Goal: Task Accomplishment & Management: Manage account settings

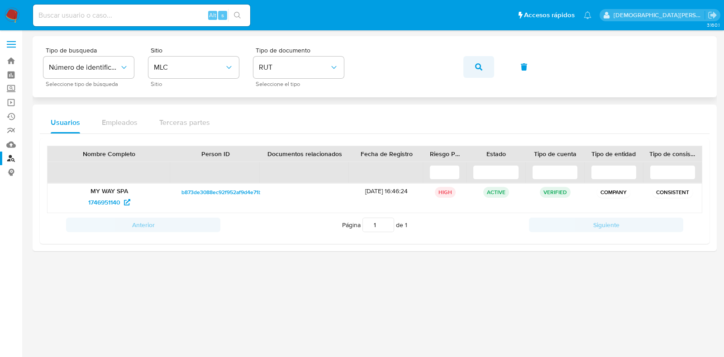
click at [482, 66] on button "button" at bounding box center [478, 67] width 31 height 22
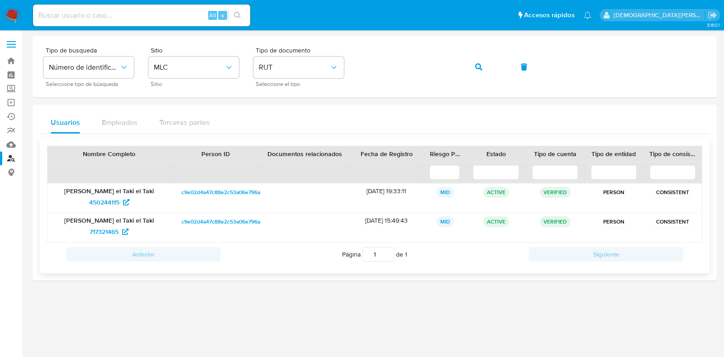
drag, startPoint x: 108, startPoint y: 230, endPoint x: 107, endPoint y: 215, distance: 14.9
click at [482, 65] on button "button" at bounding box center [478, 67] width 31 height 22
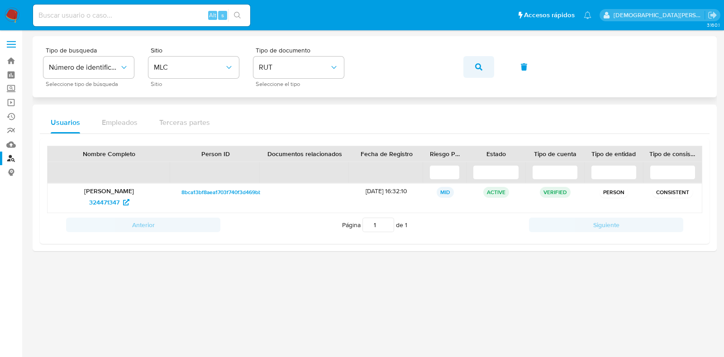
click at [476, 65] on icon "button" at bounding box center [478, 66] width 7 height 7
click at [88, 201] on span "1559387873" at bounding box center [104, 202] width 34 height 14
click at [478, 64] on icon "button" at bounding box center [478, 66] width 7 height 7
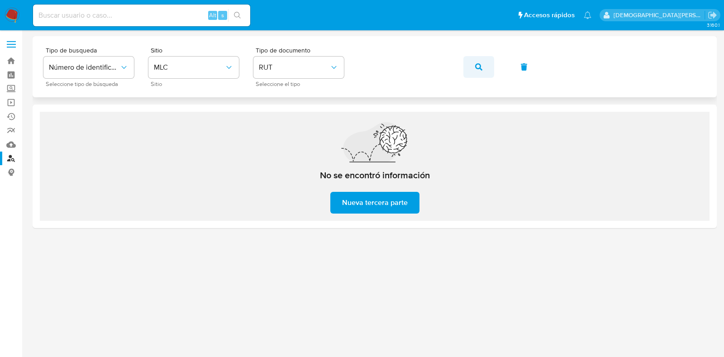
click at [480, 67] on icon "button" at bounding box center [478, 66] width 7 height 7
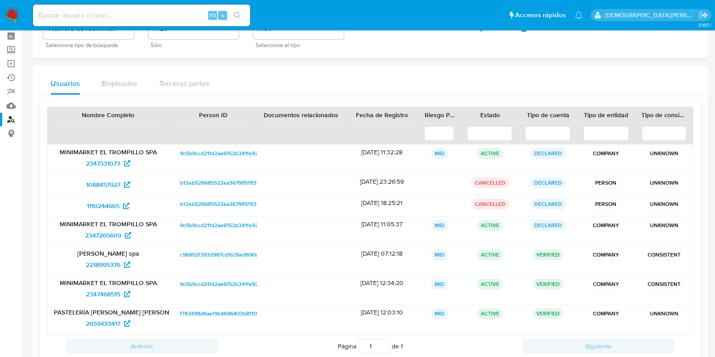
scroll to position [56, 0]
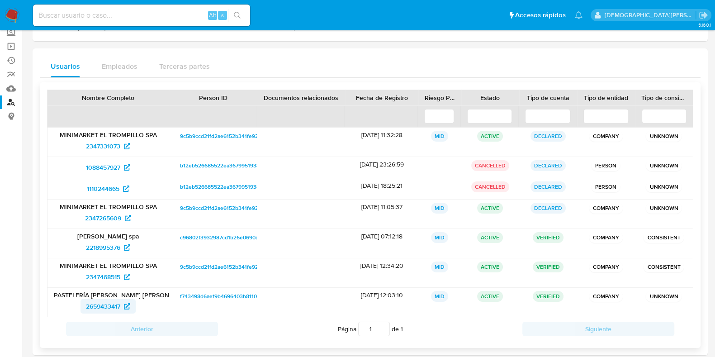
click at [101, 304] on span "2659433417" at bounding box center [103, 306] width 34 height 14
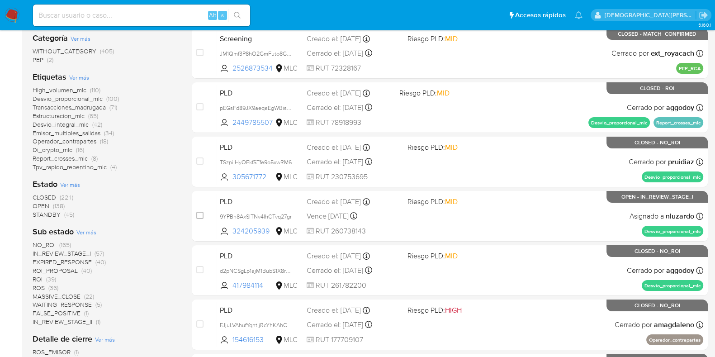
scroll to position [202, 0]
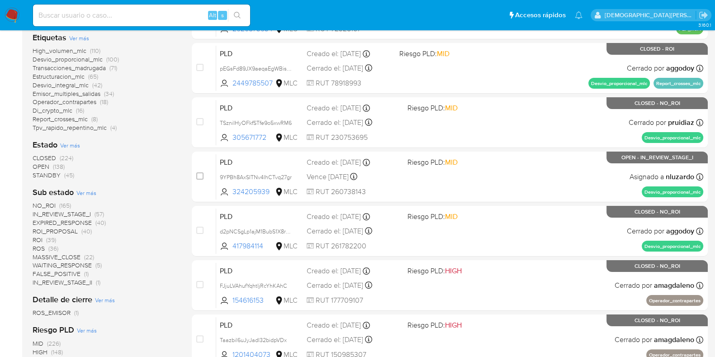
click at [66, 229] on span "ROI_PROPOSAL" at bounding box center [55, 231] width 45 height 9
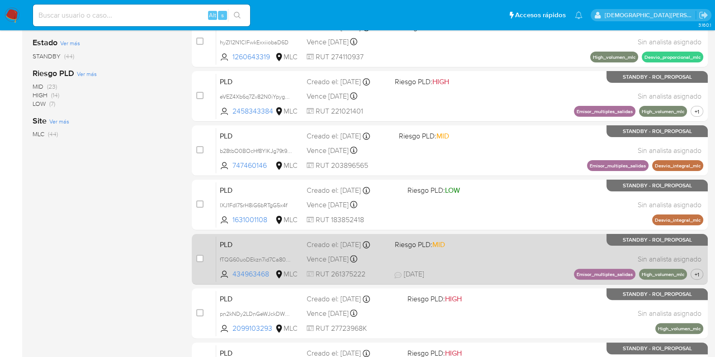
scroll to position [388, 0]
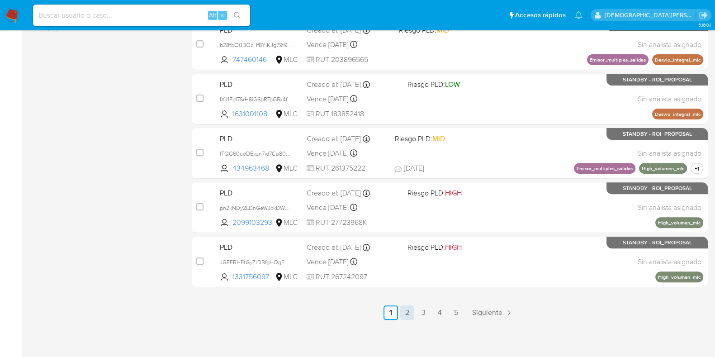
click at [410, 312] on link "2" at bounding box center [407, 312] width 14 height 14
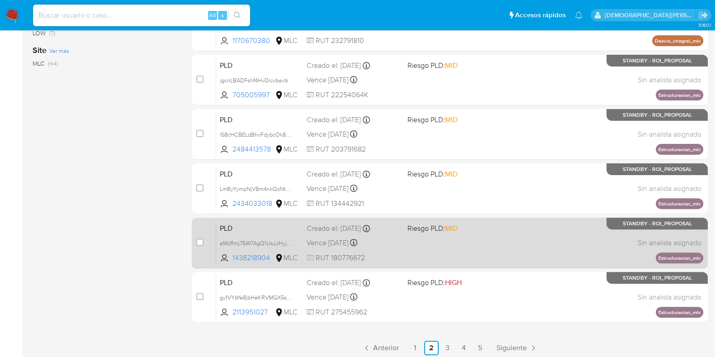
scroll to position [388, 0]
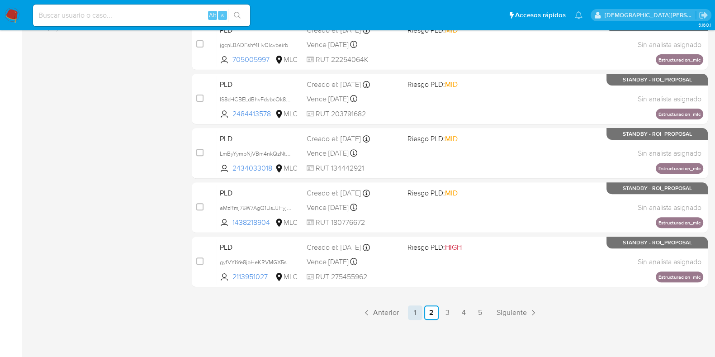
click at [416, 312] on link "1" at bounding box center [415, 312] width 14 height 14
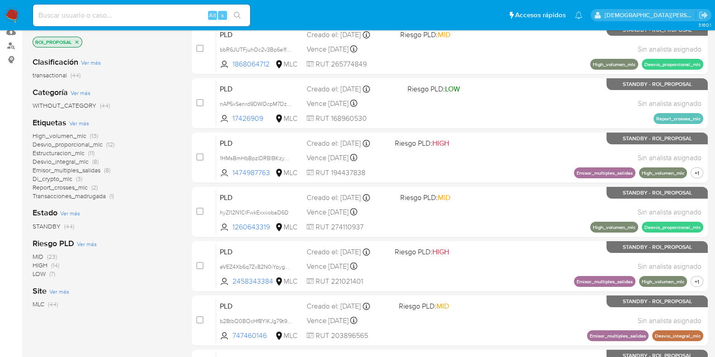
scroll to position [113, 0]
click at [77, 41] on icon "close-filter" at bounding box center [76, 41] width 5 height 5
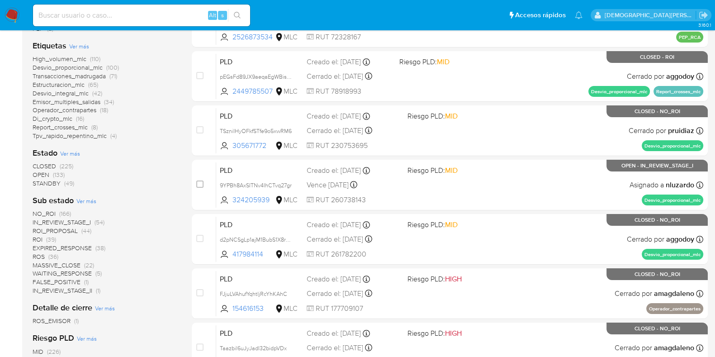
scroll to position [226, 0]
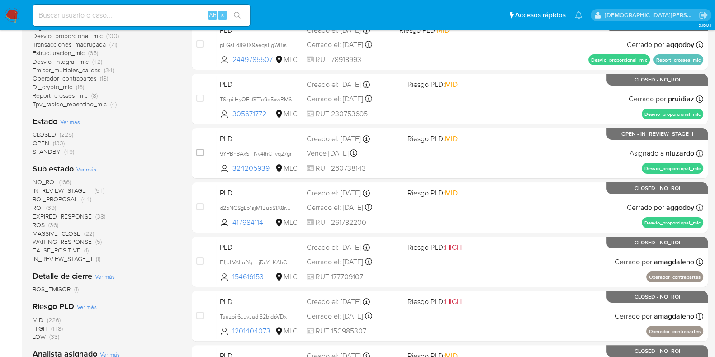
click at [45, 207] on span "ROI (39)" at bounding box center [45, 207] width 24 height 9
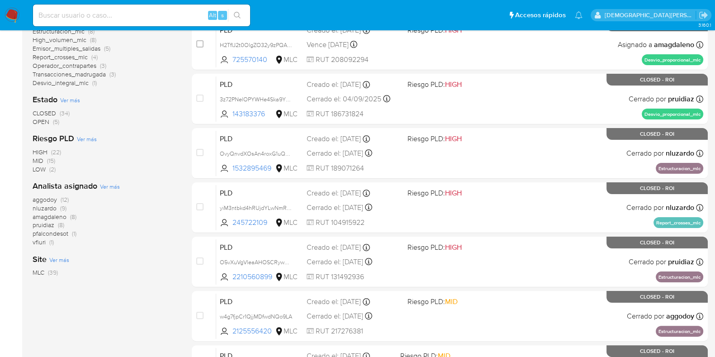
click at [51, 121] on span "OPEN (5)" at bounding box center [46, 122] width 27 height 9
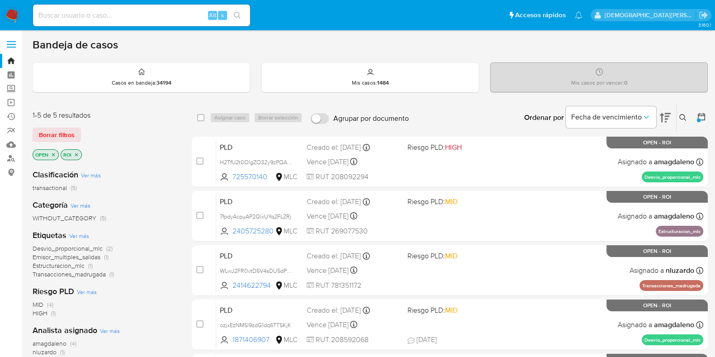
click at [76, 152] on icon "close-filter" at bounding box center [76, 154] width 5 height 5
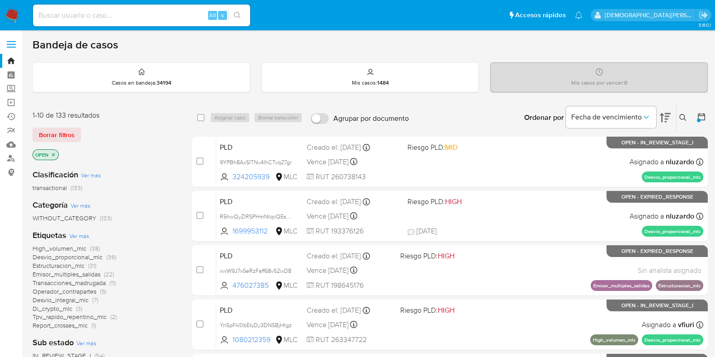
click at [57, 154] on p "OPEN" at bounding box center [45, 155] width 25 height 10
click at [54, 154] on icon "close-filter" at bounding box center [53, 154] width 5 height 5
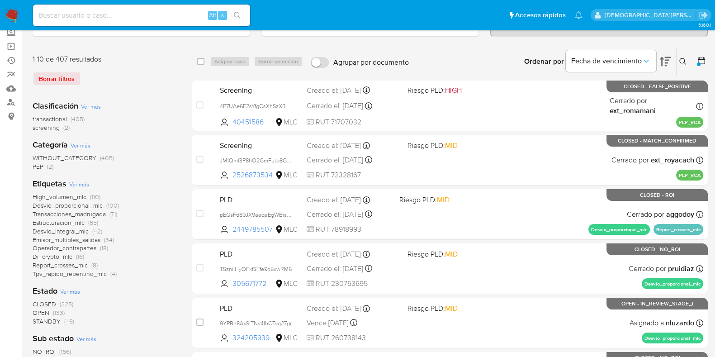
scroll to position [113, 0]
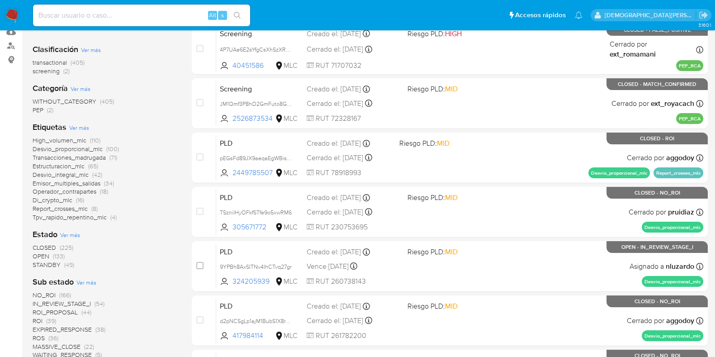
click at [33, 262] on span "STANDBY" at bounding box center [47, 264] width 28 height 9
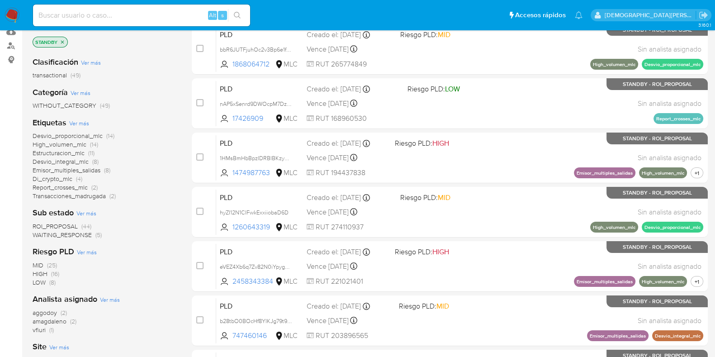
click at [64, 224] on span "ROI_PROPOSAL" at bounding box center [55, 226] width 45 height 9
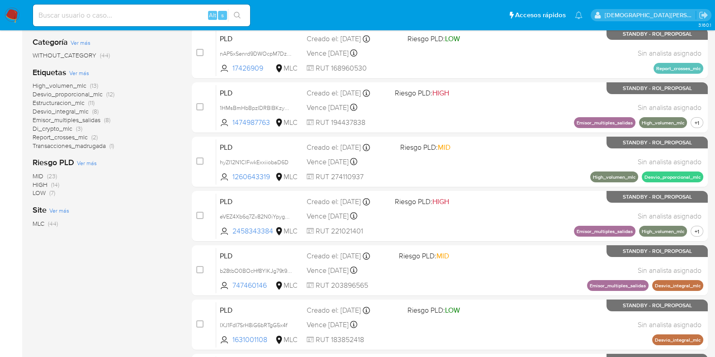
scroll to position [106, 0]
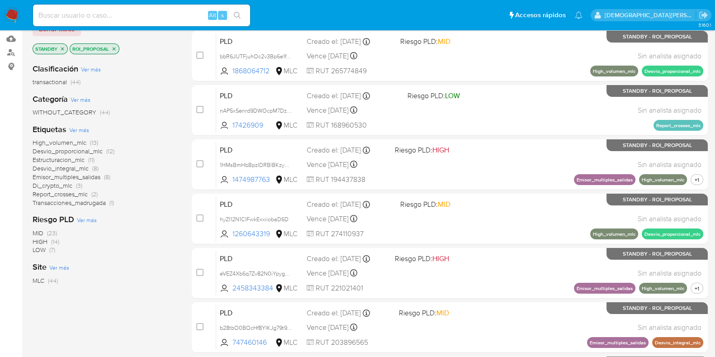
click at [50, 140] on span "High_volumen_mlc" at bounding box center [60, 142] width 54 height 9
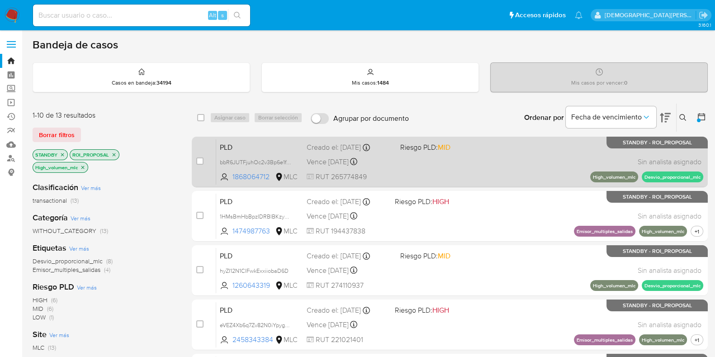
click at [435, 150] on span "Riesgo PLD: MID" at bounding box center [425, 147] width 50 height 10
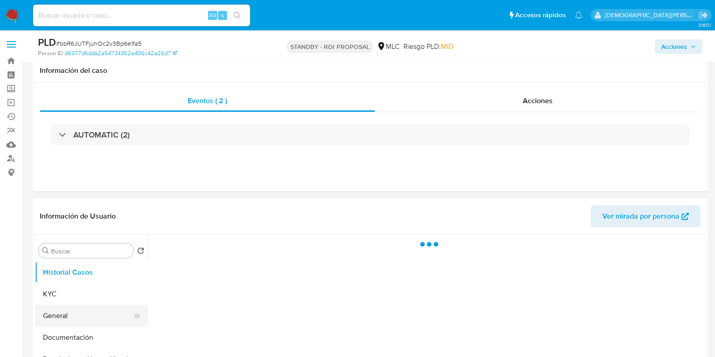
scroll to position [113, 0]
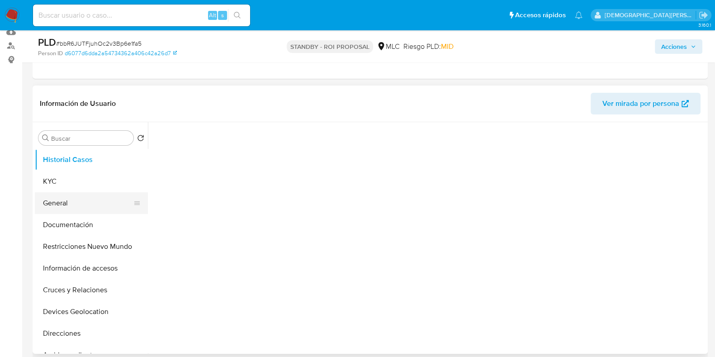
select select "10"
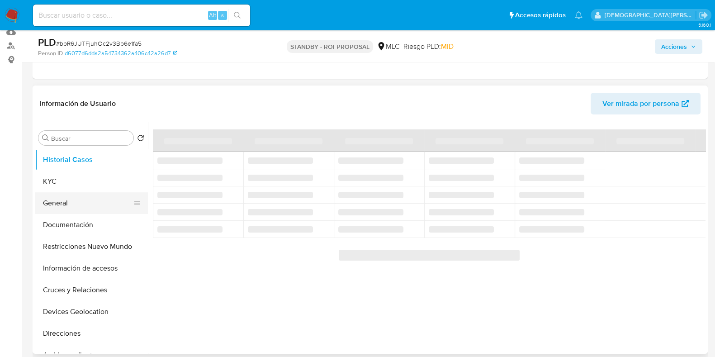
click at [87, 208] on button "General" at bounding box center [88, 203] width 106 height 22
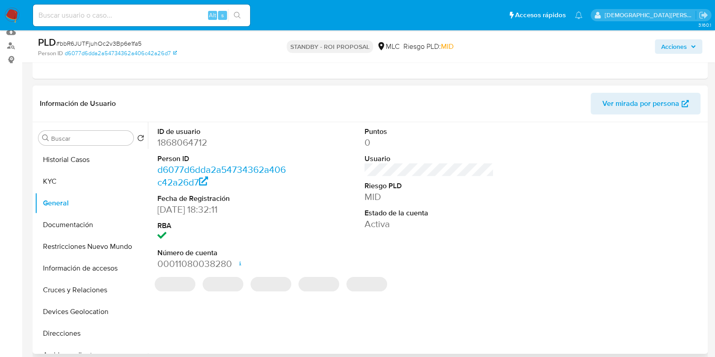
click at [191, 139] on dd "1868064712" at bounding box center [221, 142] width 129 height 13
copy dd "1868064712"
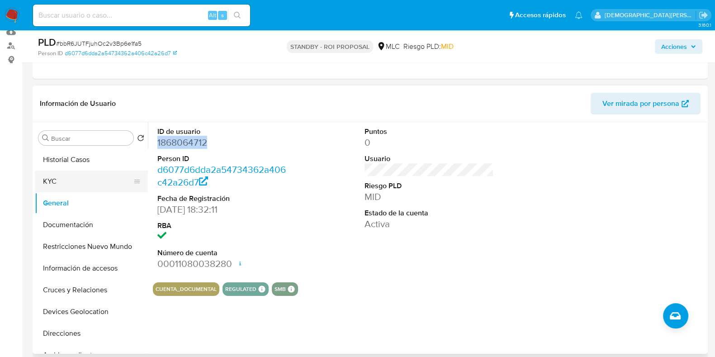
drag, startPoint x: 83, startPoint y: 176, endPoint x: 112, endPoint y: 168, distance: 30.1
click at [84, 175] on button "KYC" at bounding box center [91, 181] width 113 height 22
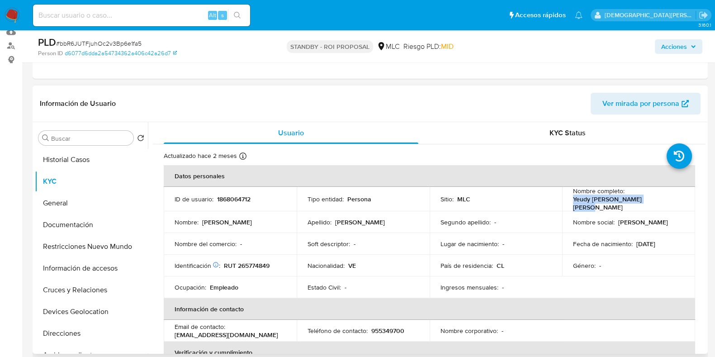
drag, startPoint x: 660, startPoint y: 200, endPoint x: 589, endPoint y: 204, distance: 71.6
click at [563, 203] on td "Nombre completo : Yeudy Antonio Paredes Lara" at bounding box center [628, 199] width 133 height 24
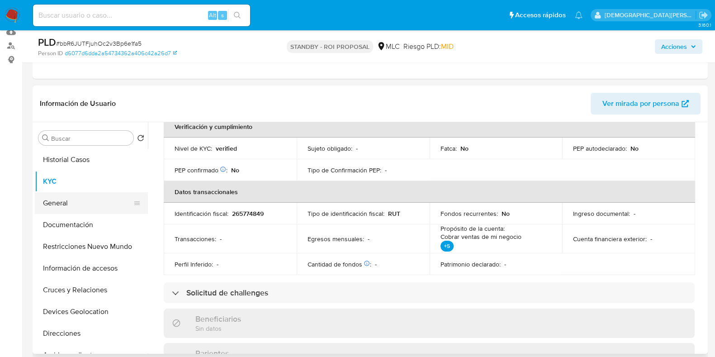
click at [81, 198] on button "General" at bounding box center [88, 203] width 106 height 22
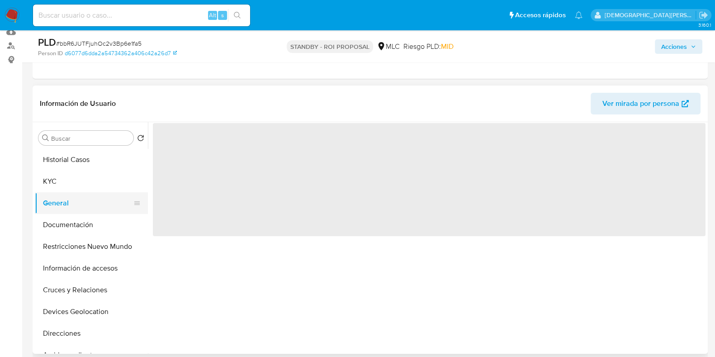
scroll to position [0, 0]
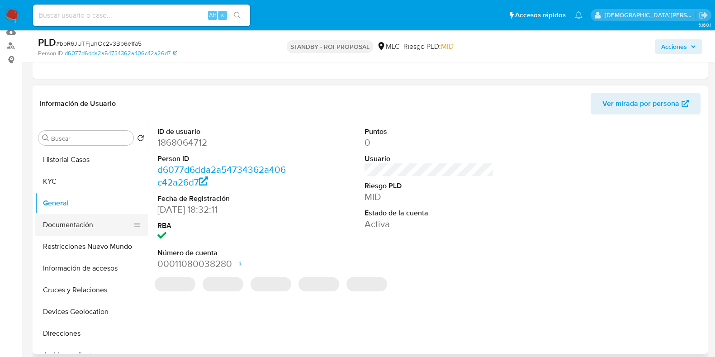
click at [56, 230] on button "Documentación" at bounding box center [88, 225] width 106 height 22
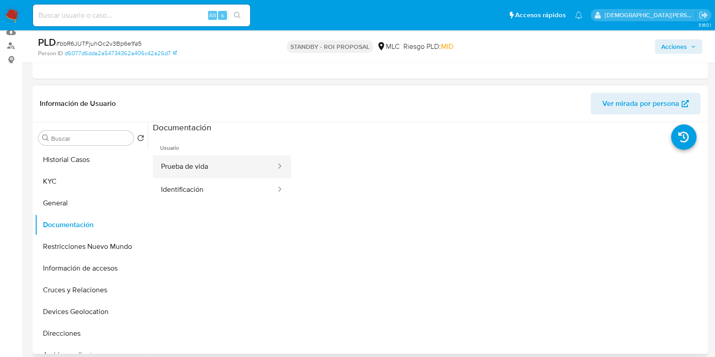
click at [222, 162] on button "Prueba de vida" at bounding box center [215, 166] width 124 height 23
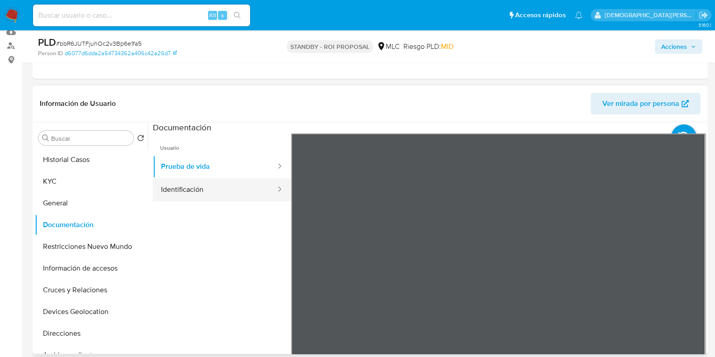
click at [226, 192] on button "Identificación" at bounding box center [215, 189] width 124 height 23
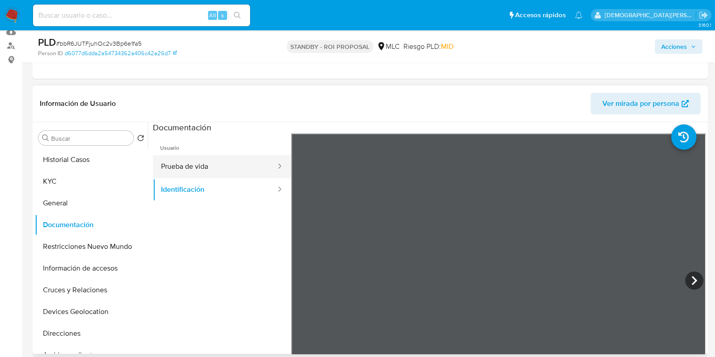
click at [215, 162] on button "Prueba de vida" at bounding box center [215, 166] width 124 height 23
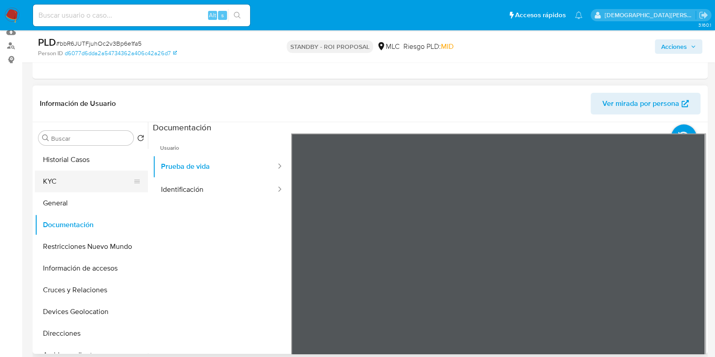
click at [72, 175] on ul "Historial Casos KYC General Documentación Restricciones Nuevo Mundo Información…" at bounding box center [91, 251] width 113 height 204
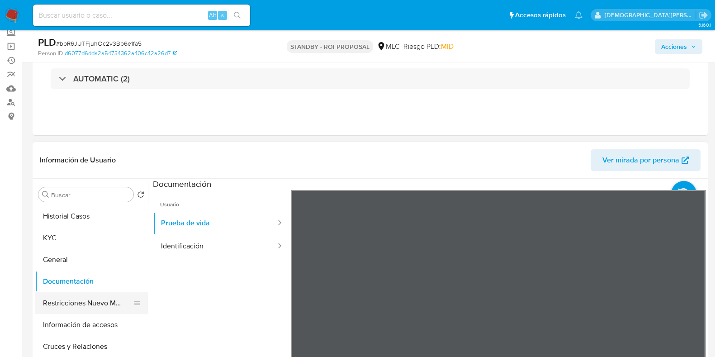
click at [98, 285] on button "Restricciones Nuevo Mundo" at bounding box center [88, 303] width 106 height 22
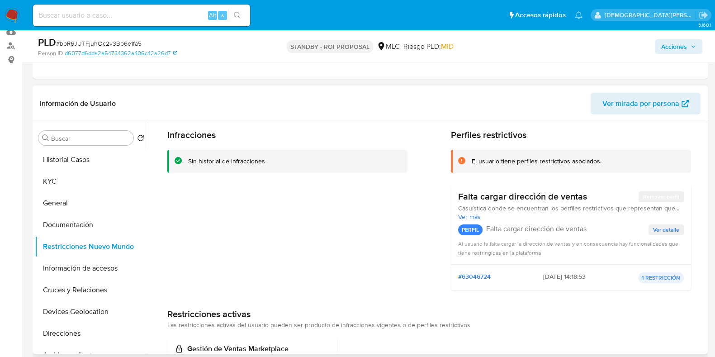
scroll to position [0, 0]
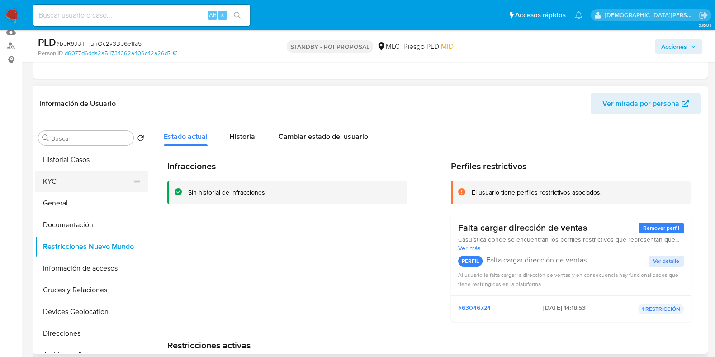
click at [97, 173] on button "KYC" at bounding box center [88, 181] width 106 height 22
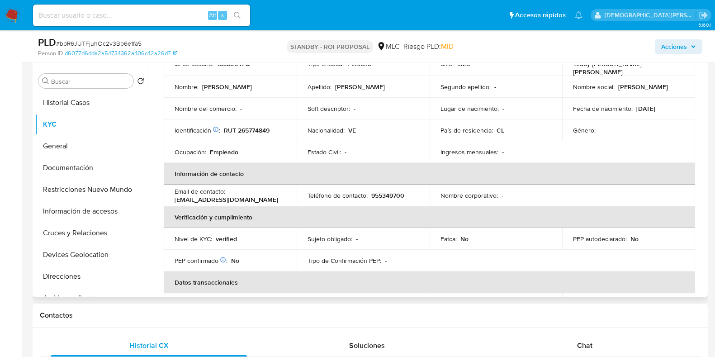
scroll to position [54, 0]
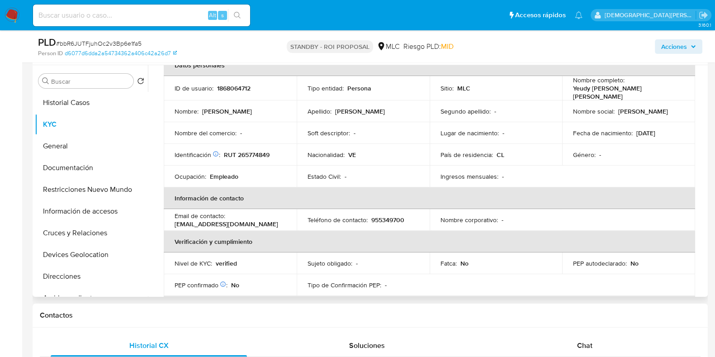
click at [232, 222] on p "uriberafael176@gmail.com" at bounding box center [227, 224] width 104 height 8
click at [251, 221] on div "Email de contacto : uriberafael176@gmail.com" at bounding box center [230, 220] width 111 height 16
drag, startPoint x: 253, startPoint y: 221, endPoint x: 171, endPoint y: 221, distance: 81.8
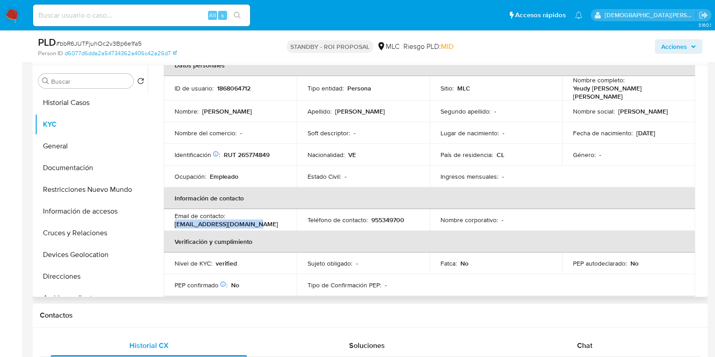
click at [171, 221] on td "Email de contacto : uriberafael176@gmail.com" at bounding box center [230, 220] width 133 height 22
copy p "uriberafael176@gmail.com"
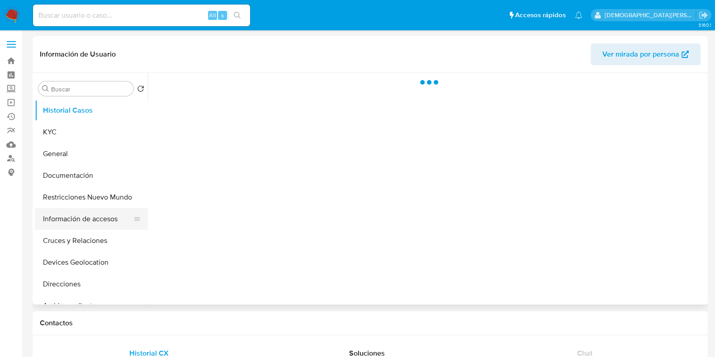
select select "10"
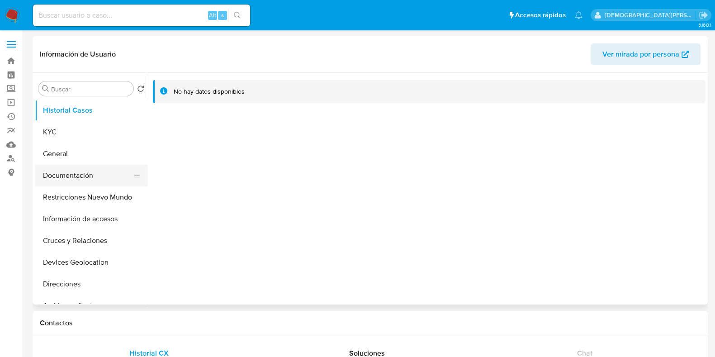
click at [59, 168] on button "Documentación" at bounding box center [88, 176] width 106 height 22
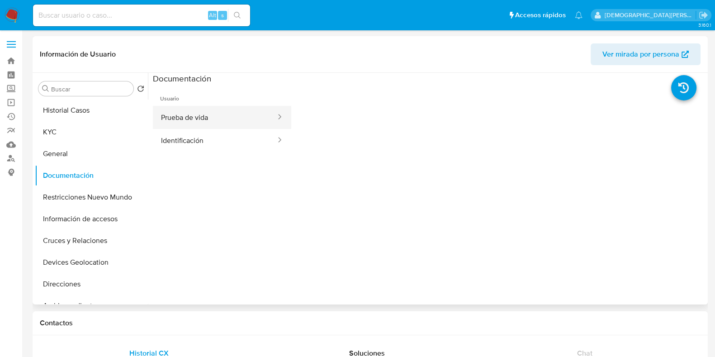
click at [222, 121] on button "Prueba de vida" at bounding box center [215, 117] width 124 height 23
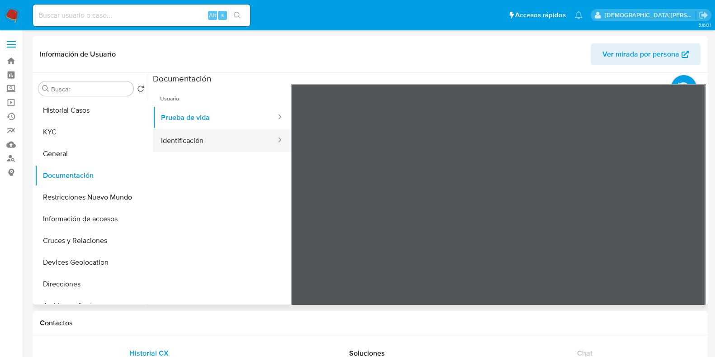
click at [224, 136] on button "Identificación" at bounding box center [215, 140] width 124 height 23
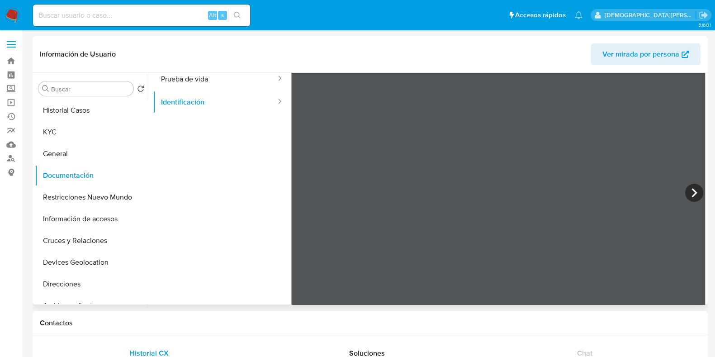
scroll to position [56, 0]
click at [690, 173] on icon at bounding box center [694, 175] width 18 height 18
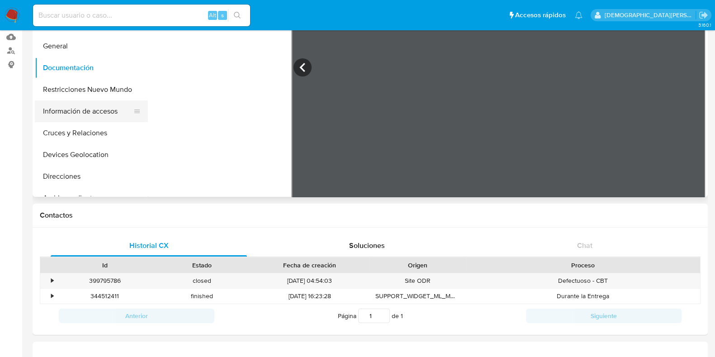
scroll to position [0, 0]
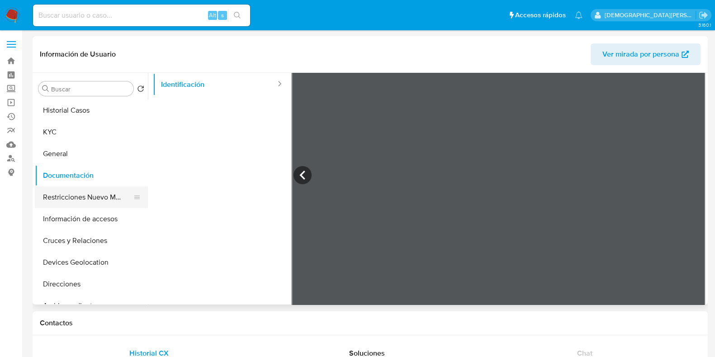
click at [87, 194] on button "Restricciones Nuevo Mundo" at bounding box center [88, 197] width 106 height 22
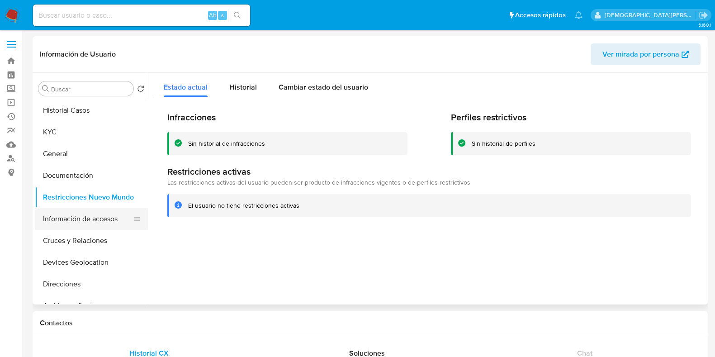
click at [72, 221] on button "Información de accesos" at bounding box center [88, 219] width 106 height 22
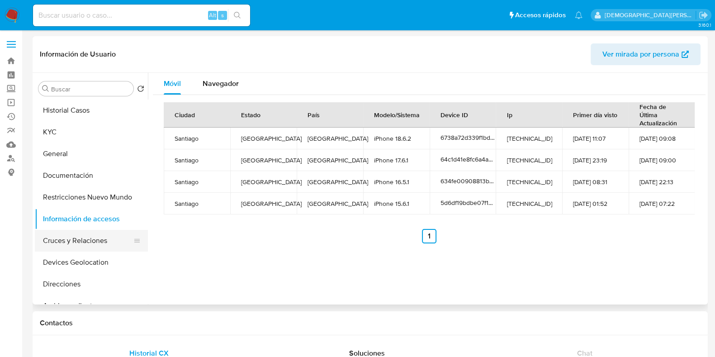
click at [70, 242] on button "Cruces y Relaciones" at bounding box center [88, 241] width 106 height 22
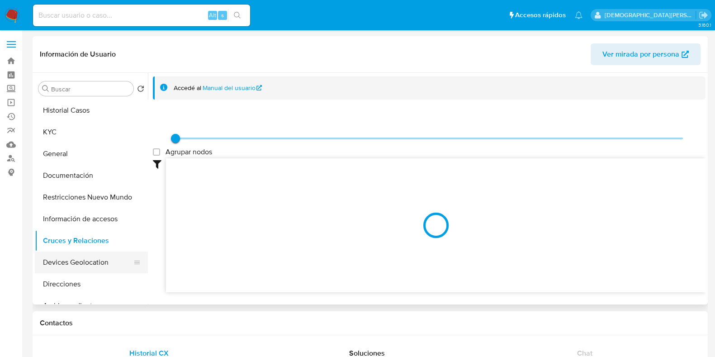
click at [85, 257] on button "Devices Geolocation" at bounding box center [88, 262] width 106 height 22
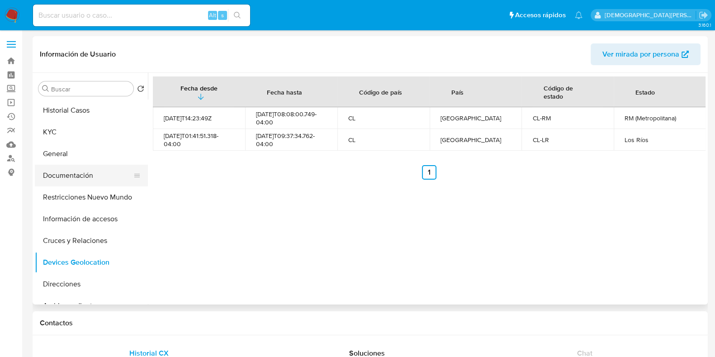
click at [95, 176] on button "Documentación" at bounding box center [88, 176] width 106 height 22
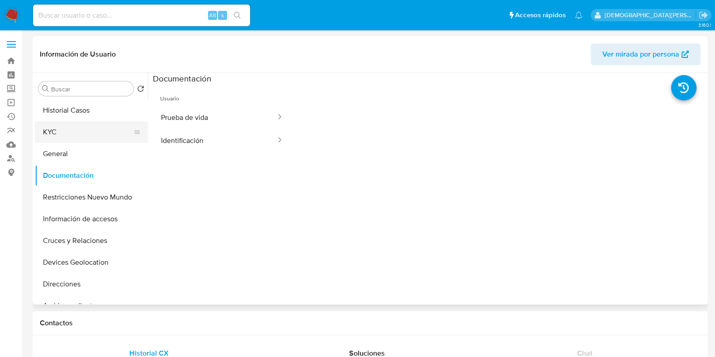
click at [53, 139] on button "KYC" at bounding box center [88, 132] width 106 height 22
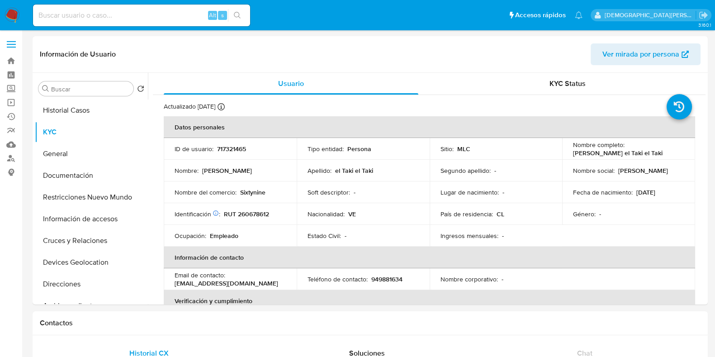
click at [255, 193] on p "Sixtynine" at bounding box center [252, 192] width 25 height 8
drag, startPoint x: 255, startPoint y: 193, endPoint x: 153, endPoint y: 230, distance: 108.1
click at [151, 232] on div "Usuario KYC Status Actualizado hace 4 días Creado: 18/02/2021 16:54:11 Actualiz…" at bounding box center [427, 189] width 558 height 232
drag, startPoint x: 570, startPoint y: 154, endPoint x: 609, endPoint y: 154, distance: 39.3
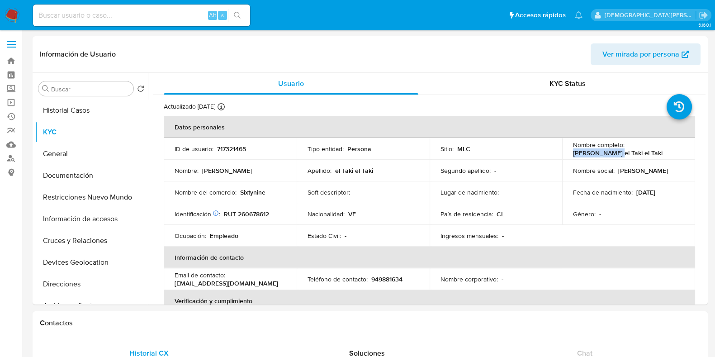
click at [608, 153] on td "Nombre completo : Majer el Taki el Taki" at bounding box center [628, 149] width 133 height 22
click at [599, 172] on p "Nombre social :" at bounding box center [594, 170] width 42 height 8
click at [59, 173] on button "Documentación" at bounding box center [88, 176] width 106 height 22
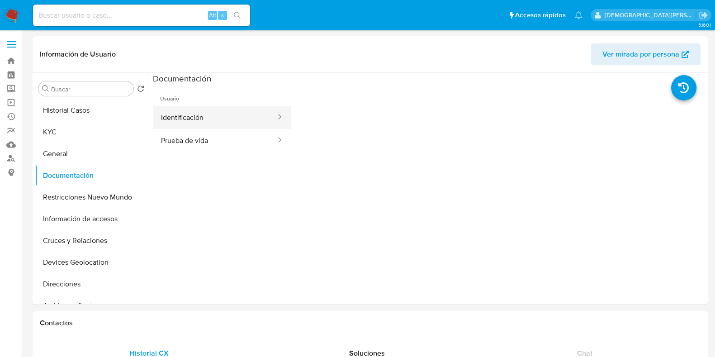
click at [216, 116] on button "Identificación" at bounding box center [215, 117] width 124 height 23
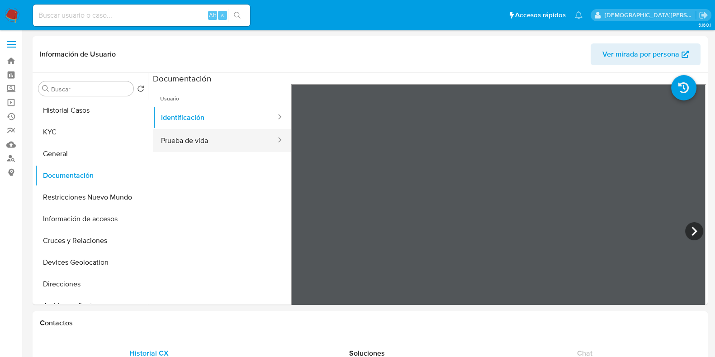
click at [239, 139] on button "Prueba de vida" at bounding box center [215, 140] width 124 height 23
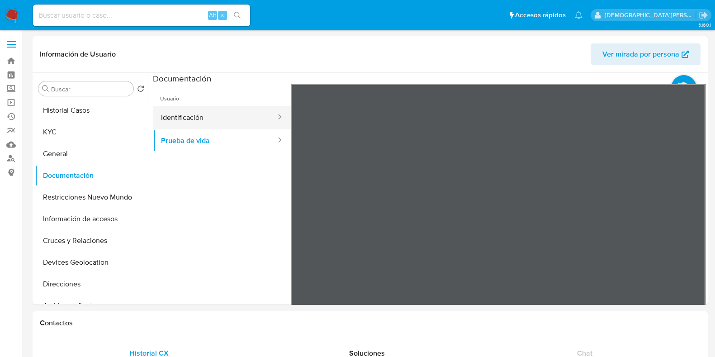
click at [215, 116] on button "Identificación" at bounding box center [215, 117] width 124 height 23
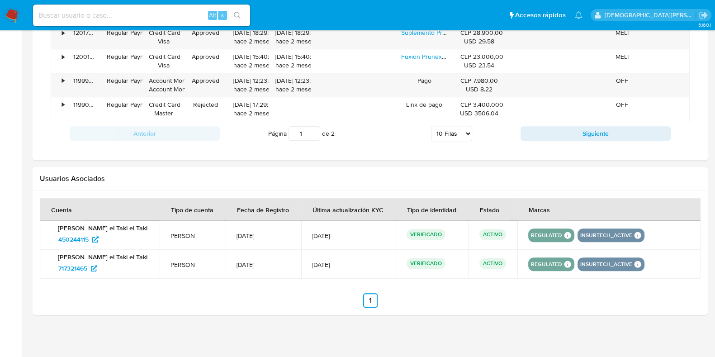
scroll to position [461, 0]
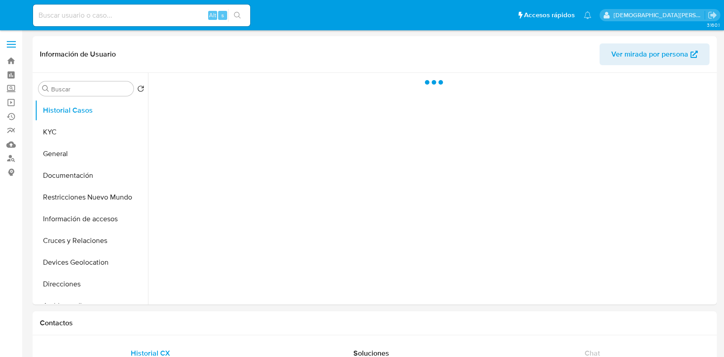
select select "10"
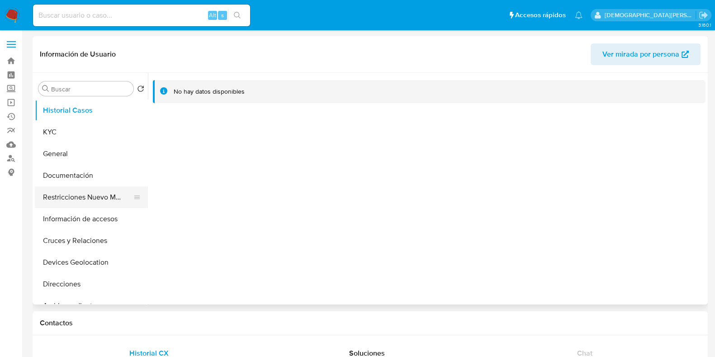
click at [104, 200] on button "Restricciones Nuevo Mundo" at bounding box center [88, 197] width 106 height 22
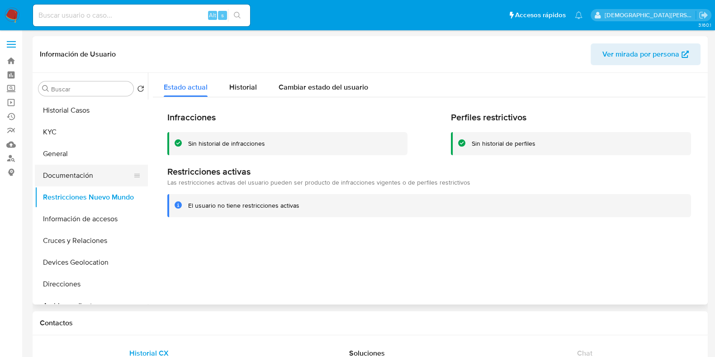
click at [83, 172] on button "Documentación" at bounding box center [88, 176] width 106 height 22
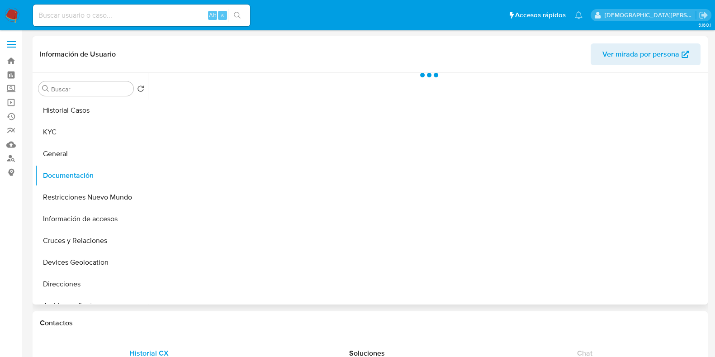
click at [213, 118] on div at bounding box center [427, 189] width 558 height 232
click at [203, 117] on div at bounding box center [427, 189] width 558 height 232
click at [210, 117] on button "Prueba de vida" at bounding box center [215, 117] width 124 height 23
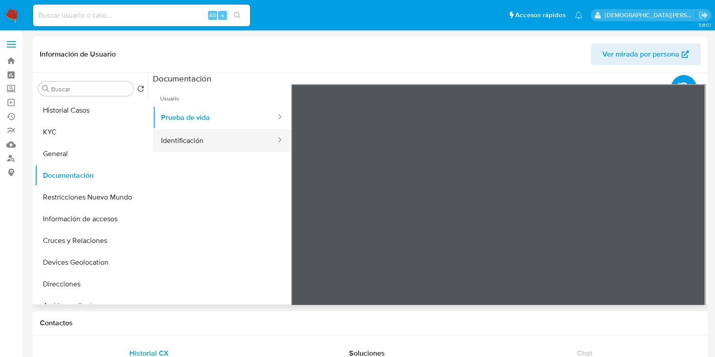
click at [206, 140] on button "Identificación" at bounding box center [215, 140] width 124 height 23
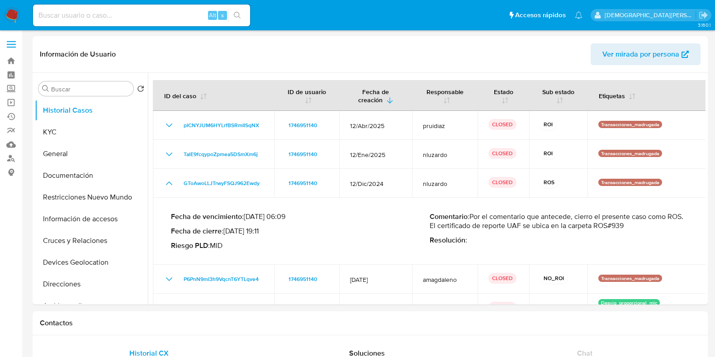
select select "10"
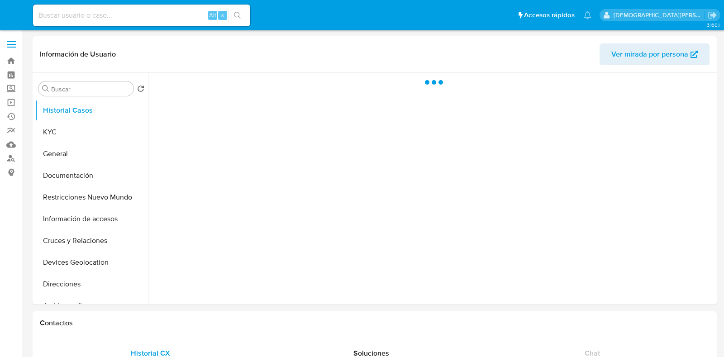
select select "10"
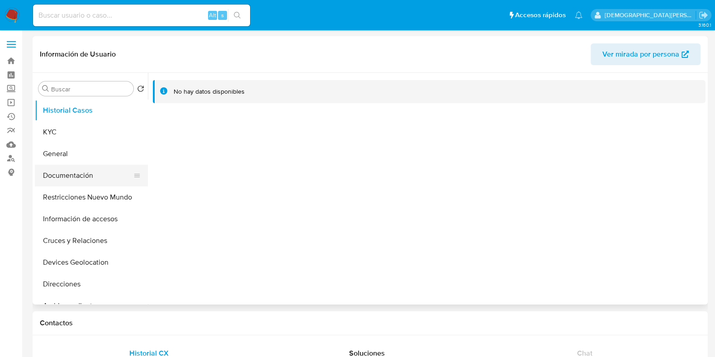
click at [105, 175] on button "Documentación" at bounding box center [88, 176] width 106 height 22
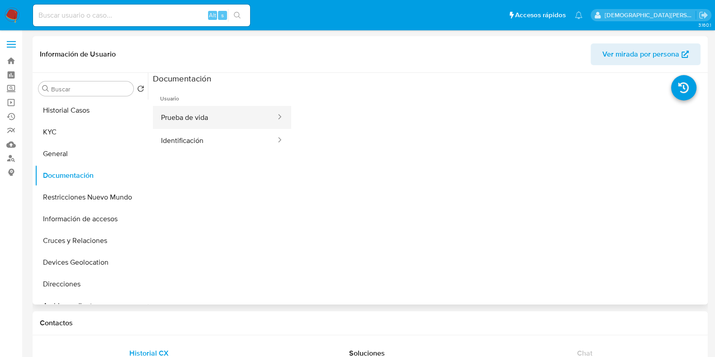
click at [212, 117] on button "Prueba de vida" at bounding box center [215, 117] width 124 height 23
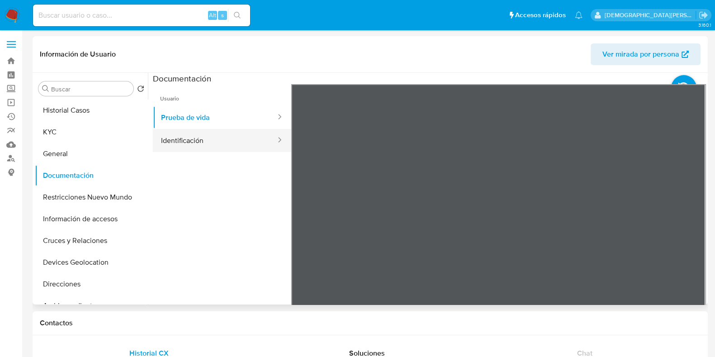
click at [228, 135] on button "Identificación" at bounding box center [215, 140] width 124 height 23
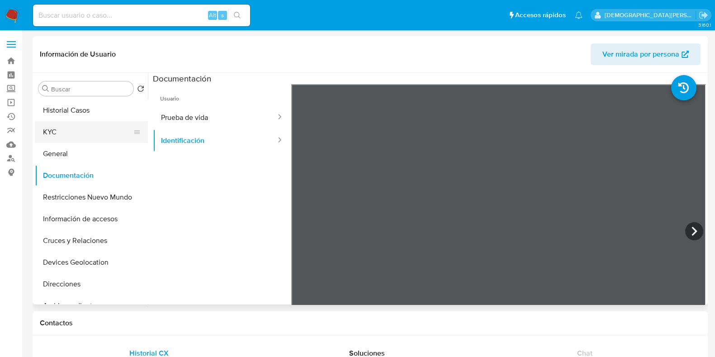
click at [97, 131] on button "KYC" at bounding box center [88, 132] width 106 height 22
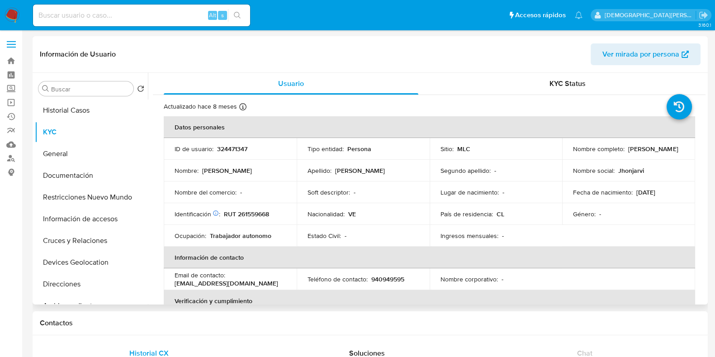
drag, startPoint x: 659, startPoint y: 153, endPoint x: 569, endPoint y: 153, distance: 90.0
click at [569, 153] on td "Nombre completo : [PERSON_NAME]" at bounding box center [628, 149] width 133 height 22
click at [105, 170] on button "Documentación" at bounding box center [88, 176] width 106 height 22
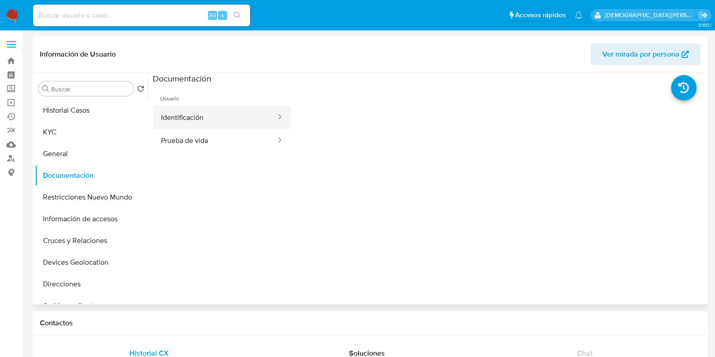
click at [246, 121] on button "Identificación" at bounding box center [215, 117] width 124 height 23
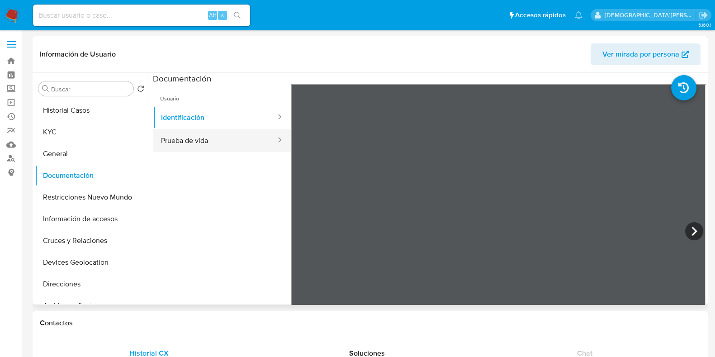
click at [198, 141] on button "Prueba de vida" at bounding box center [215, 140] width 124 height 23
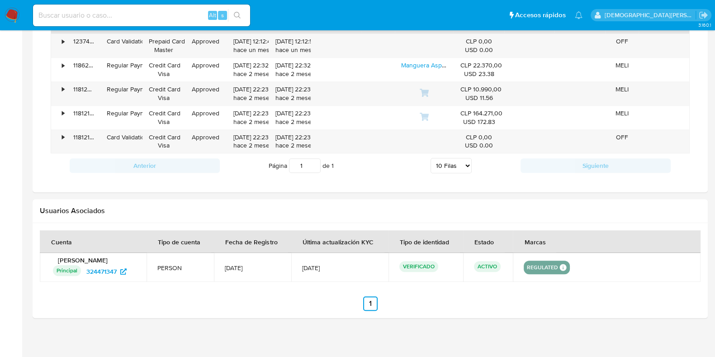
scroll to position [698, 0]
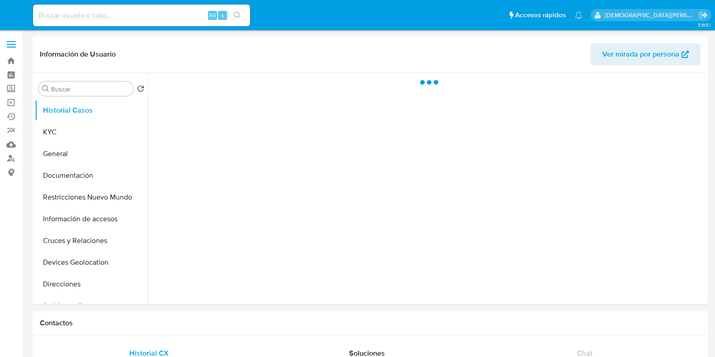
select select "10"
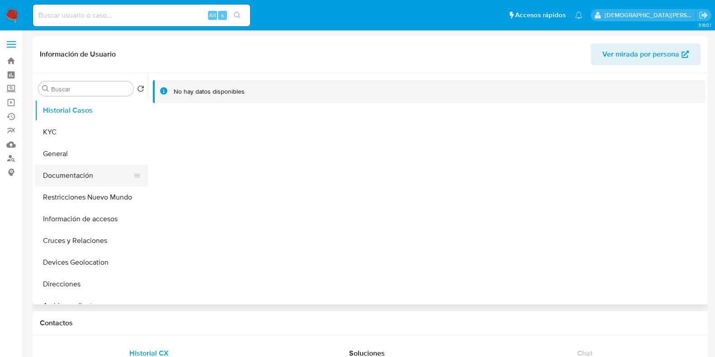
click at [89, 180] on button "Documentación" at bounding box center [88, 176] width 106 height 22
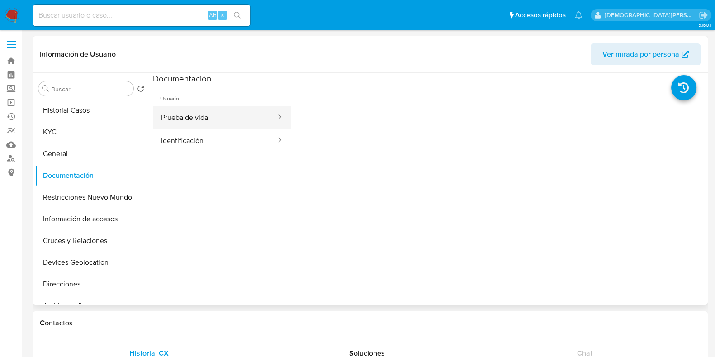
click at [221, 109] on button "Prueba de vida" at bounding box center [215, 117] width 124 height 23
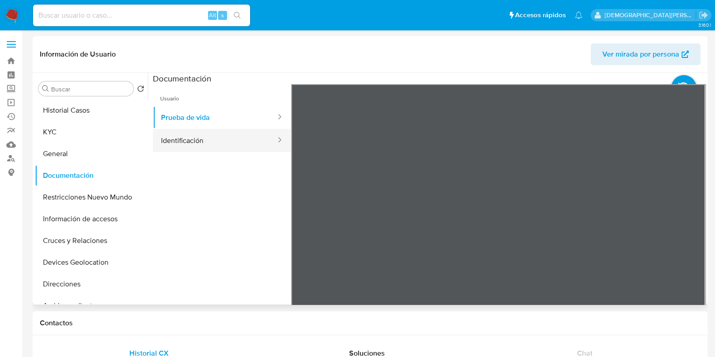
click at [250, 135] on button "Identificación" at bounding box center [215, 140] width 124 height 23
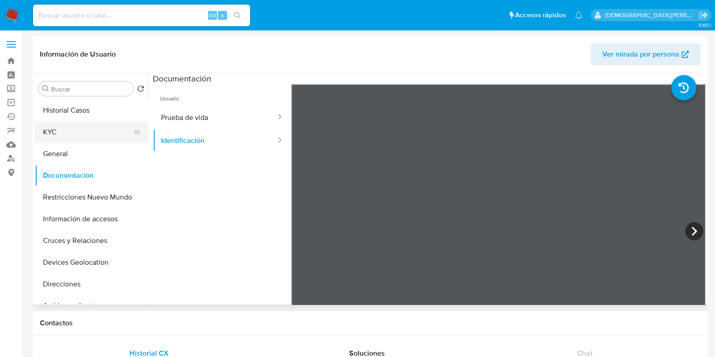
click at [106, 129] on button "KYC" at bounding box center [88, 132] width 106 height 22
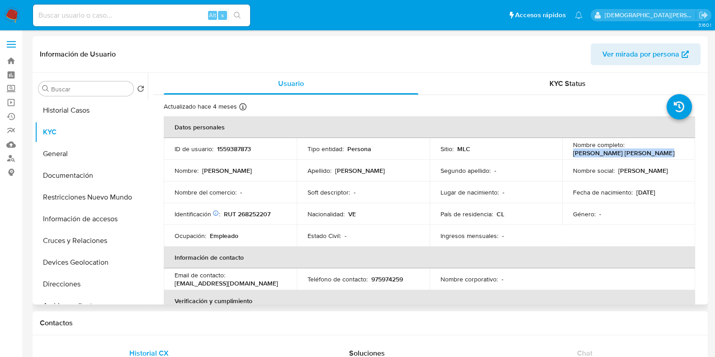
drag, startPoint x: 649, startPoint y: 155, endPoint x: 573, endPoint y: 154, distance: 75.5
click at [566, 150] on td "Nombre completo : Miguel Antonio Pulgar Silva" at bounding box center [628, 149] width 133 height 22
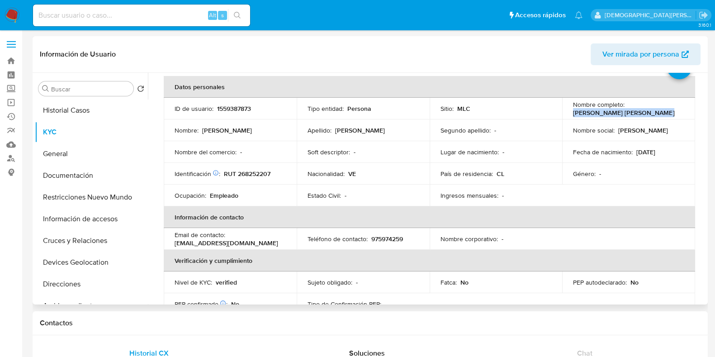
scroll to position [56, 0]
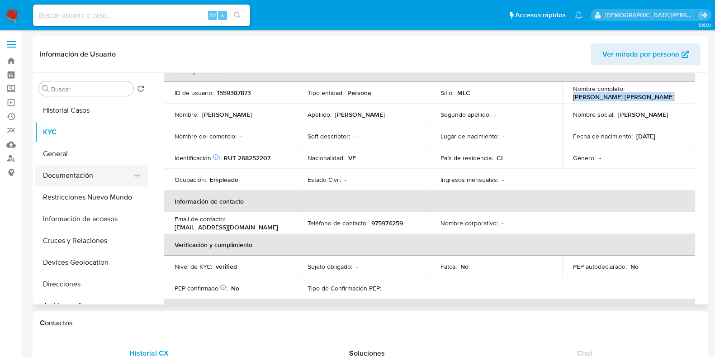
click at [109, 178] on button "Documentación" at bounding box center [88, 176] width 106 height 22
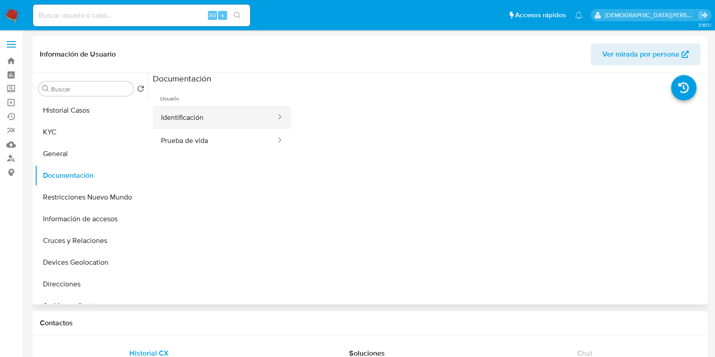
click at [222, 120] on button "Identificación" at bounding box center [215, 117] width 124 height 23
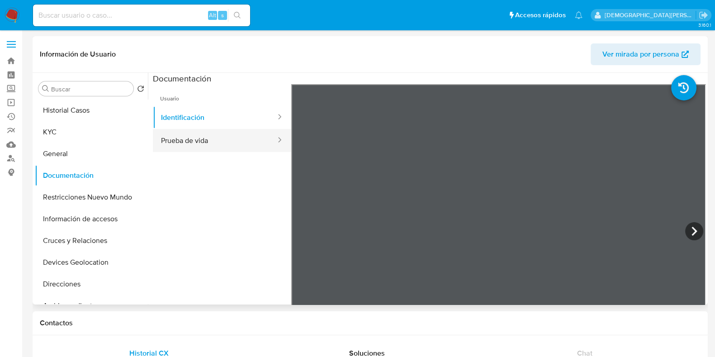
click at [196, 143] on button "Prueba de vida" at bounding box center [215, 140] width 124 height 23
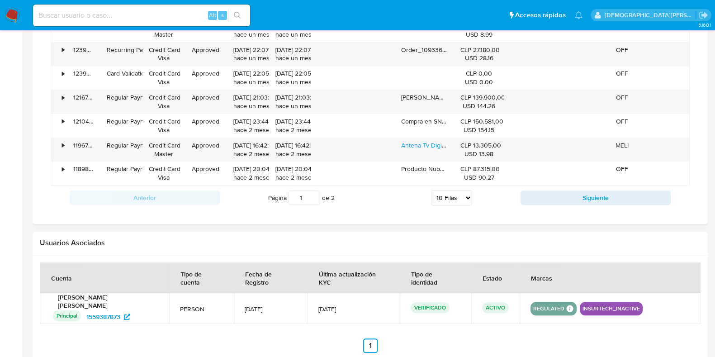
scroll to position [818, 0]
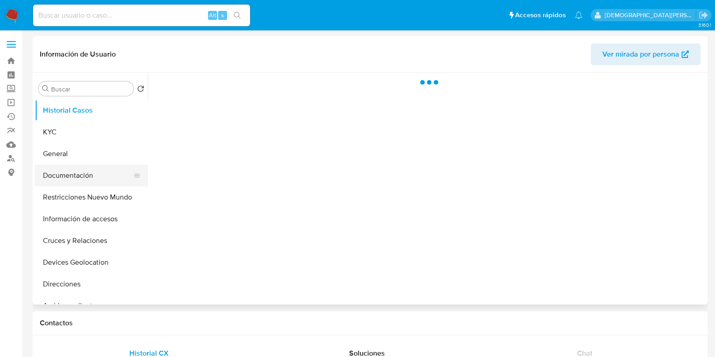
click at [87, 177] on button "Documentación" at bounding box center [88, 176] width 106 height 22
select select "10"
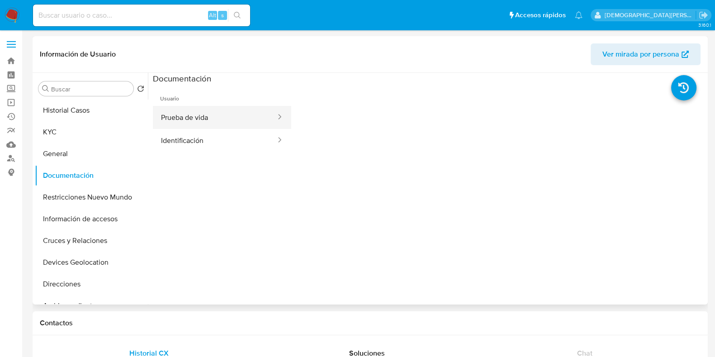
click at [250, 114] on button "Prueba de vida" at bounding box center [215, 117] width 124 height 23
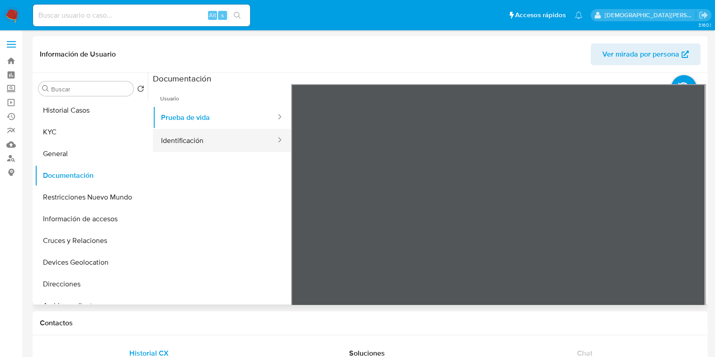
click at [167, 139] on button "Identificación" at bounding box center [215, 140] width 124 height 23
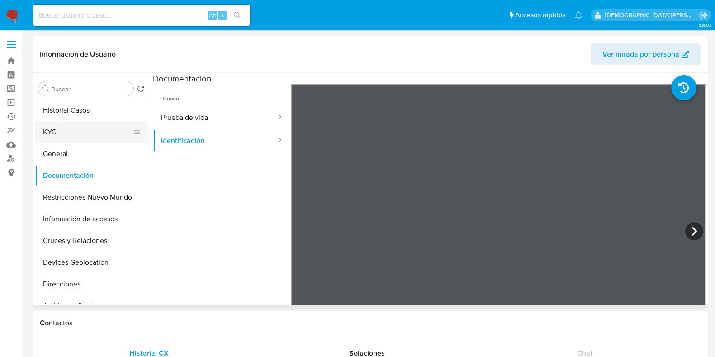
click at [94, 133] on button "KYC" at bounding box center [88, 132] width 106 height 22
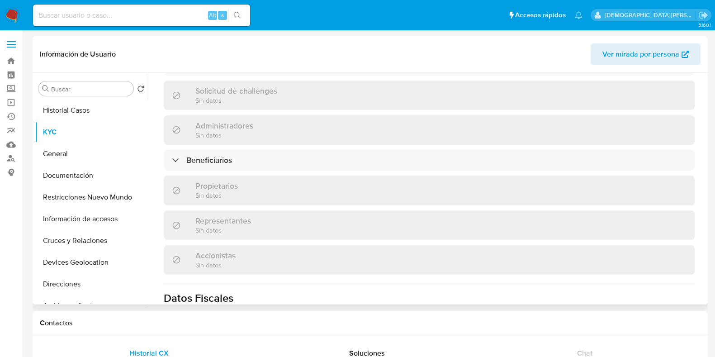
scroll to position [324, 0]
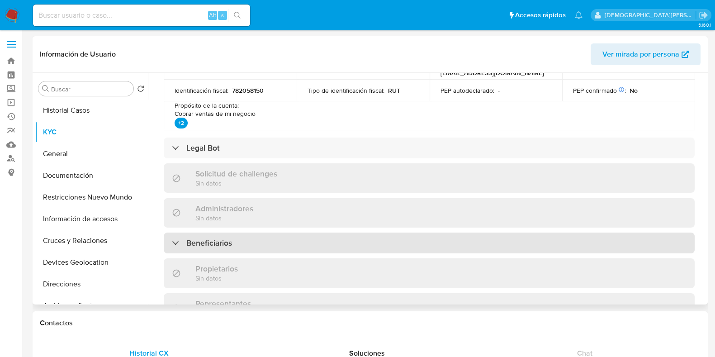
click at [232, 243] on h3 "Beneficiarios" at bounding box center [209, 243] width 46 height 10
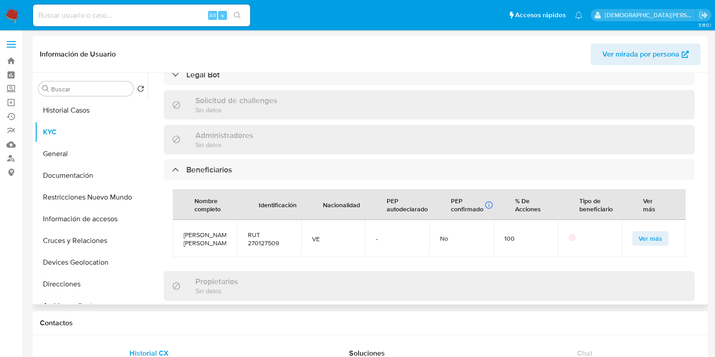
scroll to position [437, 0]
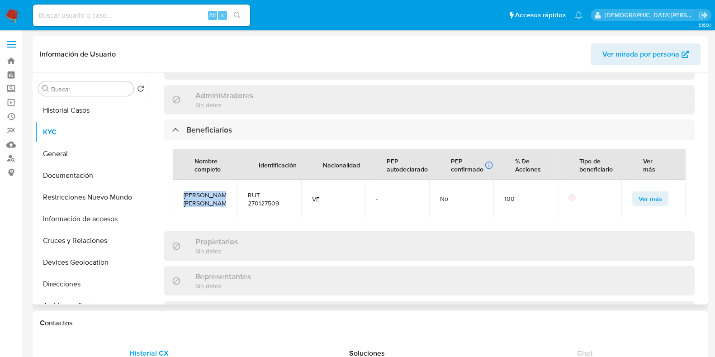
drag, startPoint x: 216, startPoint y: 207, endPoint x: 208, endPoint y: 194, distance: 14.6
click at [174, 195] on td "Rafael amilcar Uribe duarte" at bounding box center [205, 198] width 64 height 37
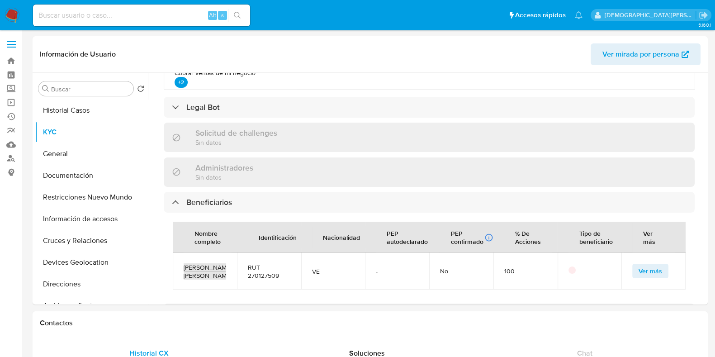
scroll to position [324, 0]
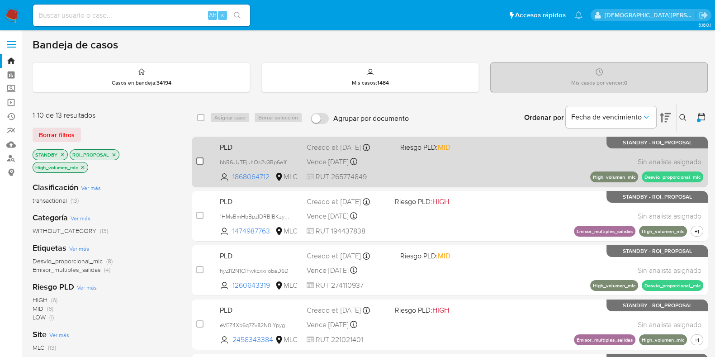
click at [201, 161] on input "checkbox" at bounding box center [199, 160] width 7 height 7
checkbox input "true"
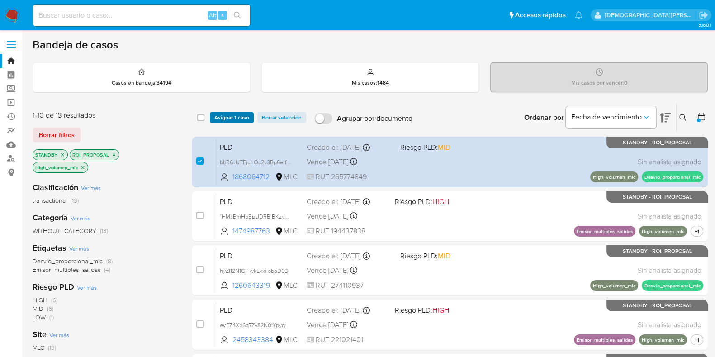
click at [228, 115] on span "Asignar 1 caso" at bounding box center [231, 117] width 35 height 9
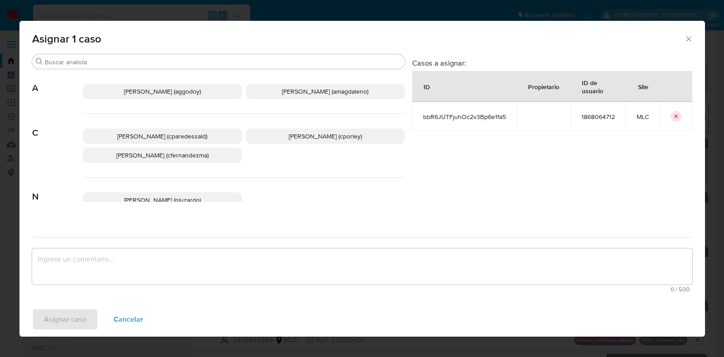
click at [348, 138] on span "[PERSON_NAME] (cporley)" at bounding box center [325, 136] width 73 height 9
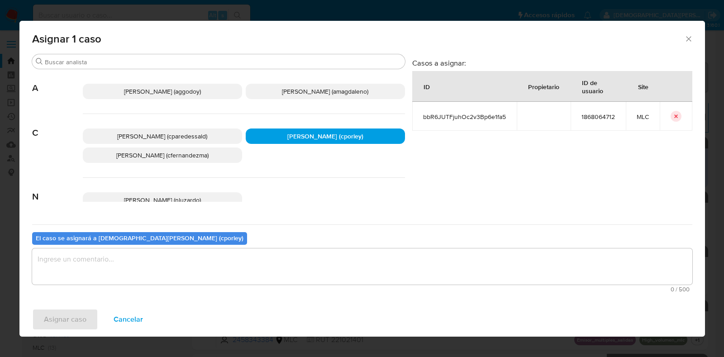
click at [252, 261] on textarea "assign-modal" at bounding box center [362, 266] width 660 height 36
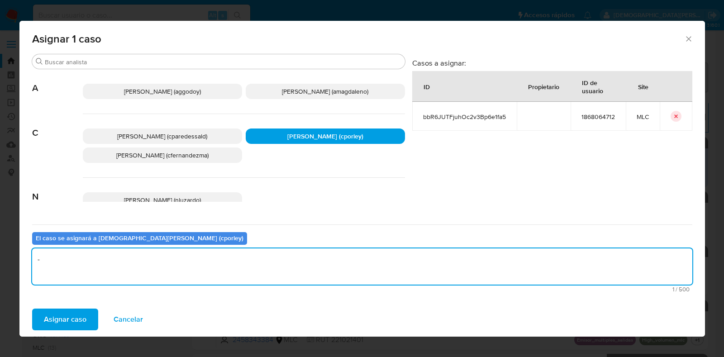
type textarea "-"
click at [70, 307] on div "Asignar caso Cancelar" at bounding box center [361, 319] width 685 height 34
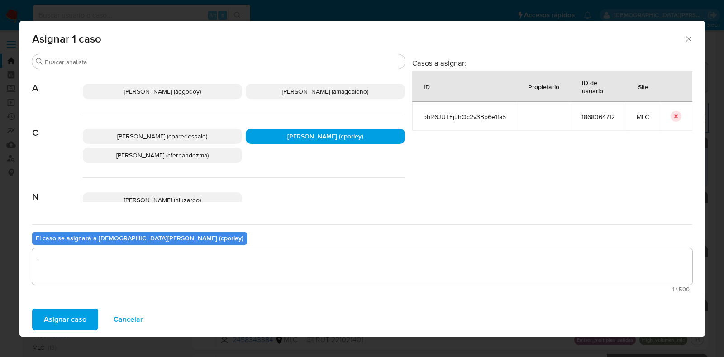
click at [68, 318] on span "Asignar caso" at bounding box center [65, 319] width 43 height 20
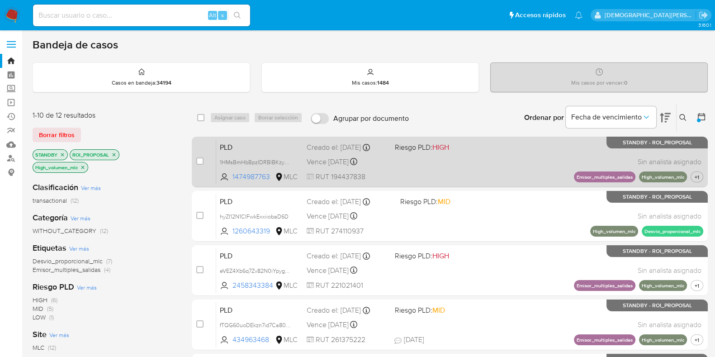
click at [482, 162] on div "PLD 1HMsBmHbBpzIDRBlBKzy4KsU 1474987763 MLC Riesgo PLD: HIGH Creado el: [DATE] …" at bounding box center [459, 162] width 487 height 46
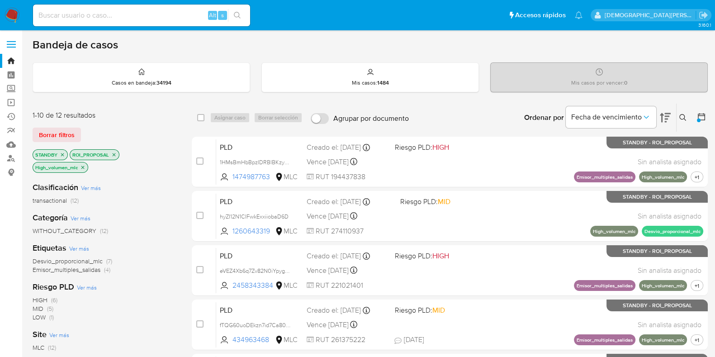
click at [699, 115] on icon at bounding box center [701, 116] width 9 height 9
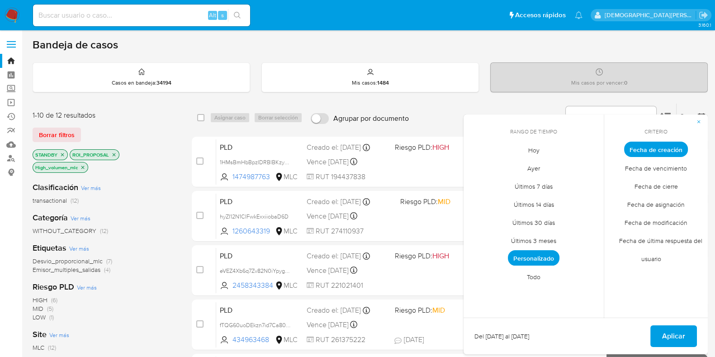
click at [539, 272] on span "Todo" at bounding box center [533, 276] width 33 height 19
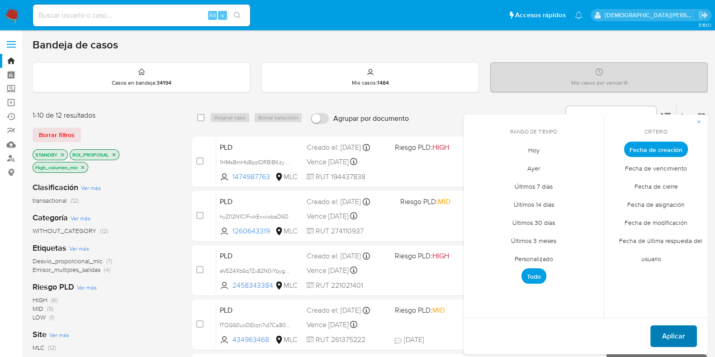
click at [662, 336] on button "Aplicar" at bounding box center [673, 336] width 47 height 22
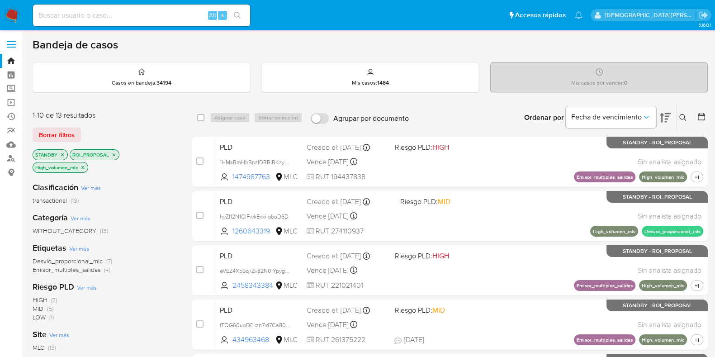
click at [82, 168] on icon "close-filter" at bounding box center [82, 167] width 5 height 5
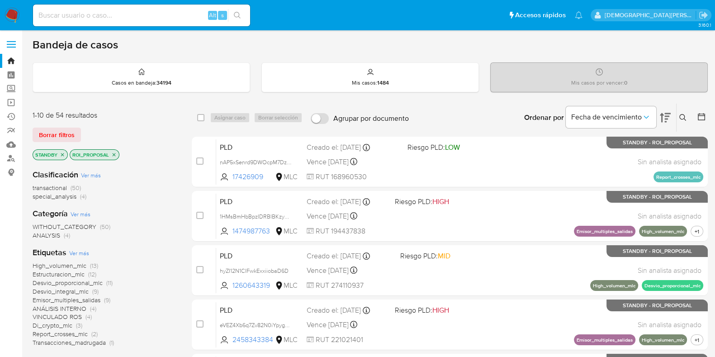
drag, startPoint x: 681, startPoint y: 115, endPoint x: 632, endPoint y: 162, distance: 67.5
click at [681, 115] on icon at bounding box center [682, 117] width 7 height 7
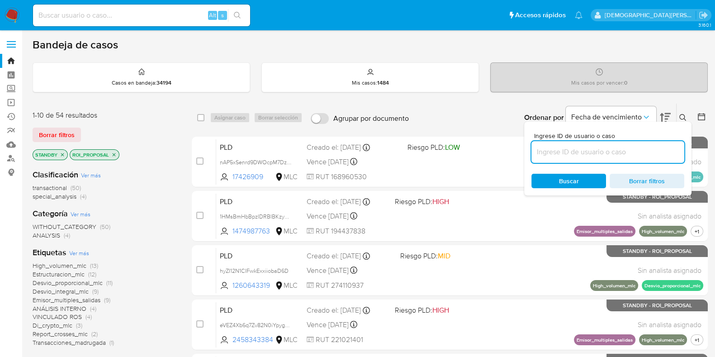
click at [623, 155] on input at bounding box center [607, 152] width 153 height 12
type input "1474987763"
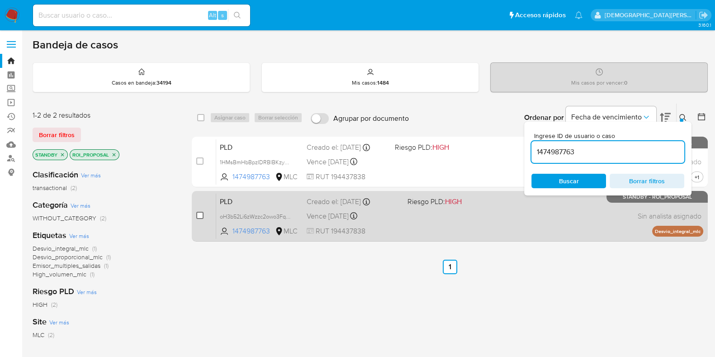
click at [203, 212] on input "checkbox" at bounding box center [199, 215] width 7 height 7
checkbox input "true"
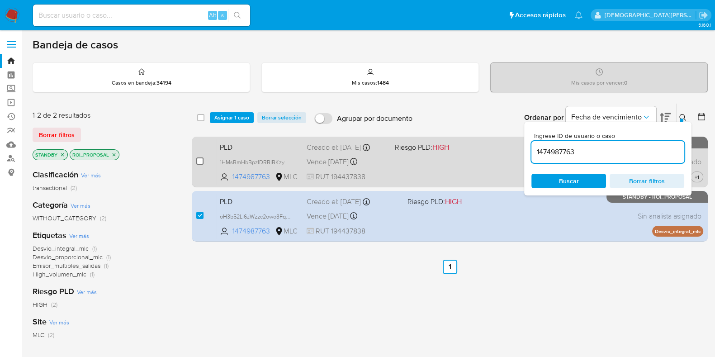
click at [202, 162] on input "checkbox" at bounding box center [199, 160] width 7 height 7
checkbox input "true"
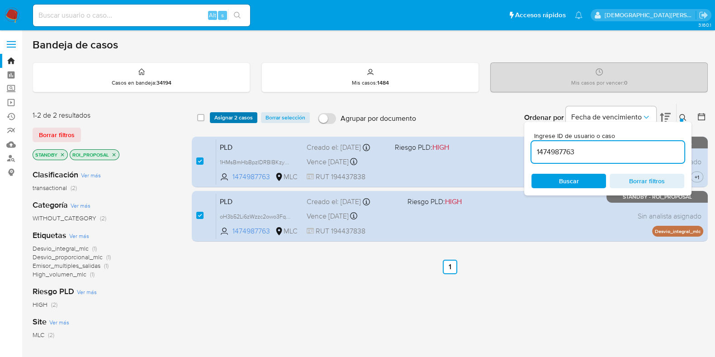
click at [233, 114] on span "Asignar 2 casos" at bounding box center [233, 117] width 38 height 9
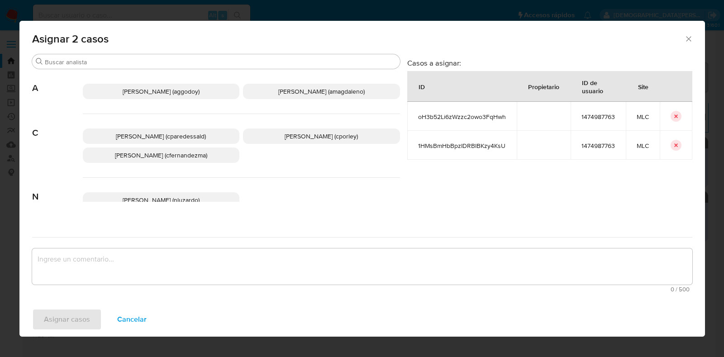
click at [332, 132] on span "[PERSON_NAME] (cporley)" at bounding box center [320, 136] width 73 height 9
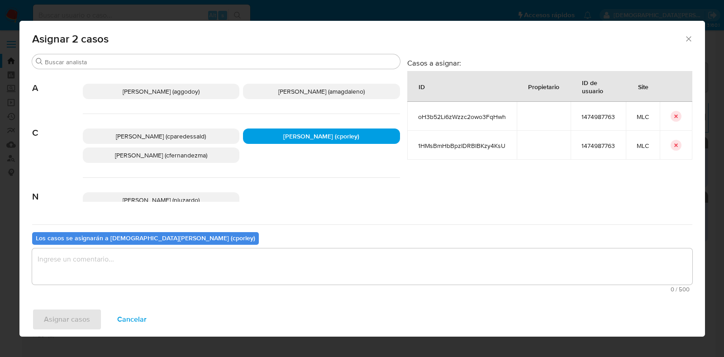
click at [298, 267] on textarea "assign-modal" at bounding box center [362, 266] width 660 height 36
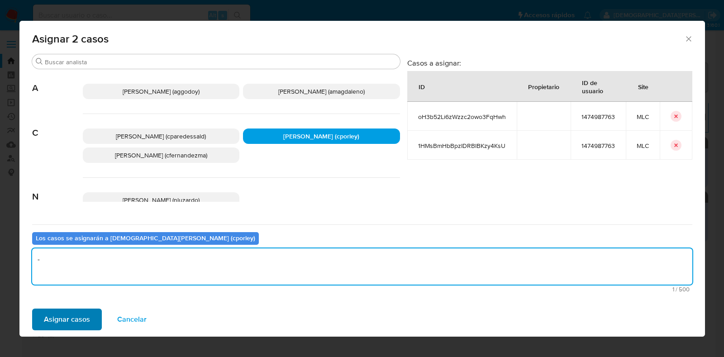
type textarea "-"
click at [91, 318] on button "Asignar casos" at bounding box center [67, 319] width 70 height 22
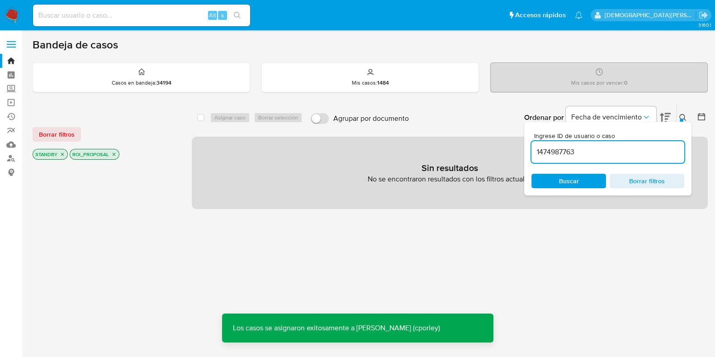
drag, startPoint x: 643, startPoint y: 181, endPoint x: 626, endPoint y: 182, distance: 17.7
click at [642, 182] on span "Borrar filtros" at bounding box center [647, 181] width 62 height 13
click at [583, 184] on span "Buscar" at bounding box center [569, 181] width 62 height 13
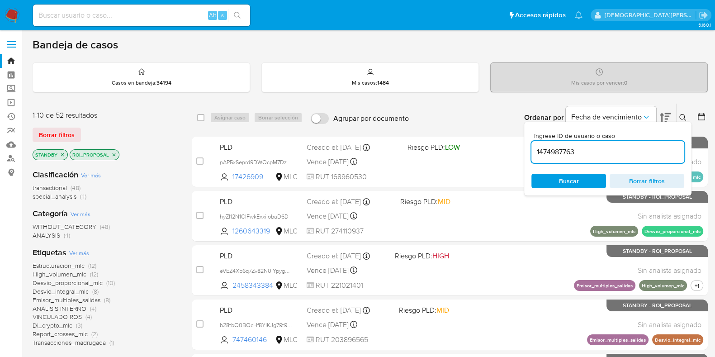
click at [701, 119] on icon at bounding box center [701, 116] width 7 height 7
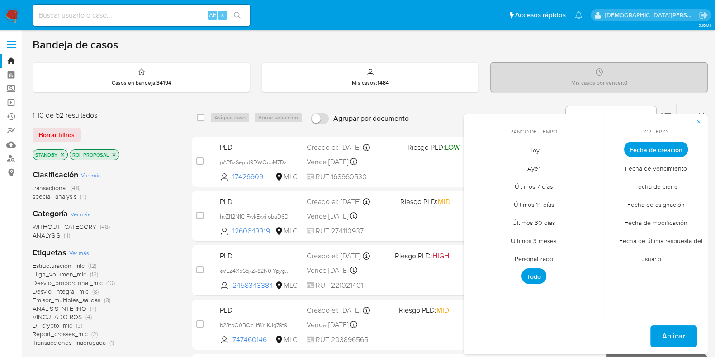
click at [542, 255] on span "Personalizado" at bounding box center [533, 258] width 57 height 19
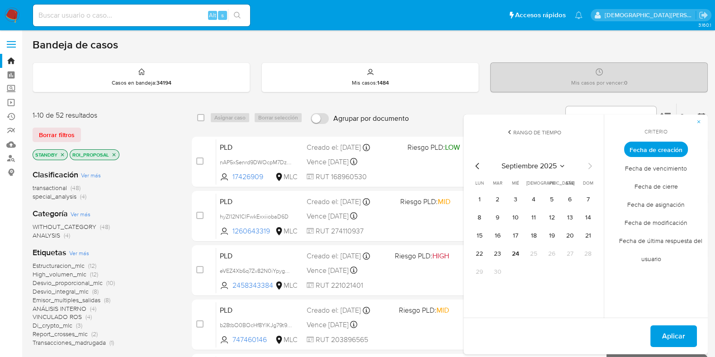
click at [480, 168] on icon "Mes anterior" at bounding box center [477, 166] width 11 height 11
click at [569, 219] on button "12" at bounding box center [570, 217] width 14 height 14
click at [672, 328] on span "Aplicar" at bounding box center [673, 336] width 23 height 20
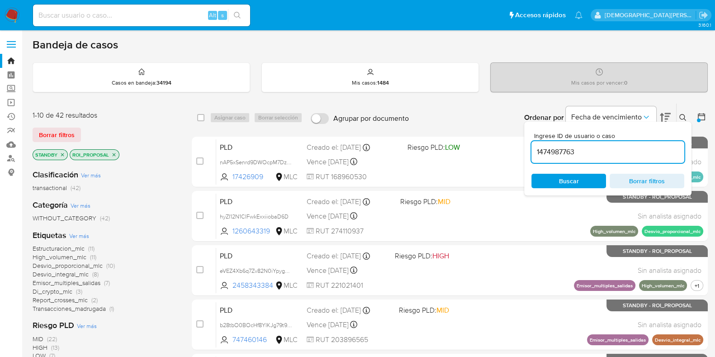
click at [454, 116] on div "Ordenar por Fecha de vencimiento No es posible ordenar los resultados mientras …" at bounding box center [560, 118] width 294 height 28
click at [646, 116] on icon "Ordenar por" at bounding box center [646, 117] width 9 height 9
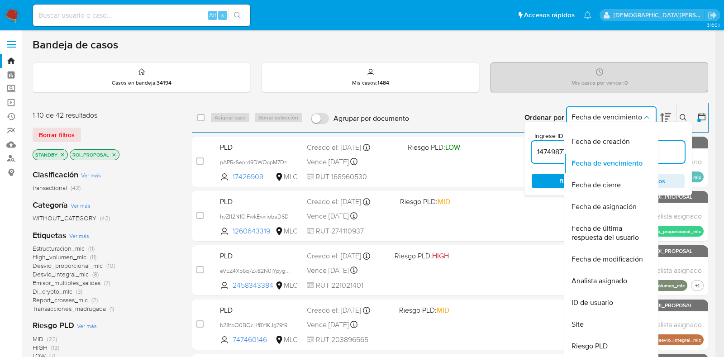
click at [646, 116] on icon "Ordenar por" at bounding box center [646, 117] width 9 height 9
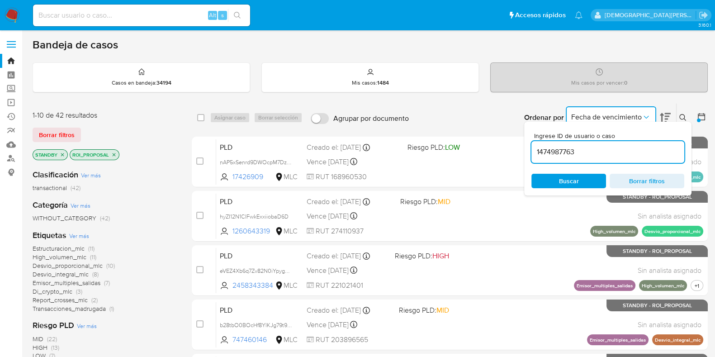
click at [685, 118] on icon at bounding box center [682, 117] width 7 height 7
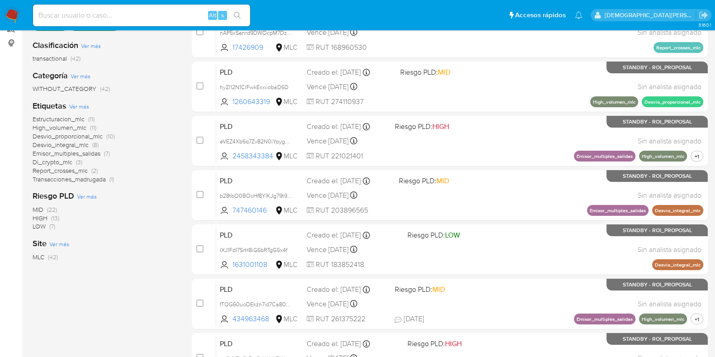
scroll to position [49, 0]
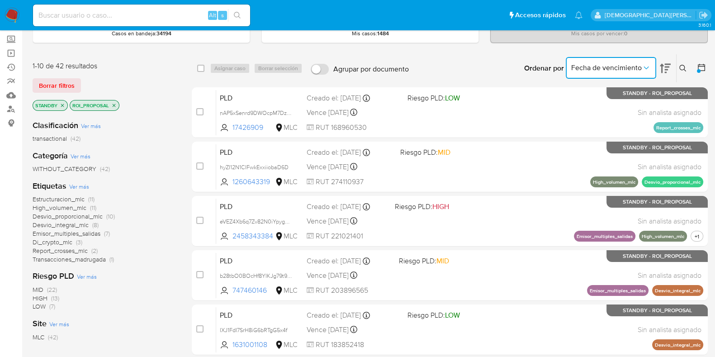
click at [115, 104] on icon "close-filter" at bounding box center [113, 105] width 5 height 5
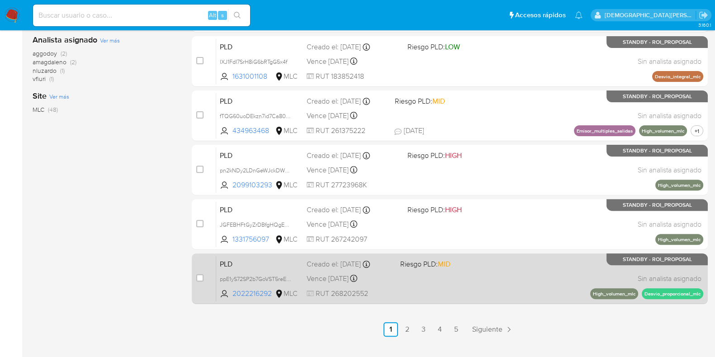
scroll to position [388, 0]
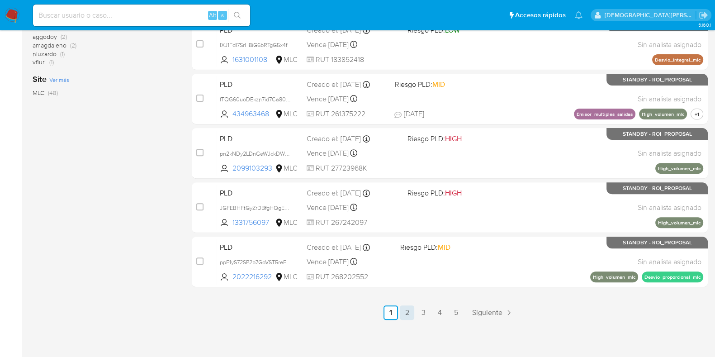
click at [408, 313] on link "2" at bounding box center [407, 312] width 14 height 14
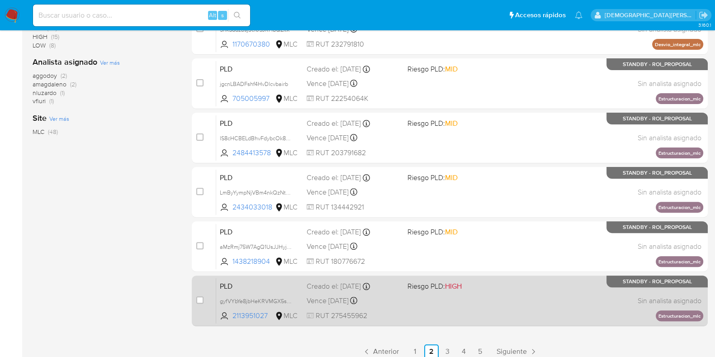
scroll to position [388, 0]
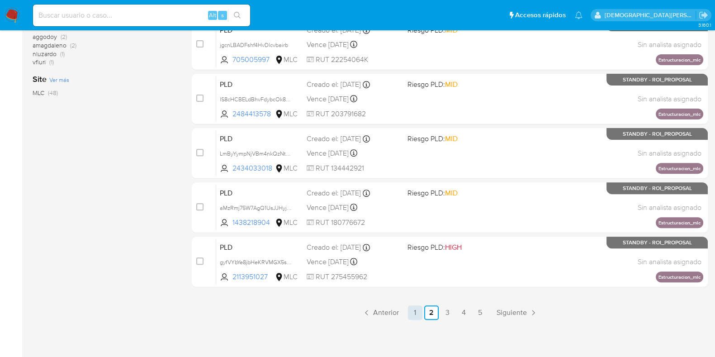
click at [409, 308] on link "1" at bounding box center [415, 312] width 14 height 14
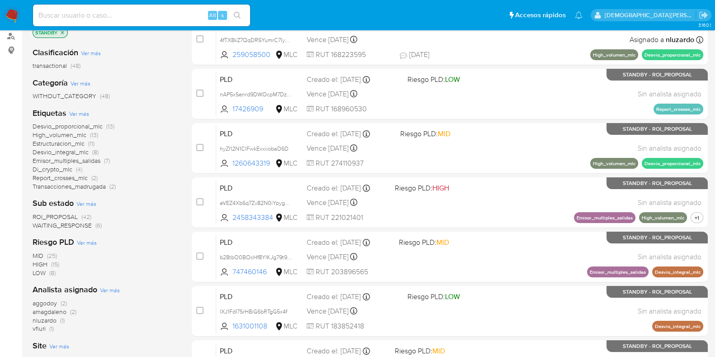
scroll to position [106, 0]
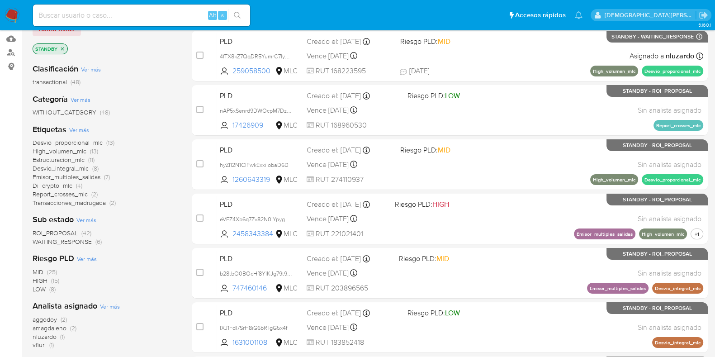
click at [68, 231] on span "ROI_PROPOSAL" at bounding box center [55, 232] width 45 height 9
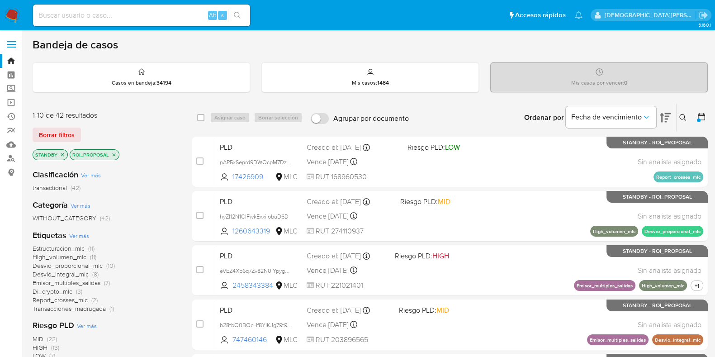
click at [68, 248] on span "Estructuracion_mlc" at bounding box center [59, 248] width 52 height 9
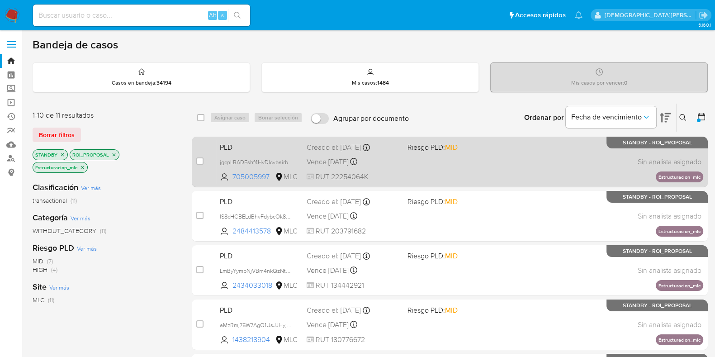
click at [433, 167] on div "PLD jgcnLBADFshf4HvDlcvbairb 705005997 MLC Riesgo PLD: MID Creado el: [DATE] Cr…" at bounding box center [459, 162] width 487 height 46
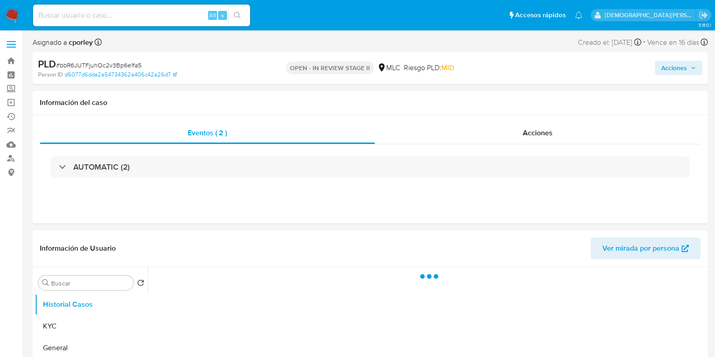
click at [667, 67] on span "Acciones" at bounding box center [674, 68] width 26 height 14
select select "10"
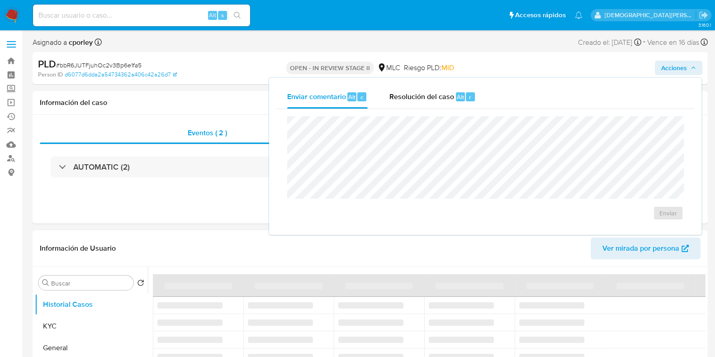
click at [432, 97] on span "Resolución del caso" at bounding box center [421, 96] width 65 height 10
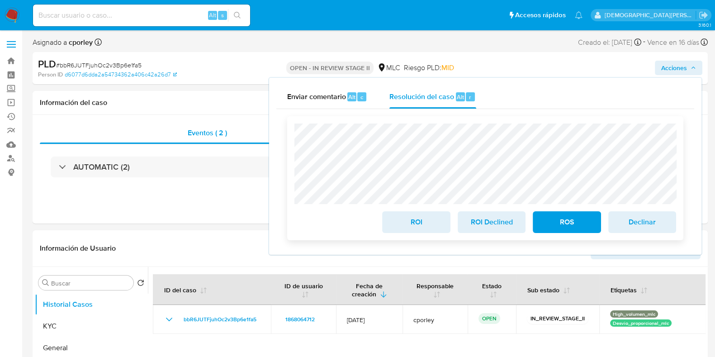
click at [579, 228] on span "ROS" at bounding box center [566, 222] width 44 height 20
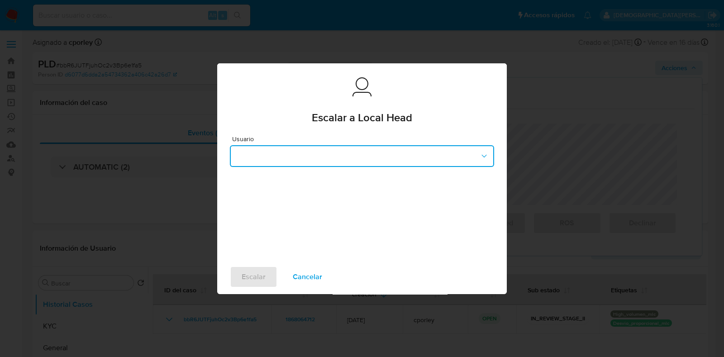
click at [295, 155] on button "button" at bounding box center [362, 156] width 264 height 22
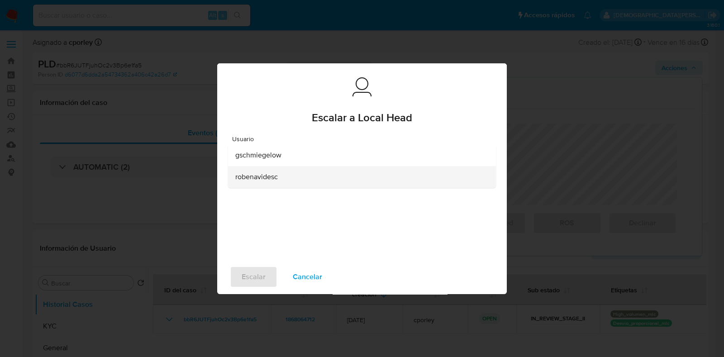
click at [268, 181] on span "robenavidesc" at bounding box center [256, 176] width 43 height 9
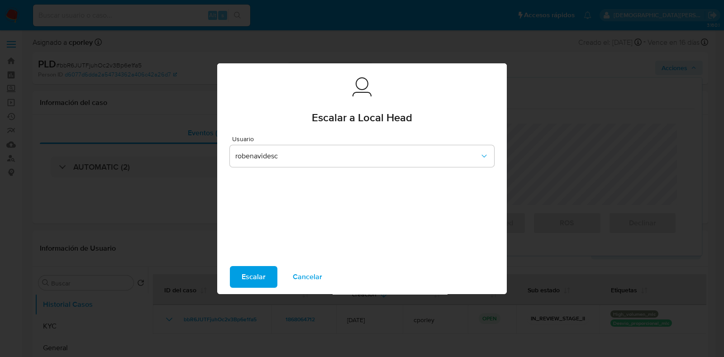
click at [260, 280] on span "Escalar" at bounding box center [253, 277] width 24 height 20
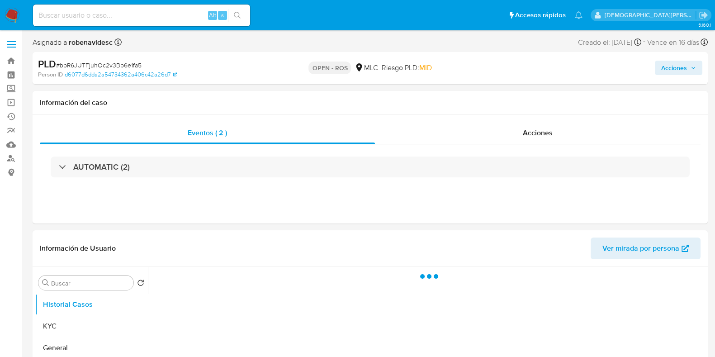
select select "10"
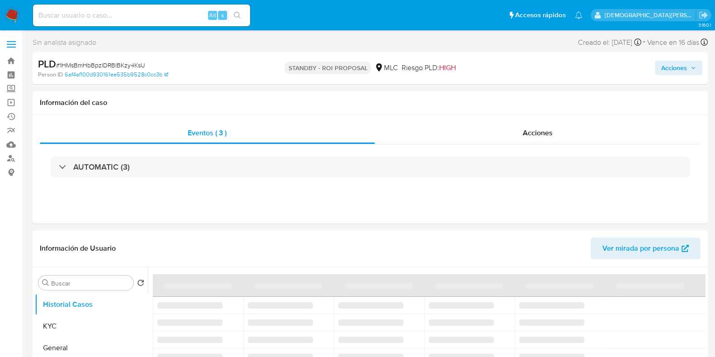
select select "10"
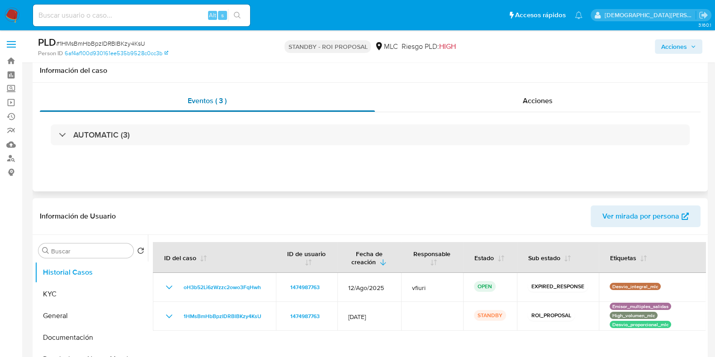
scroll to position [56, 0]
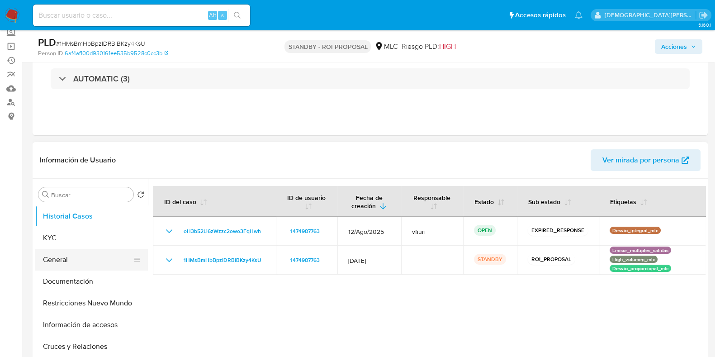
click at [81, 260] on button "General" at bounding box center [88, 260] width 106 height 22
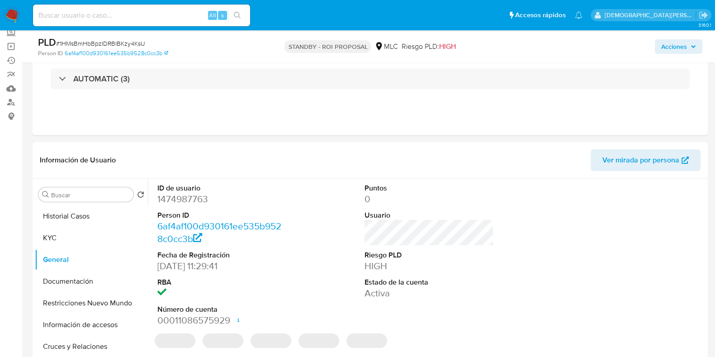
click at [183, 201] on dd "1474987763" at bounding box center [221, 199] width 129 height 13
copy dd "1474987763"
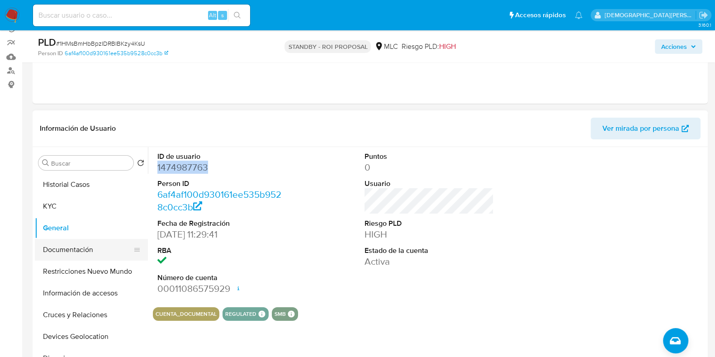
scroll to position [113, 0]
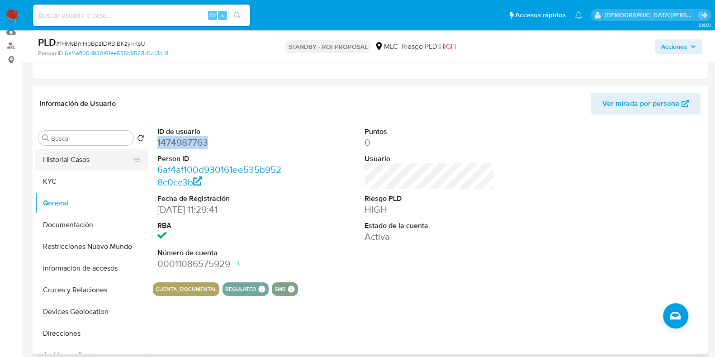
click at [90, 159] on button "Historial Casos" at bounding box center [88, 160] width 106 height 22
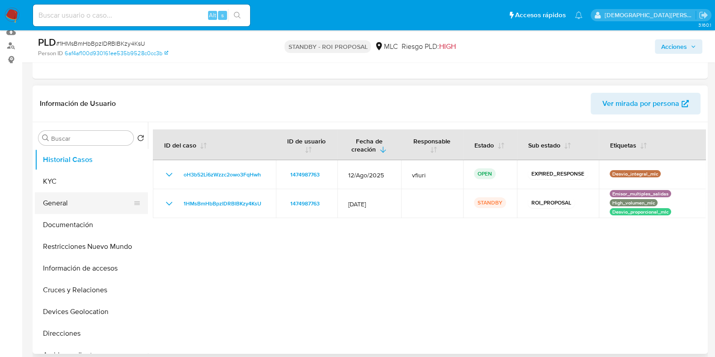
click at [85, 206] on button "General" at bounding box center [88, 203] width 106 height 22
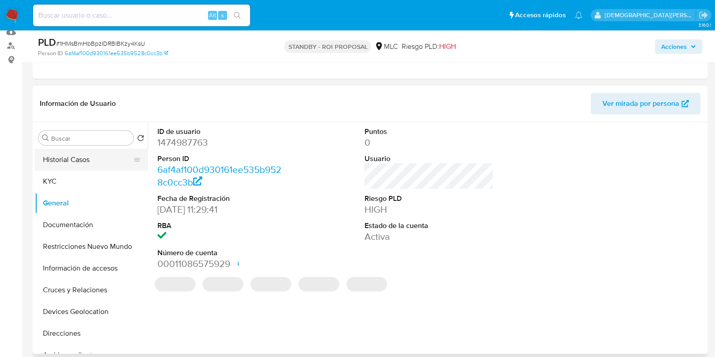
click at [83, 159] on button "Historial Casos" at bounding box center [88, 160] width 106 height 22
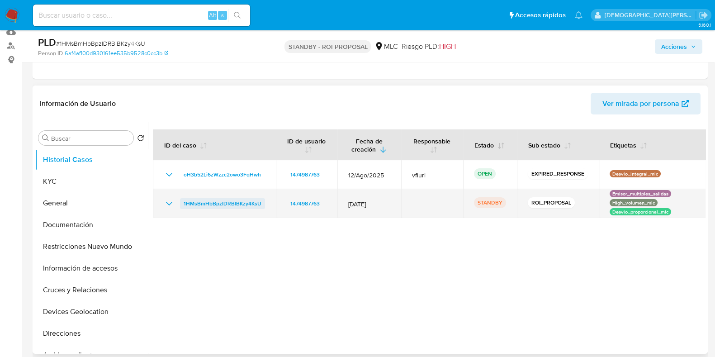
click at [206, 201] on span "1HMsBmHbBpzIDRBlBKzy4KsU" at bounding box center [223, 203] width 78 height 11
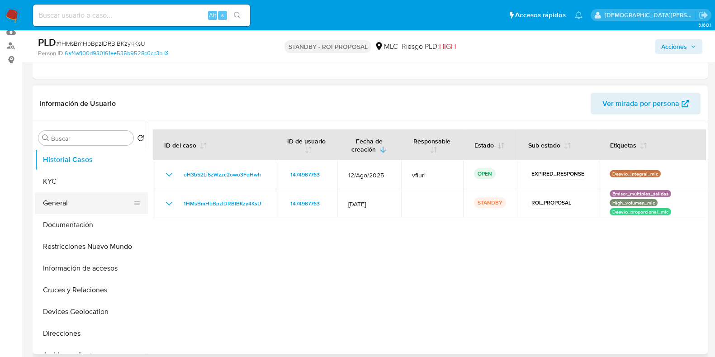
click at [84, 199] on button "General" at bounding box center [88, 203] width 106 height 22
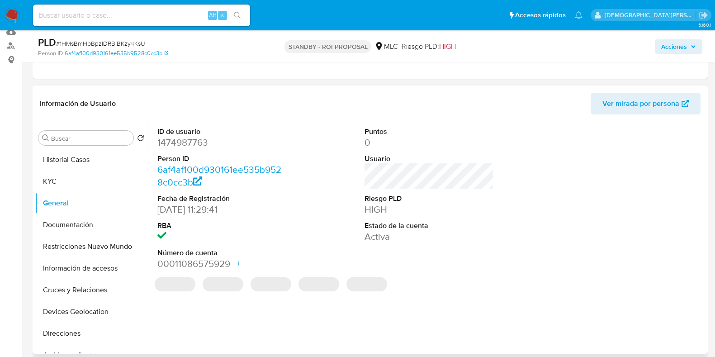
click at [192, 142] on dd "1474987763" at bounding box center [221, 142] width 129 height 13
copy dd "1474987763"
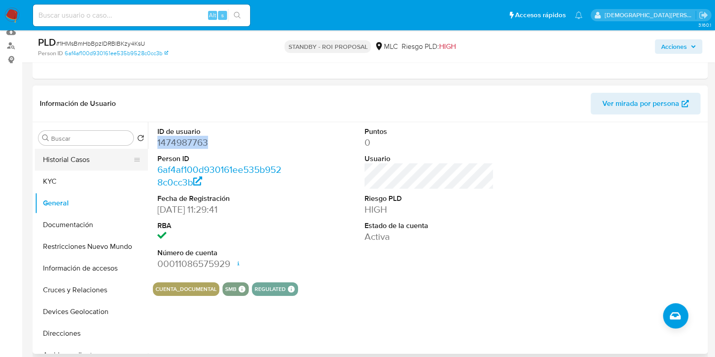
click at [71, 160] on button "Historial Casos" at bounding box center [88, 160] width 106 height 22
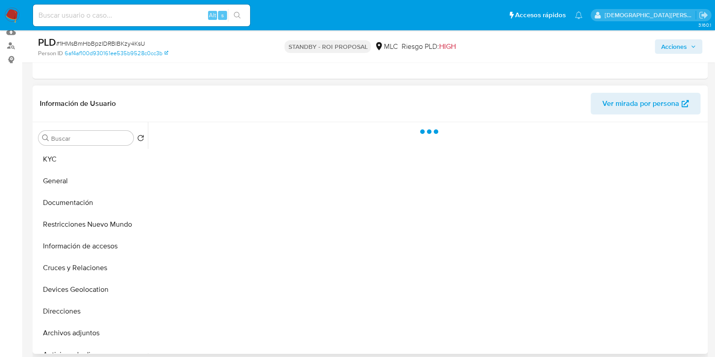
scroll to position [56, 0]
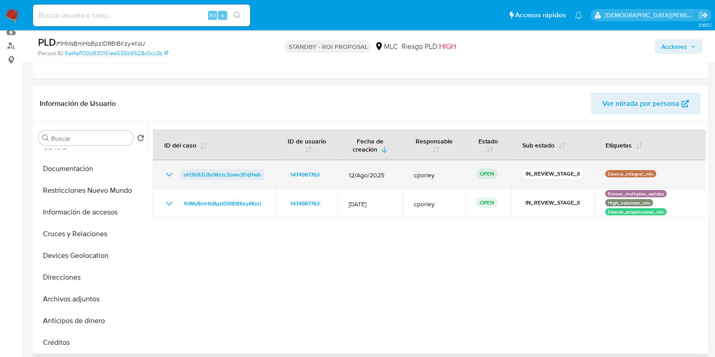
click at [251, 177] on span "oH3b52Li6zWzzc2owo3FqHwh" at bounding box center [222, 174] width 77 height 11
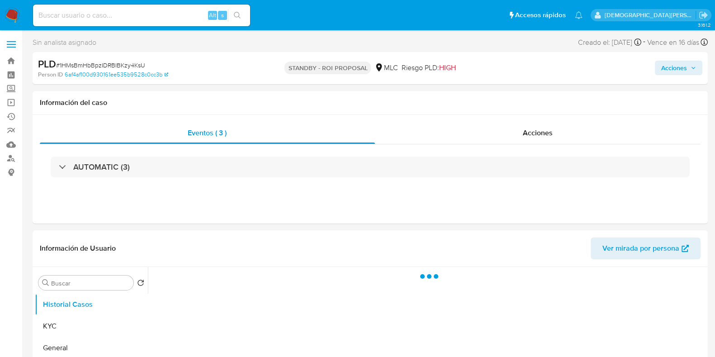
select select "10"
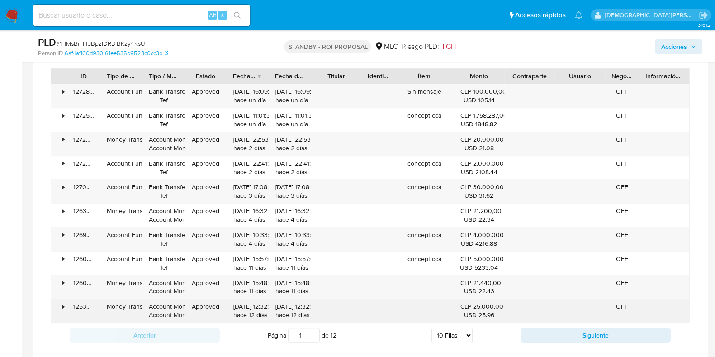
scroll to position [678, 0]
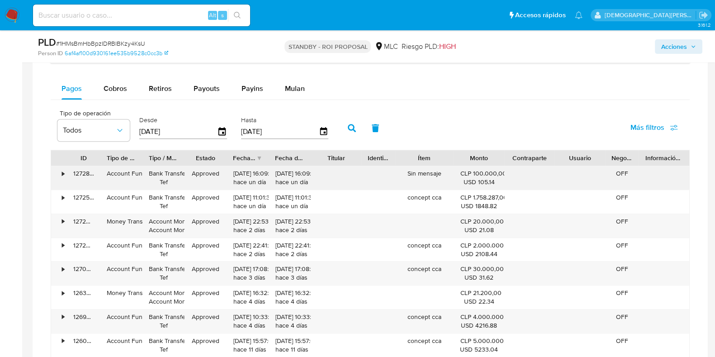
click at [60, 171] on div "•" at bounding box center [59, 178] width 16 height 24
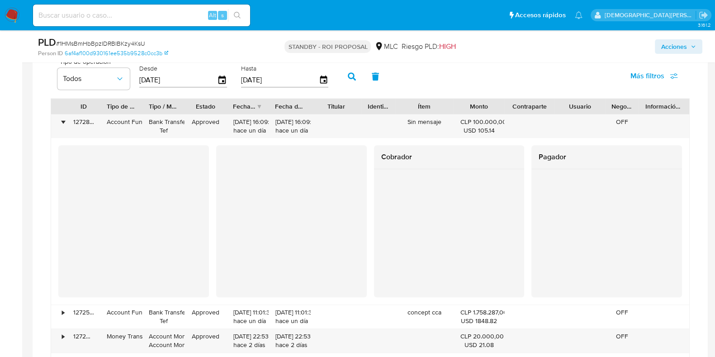
scroll to position [734, 0]
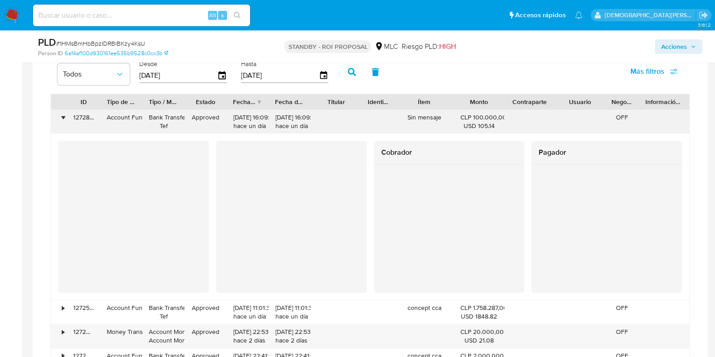
click at [63, 117] on div "•" at bounding box center [63, 117] width 2 height 9
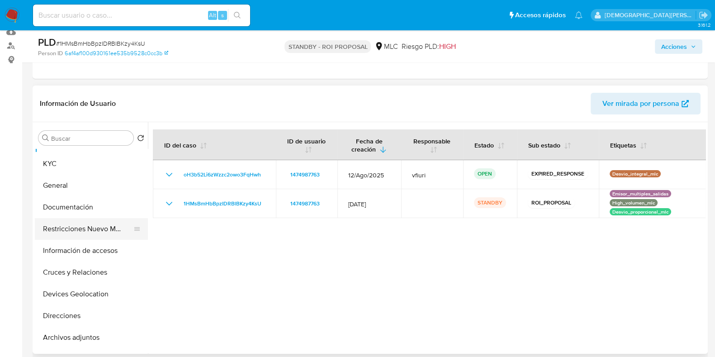
scroll to position [0, 0]
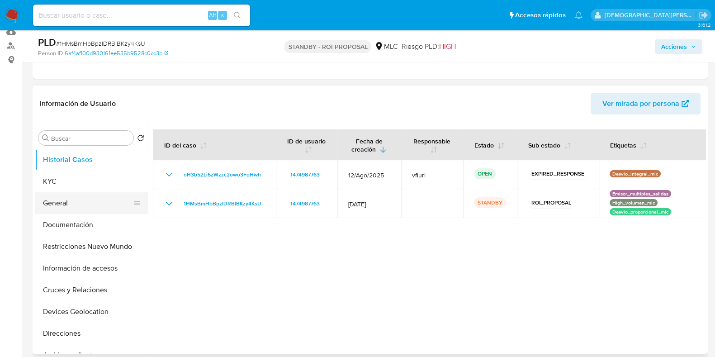
click at [79, 204] on button "General" at bounding box center [88, 203] width 106 height 22
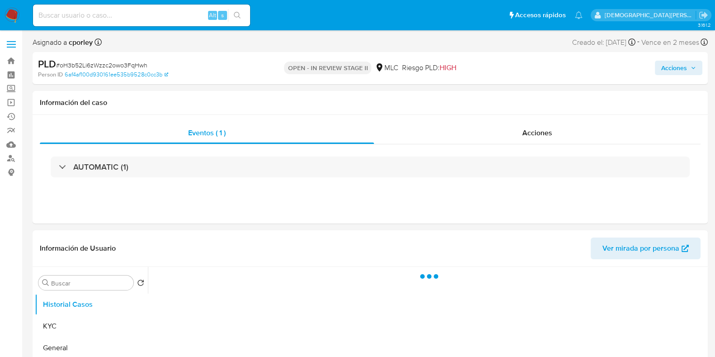
select select "10"
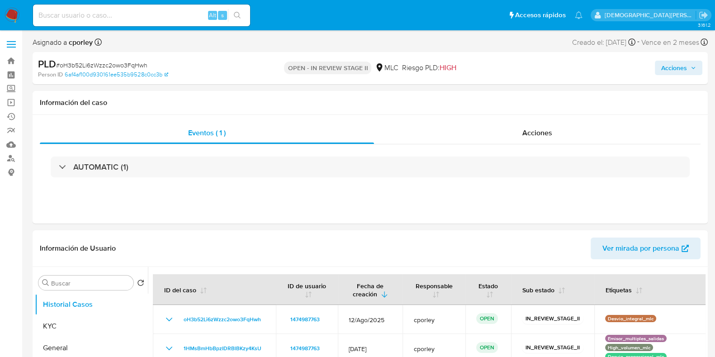
click at [672, 64] on span "Acciones" at bounding box center [674, 68] width 26 height 14
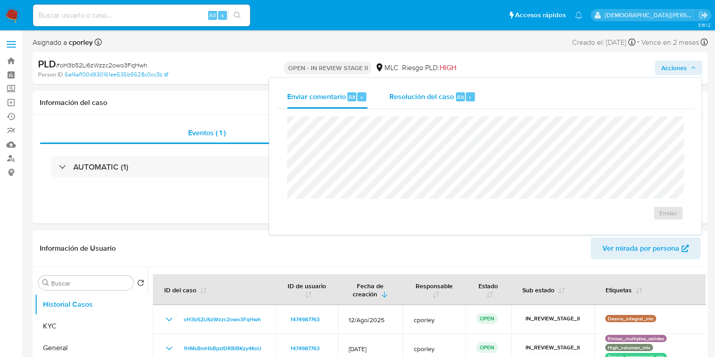
click at [431, 102] on div "Resolución del caso Alt r" at bounding box center [432, 97] width 86 height 24
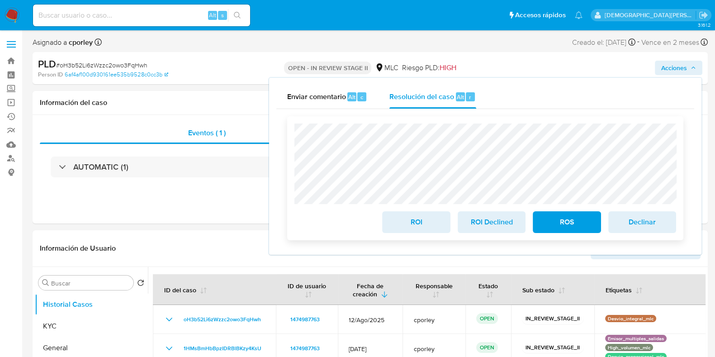
click at [415, 224] on span "ROI" at bounding box center [416, 222] width 44 height 20
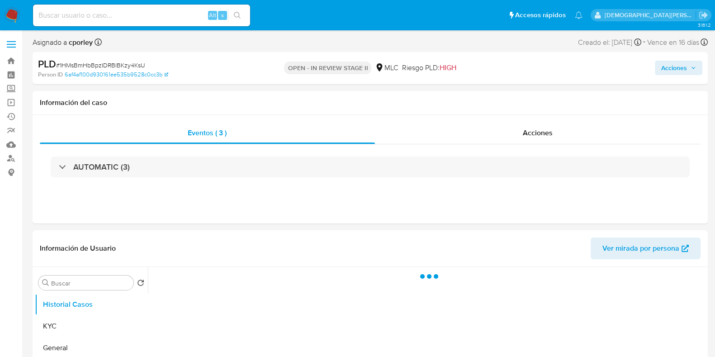
select select "10"
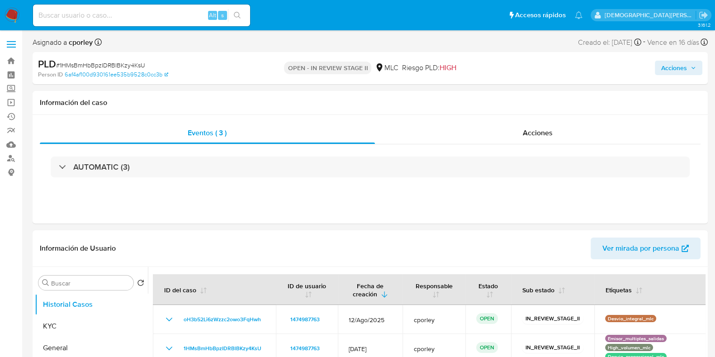
click at [678, 72] on span "Acciones" at bounding box center [674, 68] width 26 height 14
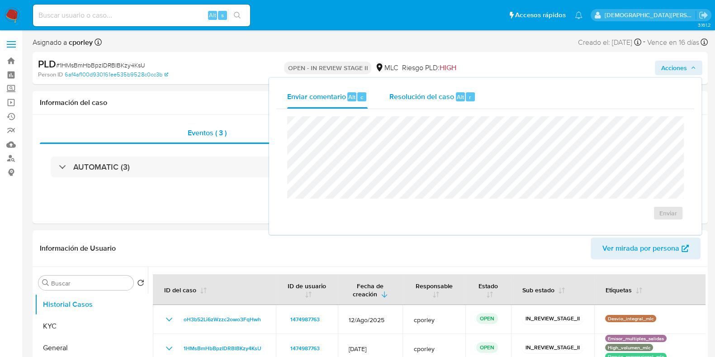
click at [396, 94] on span "Resolución del caso" at bounding box center [421, 96] width 65 height 10
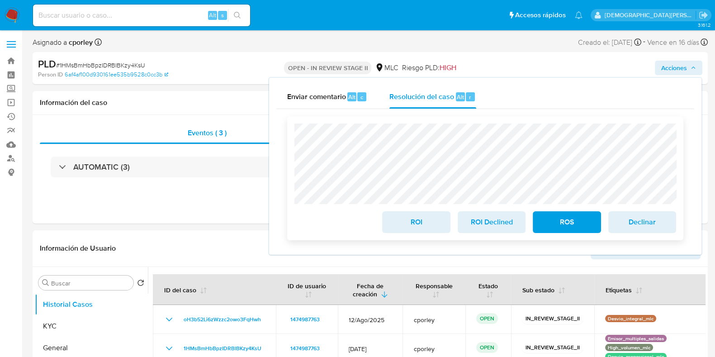
click at [541, 224] on button "ROS" at bounding box center [567, 222] width 68 height 22
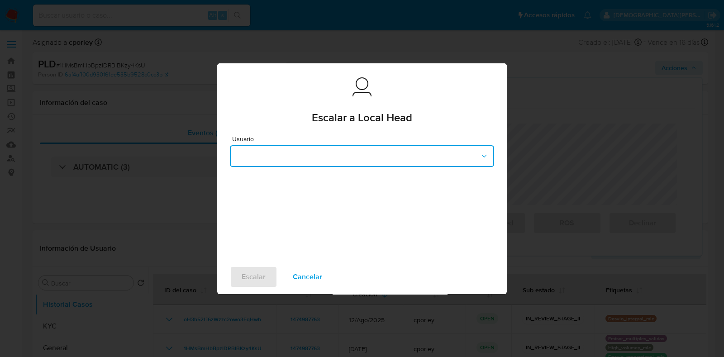
click at [322, 152] on button "button" at bounding box center [362, 156] width 264 height 22
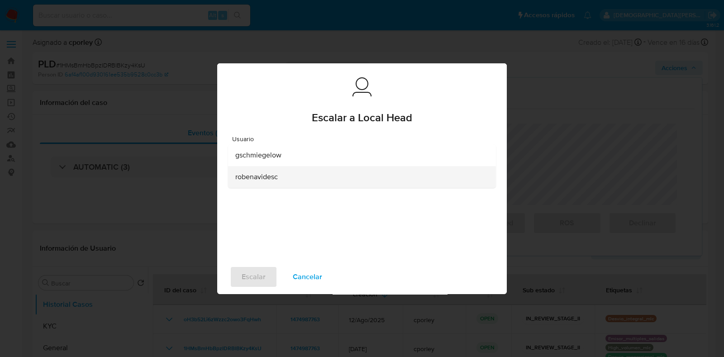
click at [260, 180] on span "robenavidesc" at bounding box center [256, 176] width 43 height 9
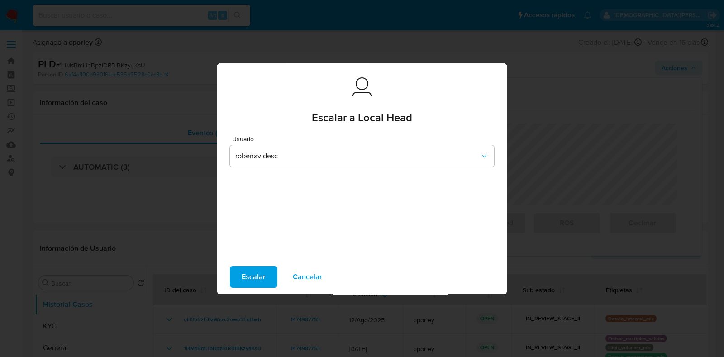
click at [254, 281] on span "Escalar" at bounding box center [253, 277] width 24 height 20
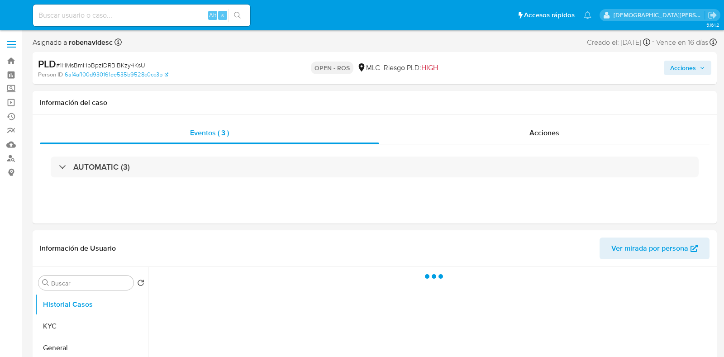
select select "10"
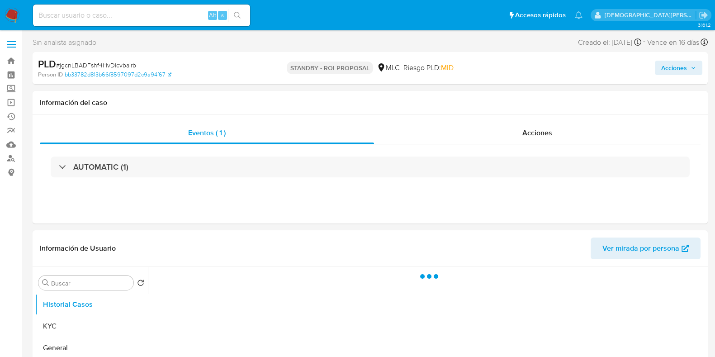
select select "10"
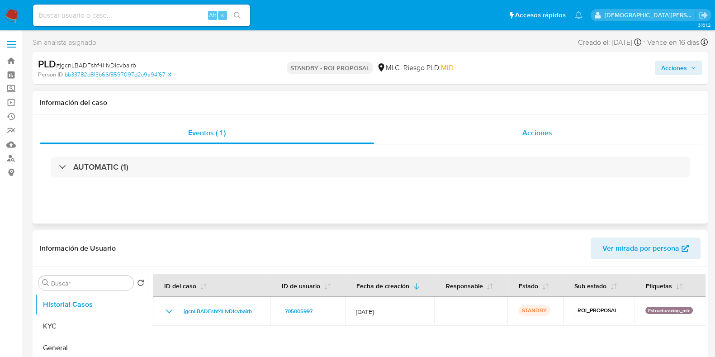
click at [543, 132] on span "Acciones" at bounding box center [537, 133] width 30 height 10
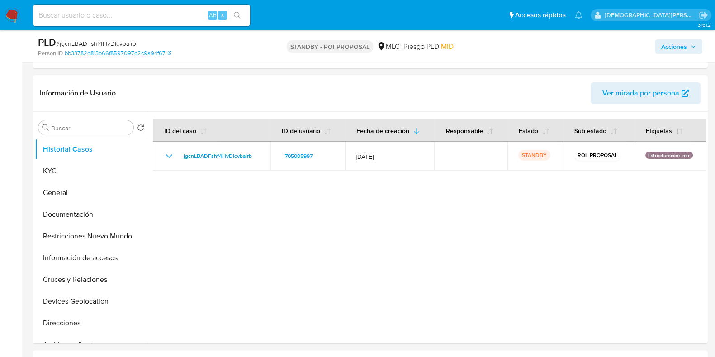
scroll to position [283, 0]
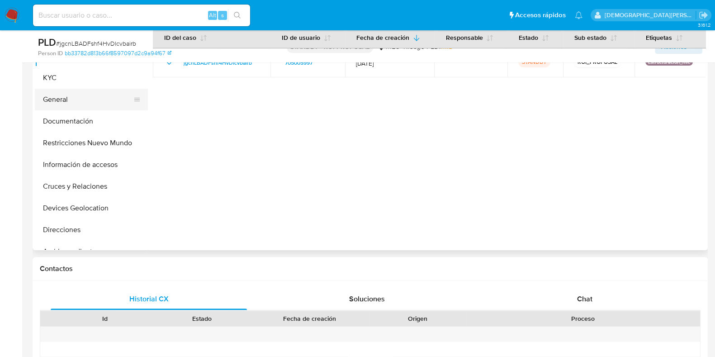
drag, startPoint x: 95, startPoint y: 99, endPoint x: 103, endPoint y: 102, distance: 7.7
click at [95, 99] on button "General" at bounding box center [88, 100] width 106 height 22
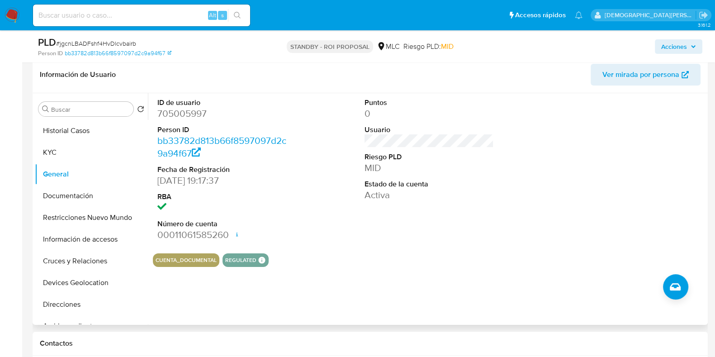
scroll to position [226, 0]
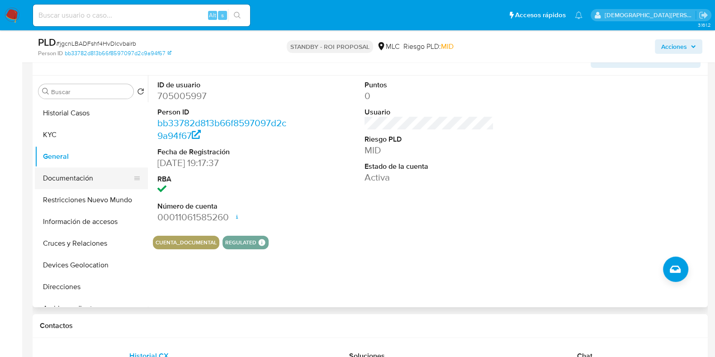
click at [56, 181] on button "Documentación" at bounding box center [88, 178] width 106 height 22
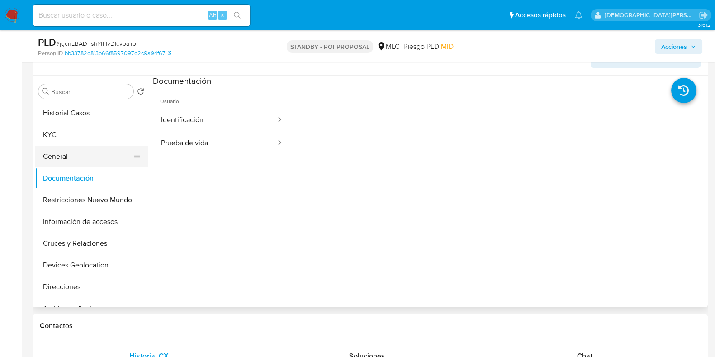
click at [55, 153] on button "General" at bounding box center [88, 157] width 106 height 22
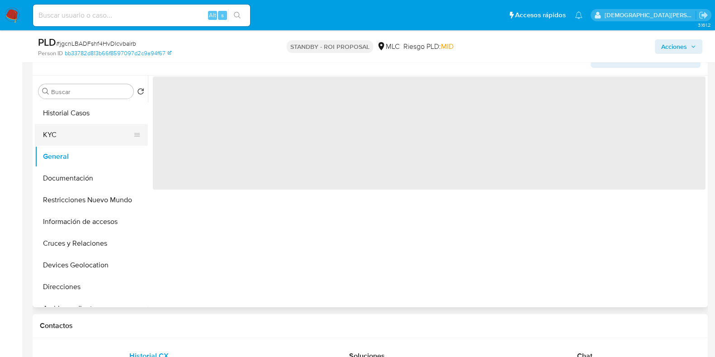
click at [62, 137] on button "KYC" at bounding box center [88, 135] width 106 height 22
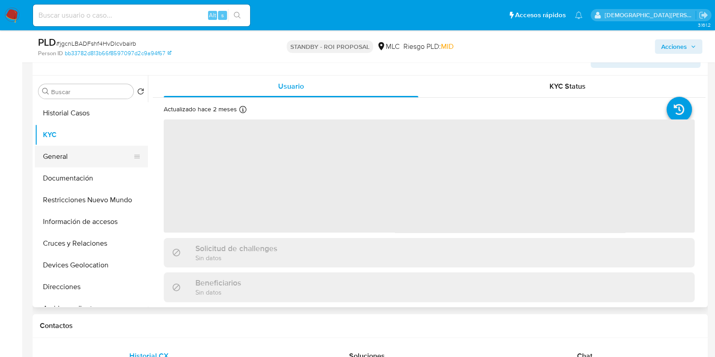
click at [63, 153] on button "General" at bounding box center [88, 157] width 106 height 22
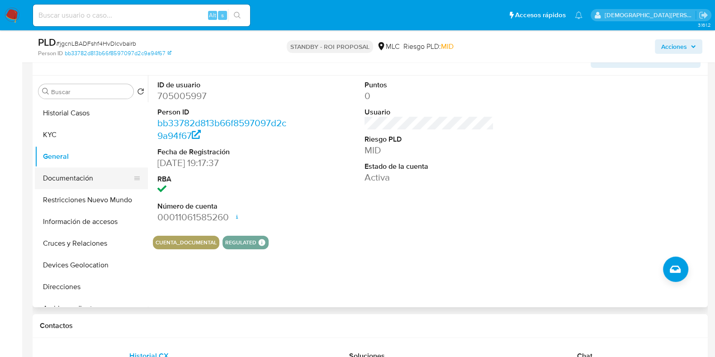
click at [67, 175] on button "Documentación" at bounding box center [88, 178] width 106 height 22
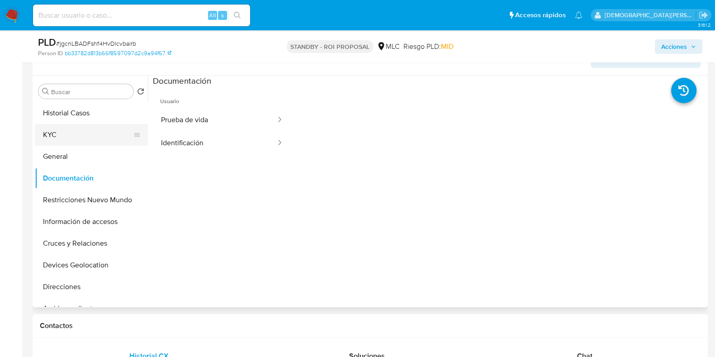
click at [62, 139] on button "KYC" at bounding box center [88, 135] width 106 height 22
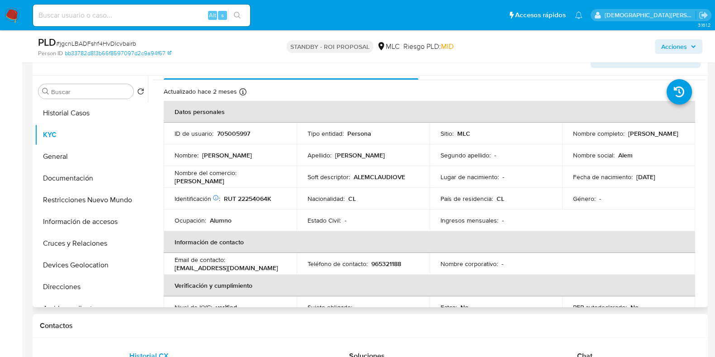
scroll to position [0, 0]
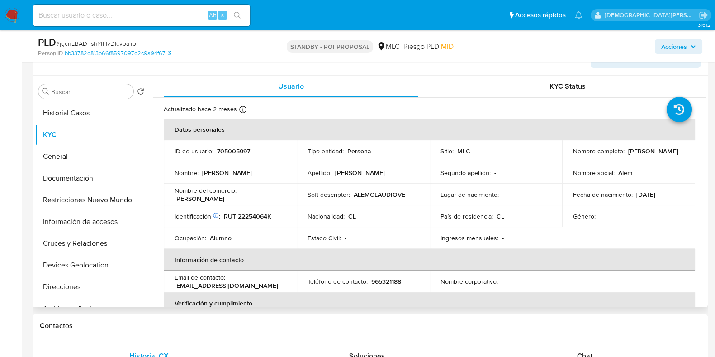
click at [384, 192] on p "ALEMCLAUDIOVE" at bounding box center [380, 194] width 52 height 8
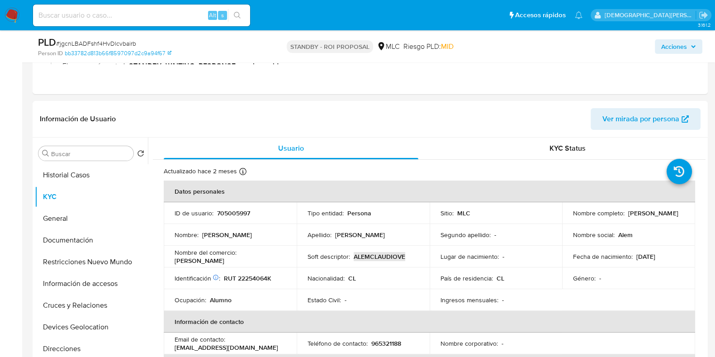
scroll to position [113, 0]
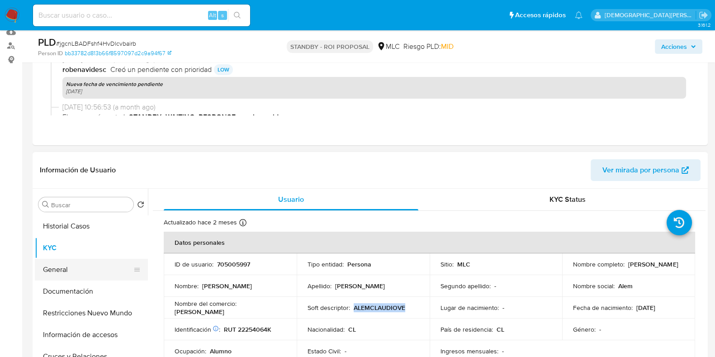
click at [70, 266] on button "General" at bounding box center [88, 270] width 106 height 22
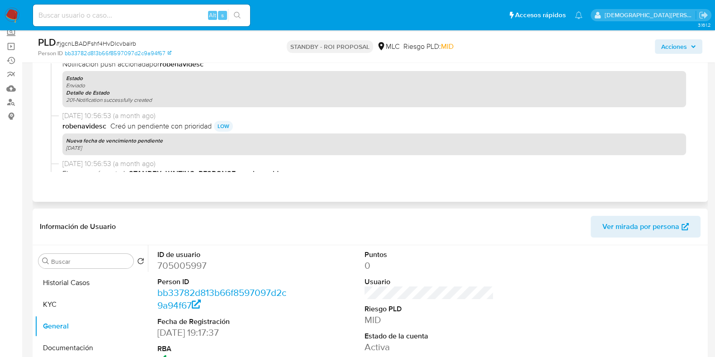
scroll to position [0, 0]
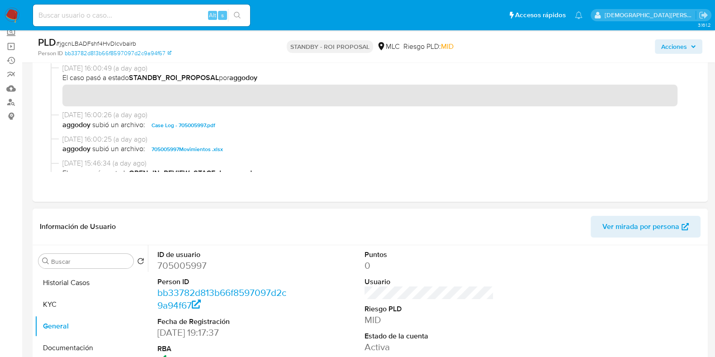
click at [197, 270] on dd "705005997" at bounding box center [221, 265] width 129 height 13
click at [197, 269] on dd "705005997" at bounding box center [221, 265] width 129 height 13
copy dd "705005997"
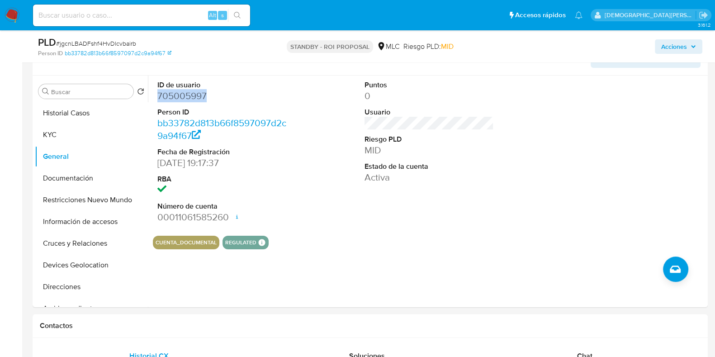
drag, startPoint x: 82, startPoint y: 193, endPoint x: 29, endPoint y: 174, distance: 55.8
click at [82, 193] on button "Restricciones Nuevo Mundo" at bounding box center [91, 200] width 113 height 22
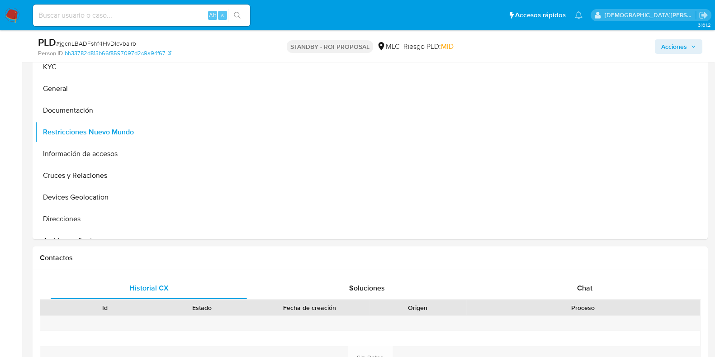
scroll to position [170, 0]
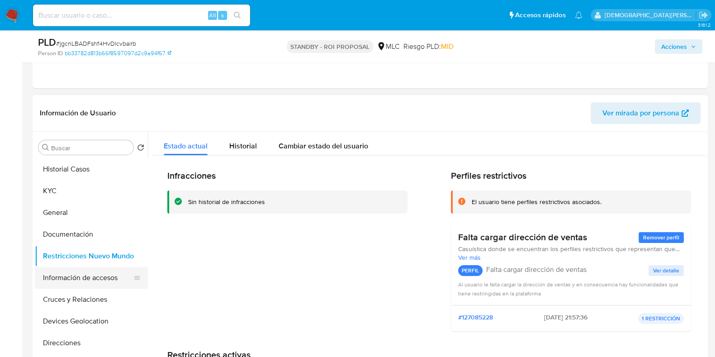
click at [80, 285] on button "Información de accesos" at bounding box center [88, 278] width 106 height 22
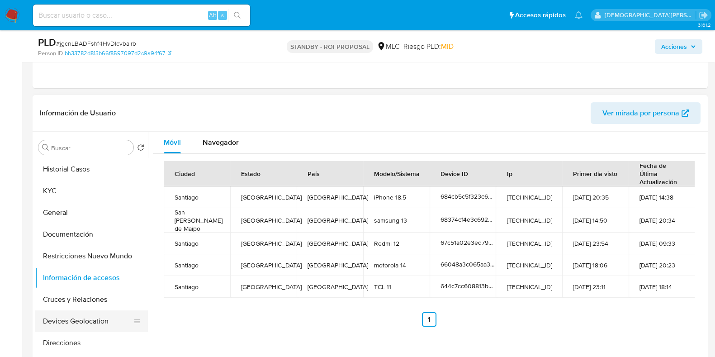
click at [68, 285] on button "Devices Geolocation" at bounding box center [88, 321] width 106 height 22
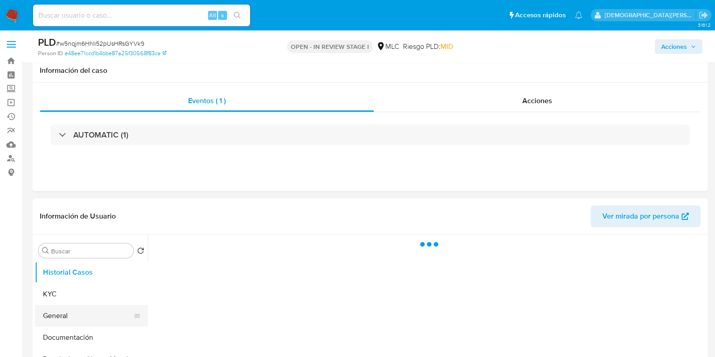
scroll to position [113, 0]
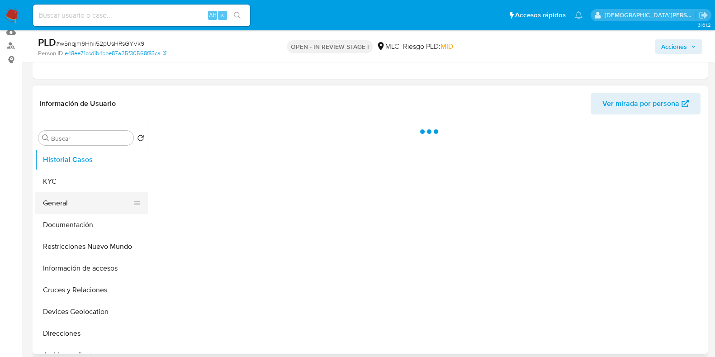
select select "10"
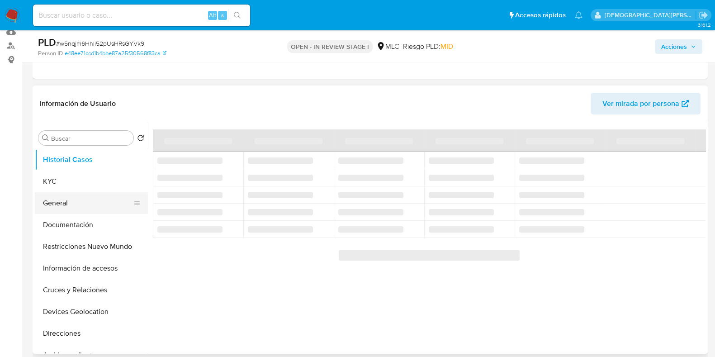
click at [71, 204] on button "General" at bounding box center [88, 203] width 106 height 22
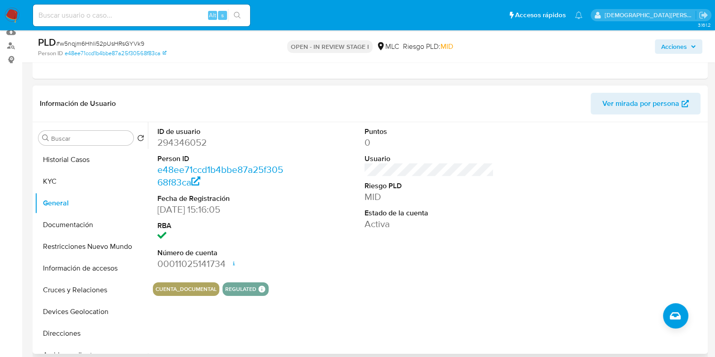
click at [189, 146] on dd "294346052" at bounding box center [221, 142] width 129 height 13
copy dd "294346052"
click at [101, 184] on button "KYC" at bounding box center [88, 181] width 106 height 22
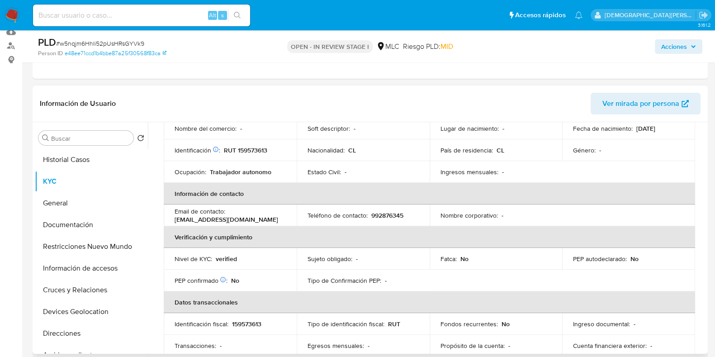
scroll to position [56, 0]
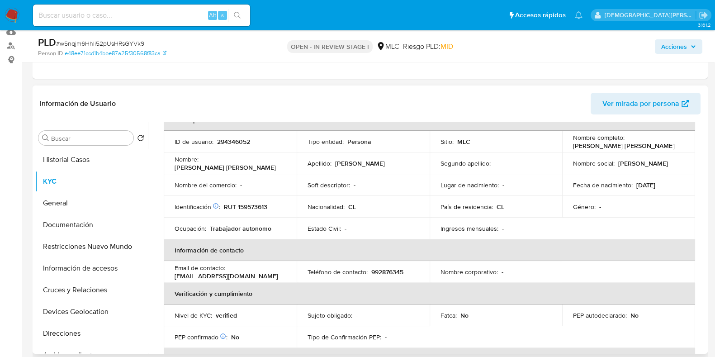
click at [204, 274] on p "[EMAIL_ADDRESS][DOMAIN_NAME]" at bounding box center [227, 276] width 104 height 8
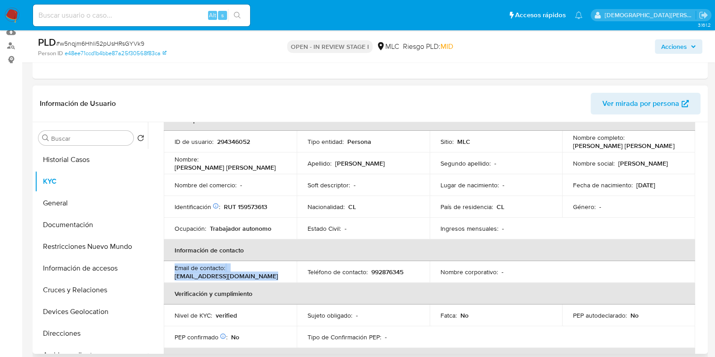
click at [204, 274] on p "[EMAIL_ADDRESS][DOMAIN_NAME]" at bounding box center [227, 276] width 104 height 8
click at [242, 274] on p "[EMAIL_ADDRESS][DOMAIN_NAME]" at bounding box center [227, 276] width 104 height 8
drag, startPoint x: 249, startPoint y: 274, endPoint x: 170, endPoint y: 277, distance: 78.7
click at [170, 277] on td "Email de contacto : [EMAIL_ADDRESS][DOMAIN_NAME]" at bounding box center [230, 272] width 133 height 22
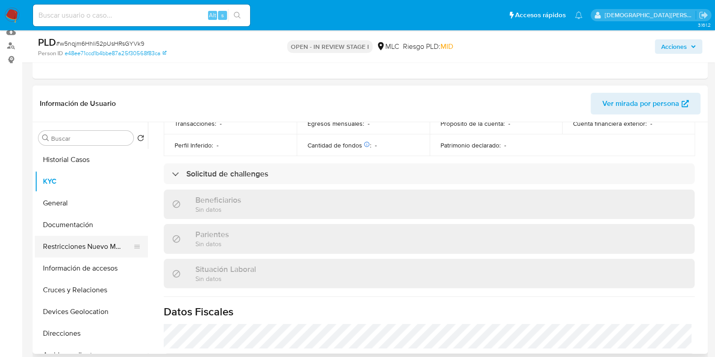
scroll to position [339, 0]
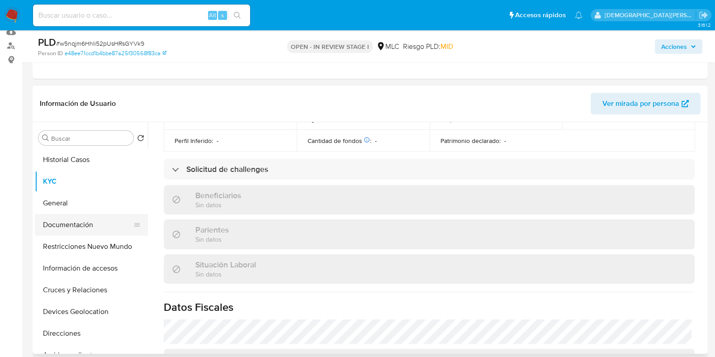
click at [63, 220] on button "Documentación" at bounding box center [88, 225] width 106 height 22
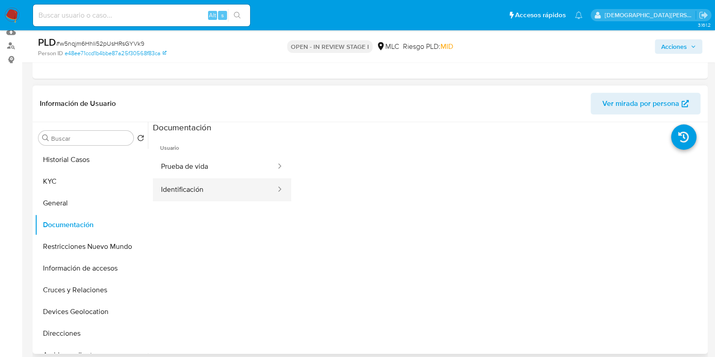
click at [230, 177] on button "Prueba de vida" at bounding box center [215, 166] width 124 height 23
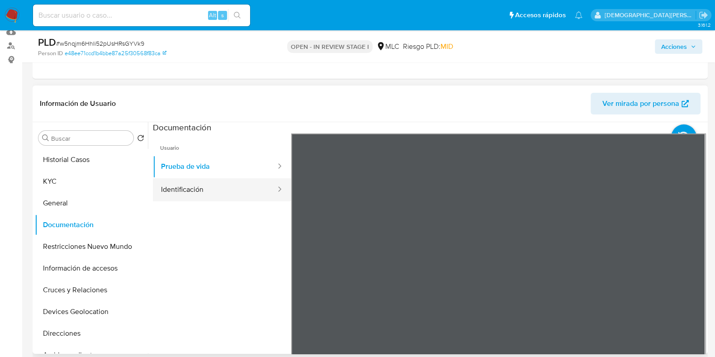
click at [199, 184] on button "Identificación" at bounding box center [215, 189] width 124 height 23
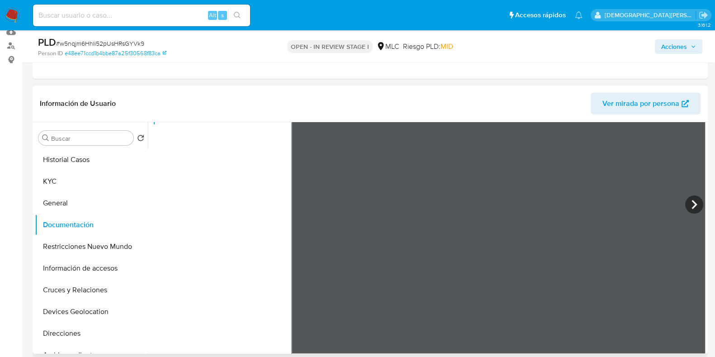
scroll to position [76, 0]
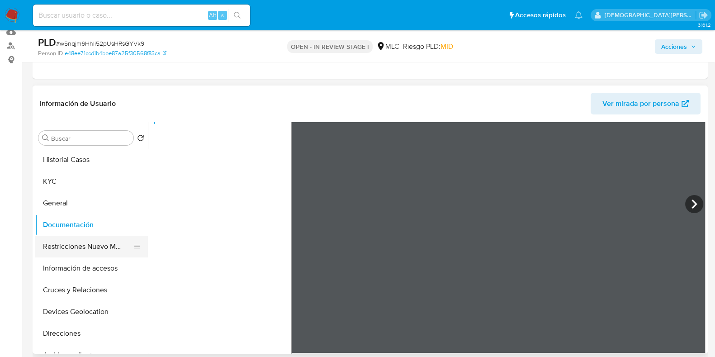
click at [93, 246] on button "Restricciones Nuevo Mundo" at bounding box center [88, 247] width 106 height 22
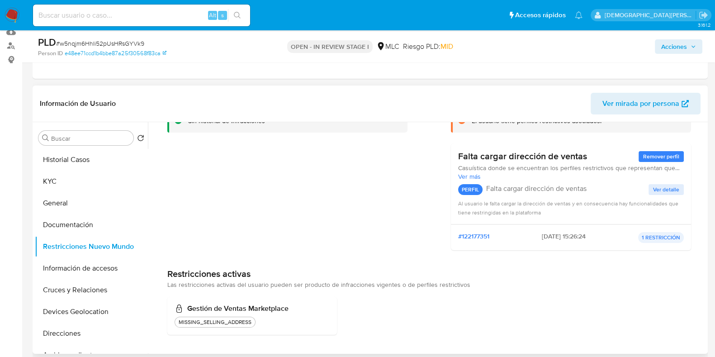
scroll to position [0, 0]
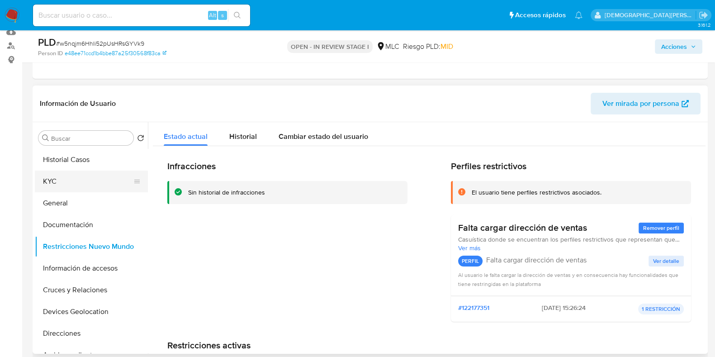
click at [70, 182] on button "KYC" at bounding box center [88, 181] width 106 height 22
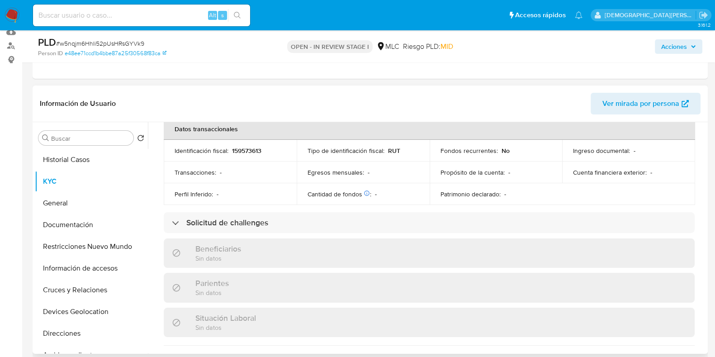
scroll to position [273, 0]
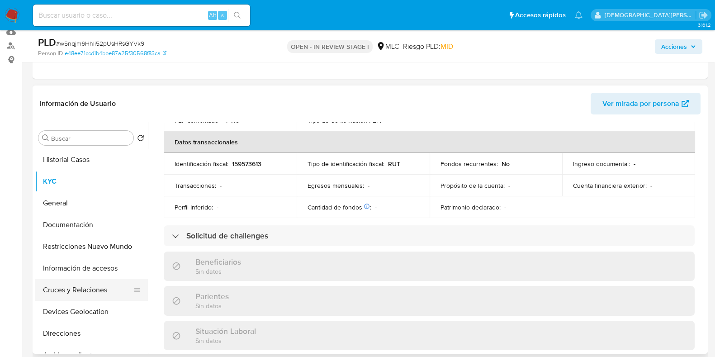
click at [77, 289] on button "Cruces y Relaciones" at bounding box center [88, 290] width 106 height 22
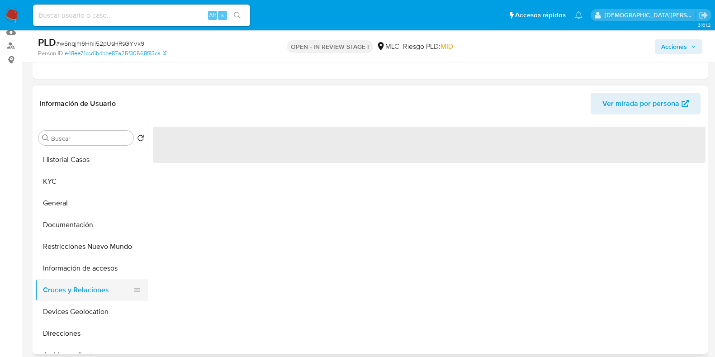
scroll to position [0, 0]
click at [85, 183] on button "KYC" at bounding box center [88, 181] width 106 height 22
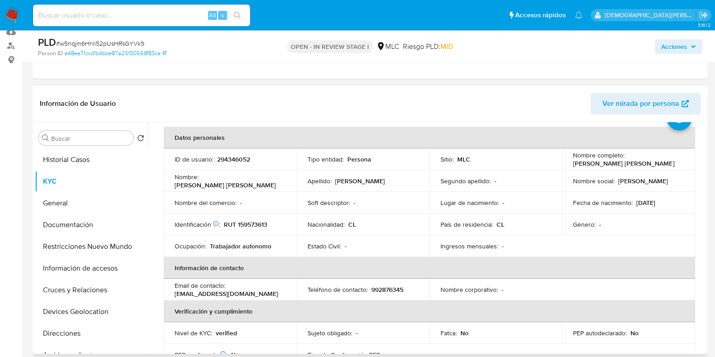
scroll to position [56, 0]
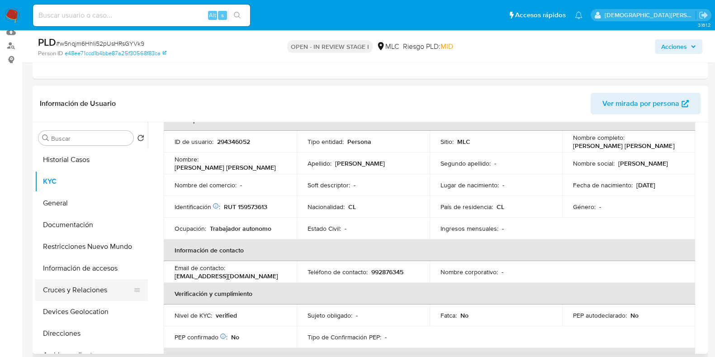
click at [90, 293] on button "Cruces y Relaciones" at bounding box center [88, 290] width 106 height 22
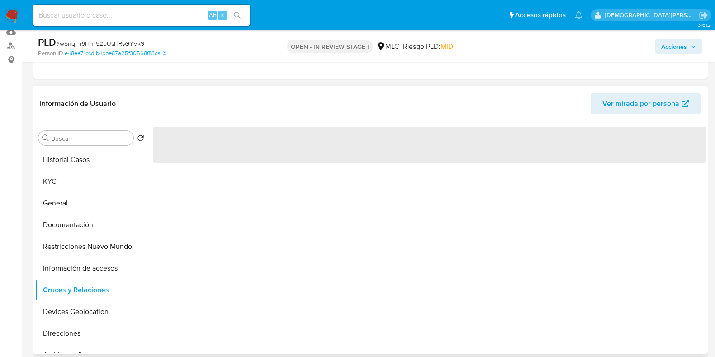
scroll to position [0, 0]
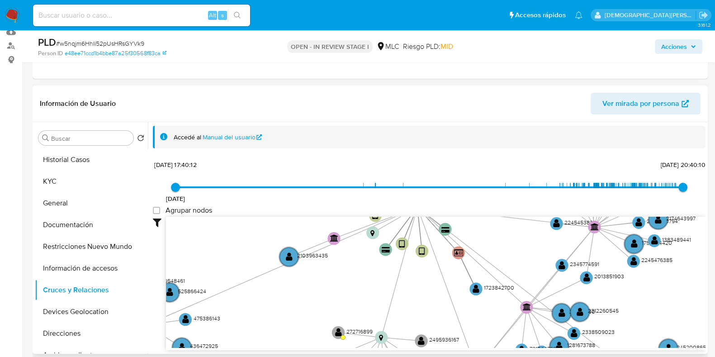
drag, startPoint x: 274, startPoint y: 248, endPoint x: 272, endPoint y: 255, distance: 6.9
click at [246, 238] on icon "device-673568bbf020e776aac43e7e  user-294346052  294346052 device-6202d943088…" at bounding box center [435, 282] width 539 height 131
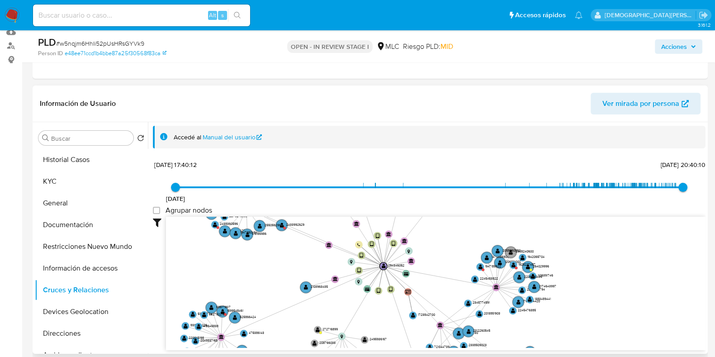
drag, startPoint x: 335, startPoint y: 259, endPoint x: 338, endPoint y: 304, distance: 45.3
click at [338, 304] on icon "device-673568bbf020e776aac43e7e  user-294346052  294346052 device-6202d943088…" at bounding box center [435, 282] width 539 height 131
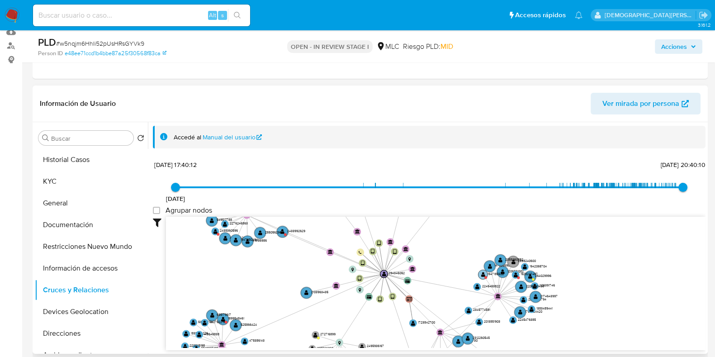
click at [479, 273] on circle at bounding box center [482, 274] width 9 height 9
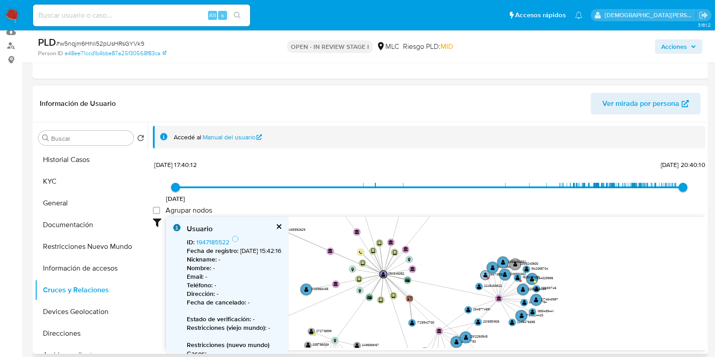
click at [482, 274] on circle at bounding box center [484, 274] width 9 height 9
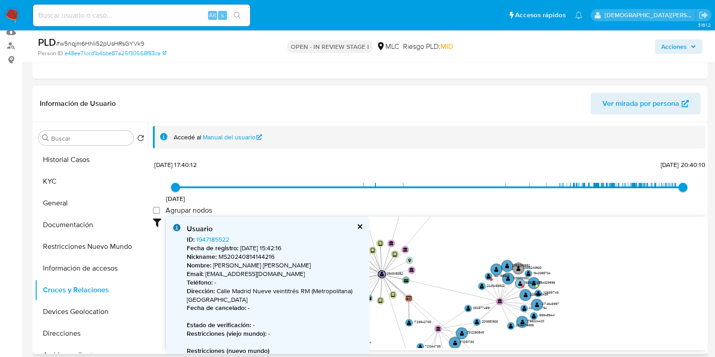
click at [519, 284] on text "" at bounding box center [520, 282] width 4 height 5
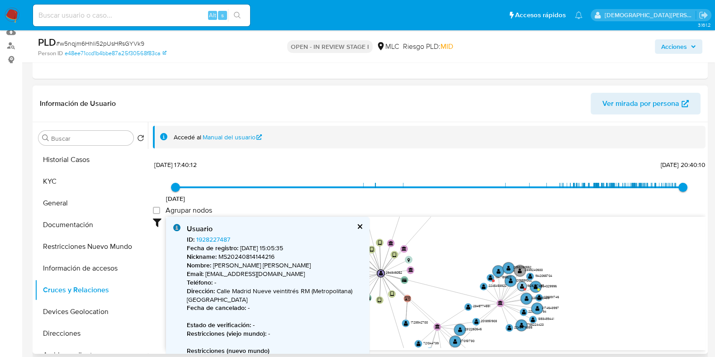
click at [520, 285] on text "" at bounding box center [522, 286] width 4 height 5
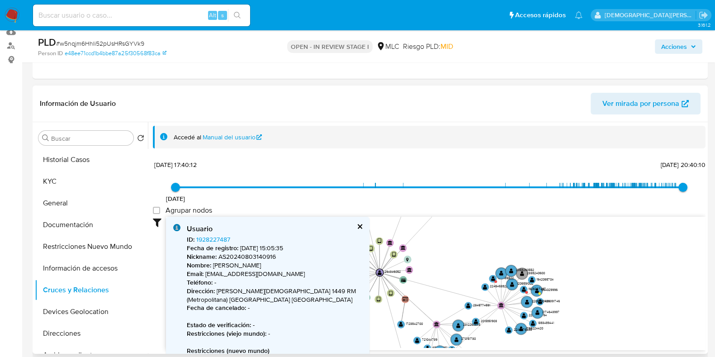
click at [359, 224] on button "cerrar" at bounding box center [359, 226] width 6 height 6
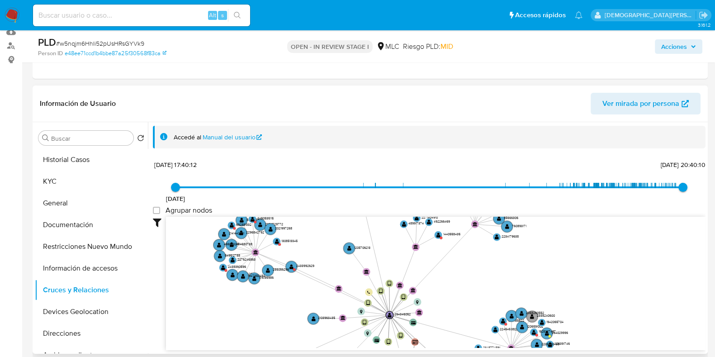
drag, startPoint x: 288, startPoint y: 312, endPoint x: 290, endPoint y: 328, distance: 15.5
click at [290, 328] on icon "device-673568bbf020e776aac43e7e  user-294346052  294346052 device-6202d943088…" at bounding box center [435, 282] width 539 height 131
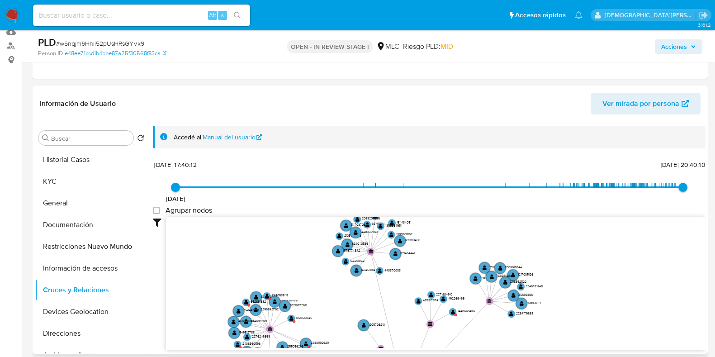
drag, startPoint x: 331, startPoint y: 313, endPoint x: 332, endPoint y: 324, distance: 10.4
click at [332, 324] on icon "device-673568bbf020e776aac43e7e  user-294346052  294346052 device-6202d943088…" at bounding box center [435, 282] width 539 height 131
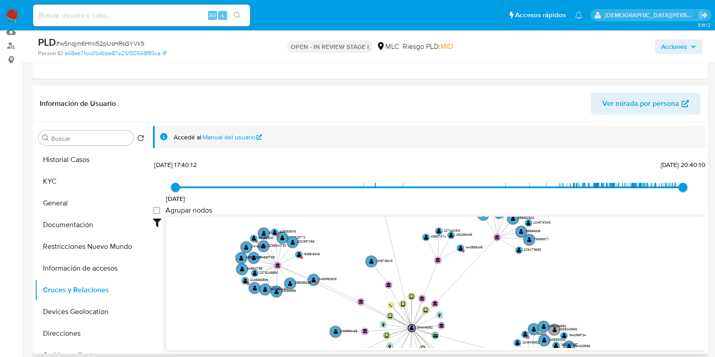
drag, startPoint x: 336, startPoint y: 304, endPoint x: 341, endPoint y: 259, distance: 45.0
click at [341, 259] on icon "device-673568bbf020e776aac43e7e  user-294346052  294346052 device-6202d943088…" at bounding box center [435, 282] width 539 height 131
click at [315, 279] on text "" at bounding box center [314, 279] width 4 height 5
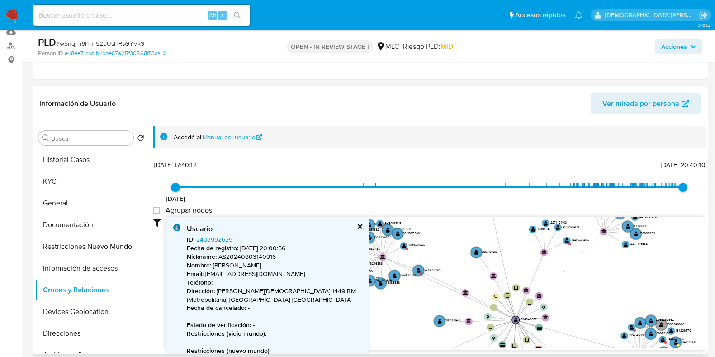
drag, startPoint x: 469, startPoint y: 276, endPoint x: 488, endPoint y: 279, distance: 19.2
click at [574, 269] on icon "device-673568bbf020e776aac43e7e  user-294346052  294346052 device-6202d943088…" at bounding box center [435, 282] width 539 height 131
click at [418, 268] on text "" at bounding box center [418, 269] width 4 height 5
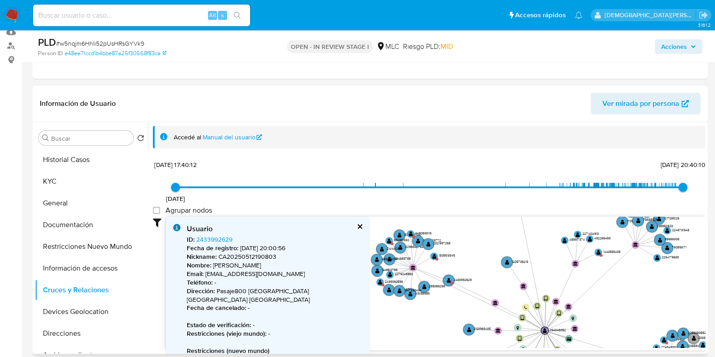
drag, startPoint x: 441, startPoint y: 249, endPoint x: 472, endPoint y: 260, distance: 32.3
click at [472, 260] on icon "device-673568bbf020e776aac43e7e  user-294346052  294346052 device-6202d943088…" at bounding box center [435, 282] width 539 height 131
click at [434, 255] on text "" at bounding box center [434, 255] width 4 height 5
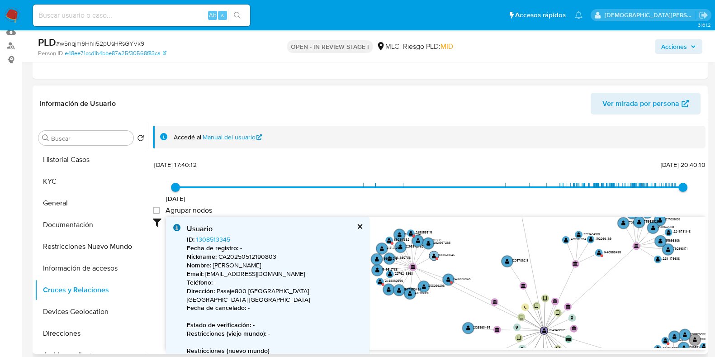
click at [434, 255] on text "" at bounding box center [434, 255] width 4 height 5
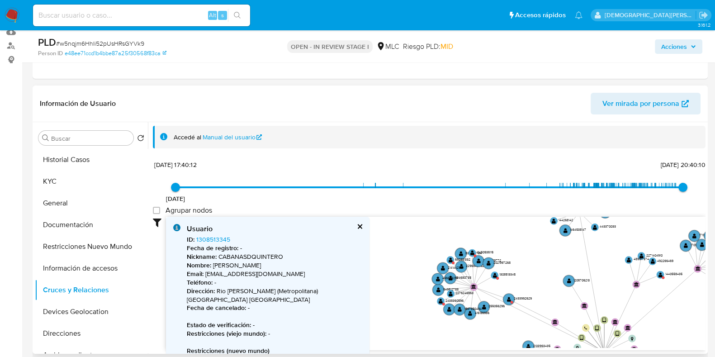
drag, startPoint x: 423, startPoint y: 303, endPoint x: 484, endPoint y: 323, distance: 64.5
click at [484, 323] on icon "device-673568bbf020e776aac43e7e  user-294346052  294346052 device-6202d943088…" at bounding box center [435, 282] width 539 height 131
click at [472, 254] on text "" at bounding box center [472, 252] width 4 height 5
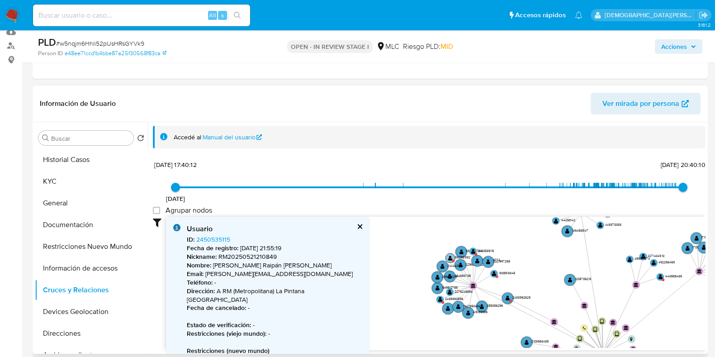
click at [449, 259] on text "" at bounding box center [450, 257] width 4 height 5
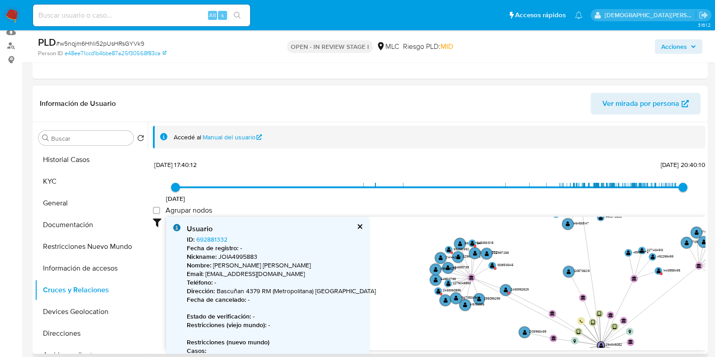
drag, startPoint x: 430, startPoint y: 317, endPoint x: 365, endPoint y: 265, distance: 83.1
click at [365, 265] on div "Usuario ID : 692881332 Fecha de registro : - Nickname : JOIA4995883 Nombre : Ma…" at bounding box center [435, 284] width 539 height 134
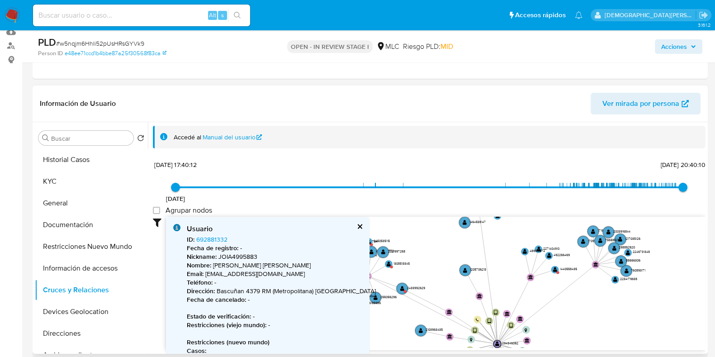
drag, startPoint x: 562, startPoint y: 323, endPoint x: 549, endPoint y: 338, distance: 18.9
click at [549, 338] on icon "device-673568bbf020e776aac43e7e  user-294346052  294346052 device-6202d943088…" at bounding box center [435, 282] width 539 height 131
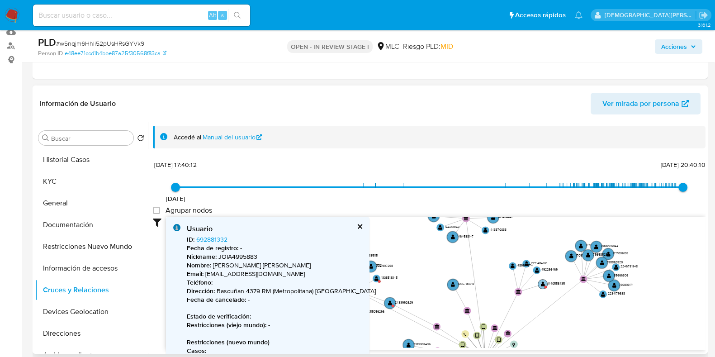
click at [541, 283] on text "" at bounding box center [543, 283] width 4 height 5
click at [541, 283] on text "" at bounding box center [543, 284] width 4 height 5
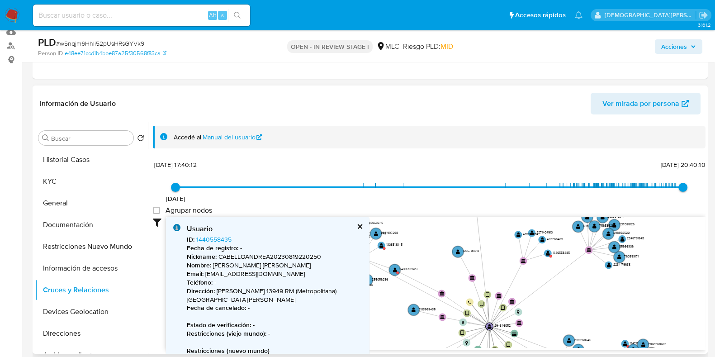
drag, startPoint x: 489, startPoint y: 290, endPoint x: 493, endPoint y: 234, distance: 56.2
click at [492, 222] on icon "device-673568bbf020e776aac43e7e  user-294346052  294346052 device-6202d943088…" at bounding box center [435, 282] width 539 height 131
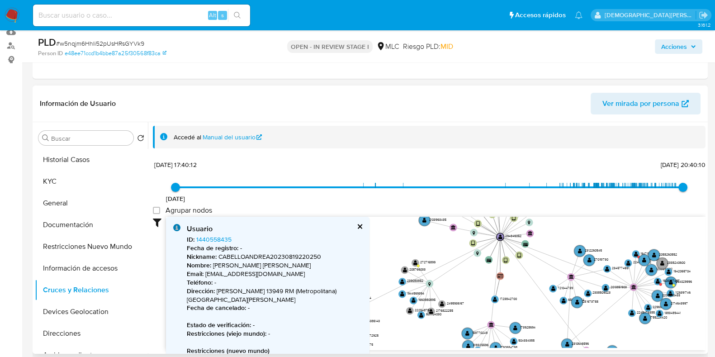
drag, startPoint x: 547, startPoint y: 302, endPoint x: 557, endPoint y: 230, distance: 73.1
click at [557, 230] on icon "device-673568bbf020e776aac43e7e  user-294346052  294346052 device-6202d943088…" at bounding box center [435, 282] width 539 height 131
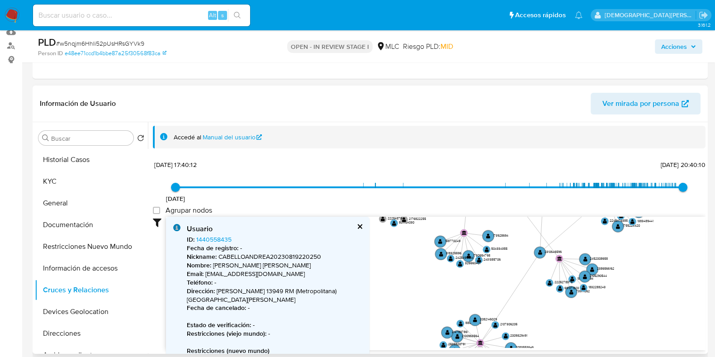
drag, startPoint x: 465, startPoint y: 287, endPoint x: 434, endPoint y: 218, distance: 76.1
click at [434, 205] on div "7/3/2022 7/3/2022, 17:40:12 23/9/2025, 20:40:10 Agrupar nodos Filtros Confianza…" at bounding box center [429, 270] width 553 height 225
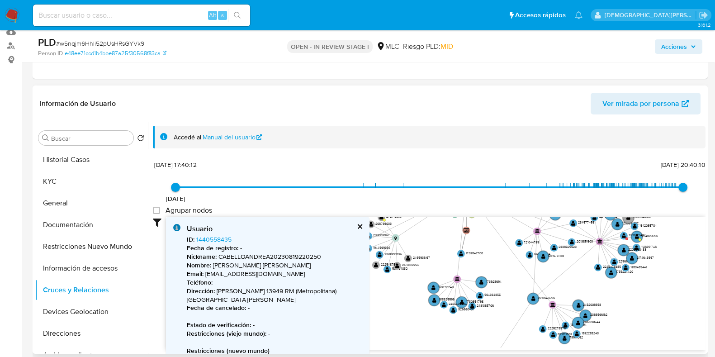
drag, startPoint x: 436, startPoint y: 248, endPoint x: 435, endPoint y: 335, distance: 87.3
click at [426, 349] on div "device-673568bbf020e776aac43e7e  user-294346052  294346052 device-6202d943088…" at bounding box center [435, 284] width 539 height 134
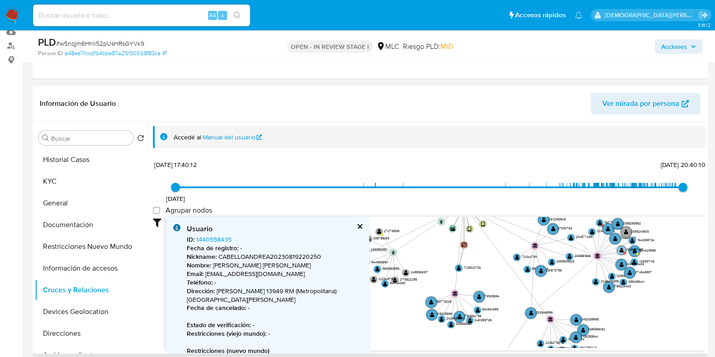
click at [621, 248] on text "" at bounding box center [622, 249] width 4 height 5
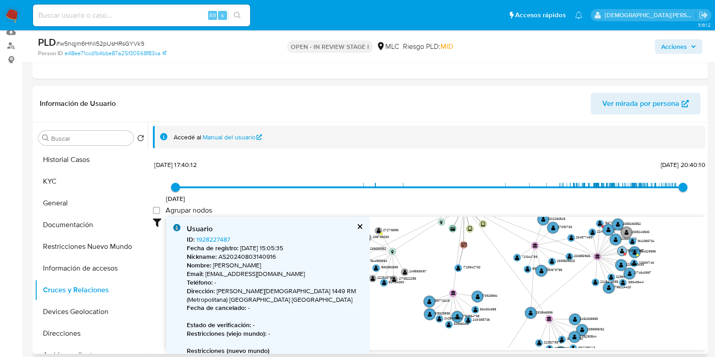
click at [621, 248] on text "" at bounding box center [622, 250] width 4 height 5
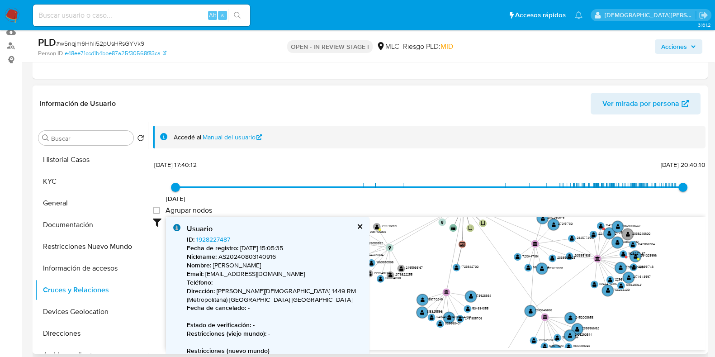
click at [357, 225] on button "cerrar" at bounding box center [359, 226] width 6 height 6
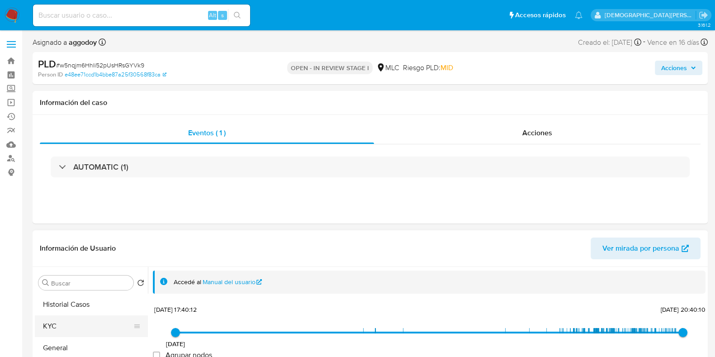
drag, startPoint x: 70, startPoint y: 329, endPoint x: 240, endPoint y: 199, distance: 213.6
click at [70, 328] on button "KYC" at bounding box center [91, 326] width 113 height 22
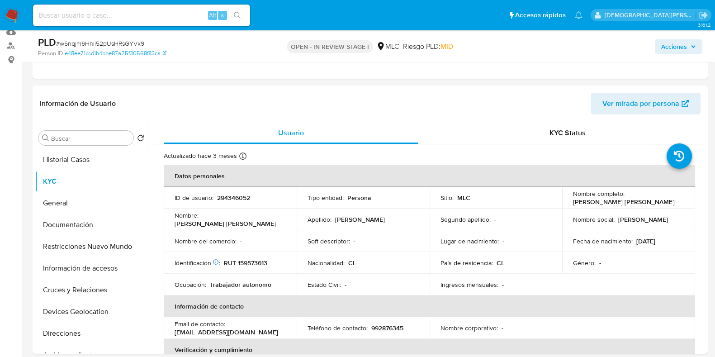
scroll to position [56, 0]
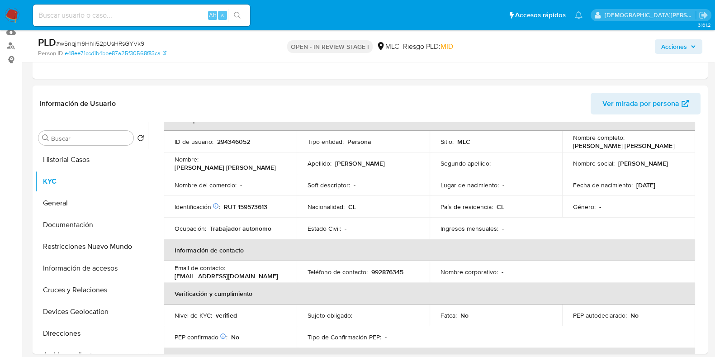
click at [390, 274] on p "992876345" at bounding box center [387, 272] width 32 height 8
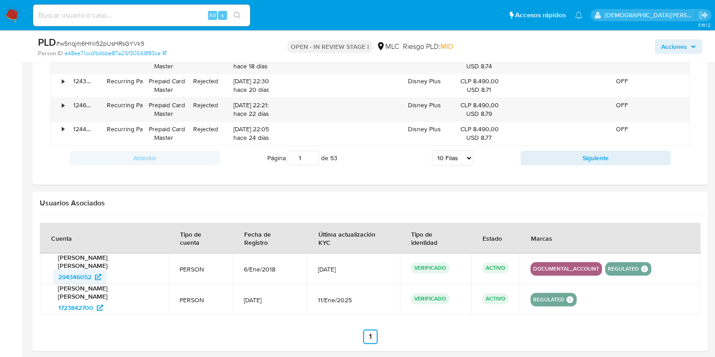
scroll to position [1008, 0]
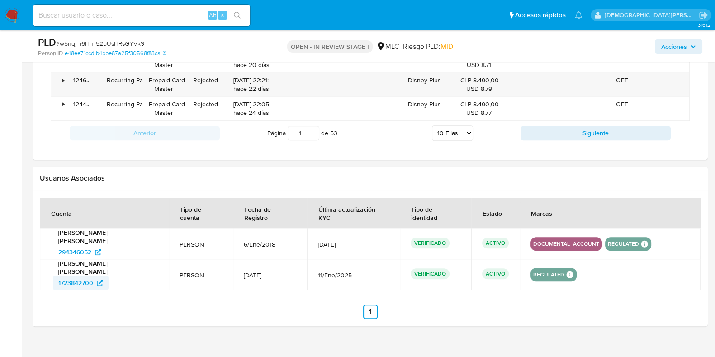
click at [78, 275] on span "1723842700" at bounding box center [75, 282] width 35 height 14
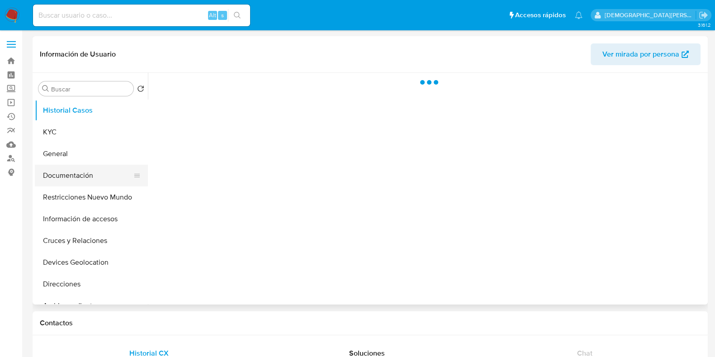
click at [99, 179] on button "Documentación" at bounding box center [88, 176] width 106 height 22
select select "10"
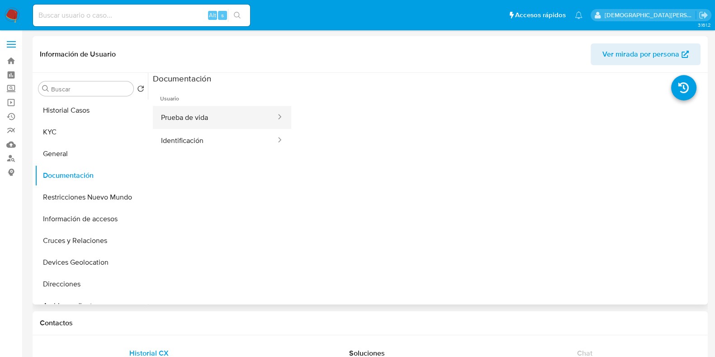
click at [253, 117] on button "Prueba de vida" at bounding box center [215, 117] width 124 height 23
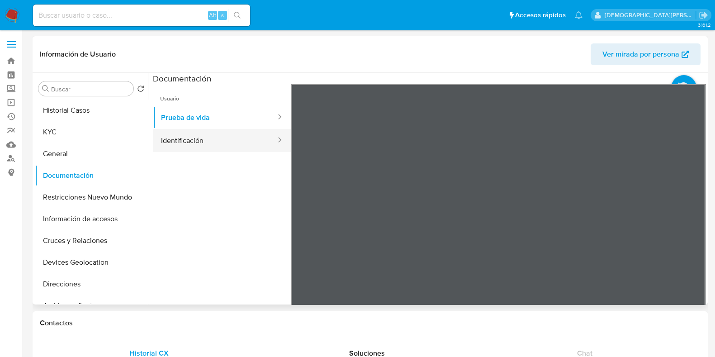
click at [207, 144] on button "Identificación" at bounding box center [215, 140] width 124 height 23
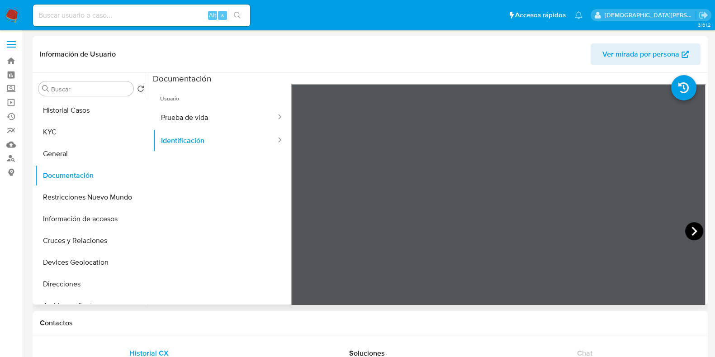
click at [686, 230] on icon at bounding box center [694, 231] width 18 height 18
click at [231, 111] on button "Prueba de vida" at bounding box center [215, 117] width 124 height 23
click at [70, 199] on button "Restricciones Nuevo Mundo" at bounding box center [88, 197] width 106 height 22
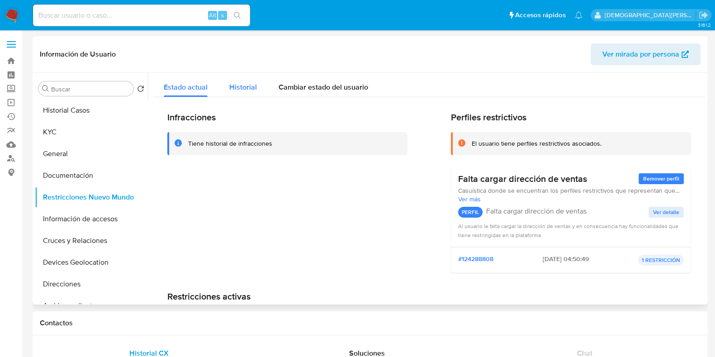
click at [241, 91] on span "Historial" at bounding box center [243, 87] width 28 height 10
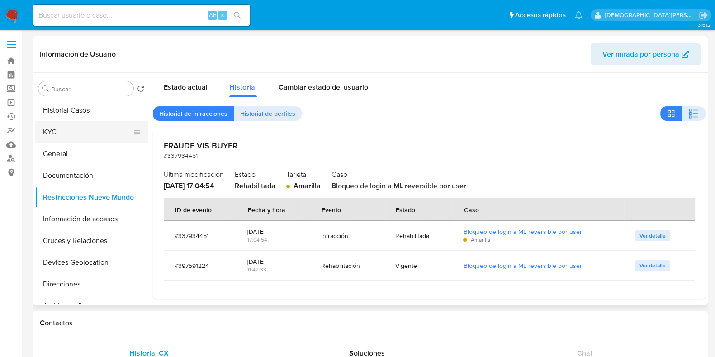
click at [85, 136] on button "KYC" at bounding box center [88, 132] width 106 height 22
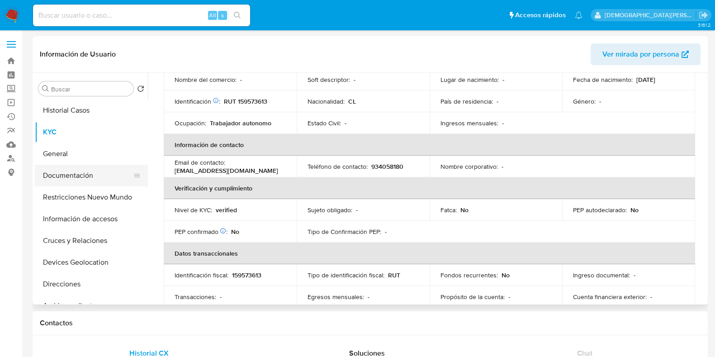
click at [81, 175] on button "Documentación" at bounding box center [88, 176] width 106 height 22
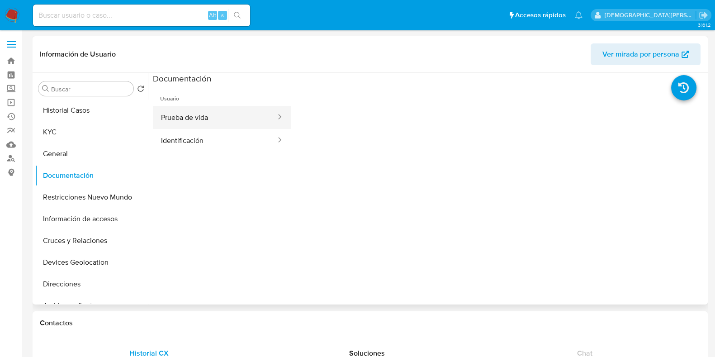
click at [237, 118] on button "Prueba de vida" at bounding box center [215, 117] width 124 height 23
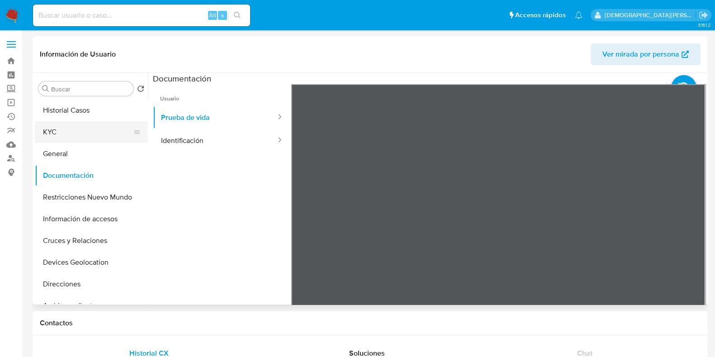
click at [95, 133] on button "KYC" at bounding box center [88, 132] width 106 height 22
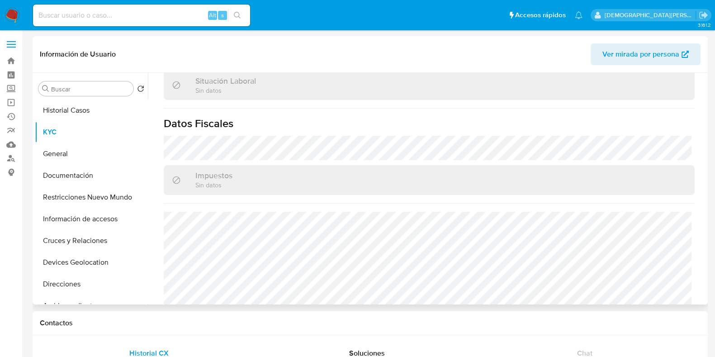
scroll to position [508, 0]
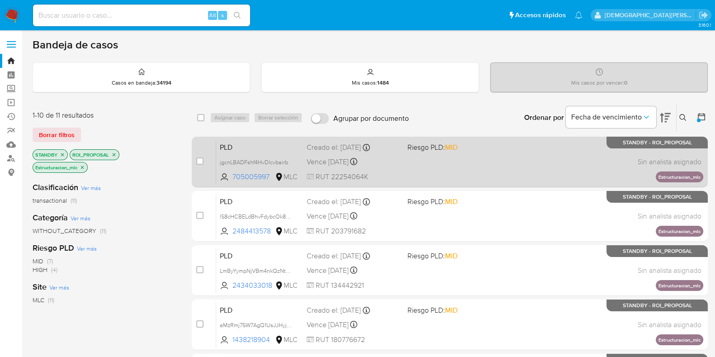
click at [203, 159] on div "case-item-checkbox No es posible asignar el caso" at bounding box center [206, 162] width 20 height 46
click at [196, 159] on input "checkbox" at bounding box center [199, 160] width 7 height 7
checkbox input "true"
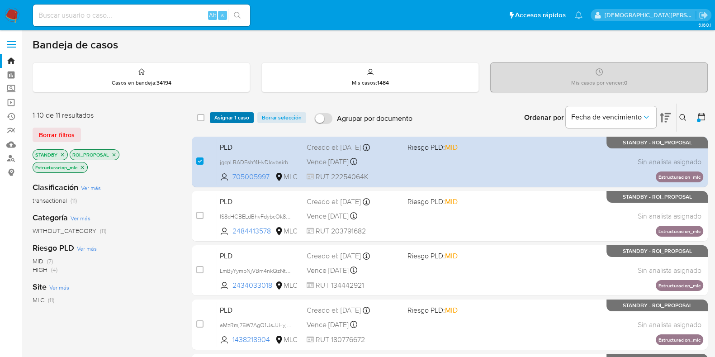
click at [229, 114] on span "Asignar 1 caso" at bounding box center [231, 117] width 35 height 9
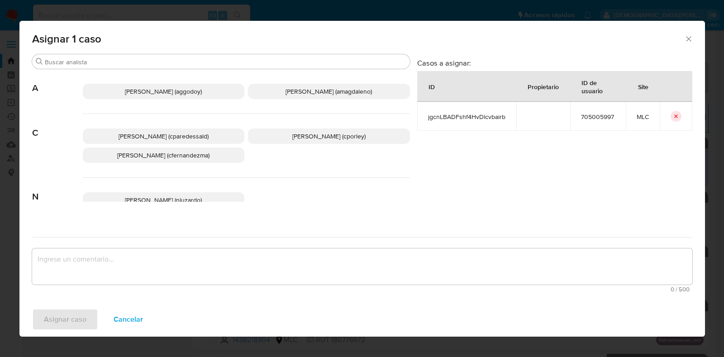
click at [346, 137] on span "[PERSON_NAME] (cporley)" at bounding box center [328, 136] width 73 height 9
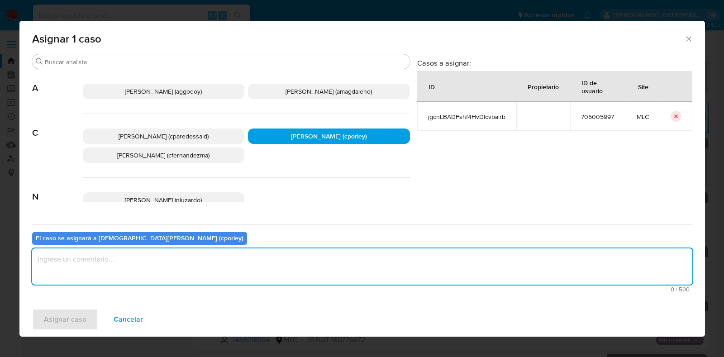
click at [274, 260] on textarea "assign-modal" at bounding box center [362, 266] width 660 height 36
type textarea "-"
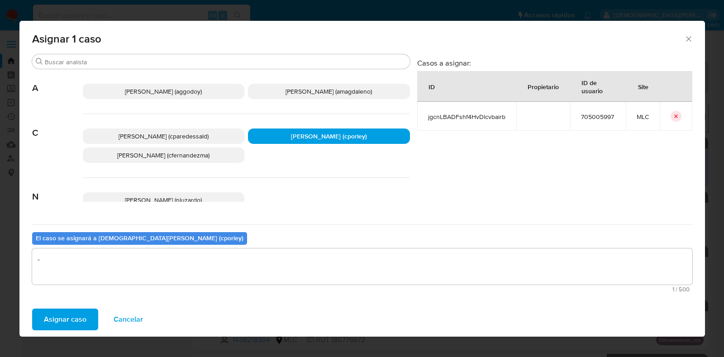
click at [75, 318] on span "Asignar caso" at bounding box center [65, 319] width 43 height 20
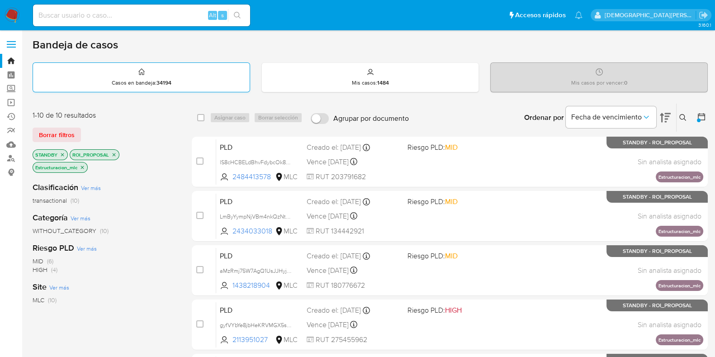
drag, startPoint x: 495, startPoint y: 173, endPoint x: 208, endPoint y: 82, distance: 301.6
click at [495, 173] on div "PLD lS8cHCBELdBhvFdybcOk8uHh 2484413578 MLC Riesgo PLD: MID Creado el: 12/07/20…" at bounding box center [459, 162] width 487 height 46
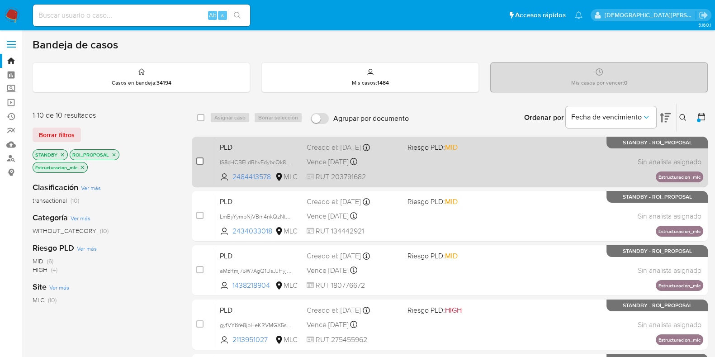
click at [201, 159] on input "checkbox" at bounding box center [199, 160] width 7 height 7
checkbox input "true"
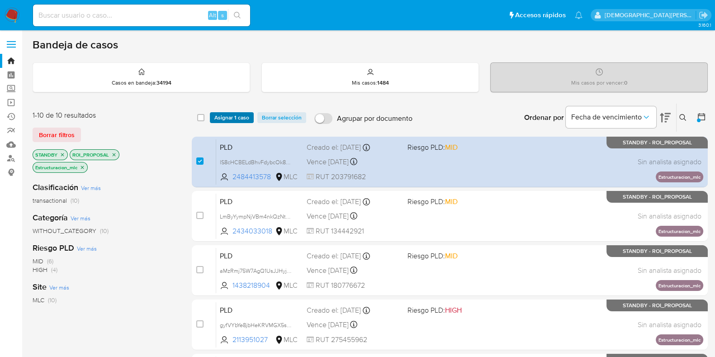
click at [219, 122] on span "Asignar 1 caso" at bounding box center [231, 117] width 35 height 9
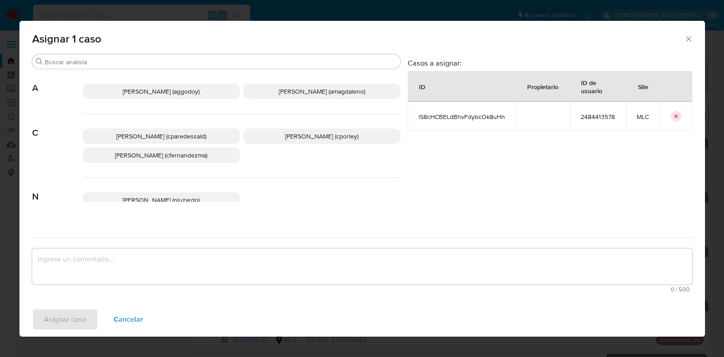
click at [289, 137] on span "Christian Porley (cporley)" at bounding box center [321, 136] width 73 height 9
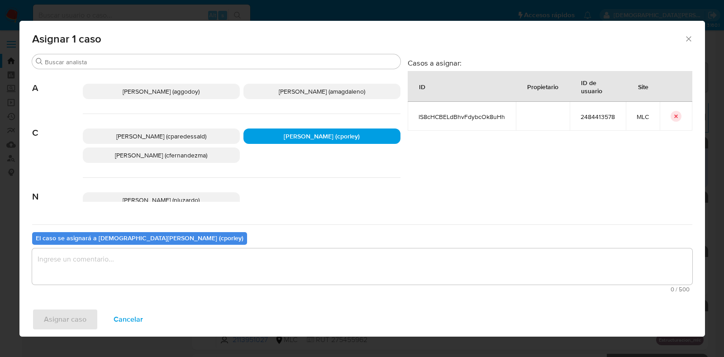
click at [228, 255] on textarea "assign-modal" at bounding box center [362, 266] width 660 height 36
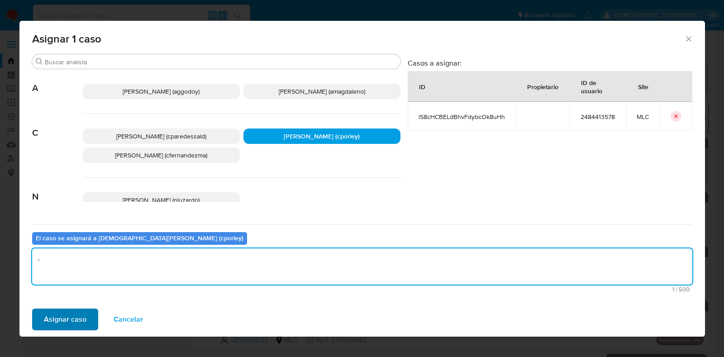
type textarea "-"
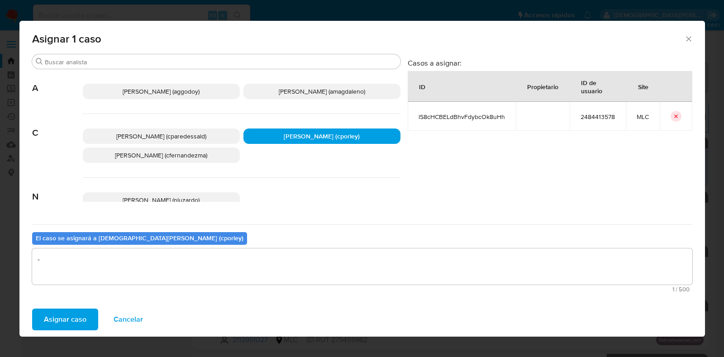
click at [54, 314] on span "Asignar caso" at bounding box center [65, 319] width 43 height 20
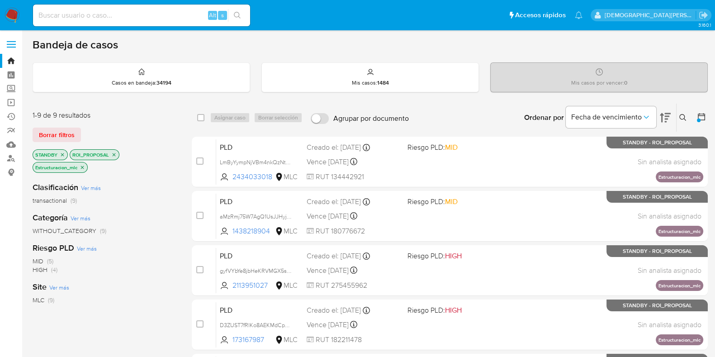
click at [80, 166] on icon "close-filter" at bounding box center [82, 167] width 5 height 5
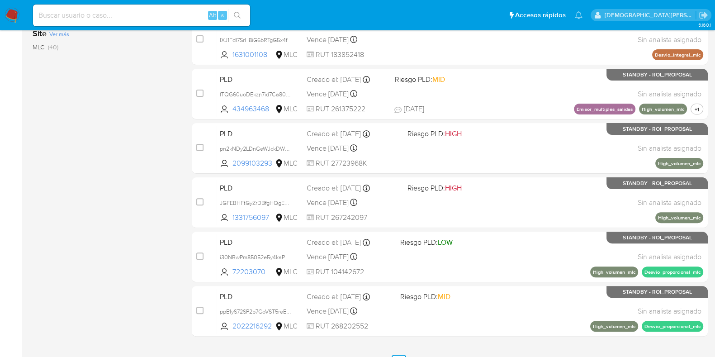
scroll to position [56, 0]
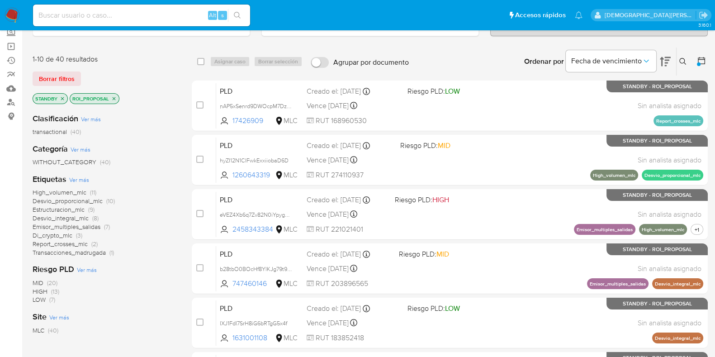
drag, startPoint x: 113, startPoint y: 97, endPoint x: 83, endPoint y: 98, distance: 30.3
click at [112, 97] on icon "close-filter" at bounding box center [113, 98] width 5 height 5
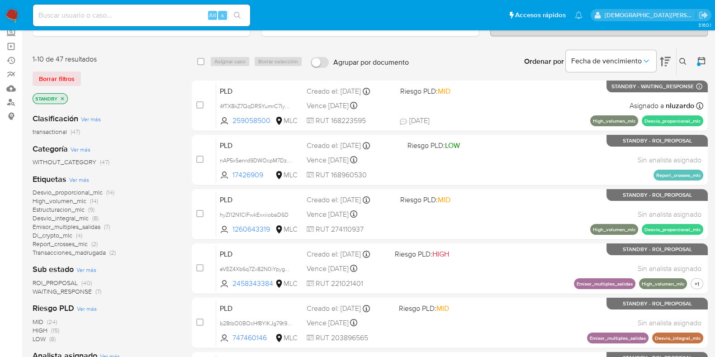
click at [62, 98] on icon "close-filter" at bounding box center [62, 98] width 5 height 5
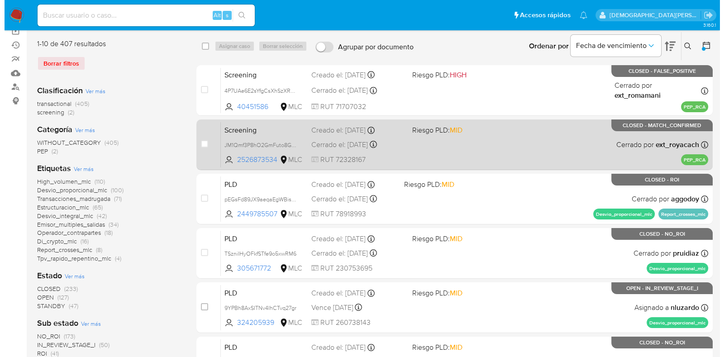
scroll to position [170, 0]
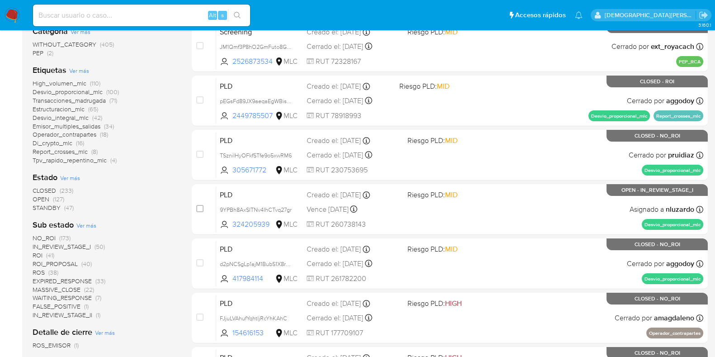
click at [72, 176] on span "Ver más" at bounding box center [70, 178] width 20 height 8
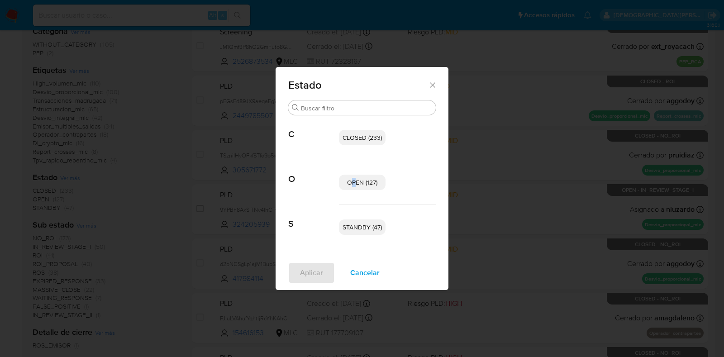
drag, startPoint x: 353, startPoint y: 180, endPoint x: 359, endPoint y: 187, distance: 9.9
click at [354, 180] on span "OPEN (127)" at bounding box center [362, 182] width 30 height 9
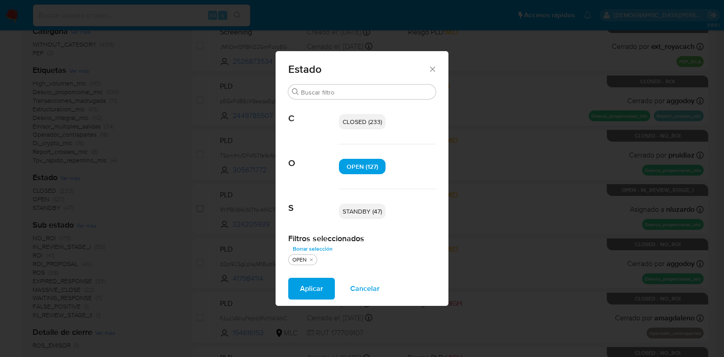
click at [366, 208] on span "STANDBY (47)" at bounding box center [361, 211] width 39 height 9
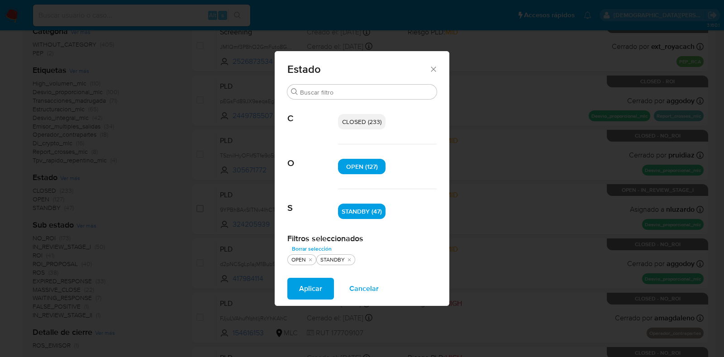
click at [299, 293] on span "Aplicar" at bounding box center [310, 289] width 23 height 20
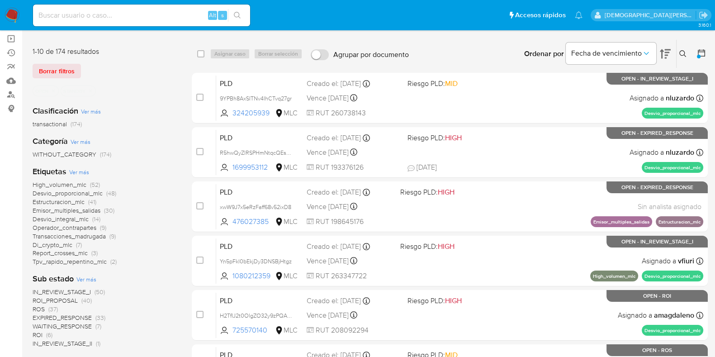
scroll to position [113, 0]
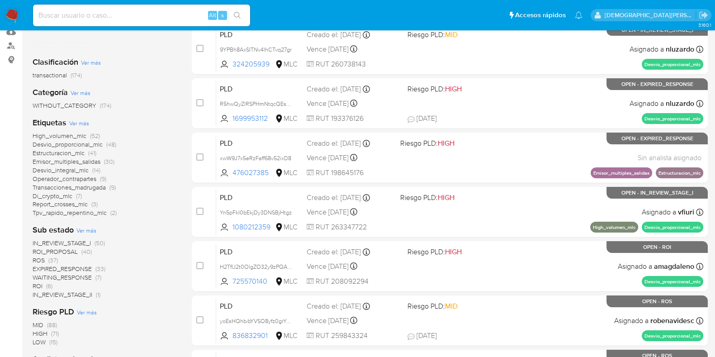
click at [40, 261] on span "ROS" at bounding box center [39, 259] width 12 height 9
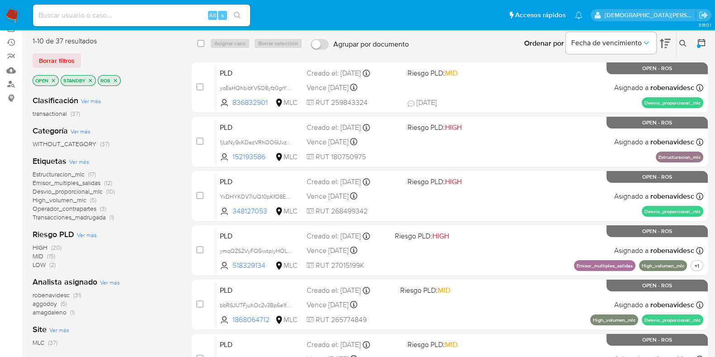
scroll to position [56, 0]
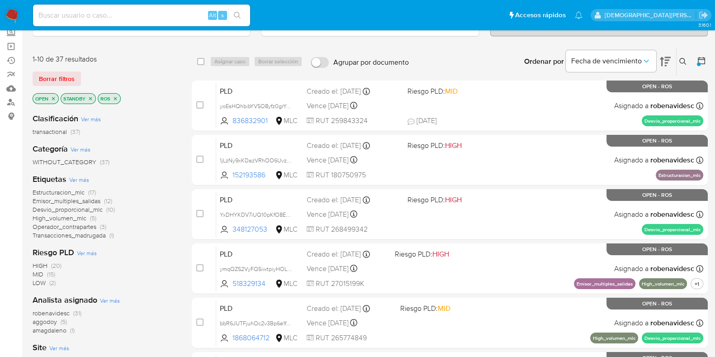
click at [115, 96] on icon "close-filter" at bounding box center [115, 98] width 5 height 5
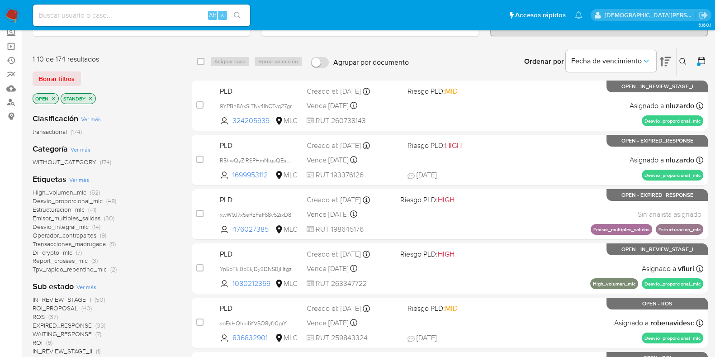
click at [88, 96] on icon "close-filter" at bounding box center [90, 98] width 5 height 5
click at [54, 96] on icon "close-filter" at bounding box center [53, 98] width 5 height 5
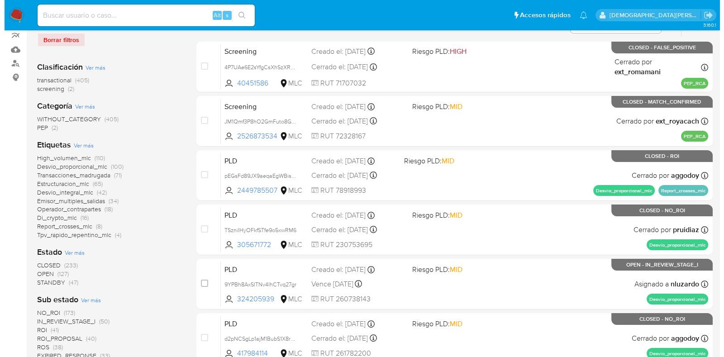
scroll to position [113, 0]
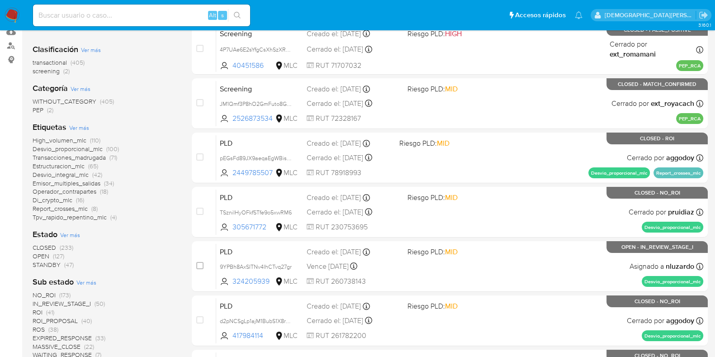
click at [81, 279] on span "Ver más" at bounding box center [86, 282] width 20 height 8
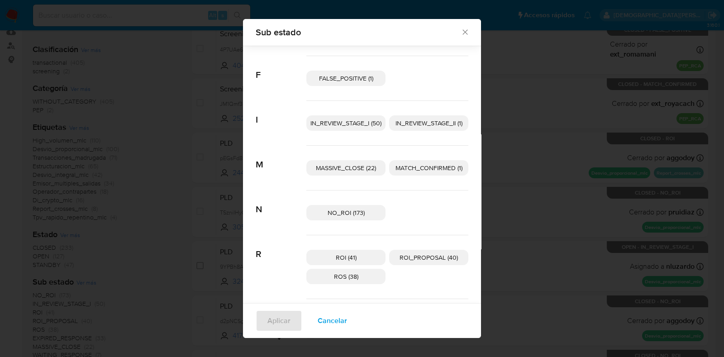
scroll to position [95, 0]
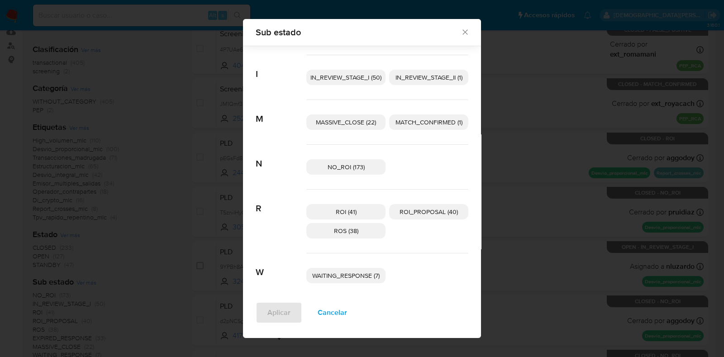
click at [357, 229] on p "ROS (38)" at bounding box center [345, 230] width 79 height 15
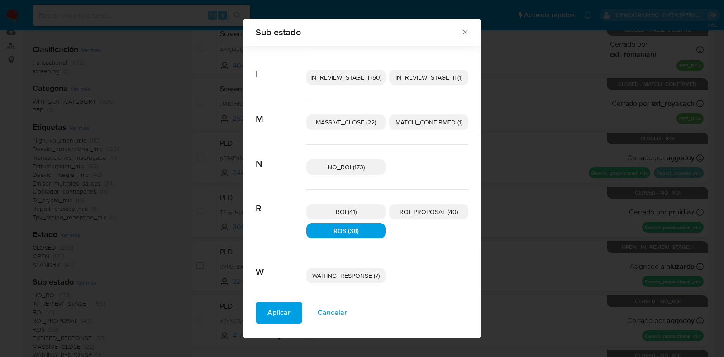
click at [355, 213] on p "ROI (41)" at bounding box center [345, 211] width 79 height 15
click at [418, 212] on span "ROI_PROPOSAL (40)" at bounding box center [428, 211] width 58 height 9
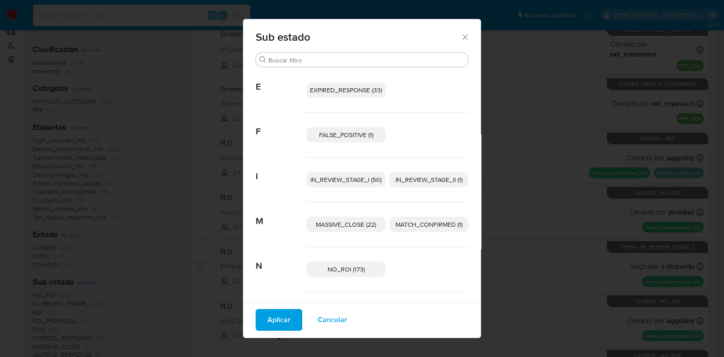
scroll to position [128, 0]
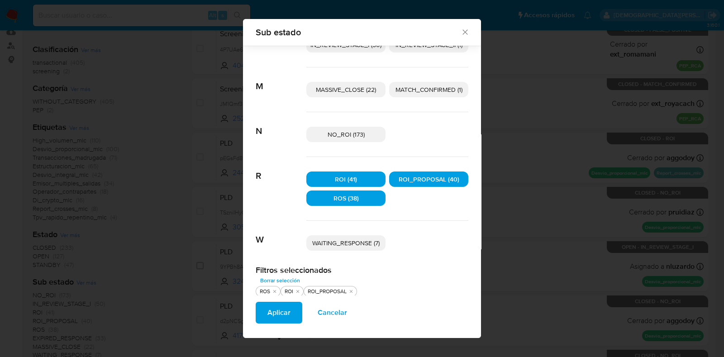
click at [274, 312] on span "Aplicar" at bounding box center [278, 313] width 23 height 20
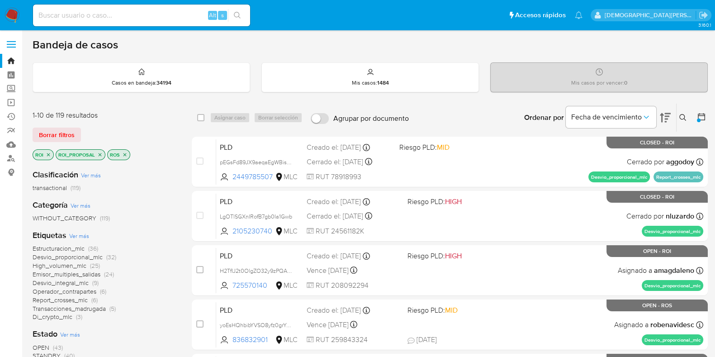
click at [122, 152] on icon "close-filter" at bounding box center [124, 154] width 5 height 5
click at [99, 152] on icon "close-filter" at bounding box center [99, 154] width 5 height 5
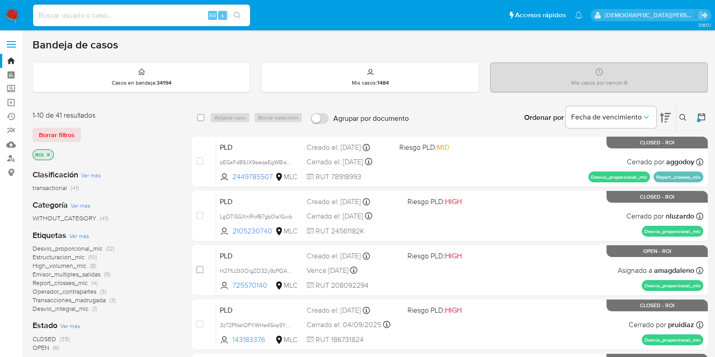
click at [47, 153] on icon "close-filter" at bounding box center [48, 154] width 5 height 5
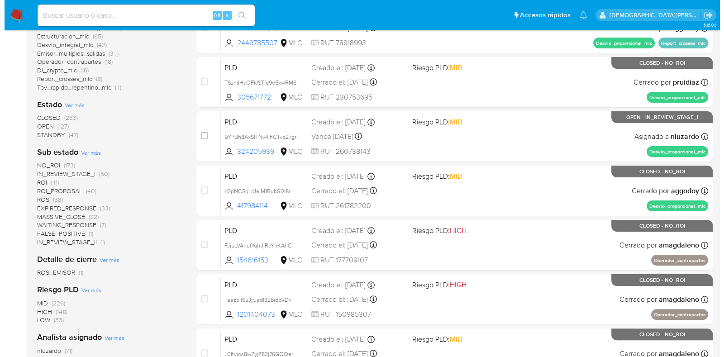
scroll to position [226, 0]
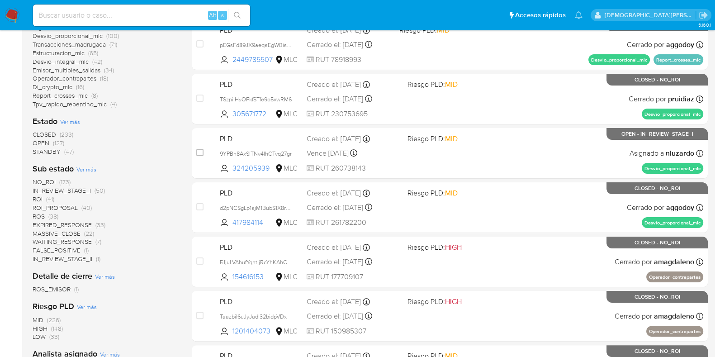
click at [70, 120] on span "Ver más" at bounding box center [70, 122] width 20 height 8
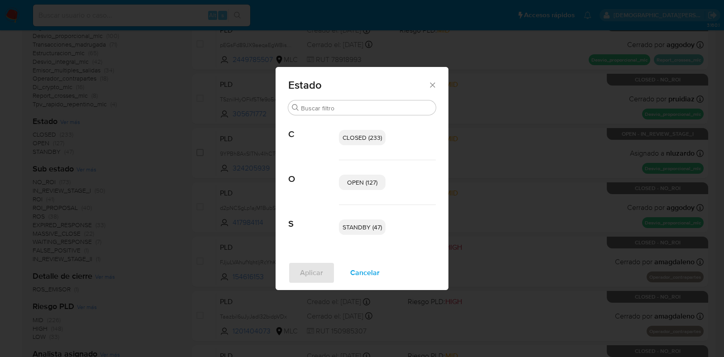
click at [350, 178] on span "OPEN (127)" at bounding box center [362, 182] width 30 height 9
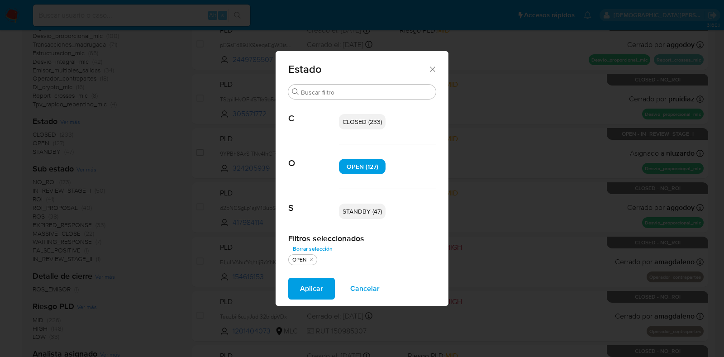
click at [372, 208] on span "STANDBY (47)" at bounding box center [361, 211] width 39 height 9
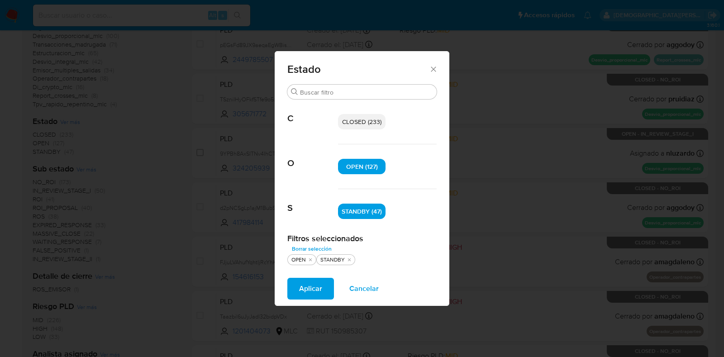
click at [303, 292] on span "Aplicar" at bounding box center [310, 289] width 23 height 20
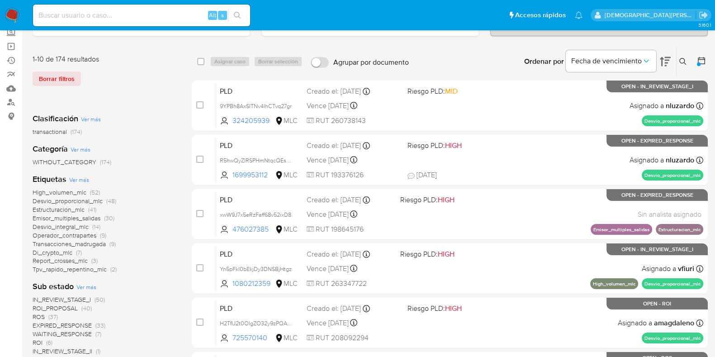
scroll to position [170, 0]
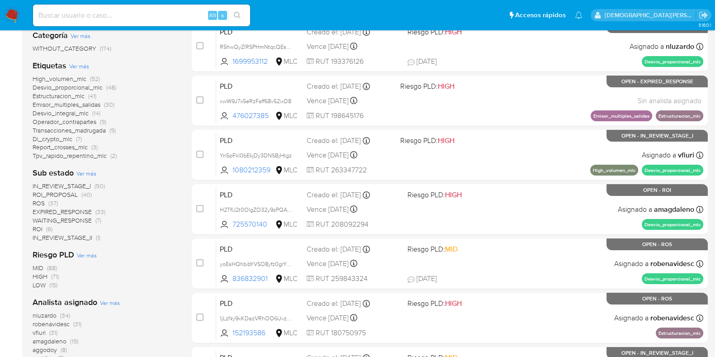
click at [90, 175] on span "Ver más" at bounding box center [86, 173] width 20 height 8
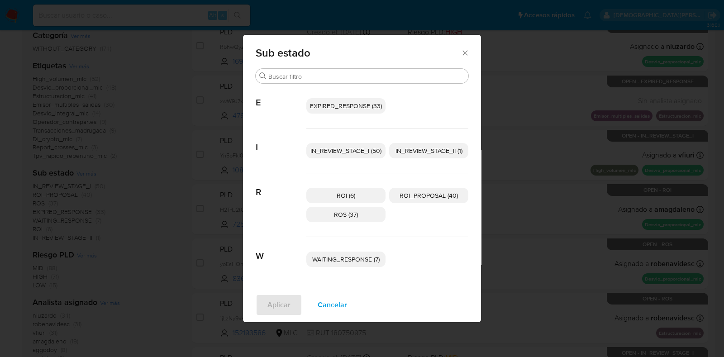
click at [355, 103] on span "EXPIRED_RESPONSE (33)" at bounding box center [346, 105] width 72 height 9
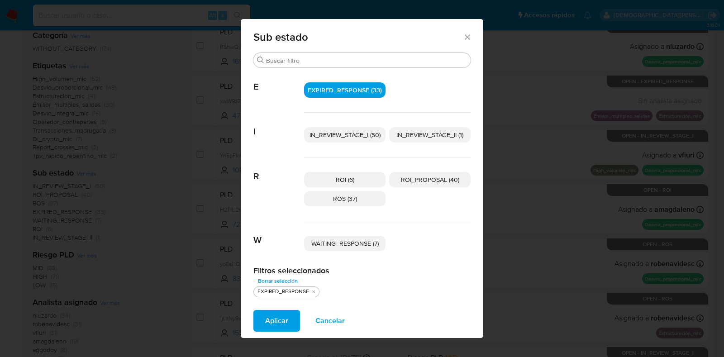
click at [348, 135] on span "IN_REVIEW_STAGE_I (50)" at bounding box center [344, 134] width 71 height 9
click at [466, 33] on icon "Cerrar" at bounding box center [467, 37] width 9 height 9
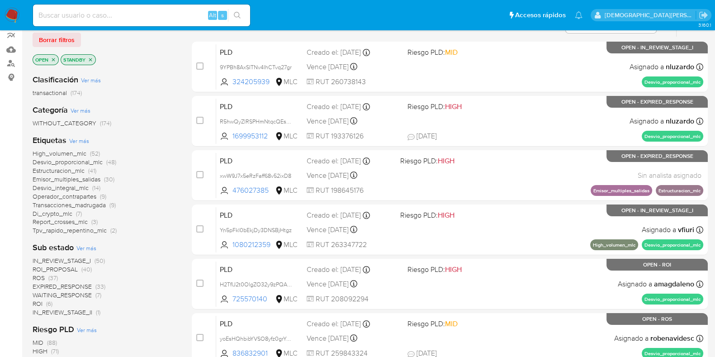
scroll to position [113, 0]
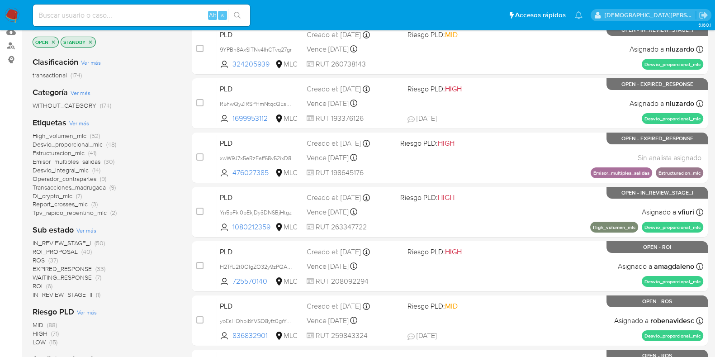
click at [91, 40] on icon "close-filter" at bounding box center [90, 41] width 3 height 3
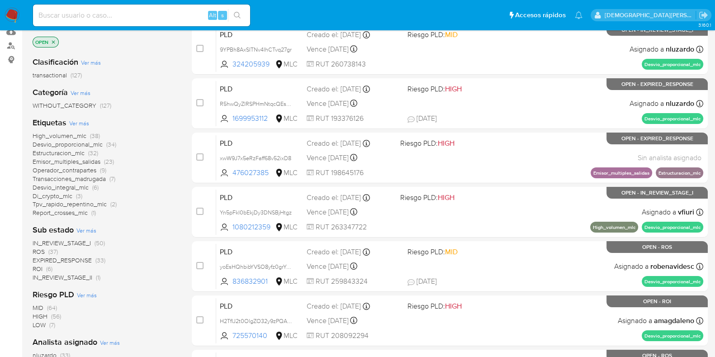
click at [52, 39] on icon "close-filter" at bounding box center [53, 41] width 5 height 5
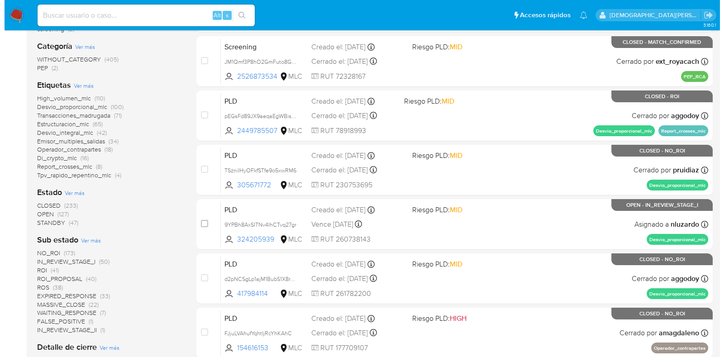
scroll to position [170, 0]
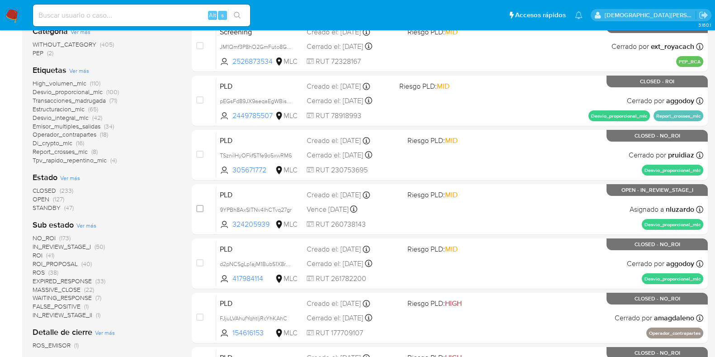
click at [72, 176] on span "Ver más" at bounding box center [70, 178] width 20 height 8
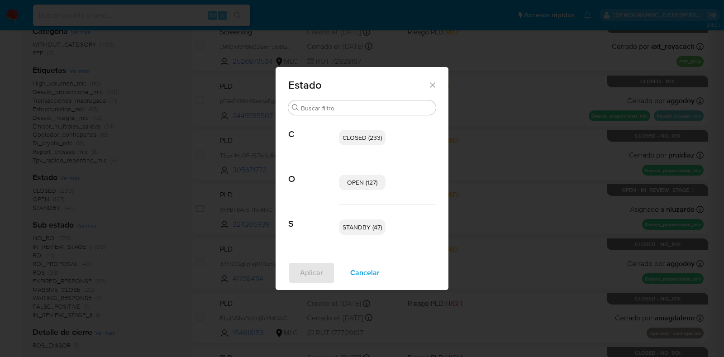
click at [374, 178] on span "OPEN (127)" at bounding box center [362, 182] width 30 height 9
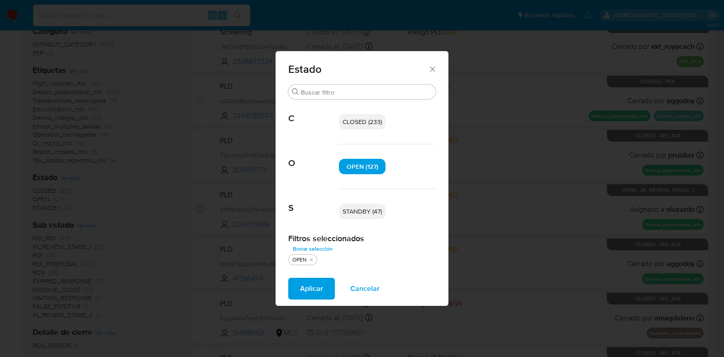
click at [364, 205] on p "STANDBY (47)" at bounding box center [362, 210] width 47 height 15
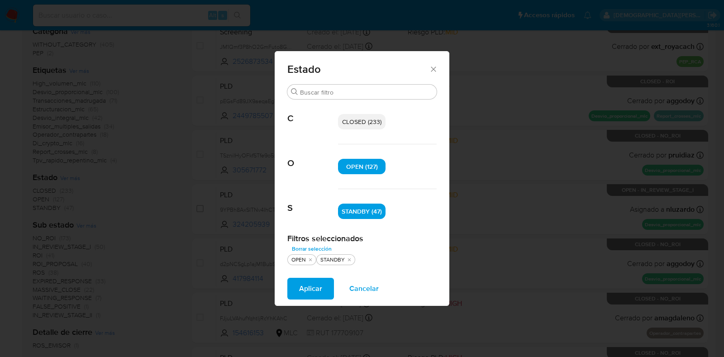
click at [299, 284] on span "Aplicar" at bounding box center [310, 289] width 23 height 20
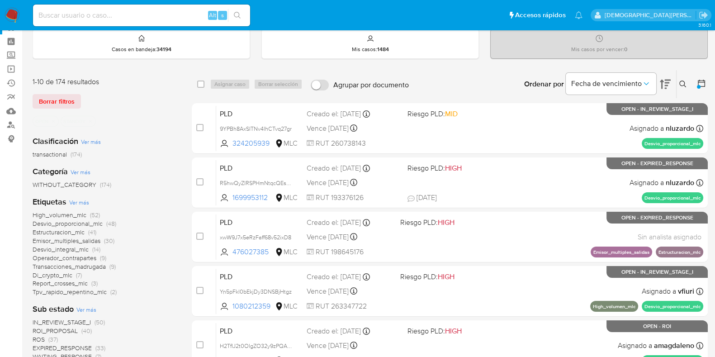
scroll to position [56, 0]
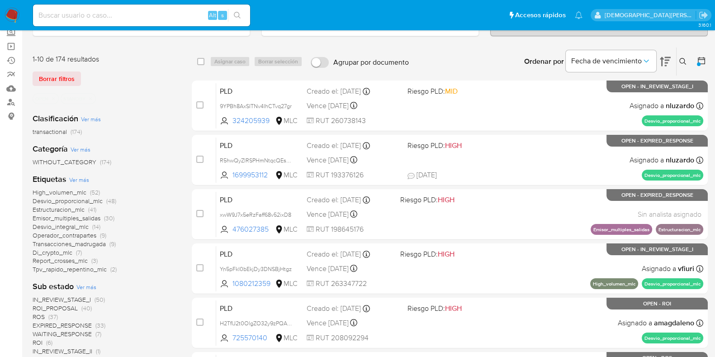
click at [70, 308] on span "ROI_PROPOSAL" at bounding box center [55, 307] width 45 height 9
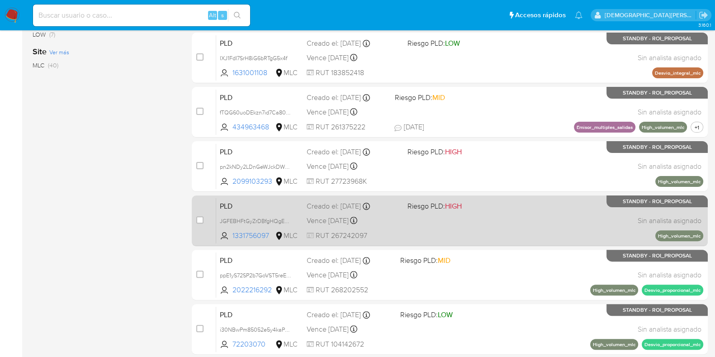
scroll to position [339, 0]
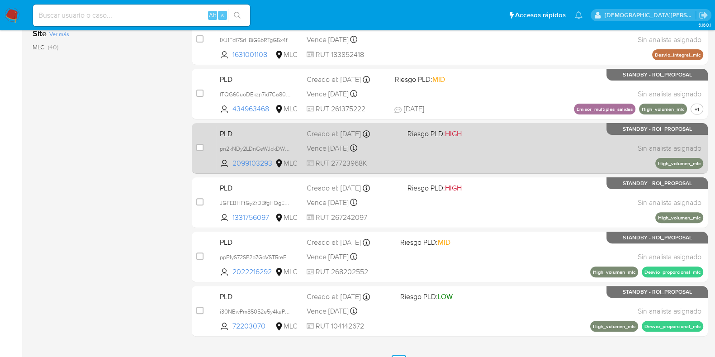
click at [464, 159] on div "PLD pn2kNDy2LDnGeWJckDW4yr25 2099103293 MLC Riesgo PLD: HIGH Creado el: 12/07/2…" at bounding box center [459, 148] width 487 height 46
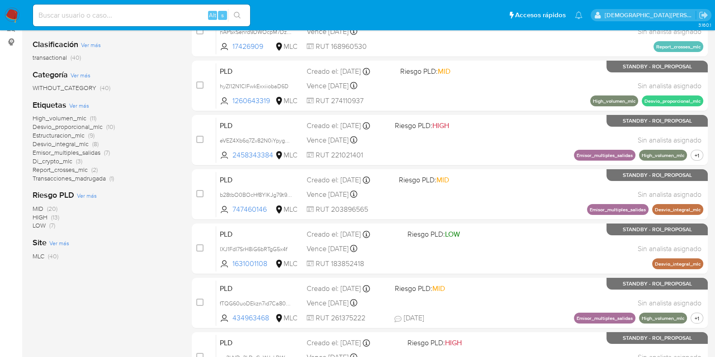
scroll to position [0, 0]
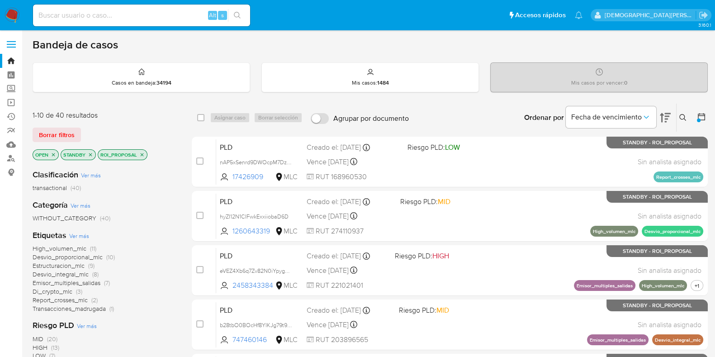
click at [701, 117] on icon at bounding box center [701, 116] width 9 height 9
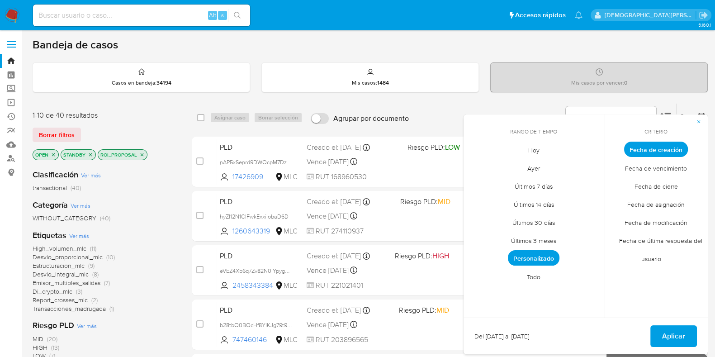
click at [529, 271] on span "Todo" at bounding box center [533, 276] width 33 height 19
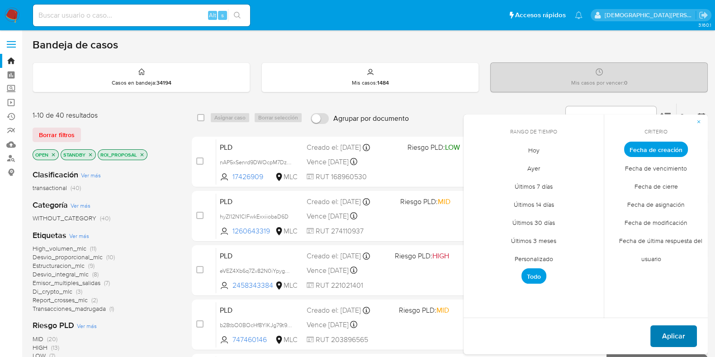
click at [676, 337] on span "Aplicar" at bounding box center [673, 336] width 23 height 20
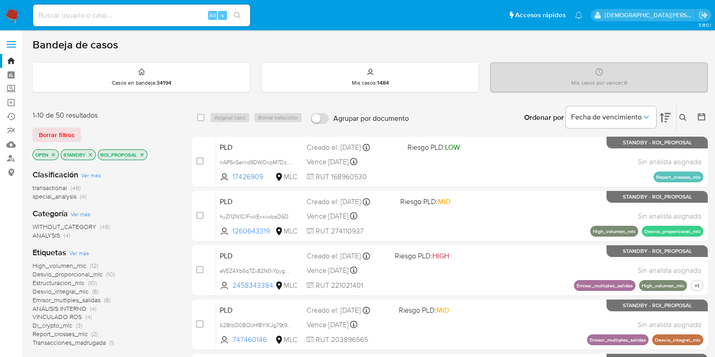
click at [678, 115] on button at bounding box center [683, 117] width 15 height 11
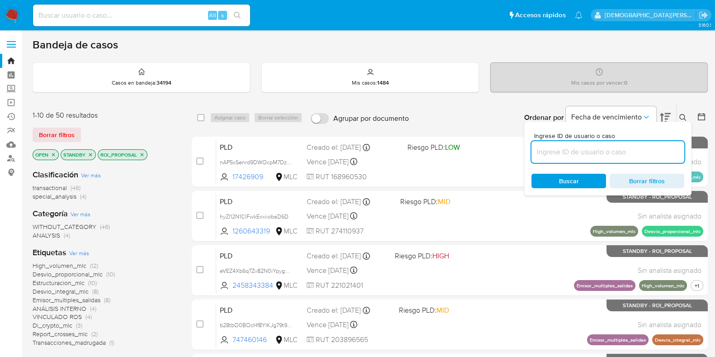
click at [625, 155] on input at bounding box center [607, 152] width 153 height 12
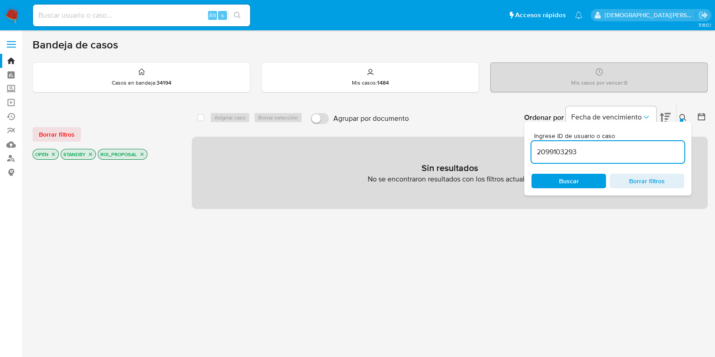
drag, startPoint x: 638, startPoint y: 145, endPoint x: 633, endPoint y: 150, distance: 7.1
click at [635, 148] on div "2099103293" at bounding box center [607, 152] width 153 height 22
click at [633, 150] on input "2099103293" at bounding box center [607, 152] width 153 height 12
type input "2099103293"
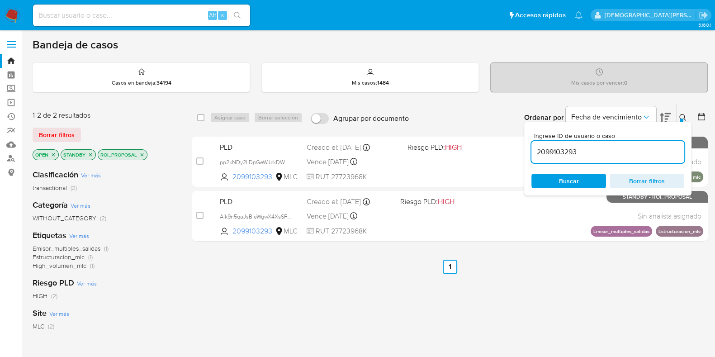
click at [181, 300] on div "1-2 de 2 resultados Borrar filtros OPEN STANDBY ROI_PROPOSAL Clasificación Ver …" at bounding box center [370, 308] width 675 height 410
click at [681, 116] on icon at bounding box center [682, 117] width 7 height 7
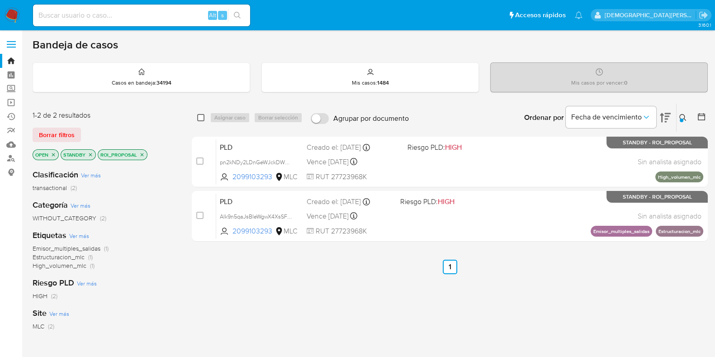
click at [199, 115] on input "checkbox" at bounding box center [200, 117] width 7 height 7
checkbox input "true"
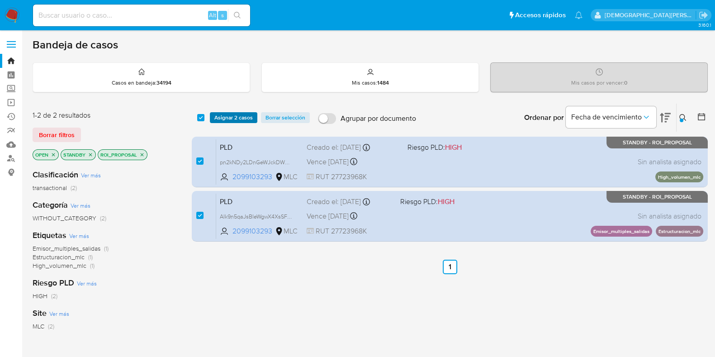
click at [219, 118] on span "Asignar 2 casos" at bounding box center [233, 117] width 38 height 9
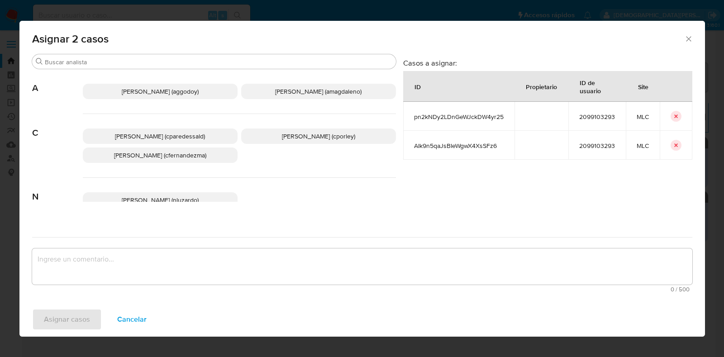
click at [312, 138] on span "Christian Porley (cporley)" at bounding box center [318, 136] width 73 height 9
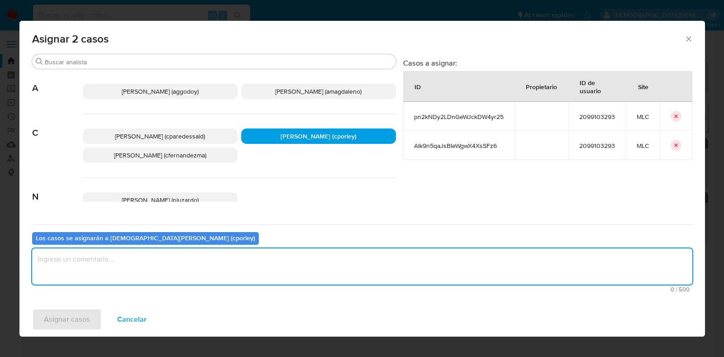
click at [268, 265] on textarea "assign-modal" at bounding box center [362, 266] width 660 height 36
type textarea "-"
click at [72, 323] on span "Asignar casos" at bounding box center [67, 319] width 46 height 20
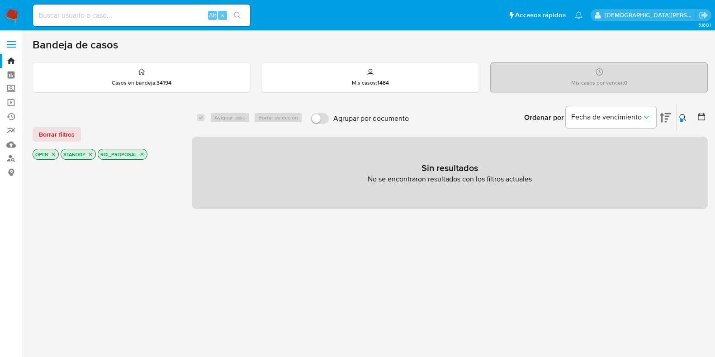
click at [680, 112] on button at bounding box center [683, 117] width 15 height 11
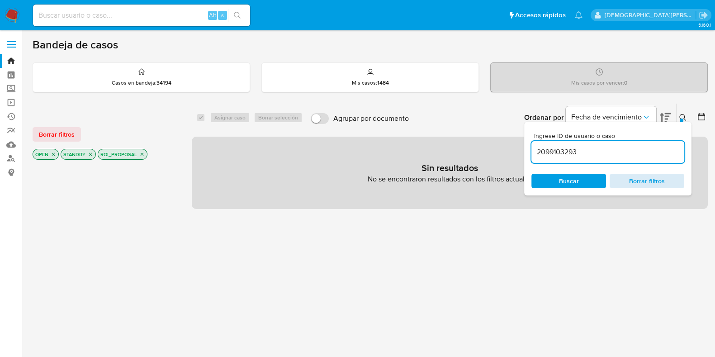
click at [644, 180] on span "Borrar filtros" at bounding box center [647, 181] width 62 height 13
click at [579, 180] on span "Buscar" at bounding box center [569, 181] width 62 height 13
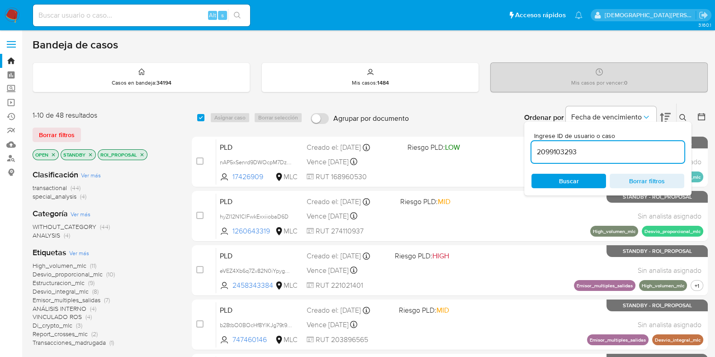
click at [140, 153] on icon "close-filter" at bounding box center [141, 154] width 5 height 5
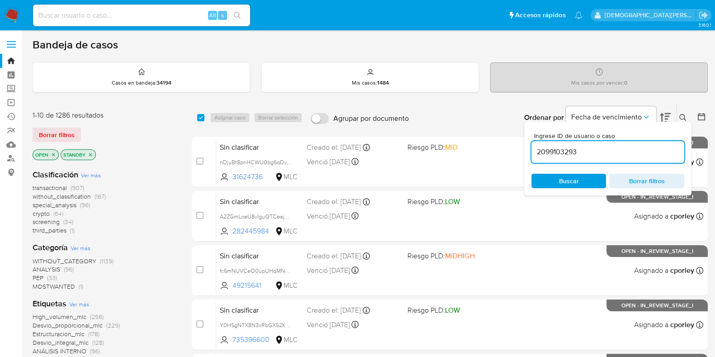
click at [170, 192] on div "transactional (907) without_classification (167) special_analysis (96) crypto (…" at bounding box center [105, 209] width 145 height 51
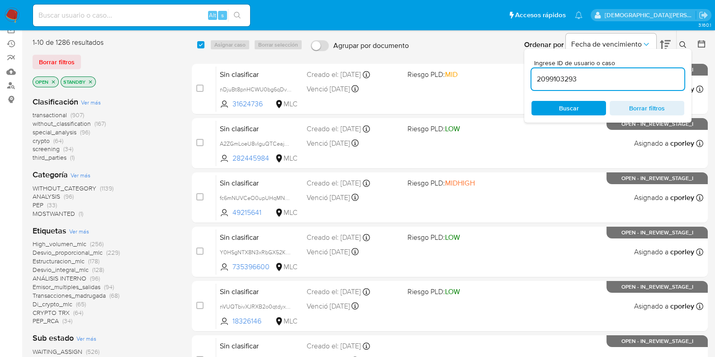
scroll to position [170, 0]
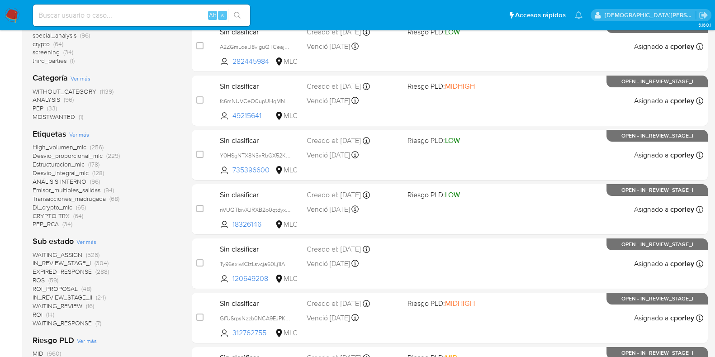
click at [76, 288] on span "ROI_PROPOSAL" at bounding box center [55, 288] width 45 height 9
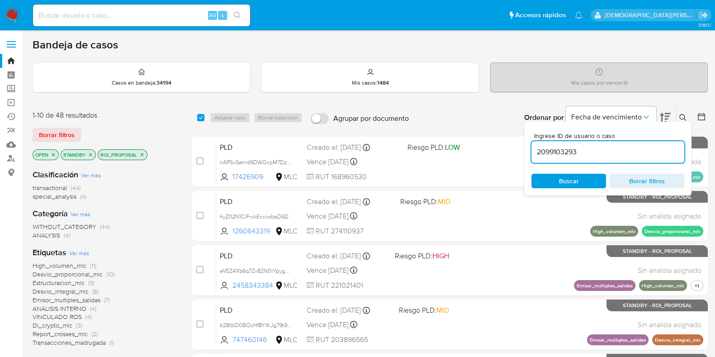
click at [703, 114] on icon at bounding box center [701, 116] width 7 height 7
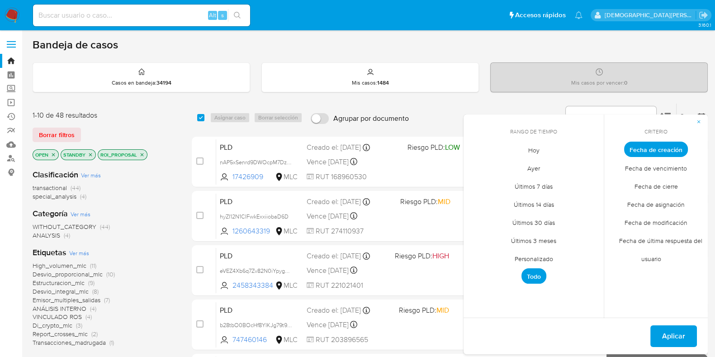
click at [541, 256] on span "Personalizado" at bounding box center [533, 258] width 57 height 19
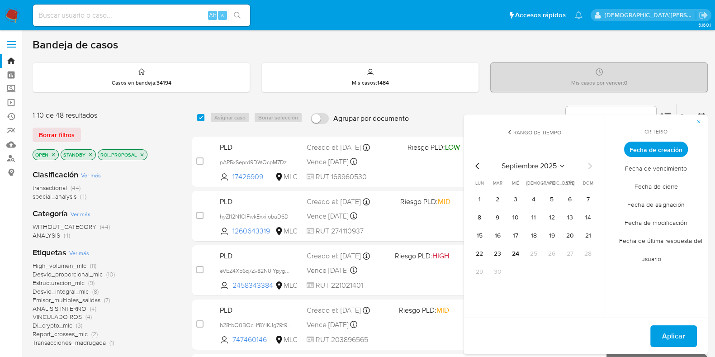
click at [478, 166] on icon "Mes anterior" at bounding box center [477, 166] width 11 height 11
click at [570, 217] on button "12" at bounding box center [570, 217] width 14 height 14
click at [685, 339] on button "Aplicar" at bounding box center [673, 336] width 47 height 22
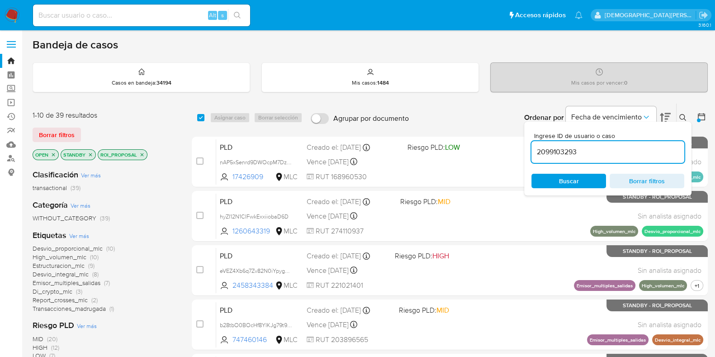
scroll to position [113, 0]
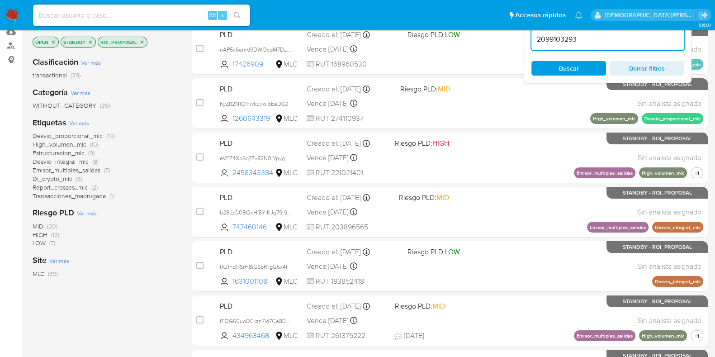
click at [150, 240] on div "MID (20) HIGH (12) LOW (7)" at bounding box center [105, 235] width 145 height 26
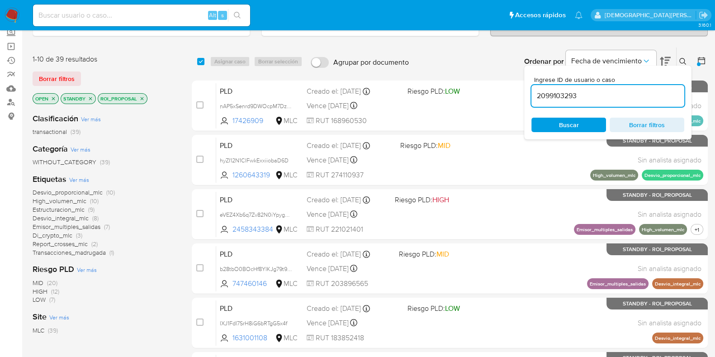
click at [638, 121] on span "Borrar filtros" at bounding box center [647, 124] width 62 height 13
click at [572, 122] on span "Buscar" at bounding box center [569, 125] width 20 height 14
click at [682, 61] on icon at bounding box center [682, 61] width 7 height 7
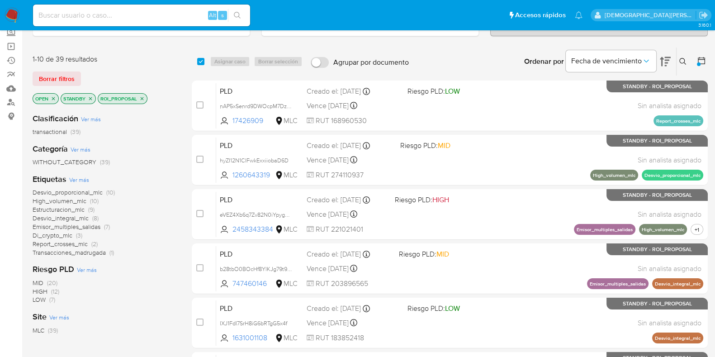
scroll to position [388, 0]
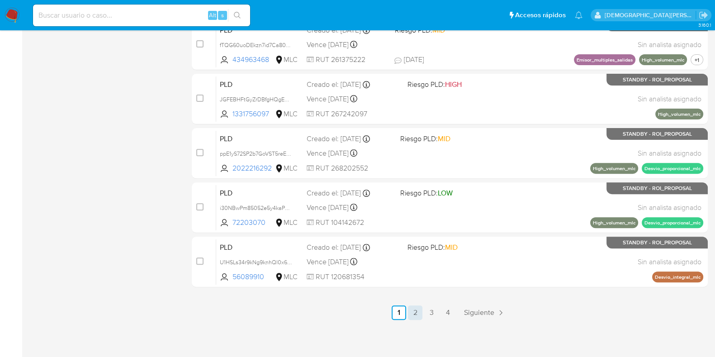
click at [411, 311] on link "2" at bounding box center [415, 312] width 14 height 14
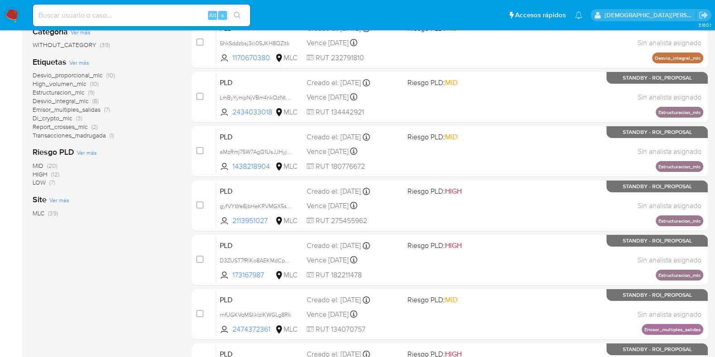
scroll to position [388, 0]
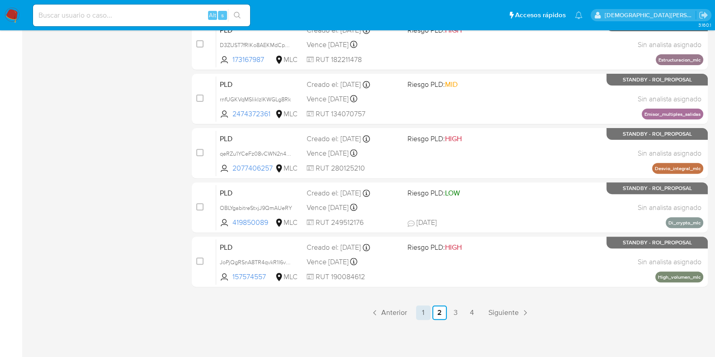
click at [423, 307] on link "1" at bounding box center [423, 312] width 14 height 14
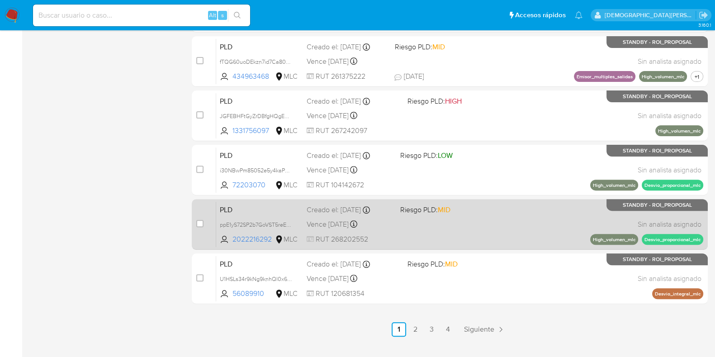
scroll to position [388, 0]
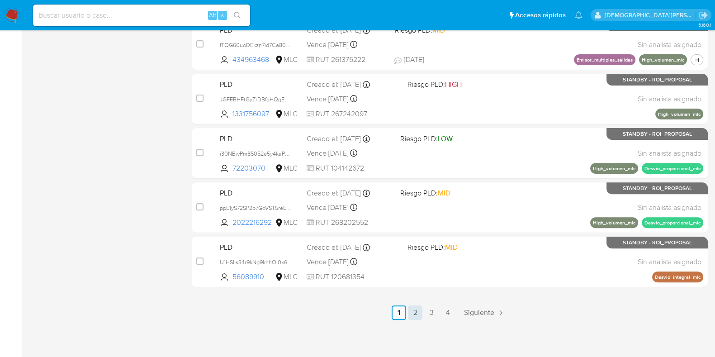
click at [418, 313] on link "2" at bounding box center [415, 312] width 14 height 14
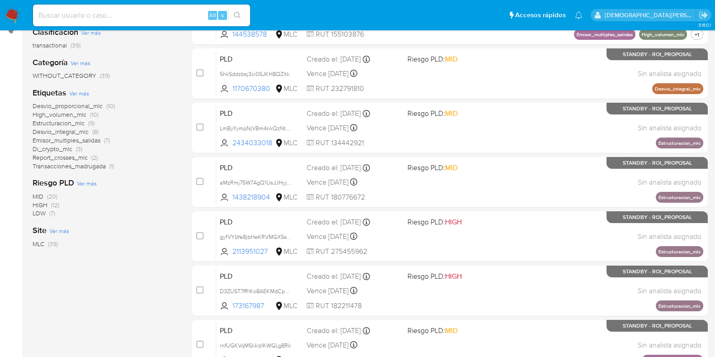
scroll to position [388, 0]
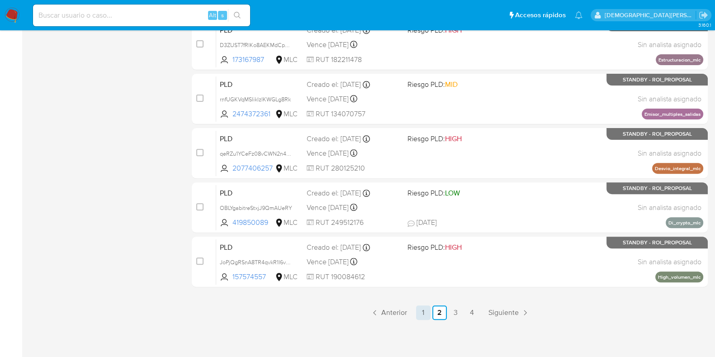
click at [425, 317] on link "1" at bounding box center [423, 312] width 14 height 14
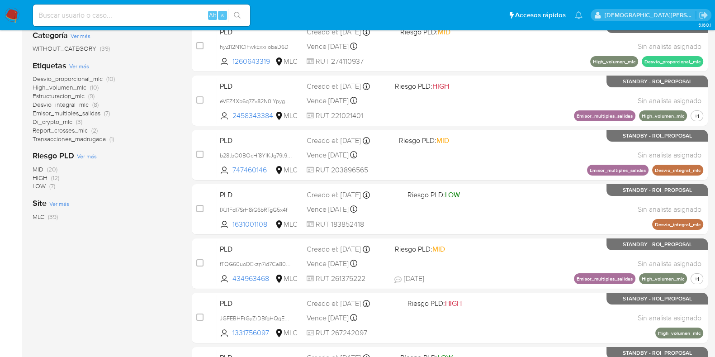
scroll to position [56, 0]
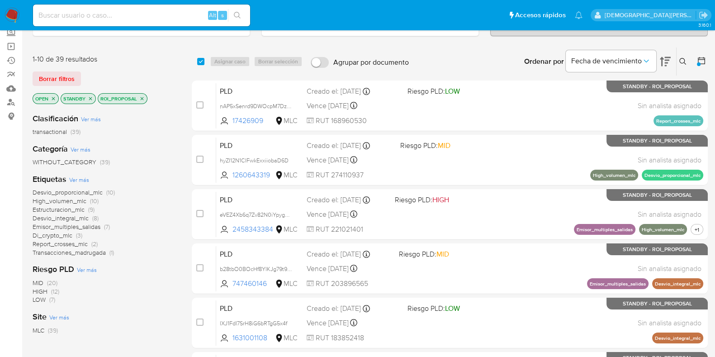
click at [76, 192] on span "Desvio_proporcional_mlc" at bounding box center [68, 192] width 70 height 9
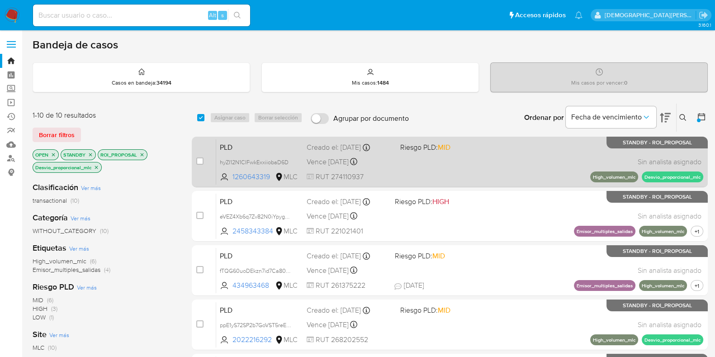
click at [499, 163] on div "PLD hyZI12N1CIFwkExxiiobaD6D 1260643319 MLC Riesgo PLD: MID Creado el: 12/07/20…" at bounding box center [459, 162] width 487 height 46
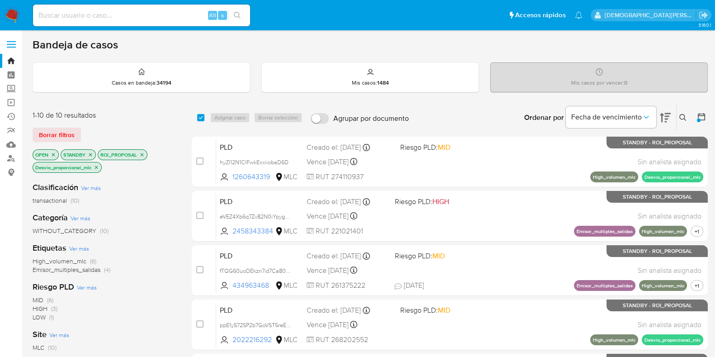
click at [96, 166] on icon "close-filter" at bounding box center [96, 167] width 5 height 5
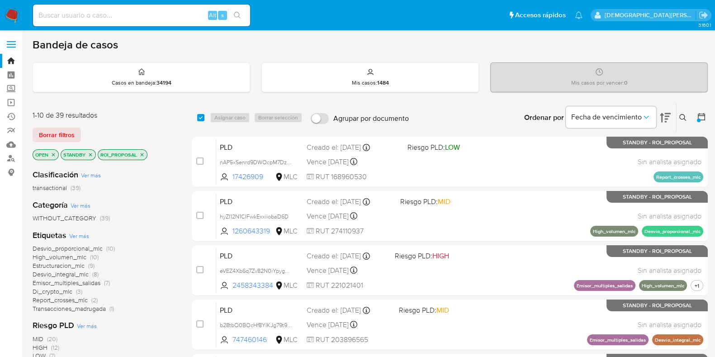
click at [141, 155] on icon "close-filter" at bounding box center [141, 154] width 5 height 5
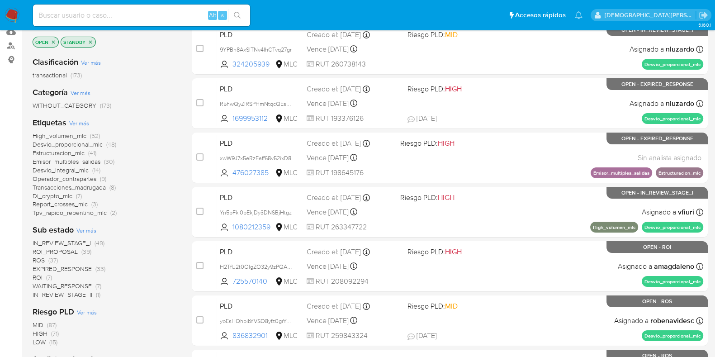
scroll to position [113, 0]
click at [67, 252] on span "ROI_PROPOSAL" at bounding box center [55, 251] width 45 height 9
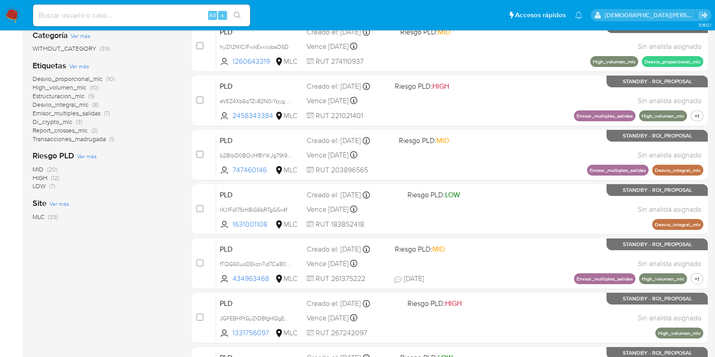
scroll to position [113, 0]
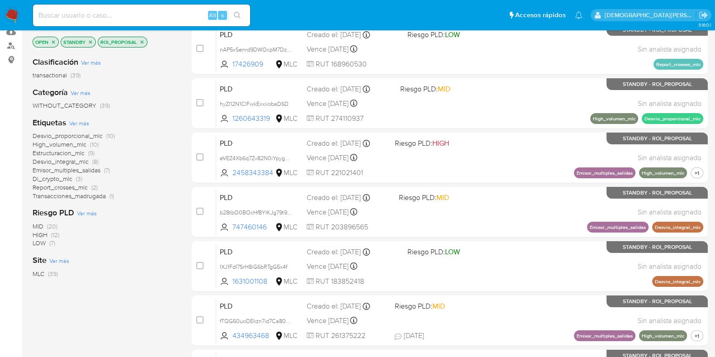
click at [101, 196] on span "Transacciones_madrugada" at bounding box center [69, 195] width 73 height 9
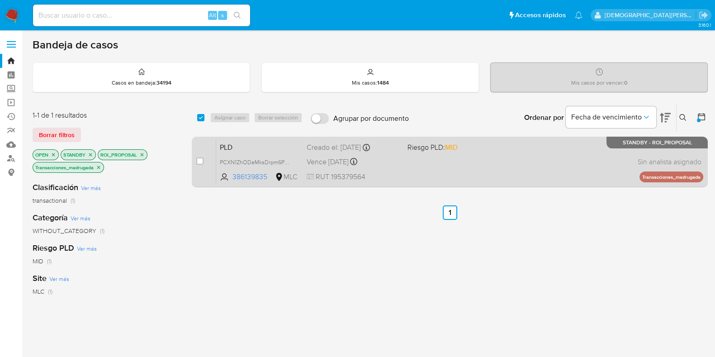
drag, startPoint x: 421, startPoint y: 170, endPoint x: 388, endPoint y: 172, distance: 33.6
click at [421, 170] on div "PLD PCXN1ZhODeMksDrpm6PpFa2k 386139835 MLC Riesgo PLD: MID Creado el: 12/07/202…" at bounding box center [459, 162] width 487 height 46
click at [198, 160] on input "checkbox" at bounding box center [199, 160] width 7 height 7
checkbox input "true"
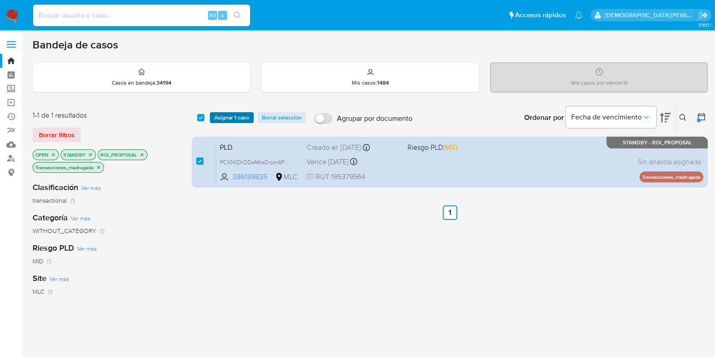
click at [229, 113] on span "Asignar 1 caso" at bounding box center [231, 117] width 35 height 9
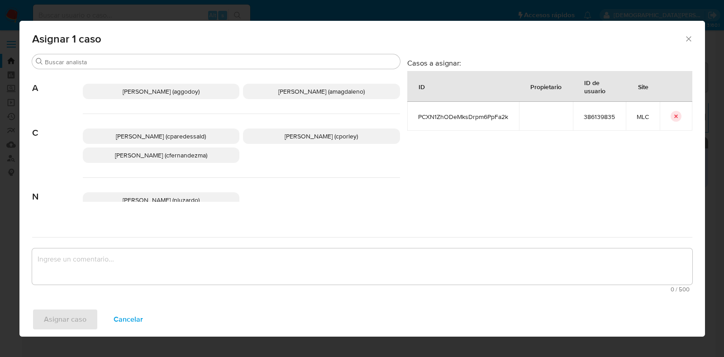
click at [341, 138] on span "Christian Porley (cporley)" at bounding box center [320, 136] width 73 height 9
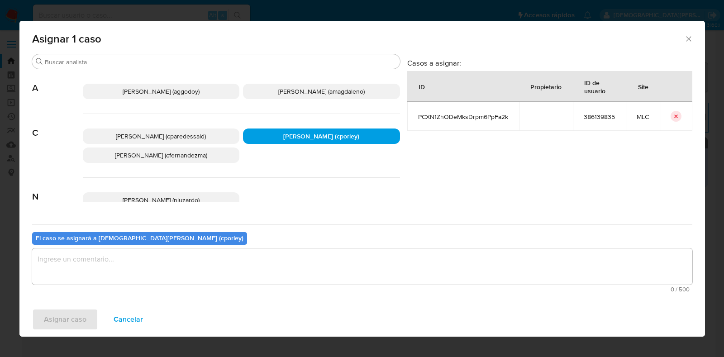
click at [255, 267] on textarea "assign-modal" at bounding box center [362, 266] width 660 height 36
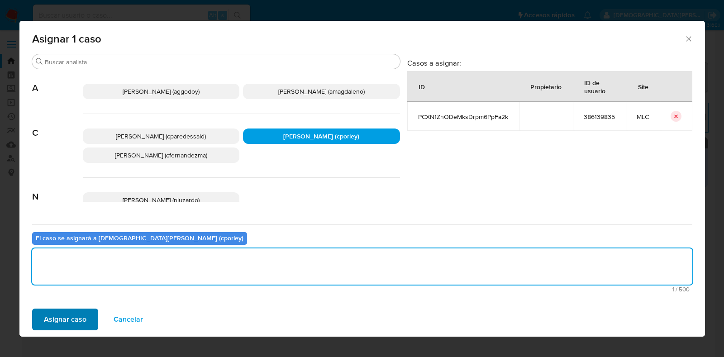
type textarea "-"
click at [73, 316] on span "Asignar caso" at bounding box center [65, 319] width 43 height 20
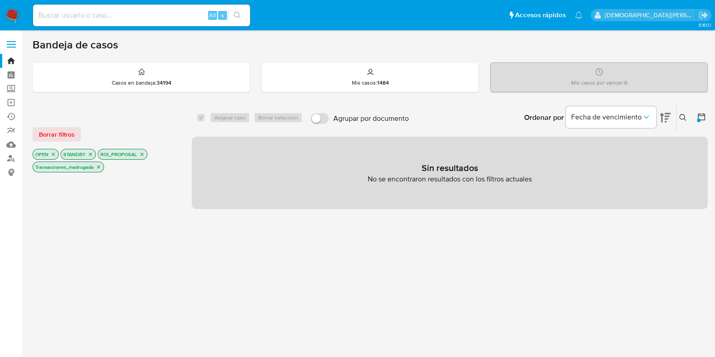
click at [99, 166] on icon "close-filter" at bounding box center [98, 166] width 5 height 5
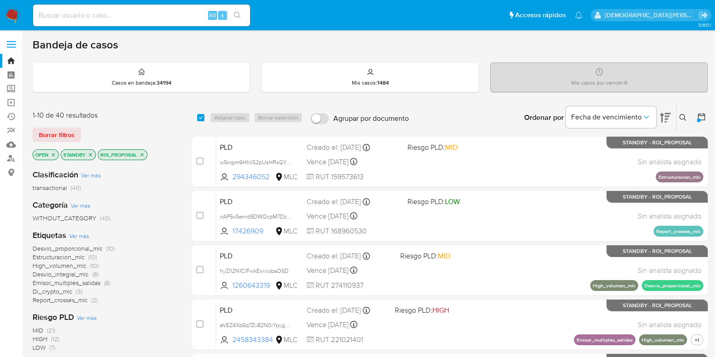
click at [144, 155] on icon "close-filter" at bounding box center [141, 154] width 5 height 5
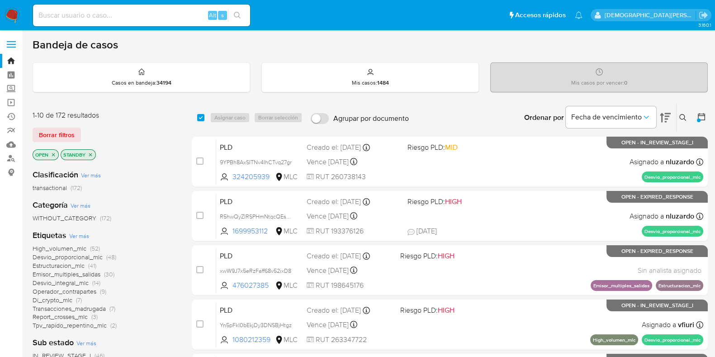
click at [91, 154] on icon "close-filter" at bounding box center [90, 154] width 5 height 5
click at [53, 152] on icon "close-filter" at bounding box center [53, 154] width 5 height 5
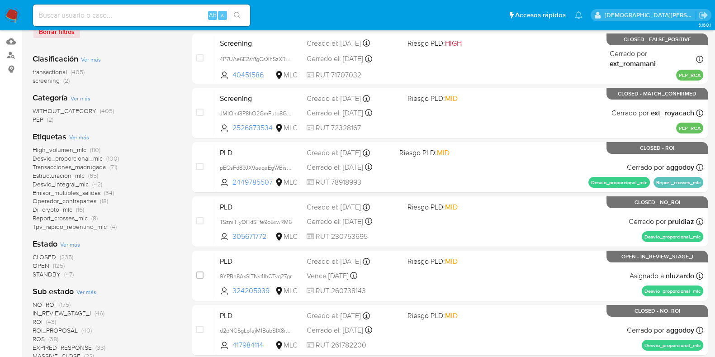
scroll to position [113, 0]
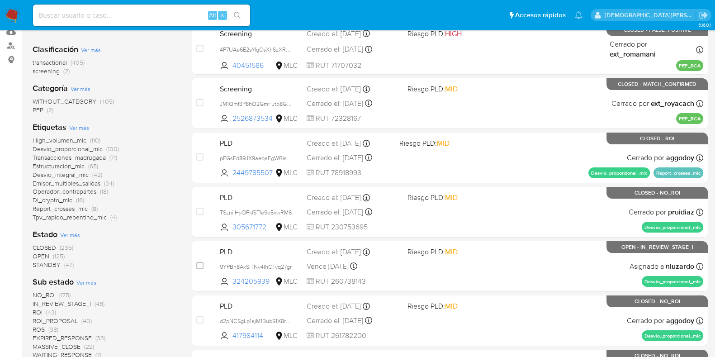
click at [70, 234] on span "Ver más" at bounding box center [70, 235] width 20 height 8
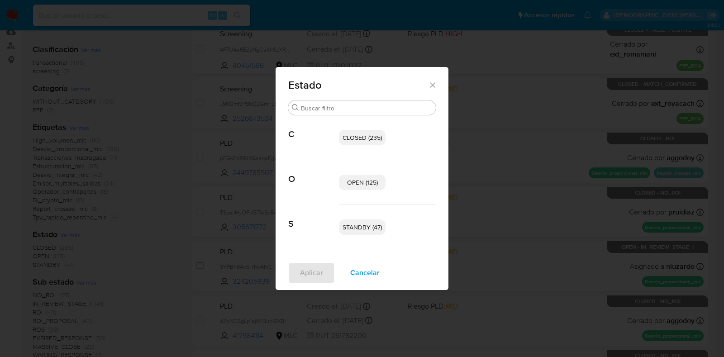
click at [356, 180] on span "OPEN (125)" at bounding box center [362, 182] width 31 height 9
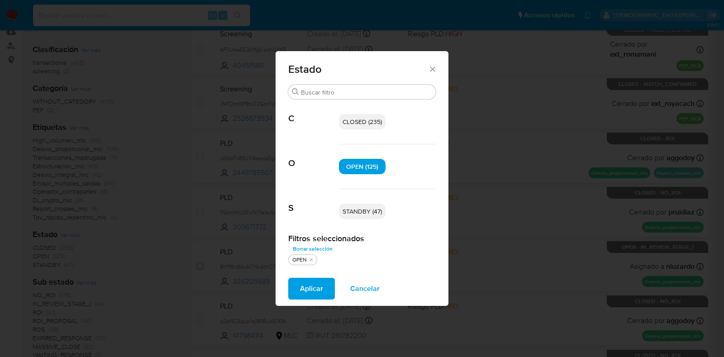
click at [361, 208] on span "STANDBY (47)" at bounding box center [361, 211] width 39 height 9
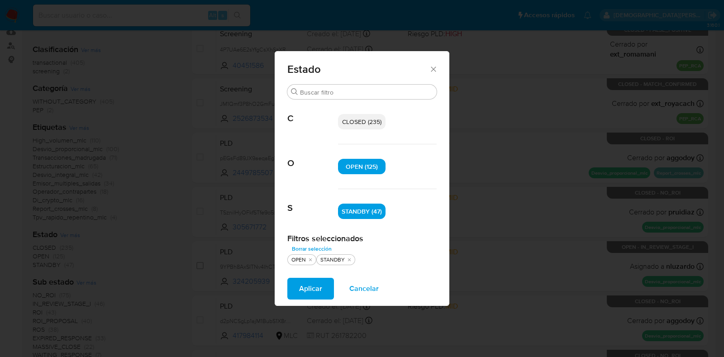
click at [314, 290] on span "Aplicar" at bounding box center [310, 289] width 23 height 20
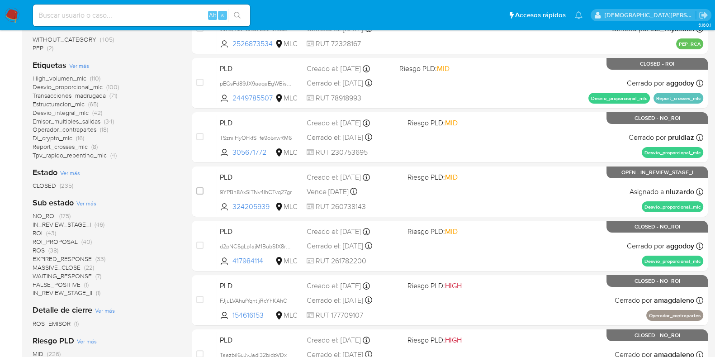
scroll to position [226, 0]
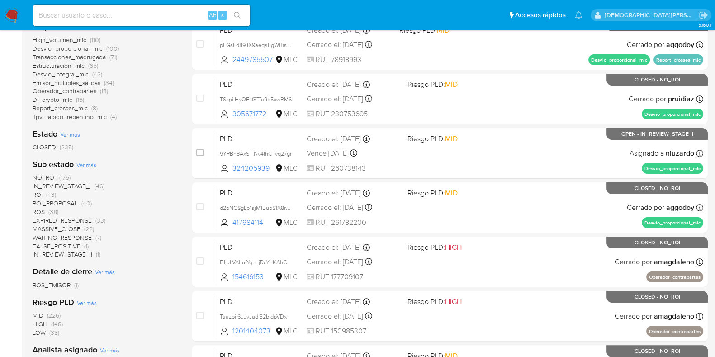
click at [36, 192] on span "ROI" at bounding box center [38, 194] width 10 height 9
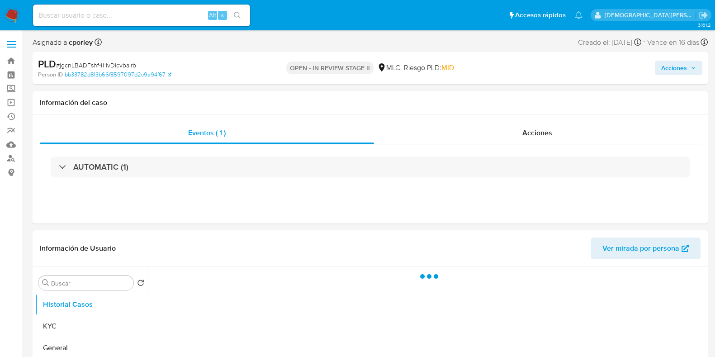
select select "10"
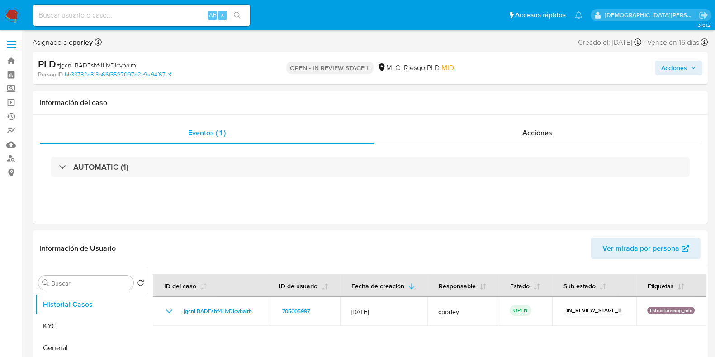
click at [676, 65] on span "Acciones" at bounding box center [674, 68] width 26 height 14
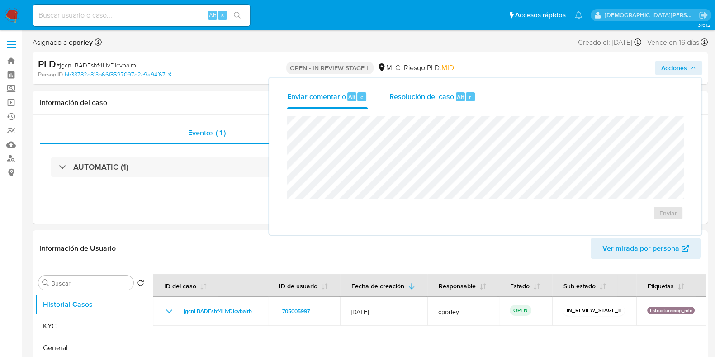
click at [421, 99] on span "Resolución del caso" at bounding box center [421, 96] width 65 height 10
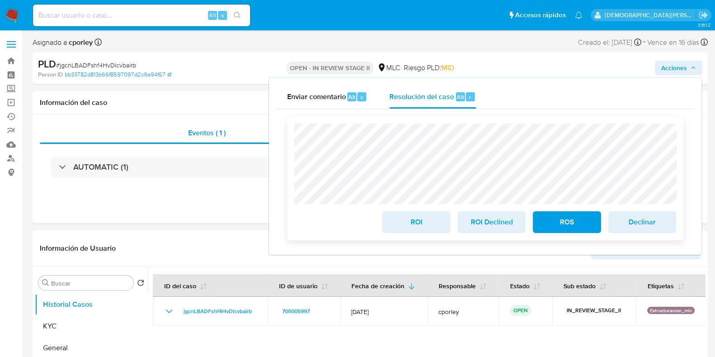
click at [409, 223] on span "ROI" at bounding box center [416, 222] width 44 height 20
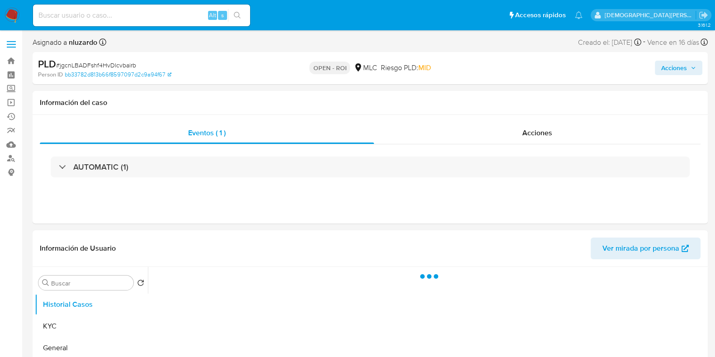
select select "10"
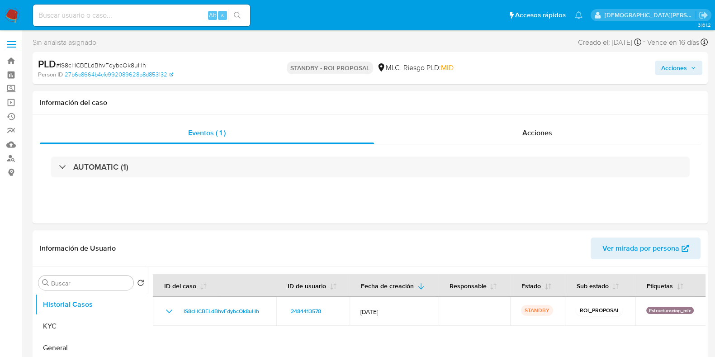
scroll to position [113, 0]
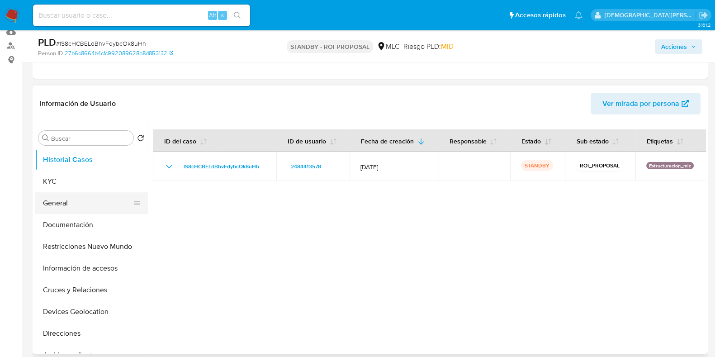
click at [85, 203] on button "General" at bounding box center [88, 203] width 106 height 22
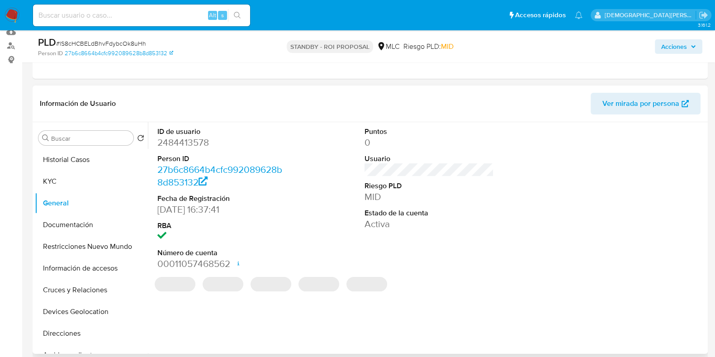
click at [183, 145] on dd "2484413578" at bounding box center [221, 142] width 129 height 13
copy dd "2484413578"
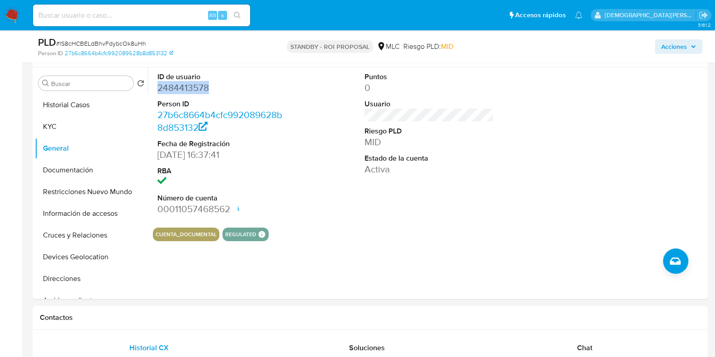
scroll to position [170, 0]
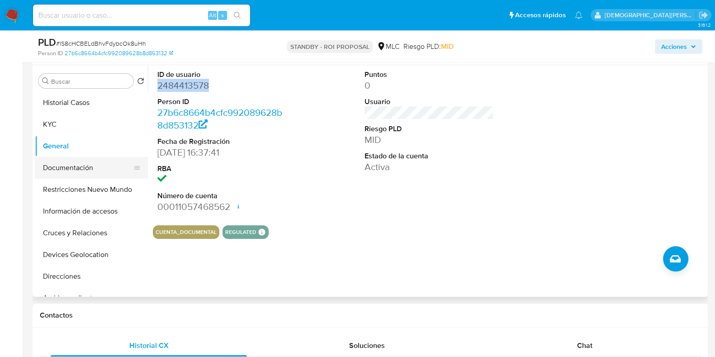
click at [92, 164] on button "Documentación" at bounding box center [88, 168] width 106 height 22
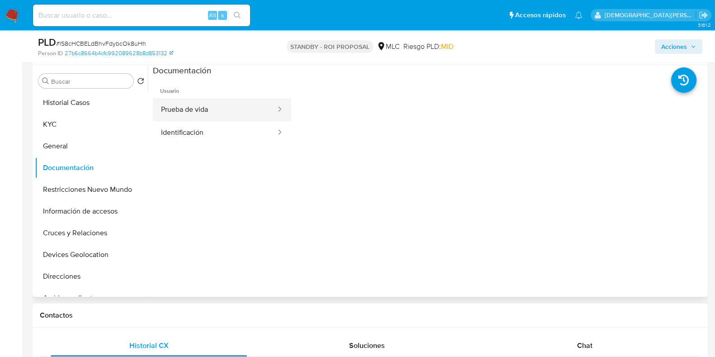
click at [213, 114] on button "Prueba de vida" at bounding box center [215, 109] width 124 height 23
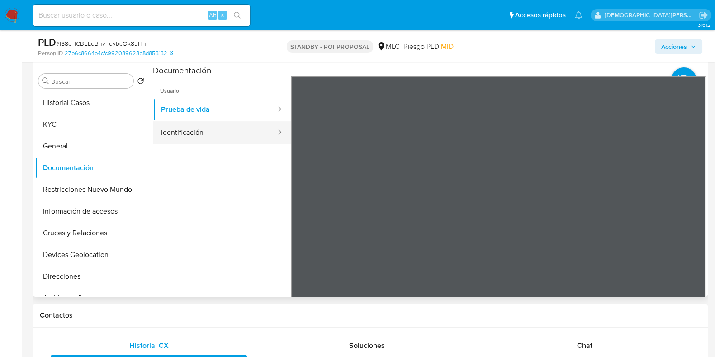
click at [207, 127] on button "Identificación" at bounding box center [215, 132] width 124 height 23
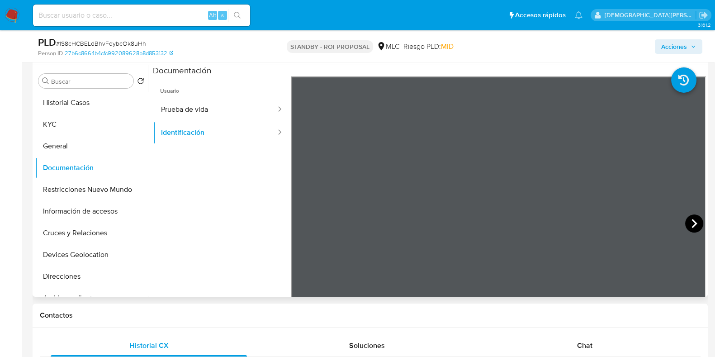
click at [688, 223] on icon at bounding box center [694, 223] width 18 height 18
click at [297, 219] on icon at bounding box center [302, 223] width 18 height 18
drag, startPoint x: 220, startPoint y: 105, endPoint x: 212, endPoint y: 114, distance: 11.8
click at [218, 107] on button "Prueba de vida" at bounding box center [215, 109] width 124 height 23
click at [85, 189] on button "Restricciones Nuevo Mundo" at bounding box center [88, 190] width 106 height 22
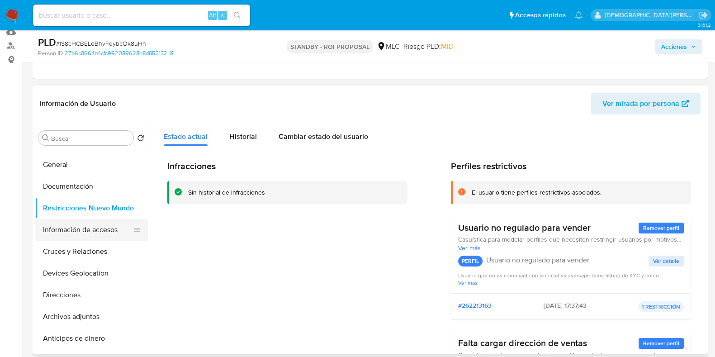
scroll to position [56, 0]
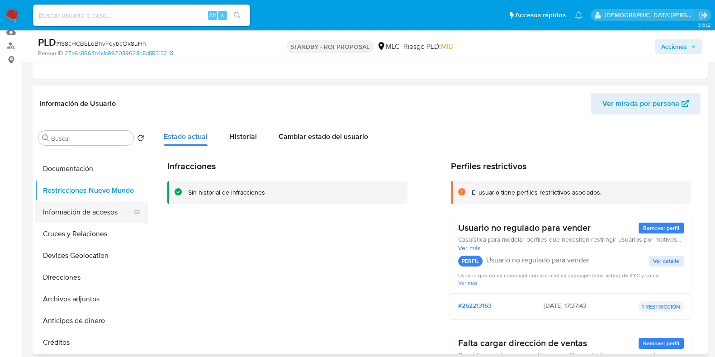
click at [79, 207] on button "Información de accesos" at bounding box center [88, 212] width 106 height 22
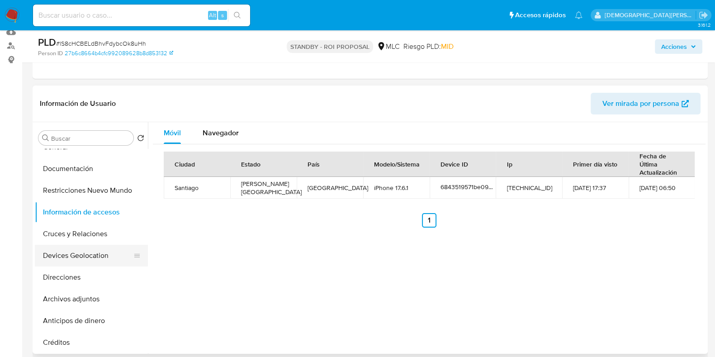
click at [82, 254] on button "Devices Geolocation" at bounding box center [88, 256] width 106 height 22
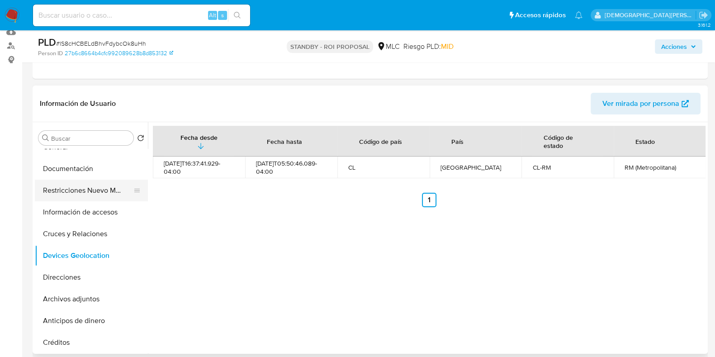
click at [88, 194] on button "Restricciones Nuevo Mundo" at bounding box center [88, 191] width 106 height 22
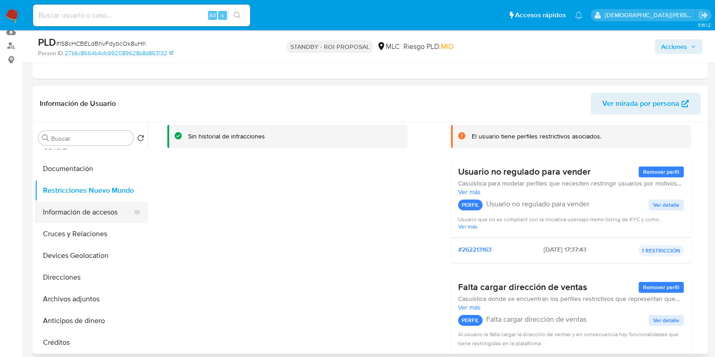
click at [97, 213] on button "Información de accesos" at bounding box center [88, 212] width 106 height 22
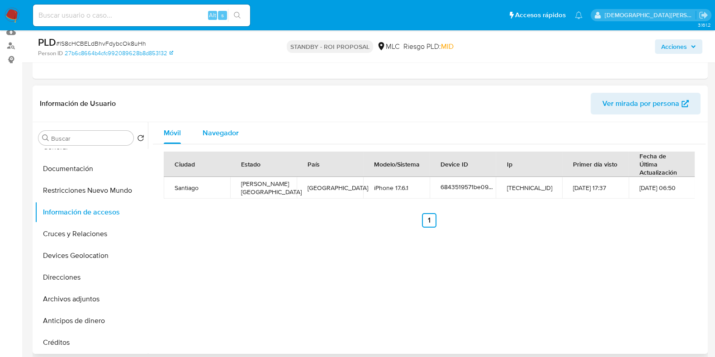
click at [219, 132] on span "Navegador" at bounding box center [221, 133] width 36 height 10
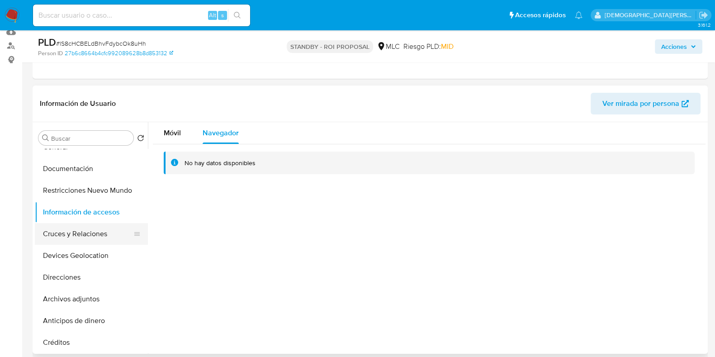
click at [79, 228] on button "Cruces y Relaciones" at bounding box center [88, 234] width 106 height 22
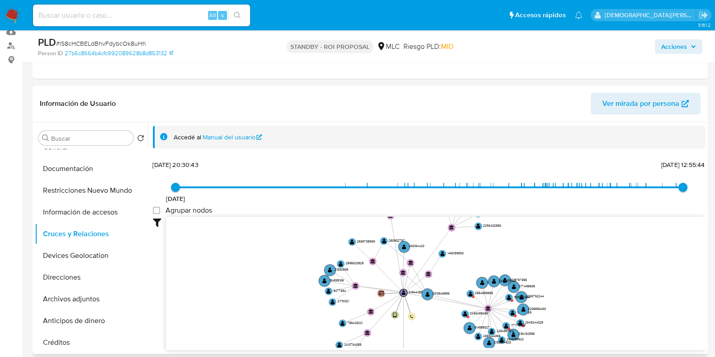
drag, startPoint x: 549, startPoint y: 266, endPoint x: 578, endPoint y: 290, distance: 37.3
click at [578, 290] on icon "device-6843519571be099c16967bc2  user-2484413578  2484413578 person-27b6c8664…" at bounding box center [435, 282] width 539 height 131
click at [510, 296] on text "" at bounding box center [509, 295] width 4 height 5
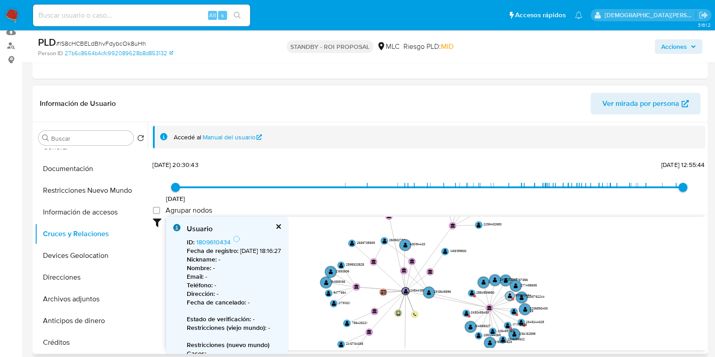
click at [510, 296] on text "" at bounding box center [510, 295] width 4 height 5
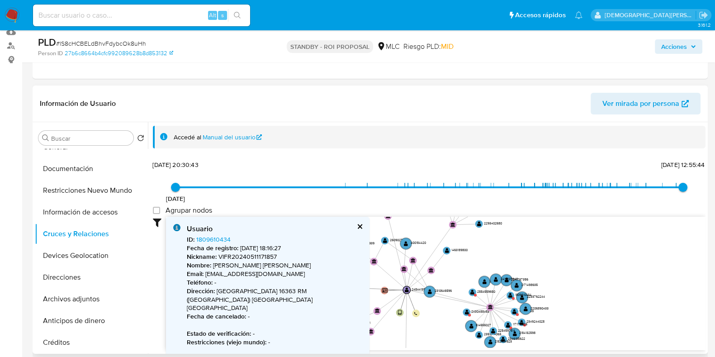
click at [359, 227] on button "cerrar" at bounding box center [359, 226] width 6 height 6
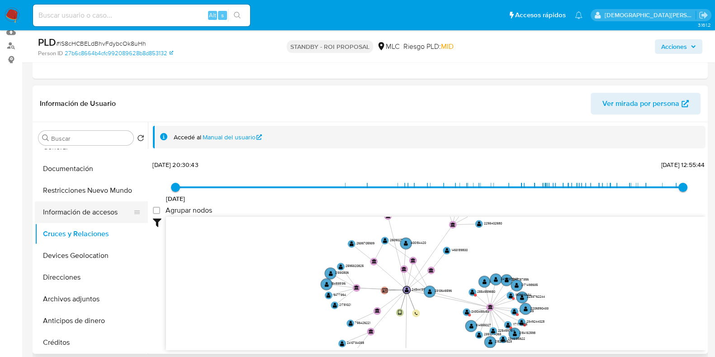
click at [90, 218] on button "Información de accesos" at bounding box center [88, 212] width 106 height 22
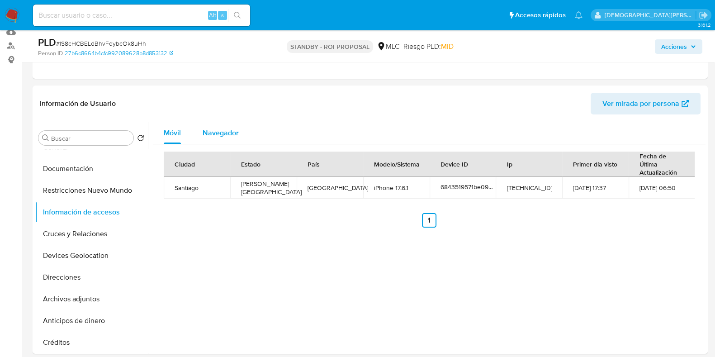
click at [209, 140] on div "Navegador" at bounding box center [221, 133] width 36 height 22
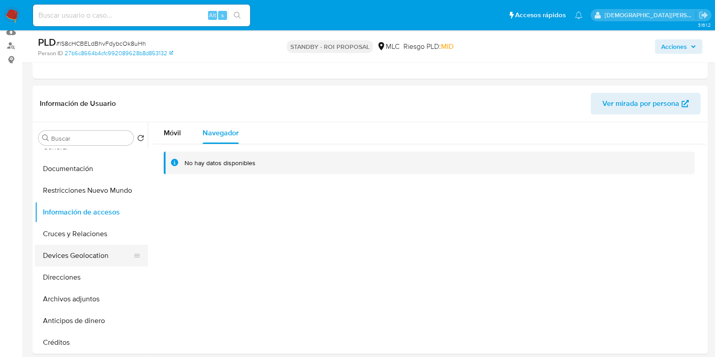
click at [70, 252] on button "Devices Geolocation" at bounding box center [88, 256] width 106 height 22
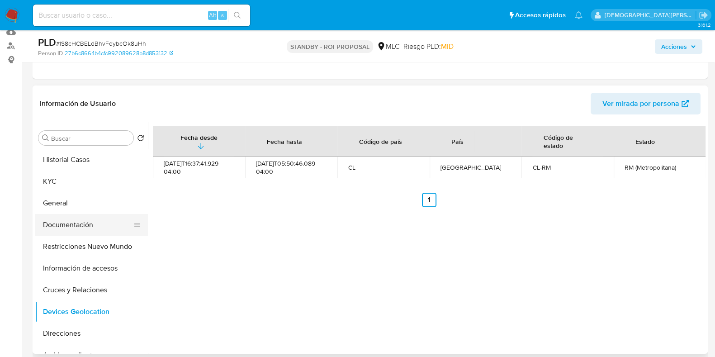
click at [82, 221] on button "Documentación" at bounding box center [88, 225] width 106 height 22
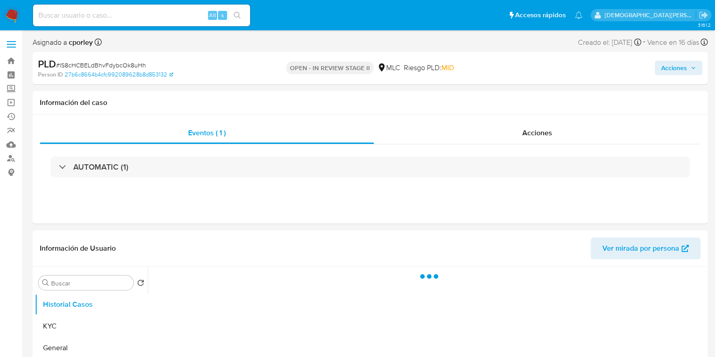
select select "10"
click at [675, 68] on span "Acciones" at bounding box center [674, 68] width 26 height 14
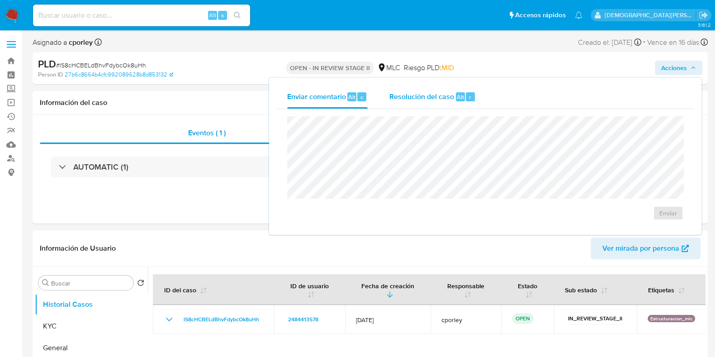
drag, startPoint x: 423, startPoint y: 96, endPoint x: 411, endPoint y: 105, distance: 15.2
click at [421, 96] on span "Resolución del caso" at bounding box center [421, 96] width 65 height 10
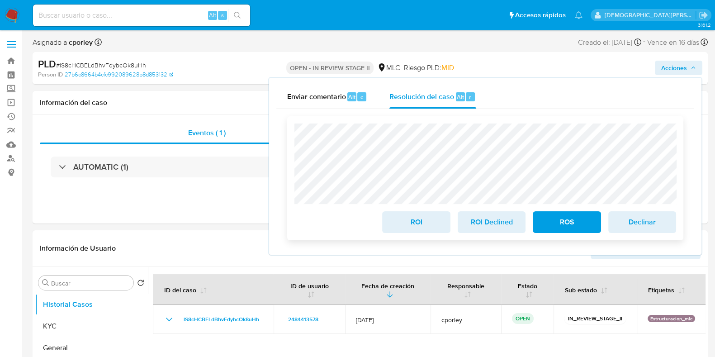
click at [396, 232] on span "ROI" at bounding box center [416, 222] width 44 height 20
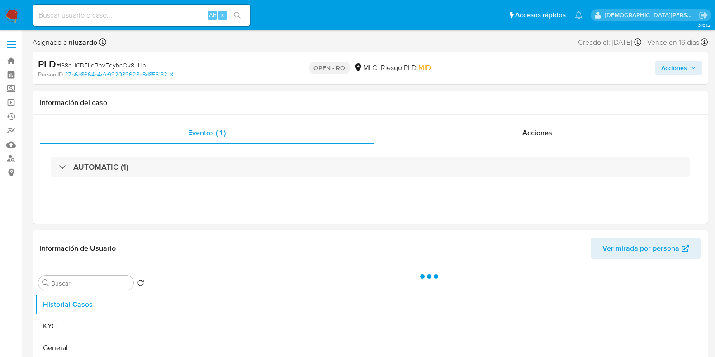
select select "10"
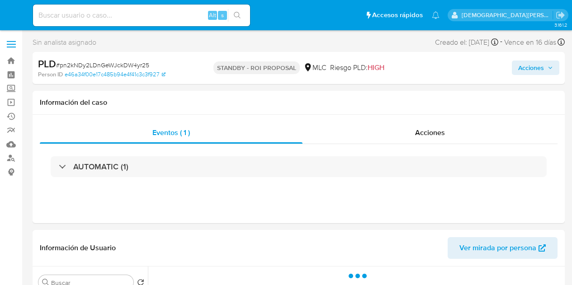
select select "10"
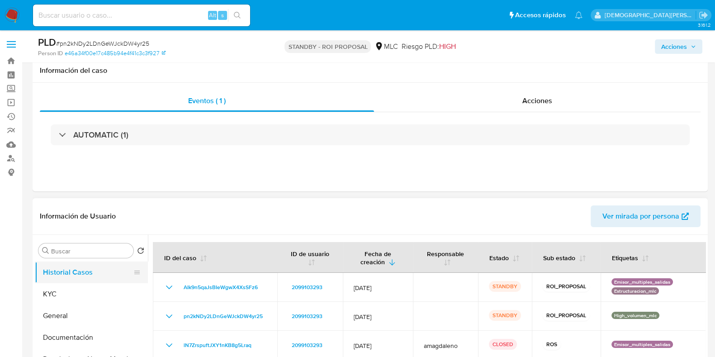
scroll to position [113, 0]
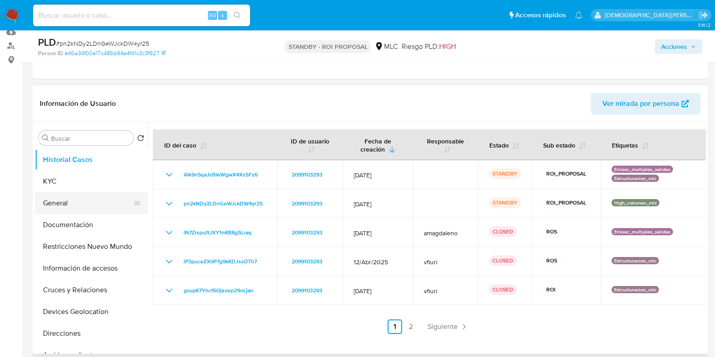
click at [81, 204] on button "General" at bounding box center [88, 203] width 106 height 22
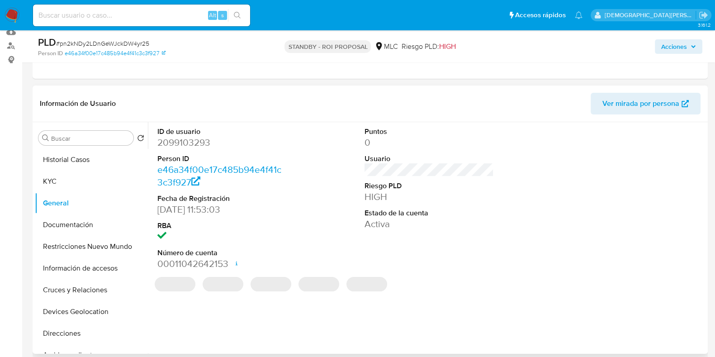
click at [180, 142] on dd "2099103293" at bounding box center [221, 142] width 129 height 13
copy dd "2099103293"
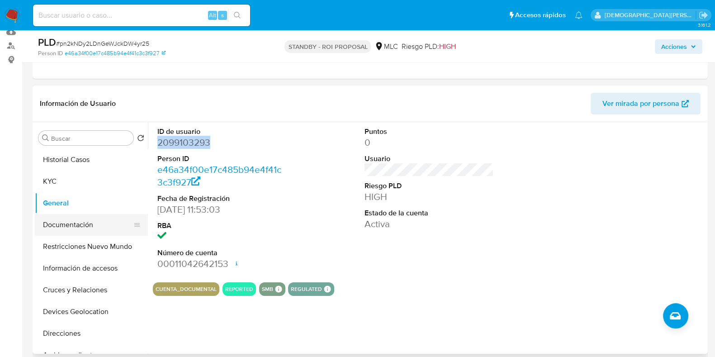
click at [93, 223] on button "Documentación" at bounding box center [88, 225] width 106 height 22
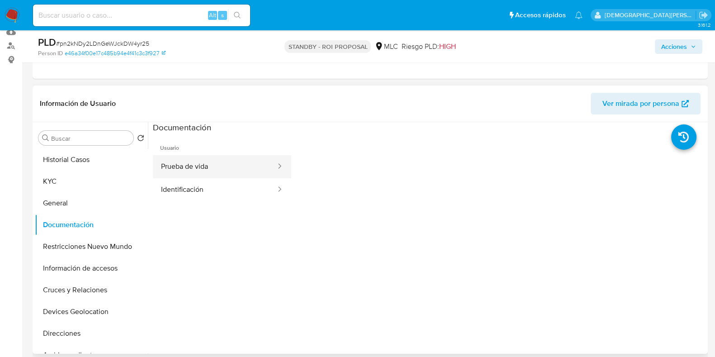
click at [275, 161] on icon at bounding box center [279, 165] width 9 height 9
click at [252, 196] on button "Identificación" at bounding box center [215, 189] width 124 height 23
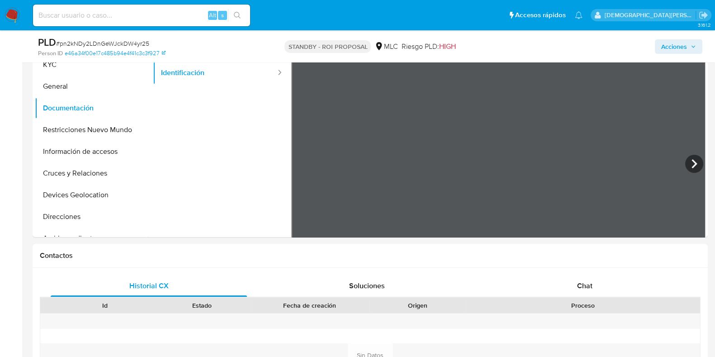
scroll to position [170, 0]
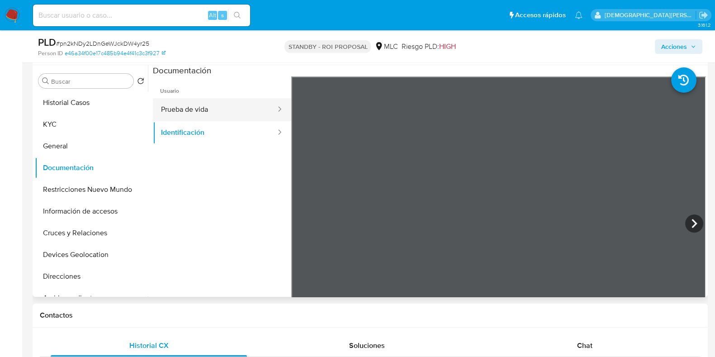
click at [232, 109] on button "Prueba de vida" at bounding box center [215, 109] width 124 height 23
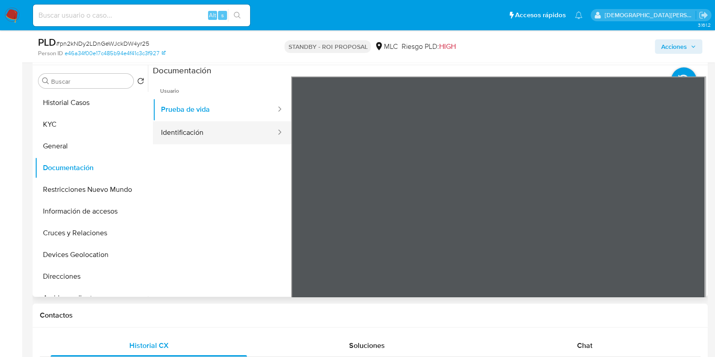
click at [241, 137] on button "Identificación" at bounding box center [215, 132] width 124 height 23
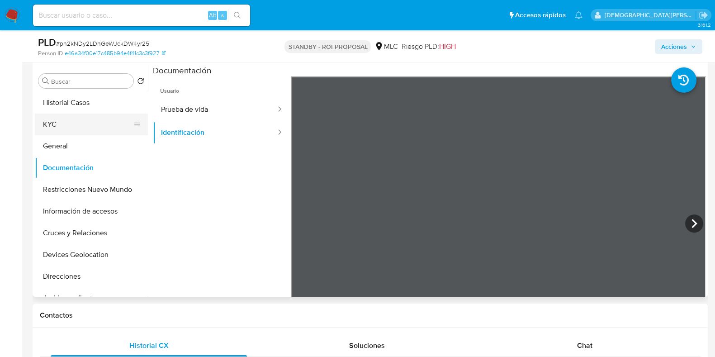
click at [86, 120] on button "KYC" at bounding box center [88, 125] width 106 height 22
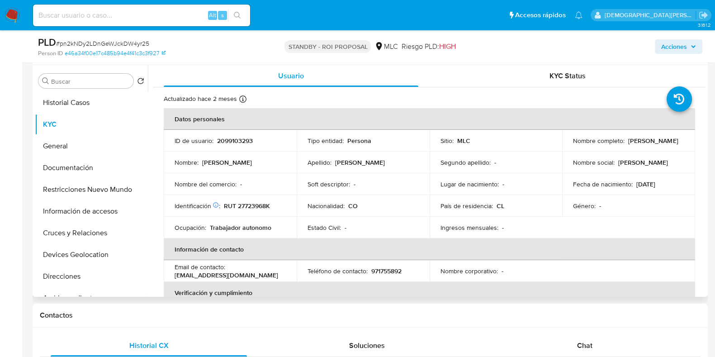
scroll to position [56, 0]
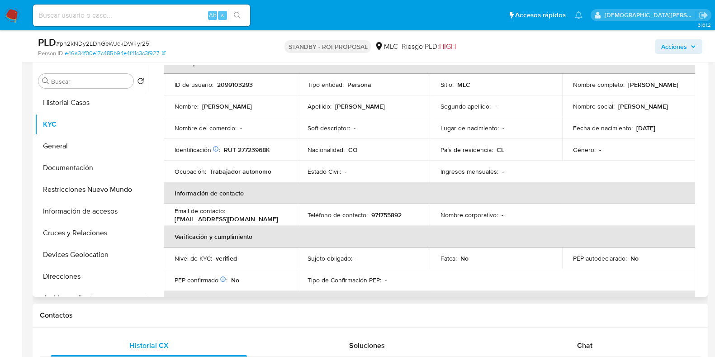
click at [255, 148] on p "RUT 27723968K" at bounding box center [247, 150] width 46 height 8
drag, startPoint x: 663, startPoint y: 91, endPoint x: 577, endPoint y: 89, distance: 86.9
click at [565, 91] on td "Nombre completo : Jonathan David Arevalo Posada" at bounding box center [628, 85] width 133 height 22
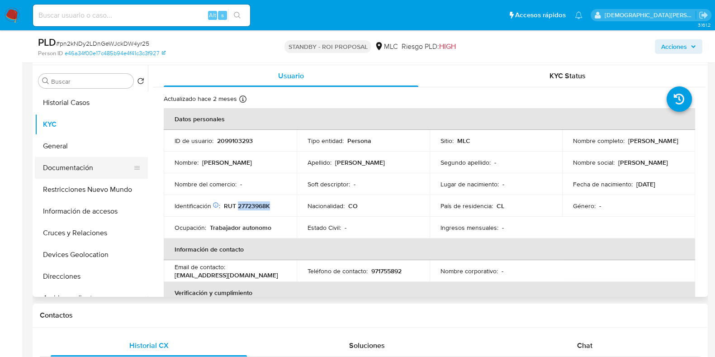
click at [87, 173] on button "Documentación" at bounding box center [88, 168] width 106 height 22
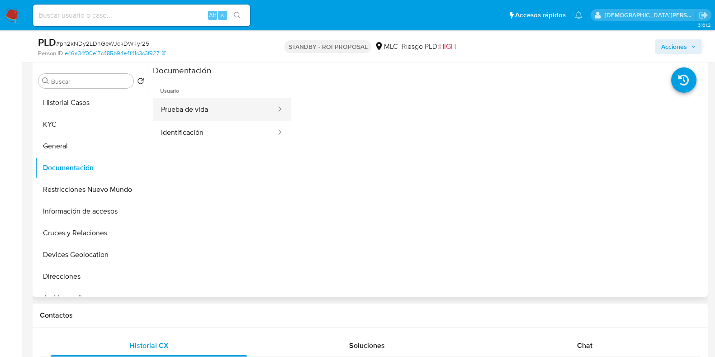
click at [212, 118] on button "Prueba de vida" at bounding box center [215, 109] width 124 height 23
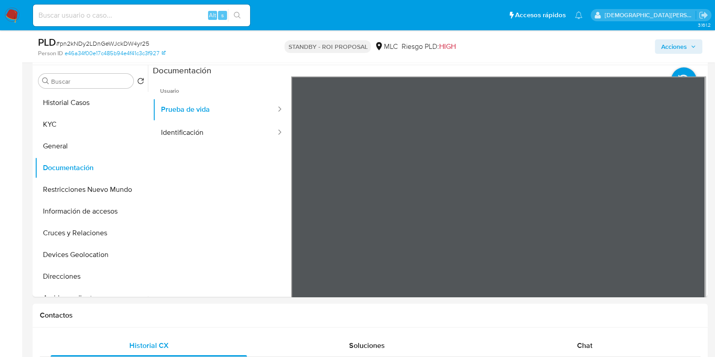
drag, startPoint x: 204, startPoint y: 130, endPoint x: 93, endPoint y: 0, distance: 170.3
click at [204, 129] on button "Identificación" at bounding box center [215, 132] width 124 height 23
click at [76, 216] on button "Información de accesos" at bounding box center [88, 211] width 106 height 22
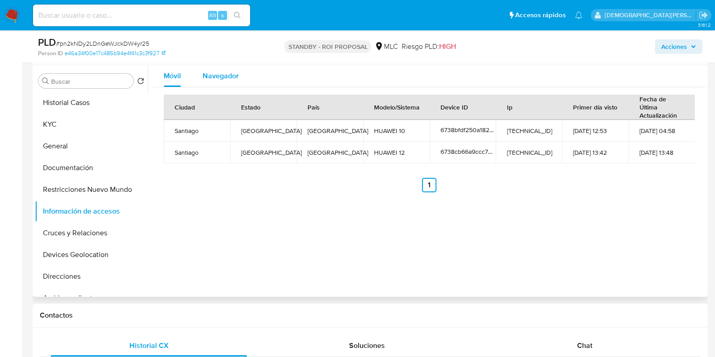
click at [216, 82] on div "Navegador" at bounding box center [221, 76] width 36 height 22
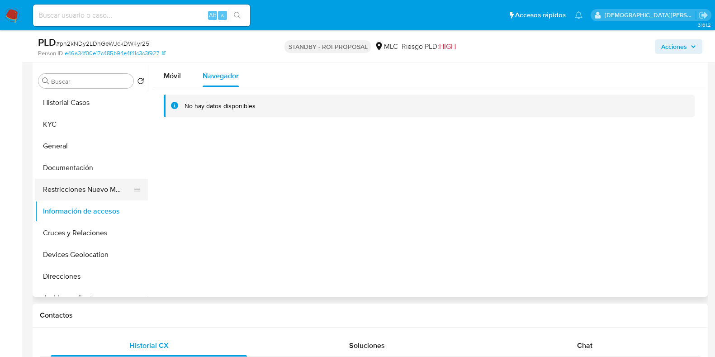
click at [92, 197] on button "Restricciones Nuevo Mundo" at bounding box center [88, 190] width 106 height 22
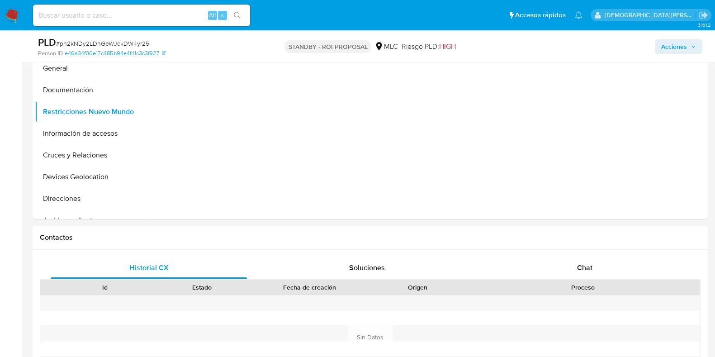
scroll to position [170, 0]
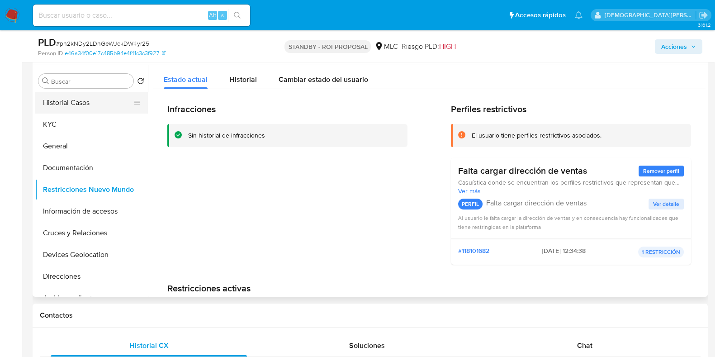
click at [83, 101] on button "Historial Casos" at bounding box center [88, 103] width 106 height 22
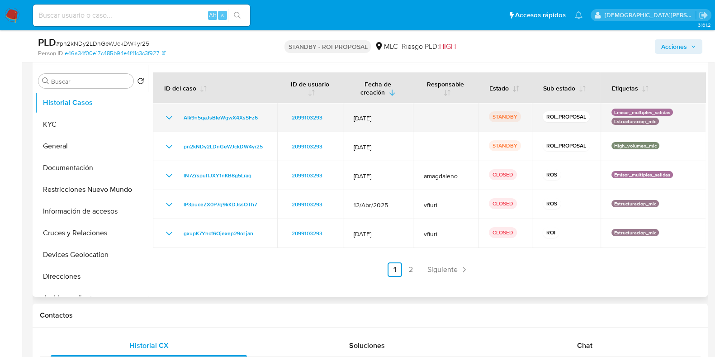
click at [168, 121] on icon "Mostrar/Ocultar" at bounding box center [169, 117] width 11 height 11
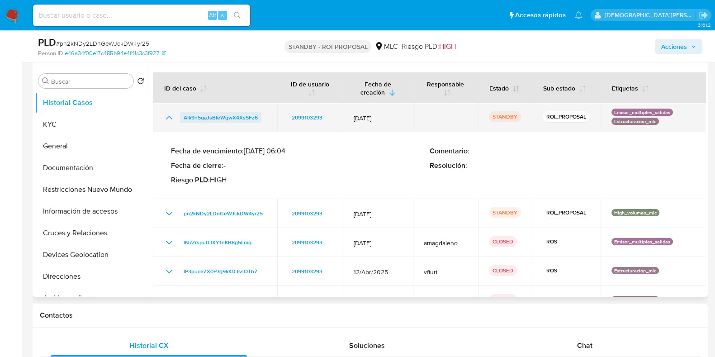
click at [230, 118] on span "AIk9n5qaJsBIeWgwX4XsSFz6" at bounding box center [221, 117] width 74 height 11
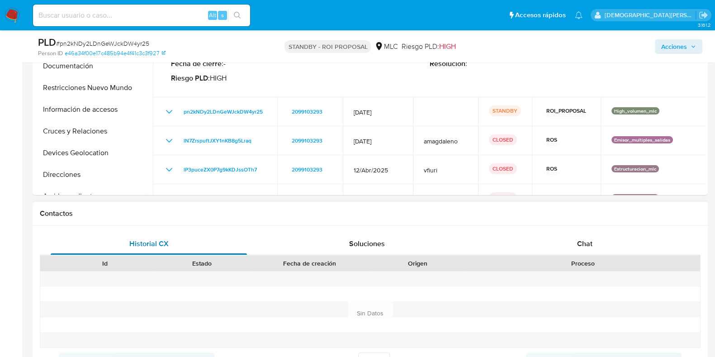
scroll to position [56, 0]
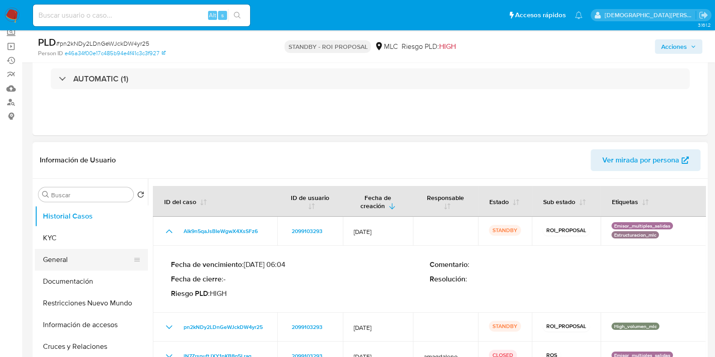
click at [69, 252] on button "General" at bounding box center [88, 260] width 106 height 22
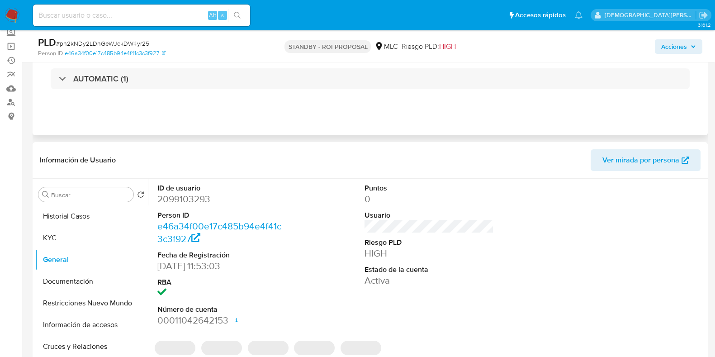
scroll to position [0, 0]
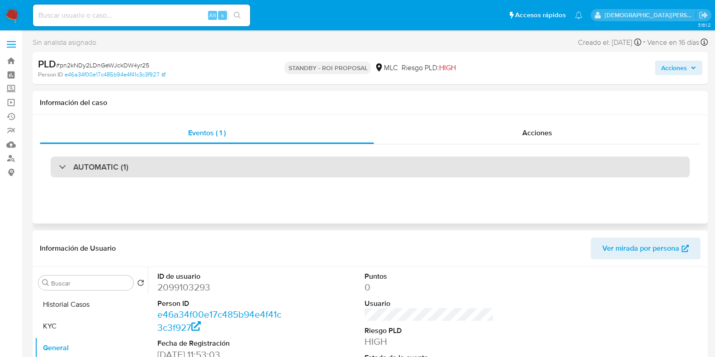
click at [131, 171] on div "AUTOMATIC (1)" at bounding box center [370, 166] width 639 height 21
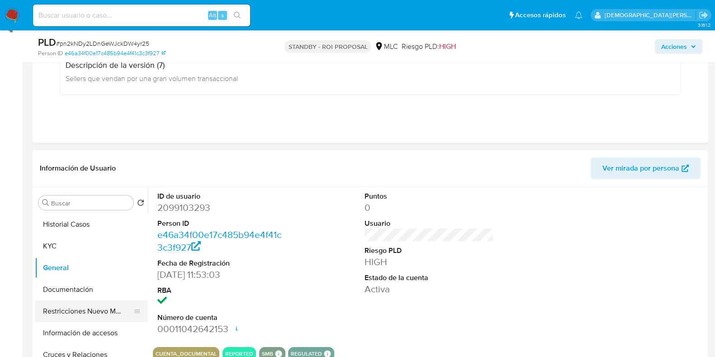
scroll to position [226, 0]
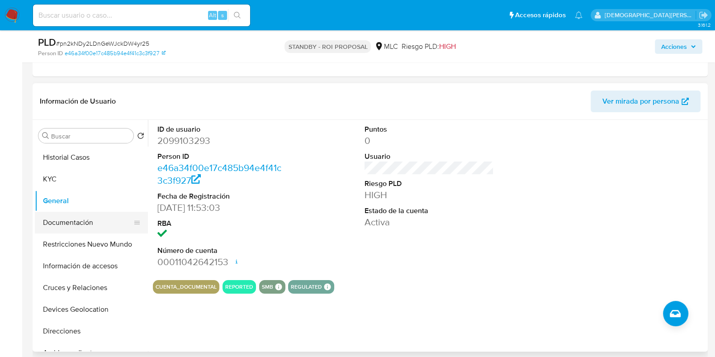
click at [73, 216] on button "Documentación" at bounding box center [88, 223] width 106 height 22
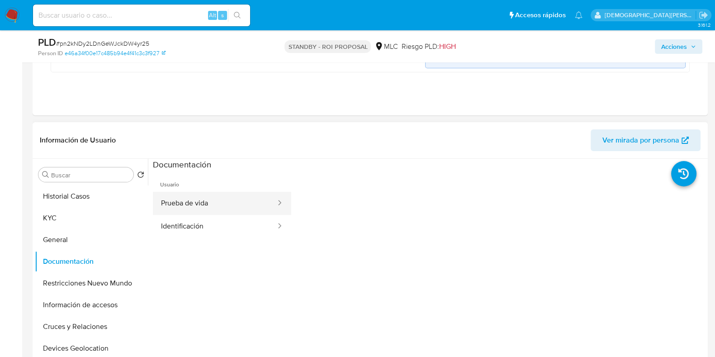
click at [213, 201] on button "Prueba de vida" at bounding box center [215, 203] width 124 height 23
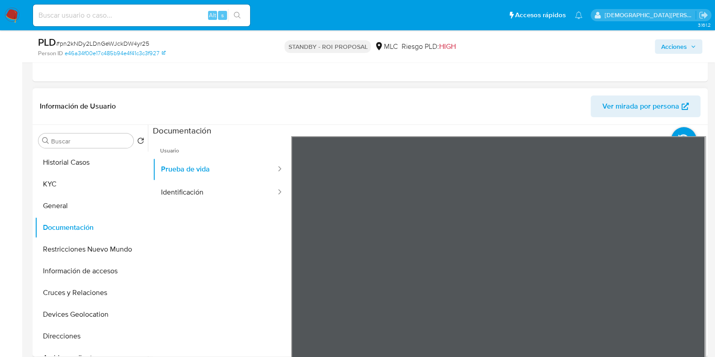
scroll to position [283, 0]
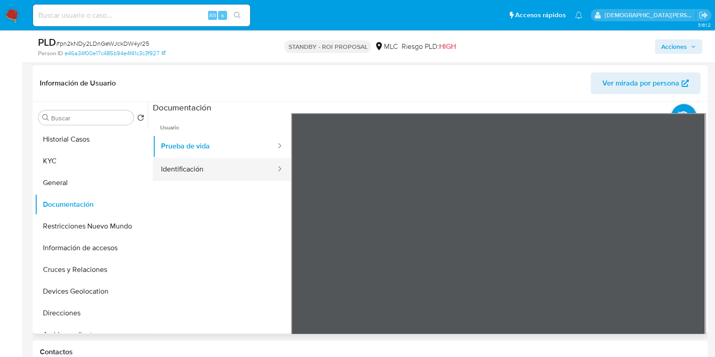
click at [270, 173] on div at bounding box center [277, 169] width 14 height 10
click at [77, 230] on button "Restricciones Nuevo Mundo" at bounding box center [88, 226] width 106 height 22
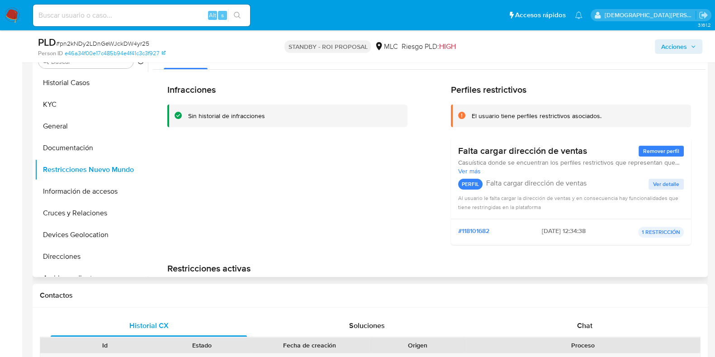
scroll to position [170, 0]
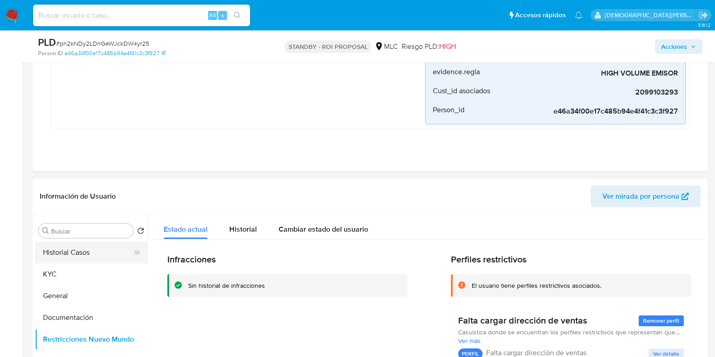
click at [57, 248] on button "Historial Casos" at bounding box center [88, 252] width 106 height 22
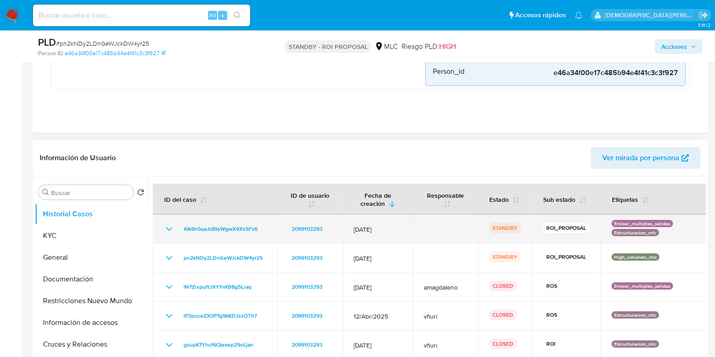
scroll to position [226, 0]
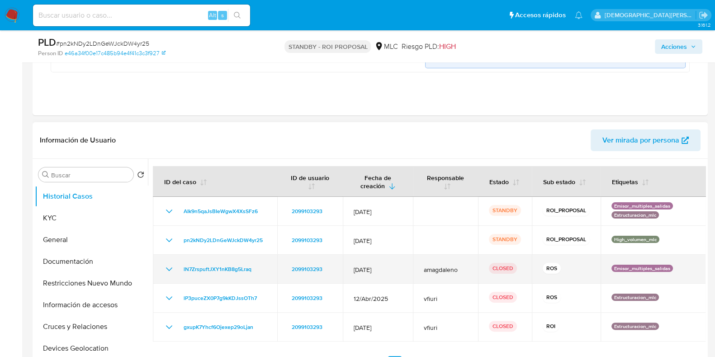
drag, startPoint x: 168, startPoint y: 270, endPoint x: 174, endPoint y: 265, distance: 8.0
click at [169, 270] on icon "Mostrar/Ocultar" at bounding box center [169, 269] width 11 height 11
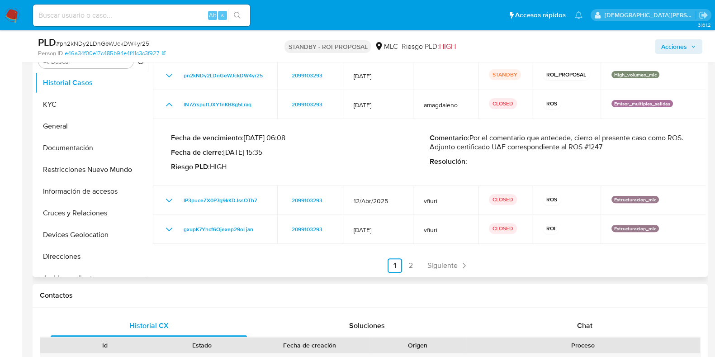
scroll to position [0, 0]
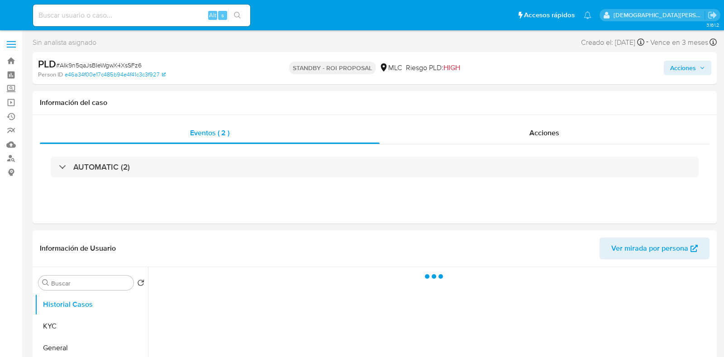
select select "10"
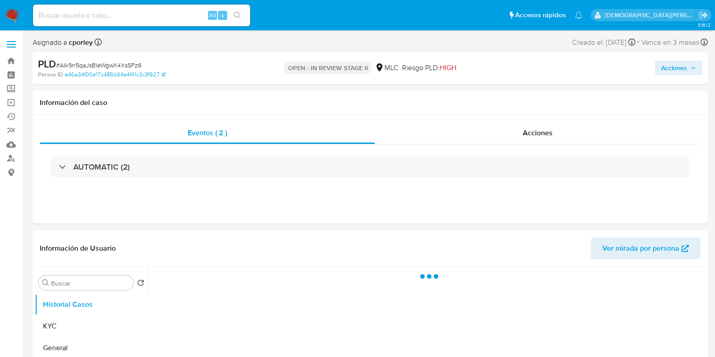
select select "10"
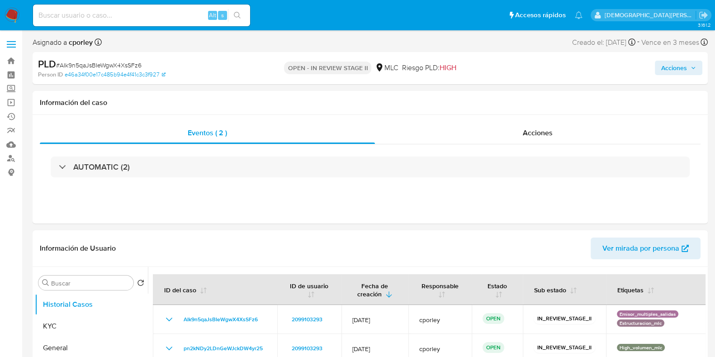
click at [678, 66] on span "Acciones" at bounding box center [674, 68] width 26 height 14
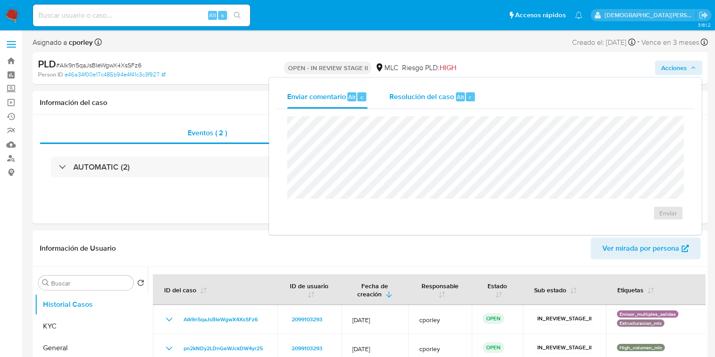
click at [439, 100] on span "Resolución del caso" at bounding box center [421, 96] width 65 height 10
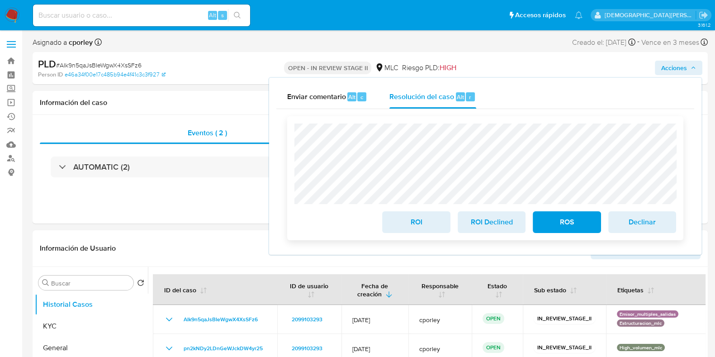
click at [403, 226] on span "ROI" at bounding box center [416, 222] width 44 height 20
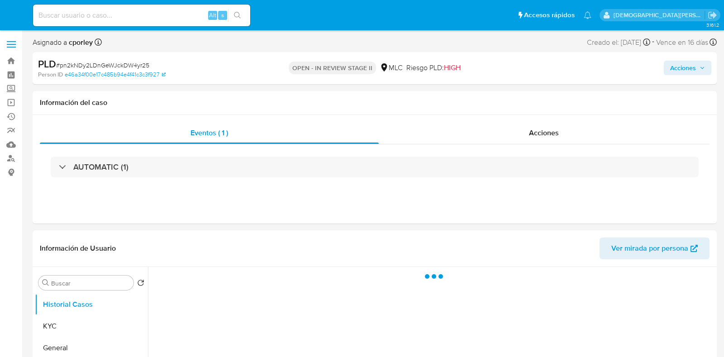
select select "10"
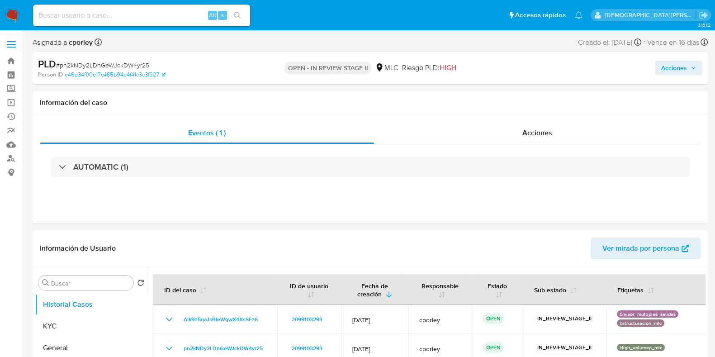
click at [670, 71] on span "Acciones" at bounding box center [674, 68] width 26 height 14
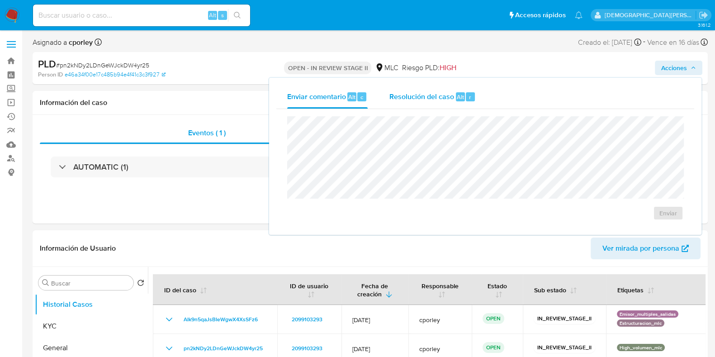
click at [439, 90] on div "Resolución del caso Alt r" at bounding box center [432, 97] width 86 height 24
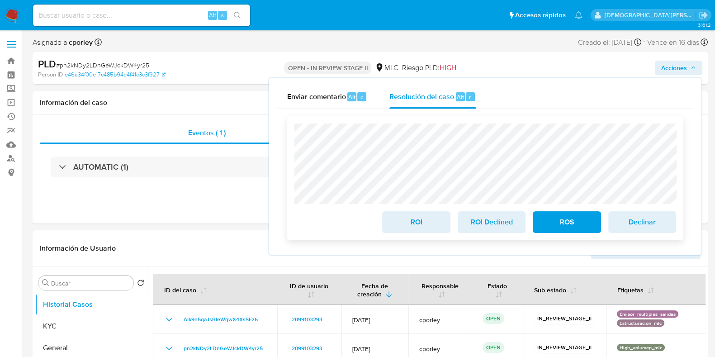
click at [401, 228] on span "ROI" at bounding box center [416, 222] width 44 height 20
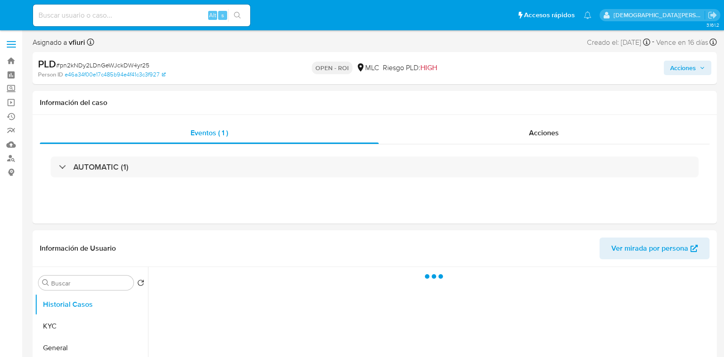
select select "10"
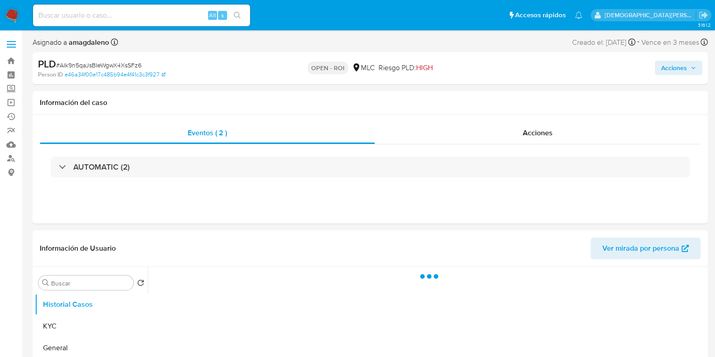
select select "10"
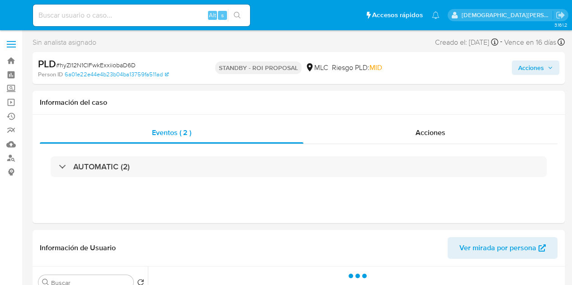
select select "10"
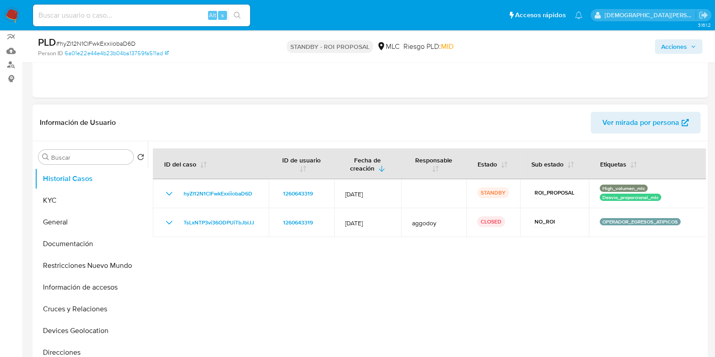
scroll to position [170, 0]
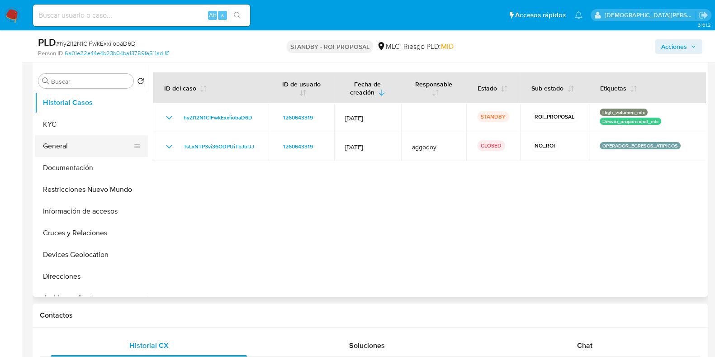
click at [79, 145] on button "General" at bounding box center [88, 146] width 106 height 22
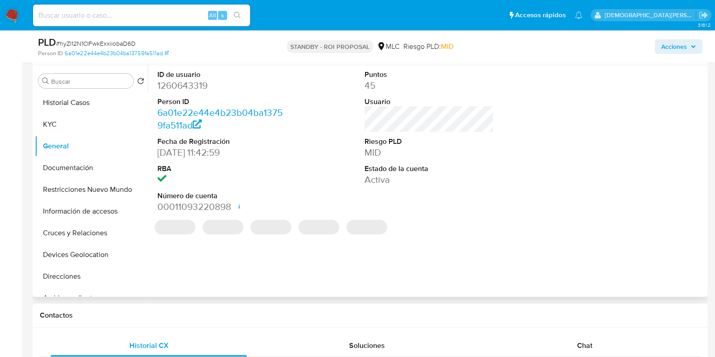
click at [180, 85] on dd "1260643319" at bounding box center [221, 85] width 129 height 13
copy dd "1260643319"
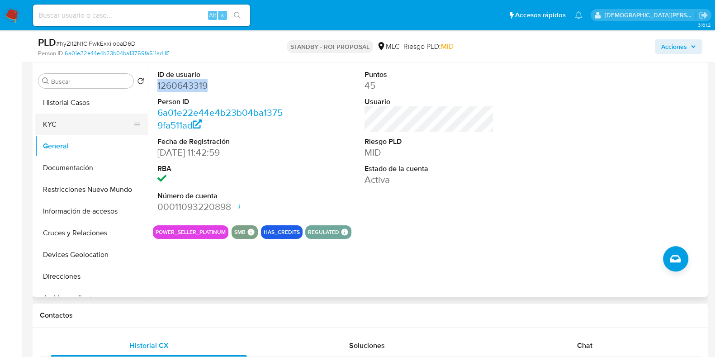
click at [87, 124] on button "KYC" at bounding box center [88, 125] width 106 height 22
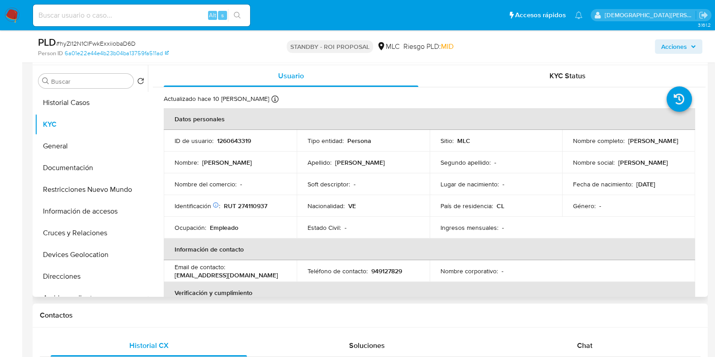
drag, startPoint x: 646, startPoint y: 142, endPoint x: 572, endPoint y: 146, distance: 74.2
click at [572, 145] on div "Nombre completo : [PERSON_NAME]" at bounding box center [628, 141] width 111 height 8
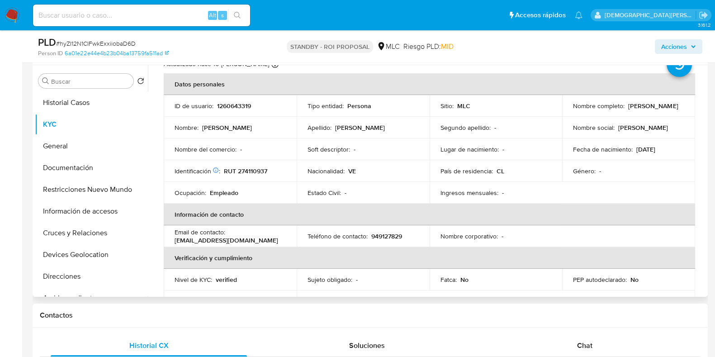
scroll to position [0, 0]
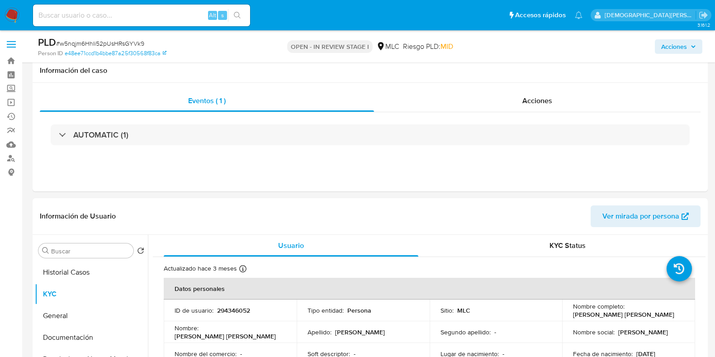
select select "10"
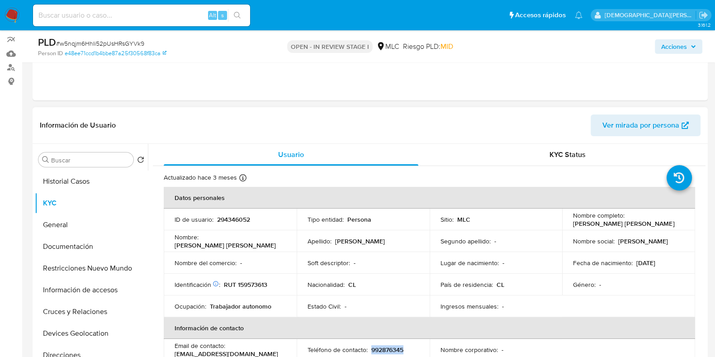
scroll to position [170, 0]
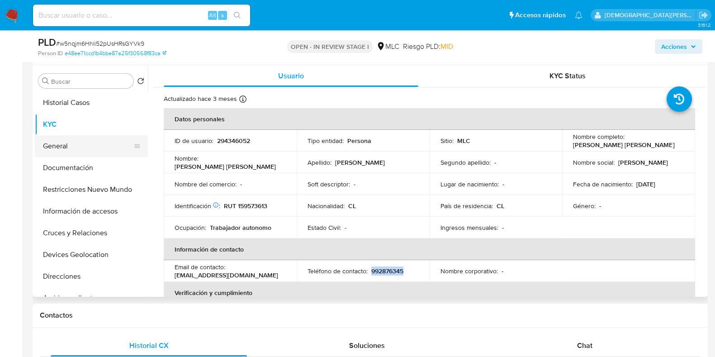
click at [71, 143] on button "General" at bounding box center [88, 146] width 106 height 22
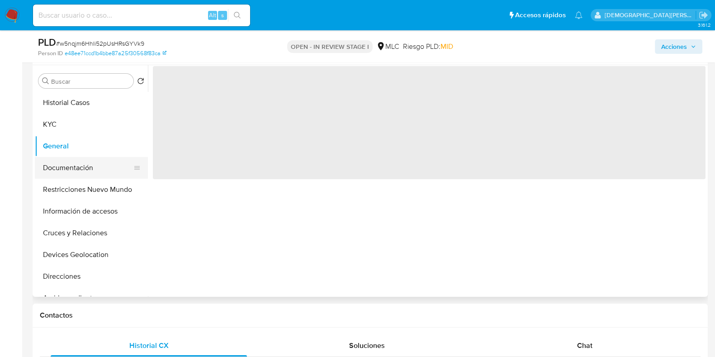
click at [90, 171] on button "Documentación" at bounding box center [88, 168] width 106 height 22
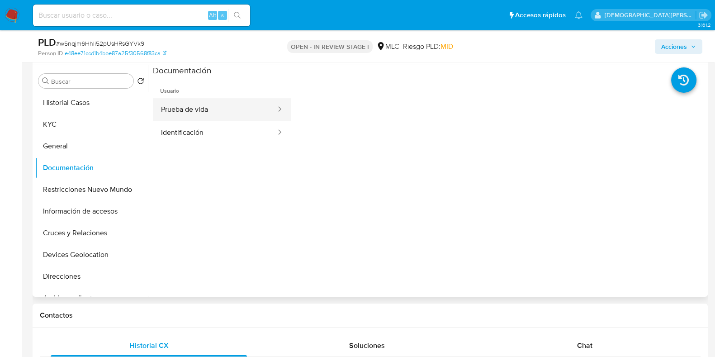
click at [240, 109] on button "Prueba de vida" at bounding box center [215, 109] width 124 height 23
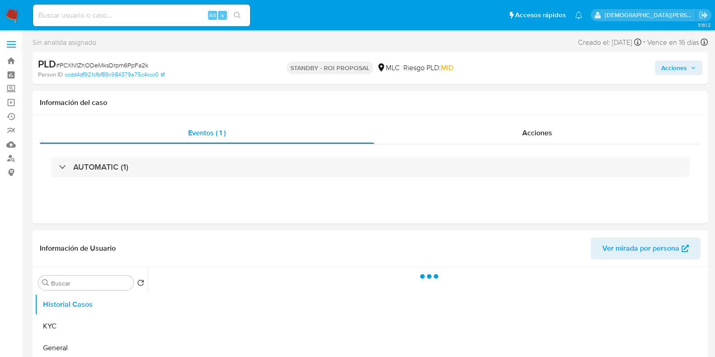
select select "10"
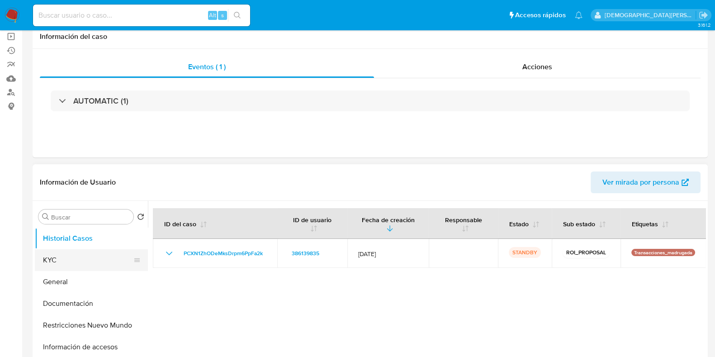
scroll to position [113, 0]
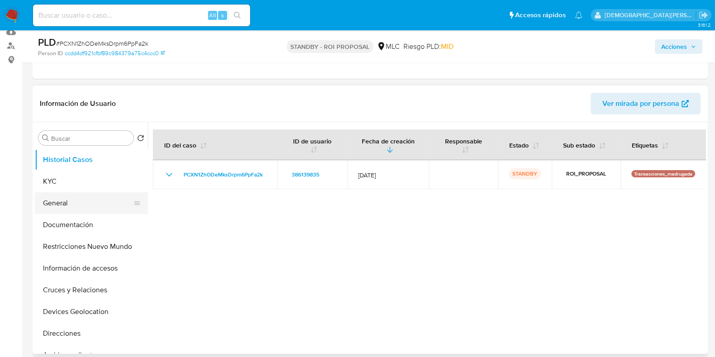
click at [55, 202] on button "General" at bounding box center [88, 203] width 106 height 22
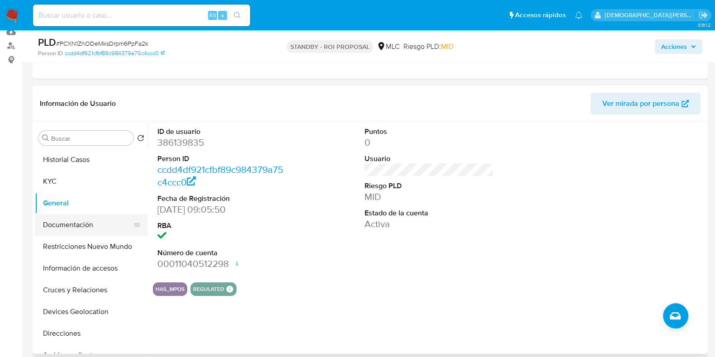
click at [83, 220] on button "Documentación" at bounding box center [88, 225] width 106 height 22
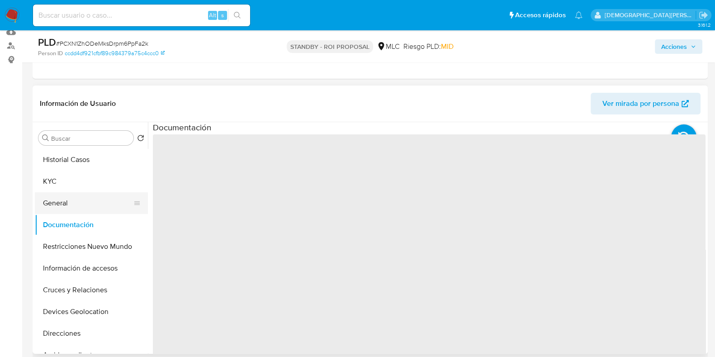
click at [90, 199] on button "General" at bounding box center [88, 203] width 106 height 22
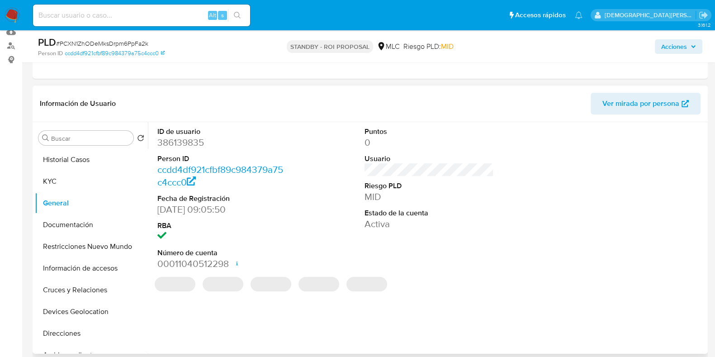
click at [170, 139] on dd "386139835" at bounding box center [221, 142] width 129 height 13
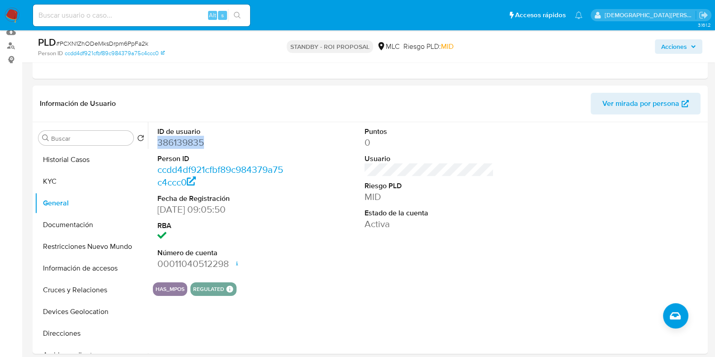
copy dd "386139835"
click at [95, 229] on button "Documentación" at bounding box center [88, 225] width 106 height 22
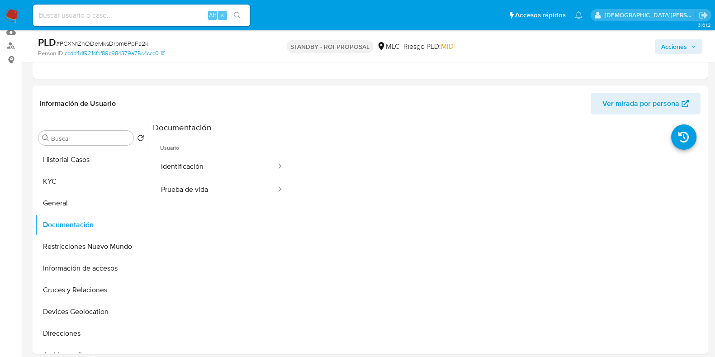
click at [179, 159] on button "Identificación" at bounding box center [215, 166] width 124 height 23
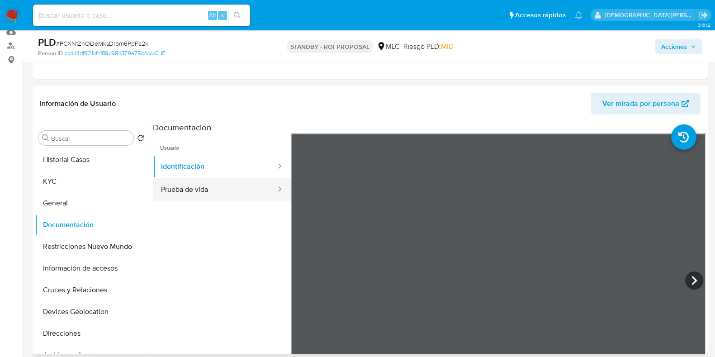
click at [225, 193] on button "Prueba de vida" at bounding box center [215, 189] width 124 height 23
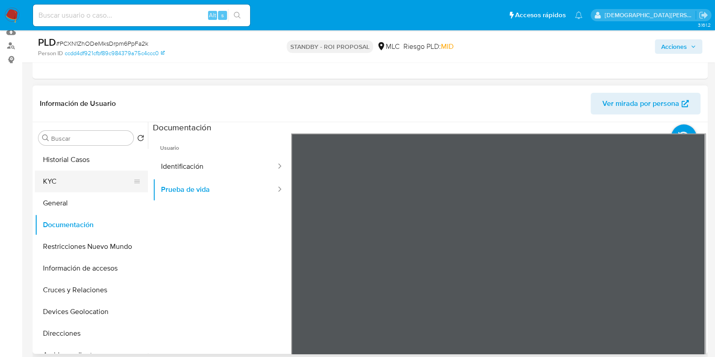
click at [56, 182] on button "KYC" at bounding box center [88, 181] width 106 height 22
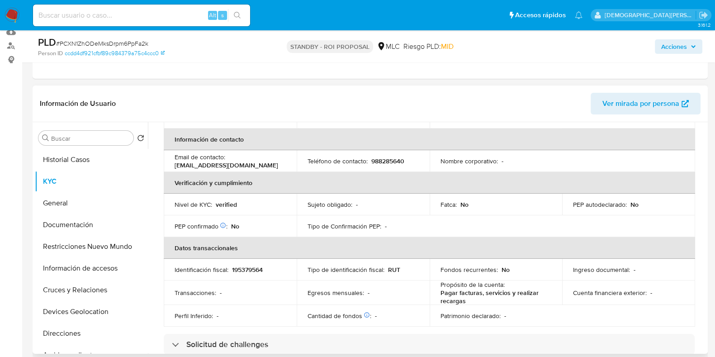
scroll to position [226, 0]
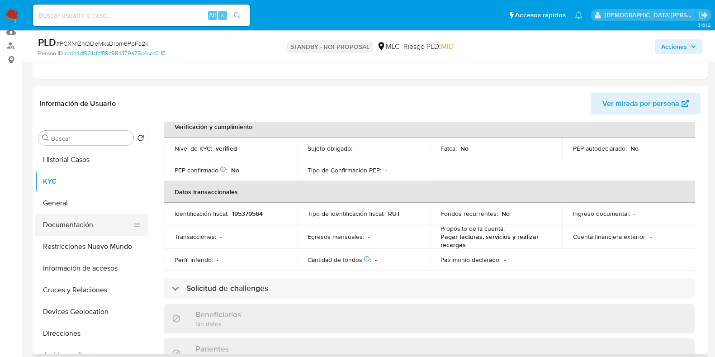
click at [70, 223] on button "Documentación" at bounding box center [88, 225] width 106 height 22
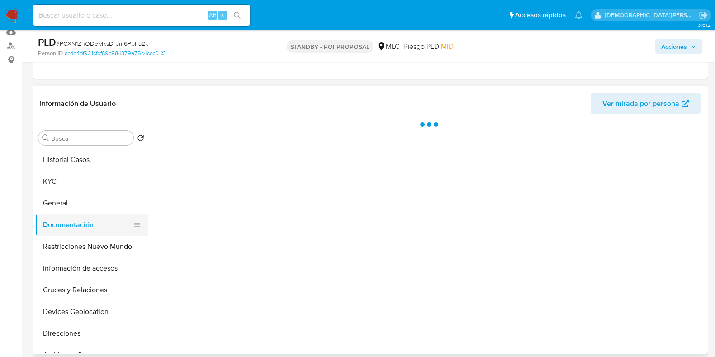
scroll to position [0, 0]
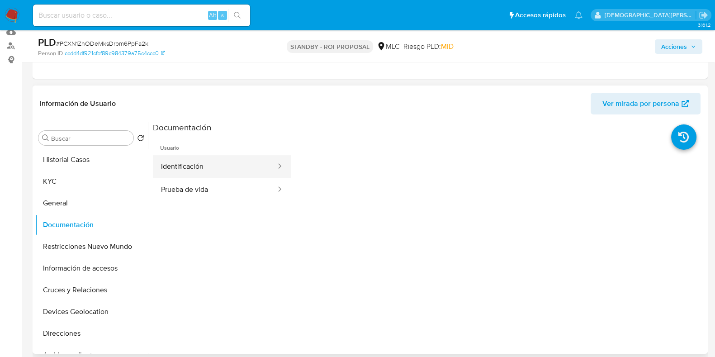
click at [228, 159] on button "Identificación" at bounding box center [215, 166] width 124 height 23
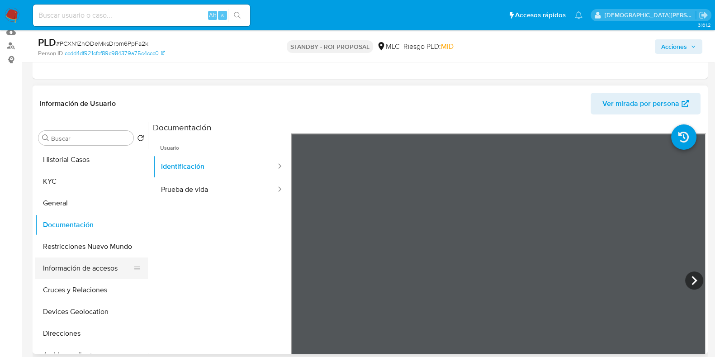
click at [56, 257] on button "Información de accesos" at bounding box center [88, 268] width 106 height 22
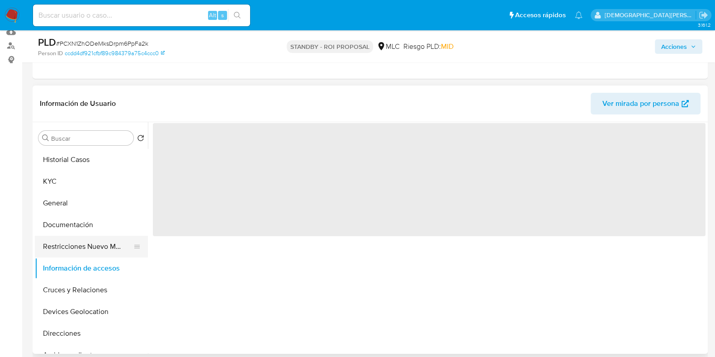
click at [64, 243] on button "Restricciones Nuevo Mundo" at bounding box center [88, 247] width 106 height 22
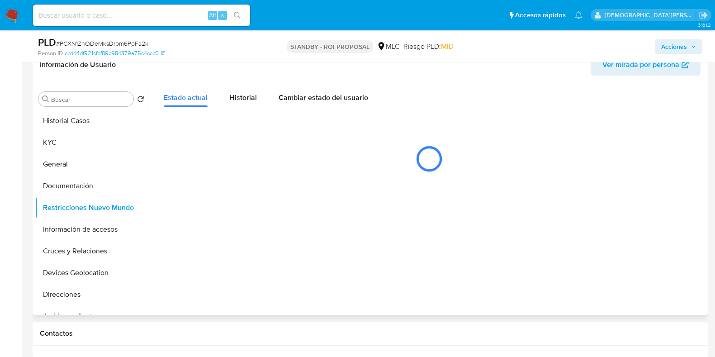
scroll to position [170, 0]
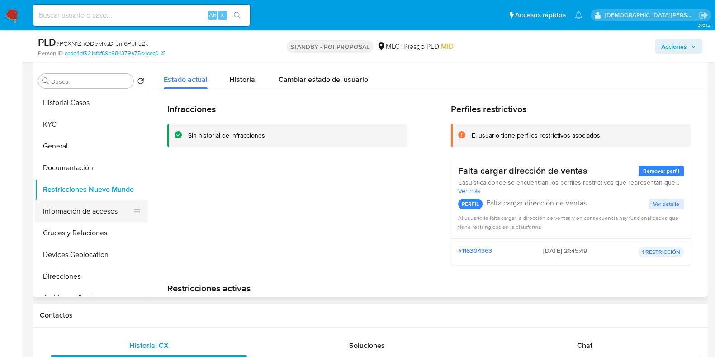
click at [91, 212] on button "Información de accesos" at bounding box center [88, 211] width 106 height 22
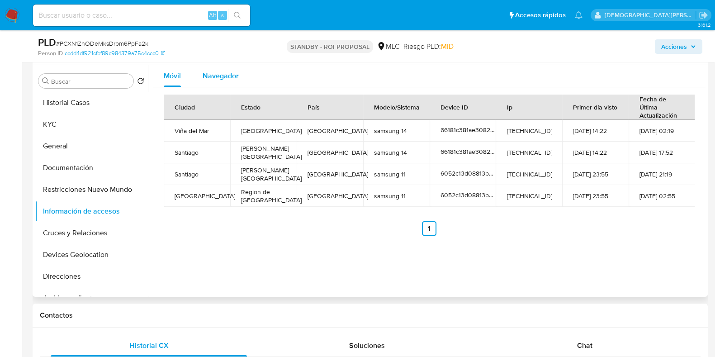
click at [222, 69] on div "Navegador" at bounding box center [221, 76] width 36 height 22
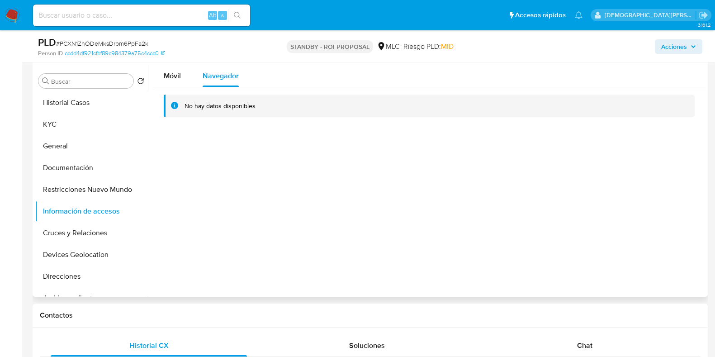
drag, startPoint x: 178, startPoint y: 80, endPoint x: 152, endPoint y: 110, distance: 40.1
click at [178, 80] on span "Móvil" at bounding box center [172, 76] width 17 height 10
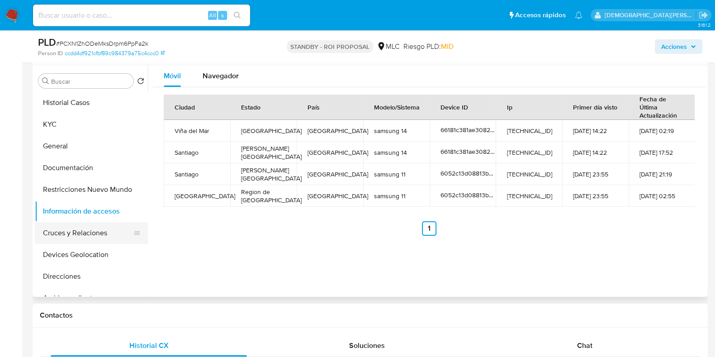
click at [71, 231] on button "Cruces y Relaciones" at bounding box center [88, 233] width 106 height 22
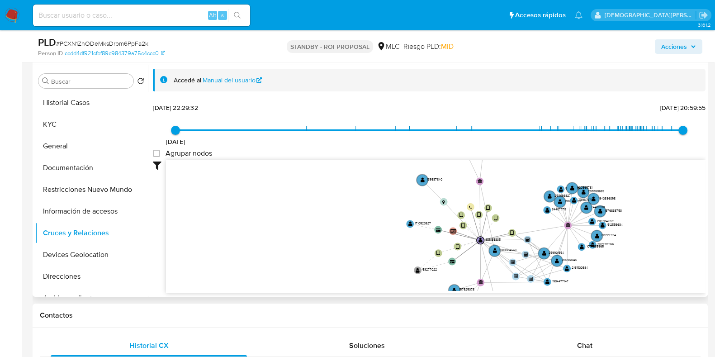
drag, startPoint x: 586, startPoint y: 227, endPoint x: 629, endPoint y: 259, distance: 53.6
click at [629, 259] on icon "device-6286881608813b0019b166b4  user-386139835  386139835 device-62953b9a088…" at bounding box center [435, 225] width 539 height 131
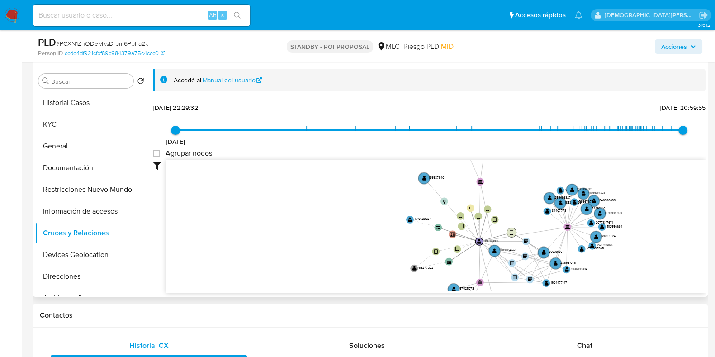
click at [510, 231] on text "" at bounding box center [512, 232] width 4 height 5
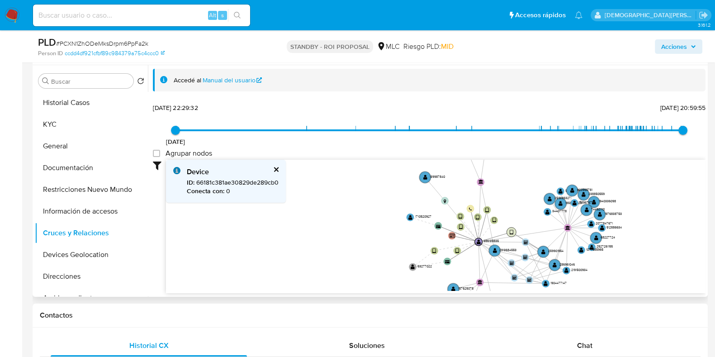
click at [510, 231] on text "" at bounding box center [512, 231] width 4 height 5
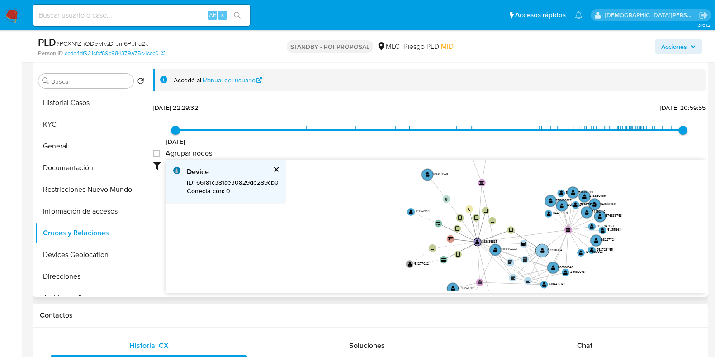
click at [541, 248] on text "" at bounding box center [542, 250] width 4 height 5
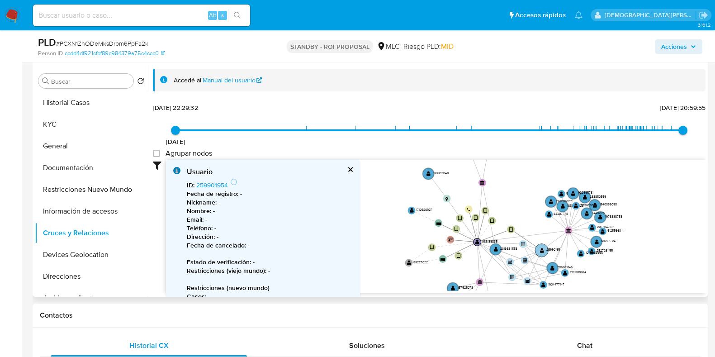
click at [541, 247] on text "" at bounding box center [541, 249] width 4 height 5
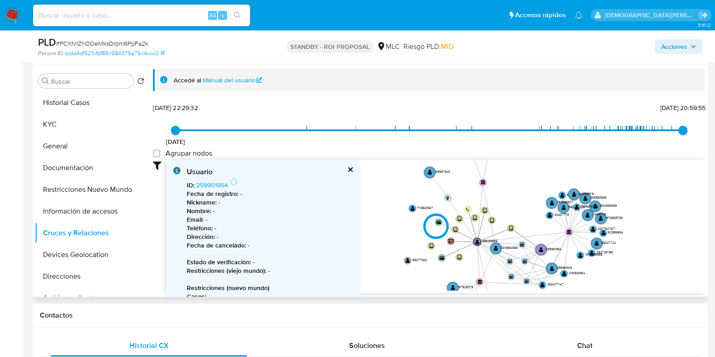
type input "1605859826000"
type input "1758471672000"
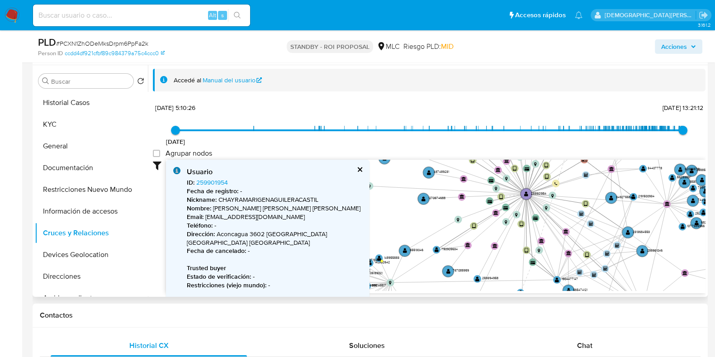
click at [350, 168] on div "Usuario ID : 259901954 Fecha de registro : - Nickname : CHAYRAMARIGENAGUILERACA…" at bounding box center [267, 271] width 203 height 222
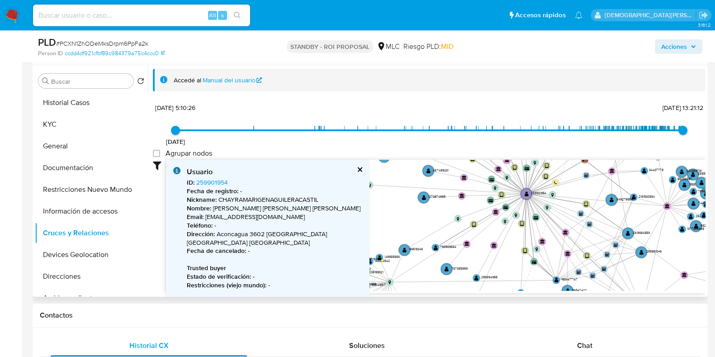
click at [356, 170] on button "cerrar" at bounding box center [359, 169] width 6 height 6
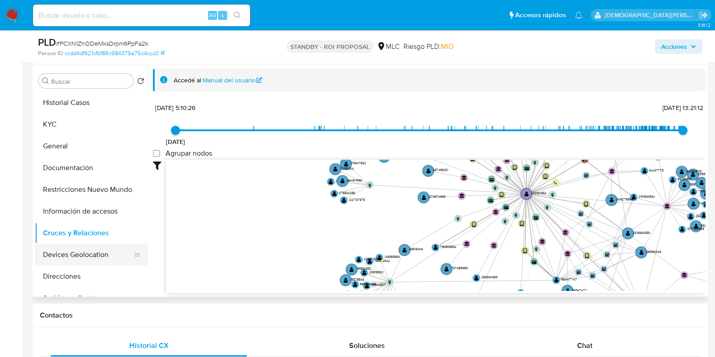
drag, startPoint x: 85, startPoint y: 250, endPoint x: 0, endPoint y: 189, distance: 105.0
click at [85, 250] on button "Devices Geolocation" at bounding box center [91, 255] width 113 height 22
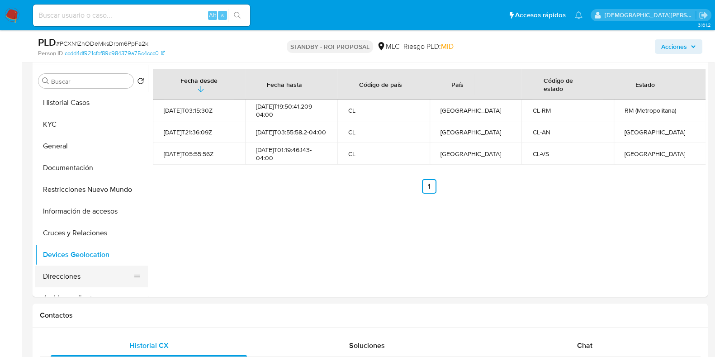
click at [68, 275] on button "Direcciones" at bounding box center [88, 276] width 106 height 22
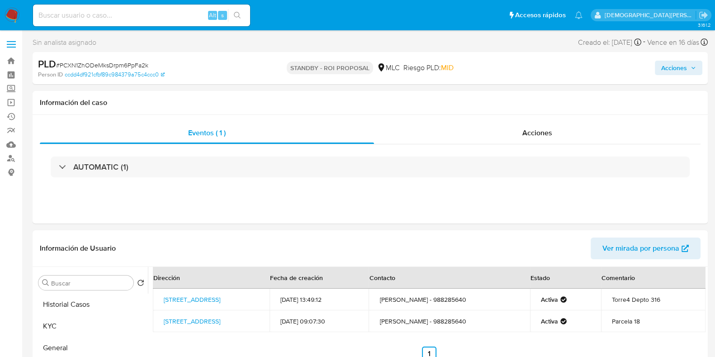
scroll to position [113, 0]
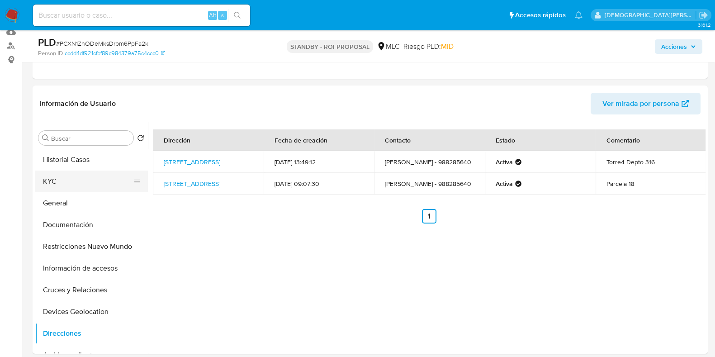
click at [89, 183] on button "KYC" at bounding box center [88, 181] width 106 height 22
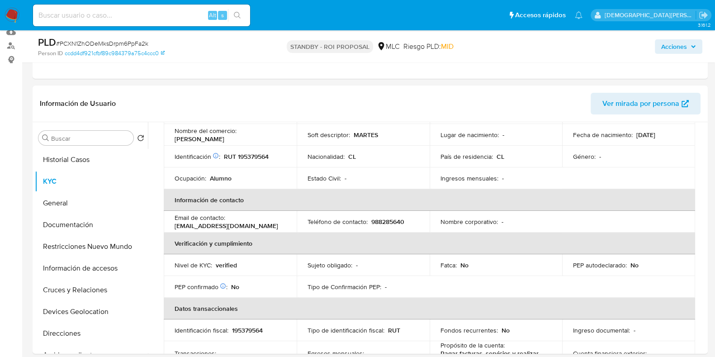
scroll to position [56, 0]
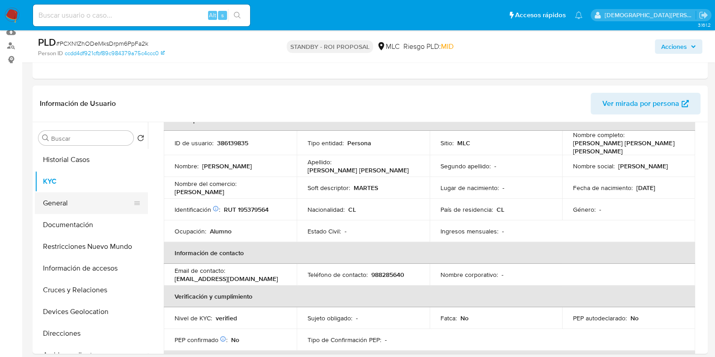
click at [100, 200] on button "General" at bounding box center [88, 203] width 106 height 22
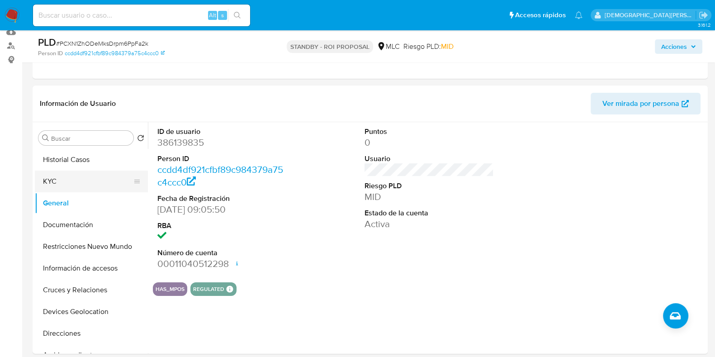
click at [65, 184] on button "KYC" at bounding box center [88, 181] width 106 height 22
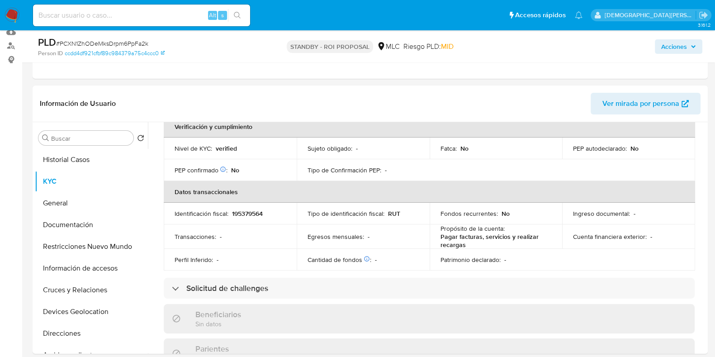
scroll to position [56, 0]
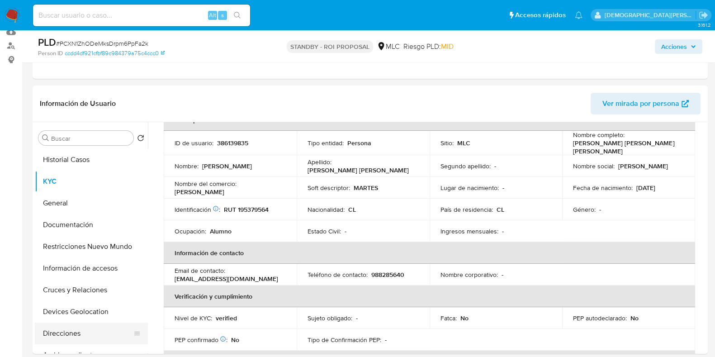
click at [72, 326] on button "Direcciones" at bounding box center [88, 333] width 106 height 22
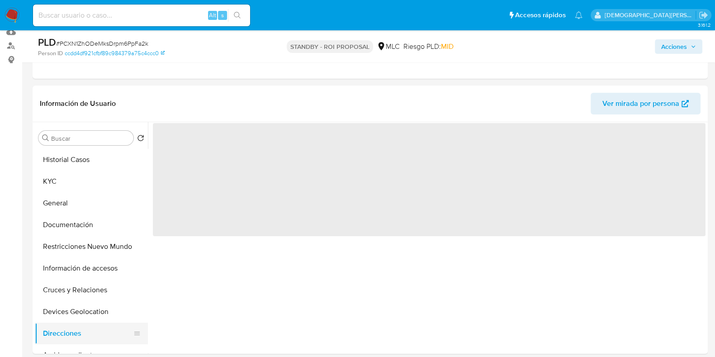
scroll to position [0, 0]
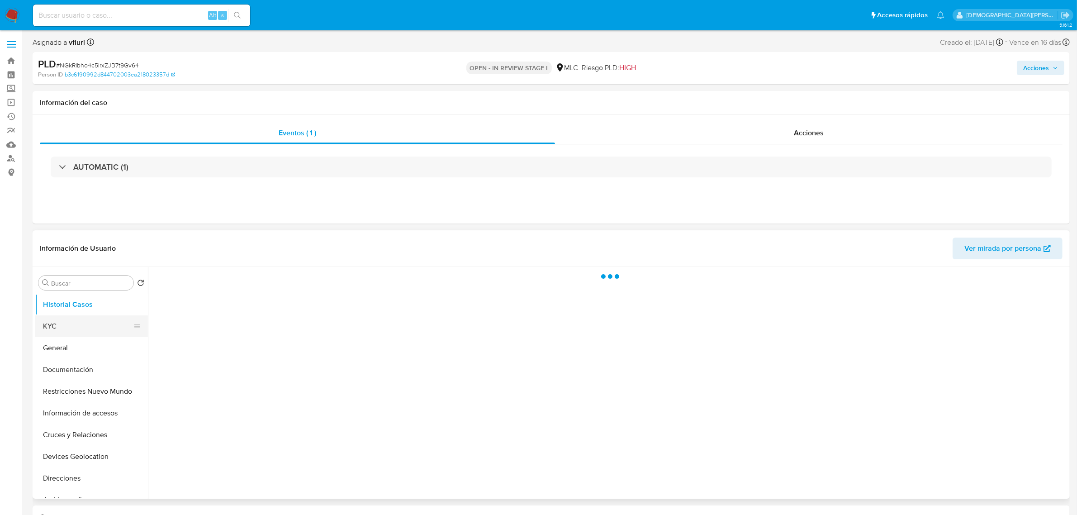
click at [85, 323] on button "KYC" at bounding box center [88, 326] width 106 height 22
select select "10"
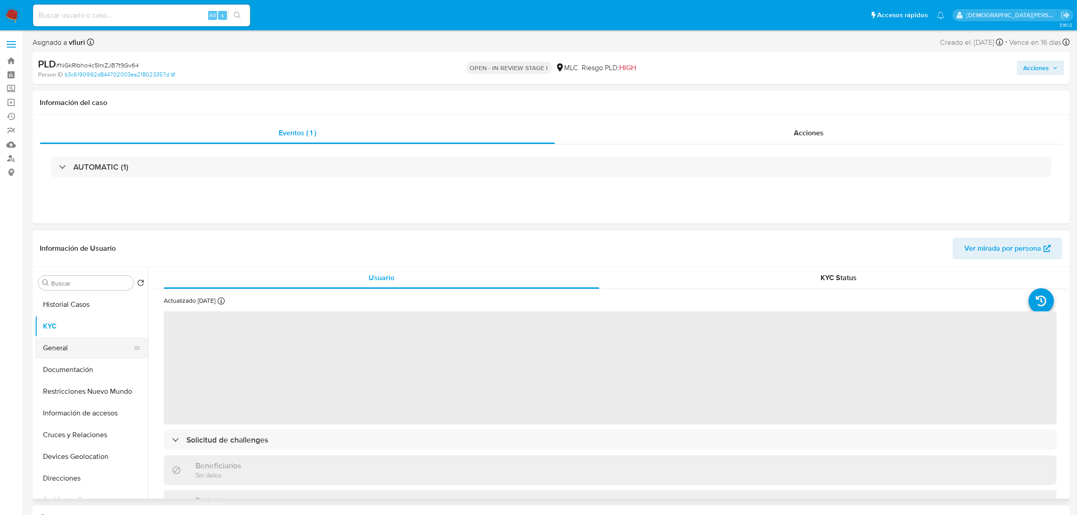
click at [103, 341] on button "General" at bounding box center [88, 348] width 106 height 22
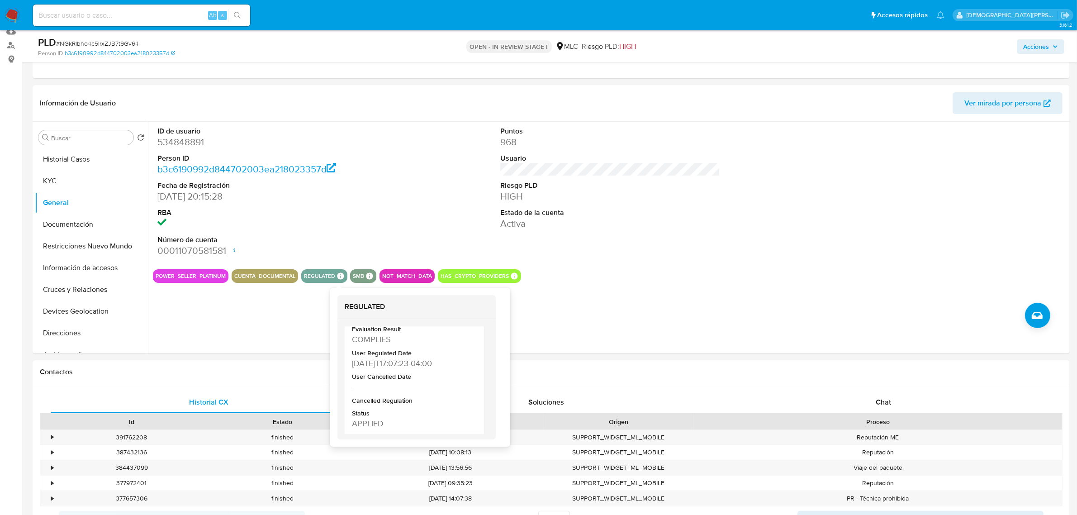
scroll to position [196, 0]
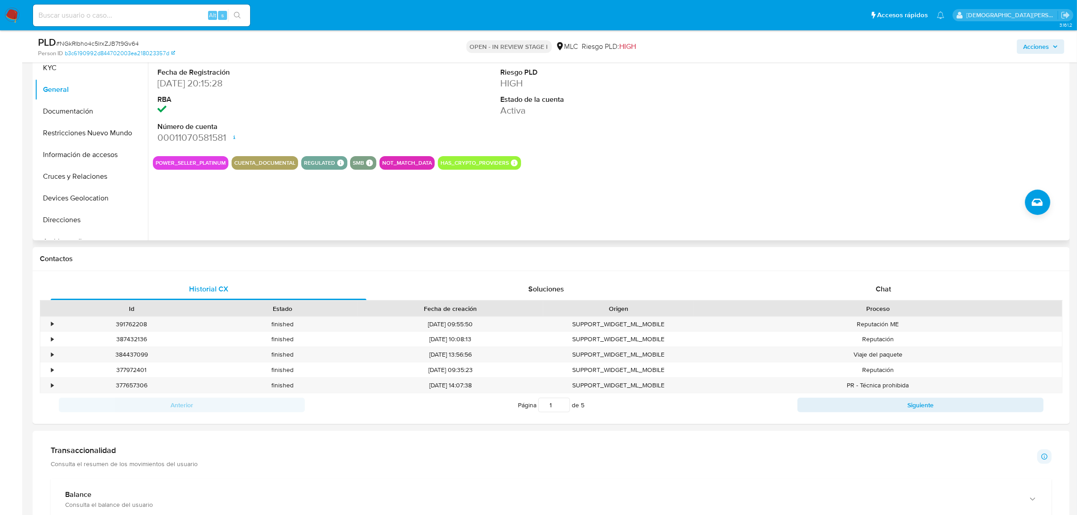
click at [737, 201] on div "ID de usuario 534848891 Person ID b3c6190992d844702003ea218023357d Fecha de Reg…" at bounding box center [607, 125] width 919 height 232
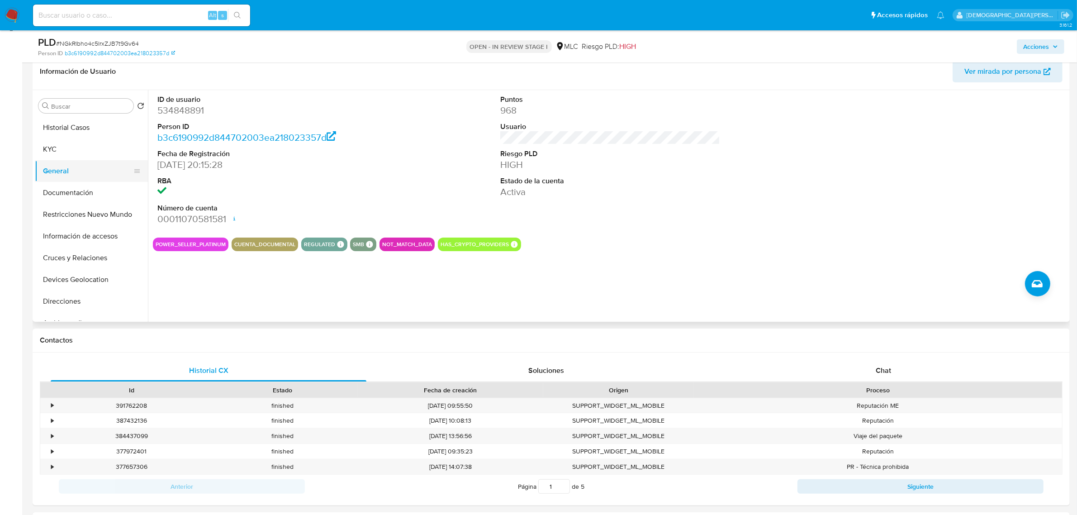
scroll to position [57, 0]
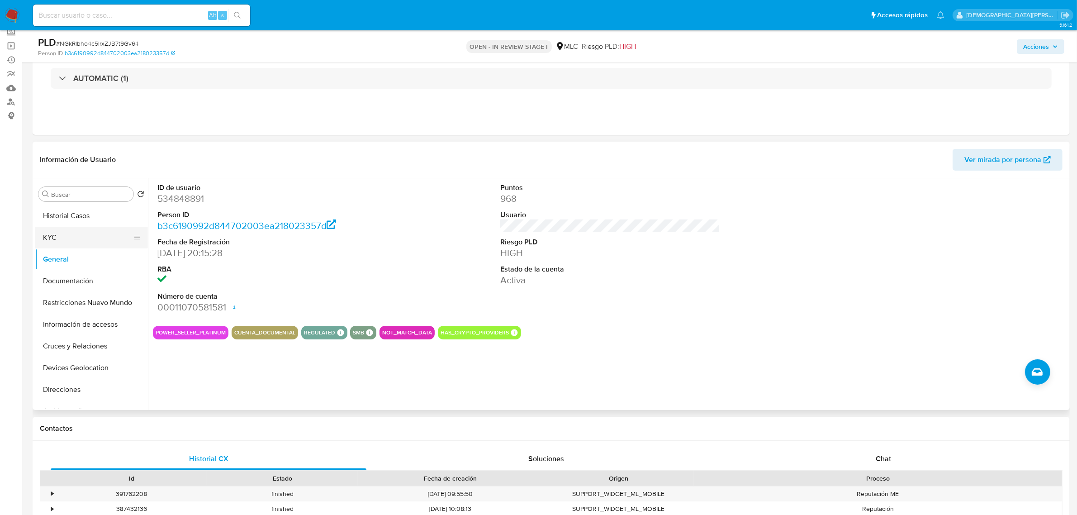
click at [93, 243] on button "KYC" at bounding box center [88, 238] width 106 height 22
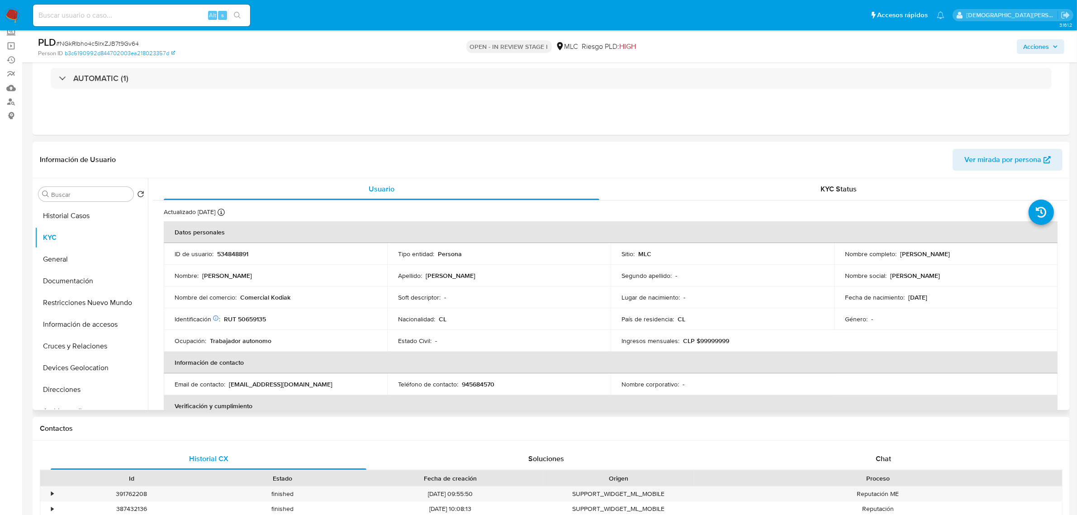
drag, startPoint x: 980, startPoint y: 255, endPoint x: 899, endPoint y: 254, distance: 81.4
click at [899, 254] on div "Nombre completo : Raúl Marcelo Carreño Cortés" at bounding box center [946, 254] width 202 height 8
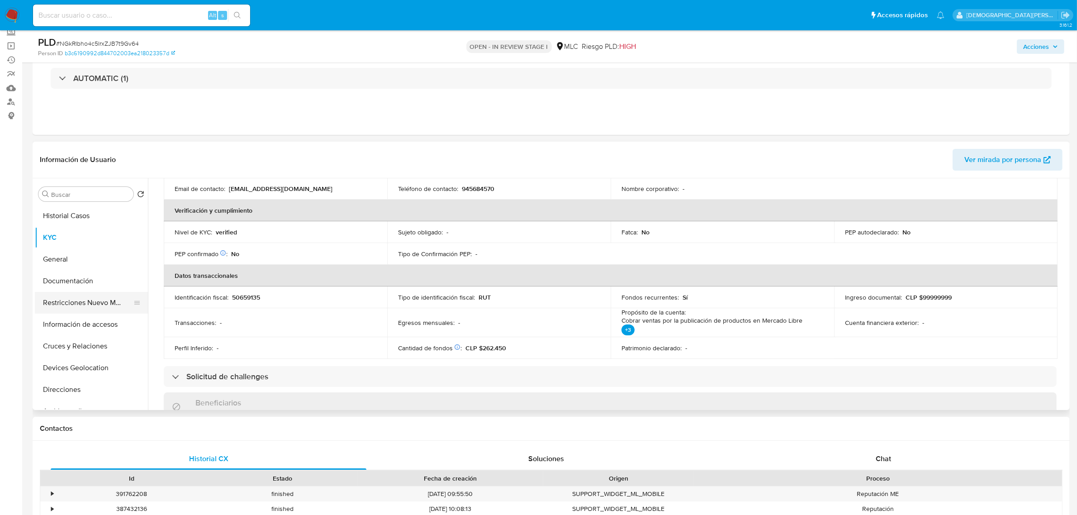
scroll to position [113, 0]
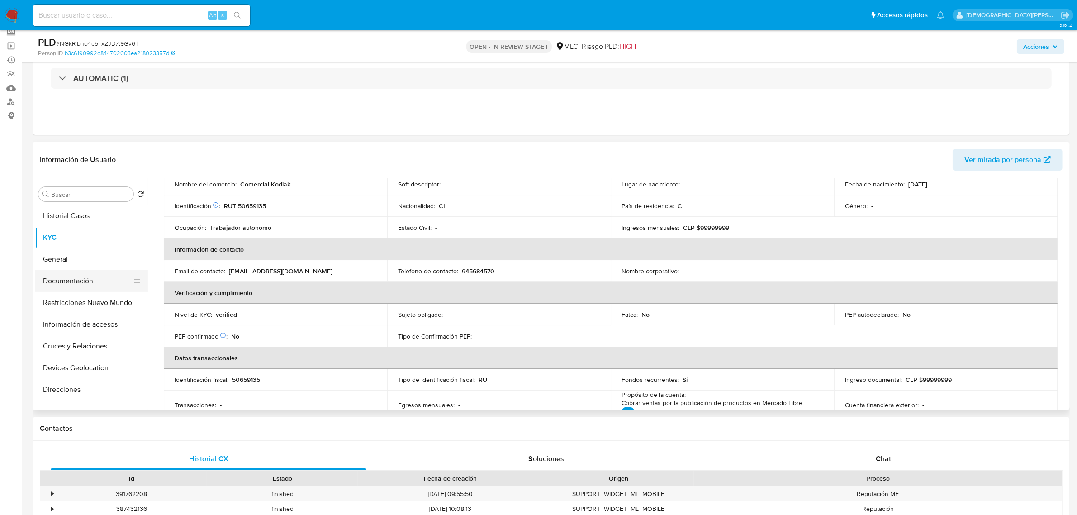
click at [104, 281] on button "Documentación" at bounding box center [88, 281] width 106 height 22
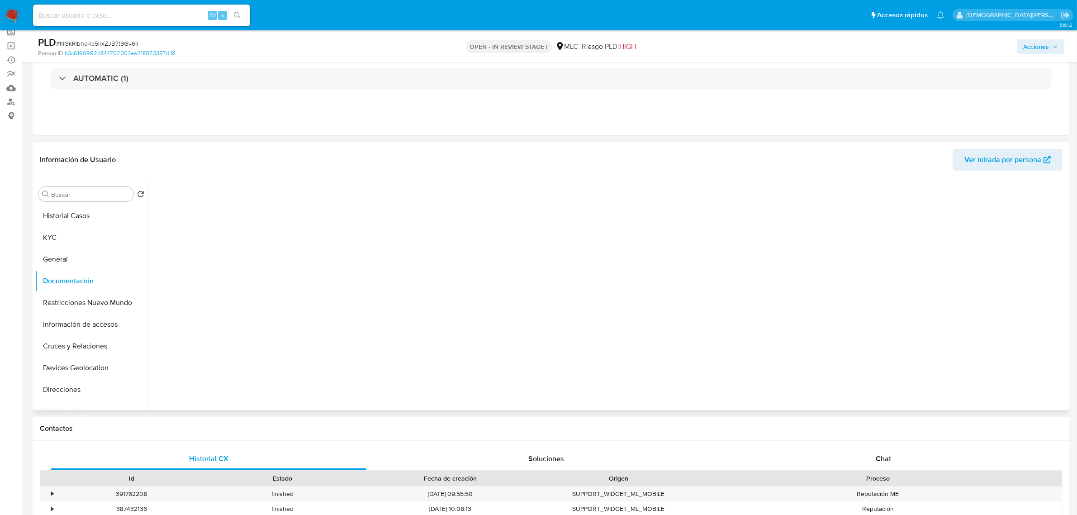
scroll to position [0, 0]
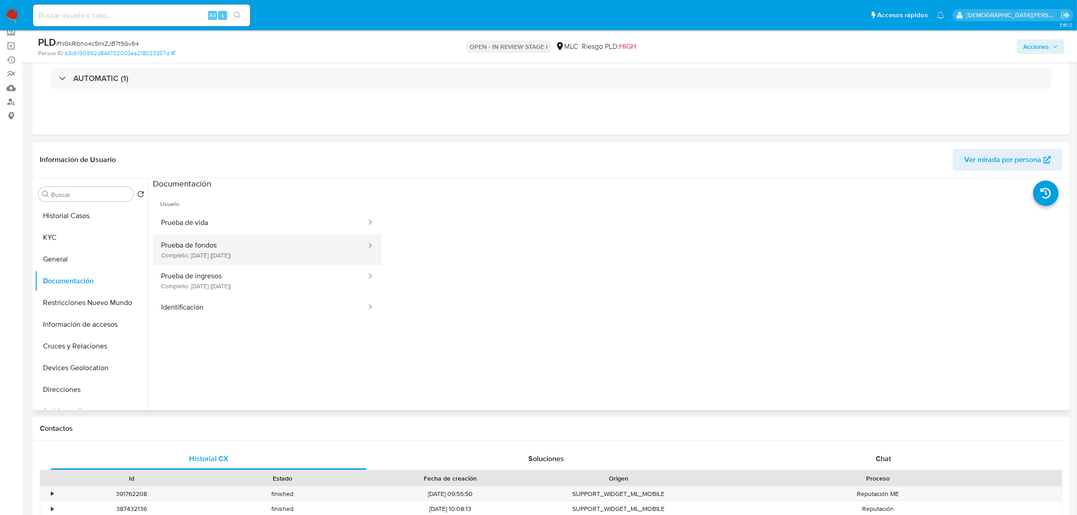
drag, startPoint x: 213, startPoint y: 249, endPoint x: 354, endPoint y: 263, distance: 141.3
click at [215, 249] on button "Prueba de fondos Completo: 17/04/2023 (hace 2 años)" at bounding box center [260, 249] width 214 height 31
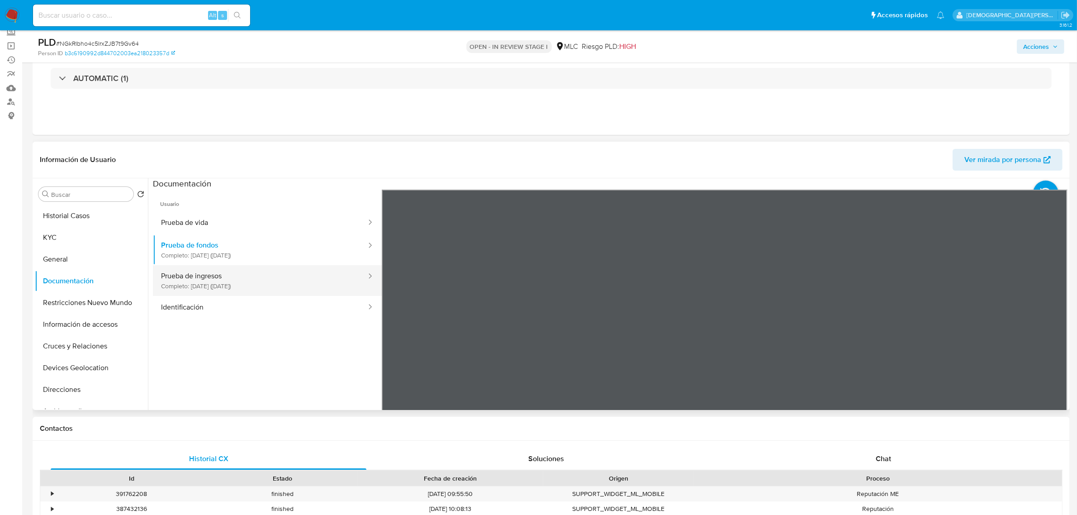
click at [301, 290] on button "Prueba de ingresos Completo: 01/02/2022 (hace 4 años)" at bounding box center [260, 280] width 214 height 31
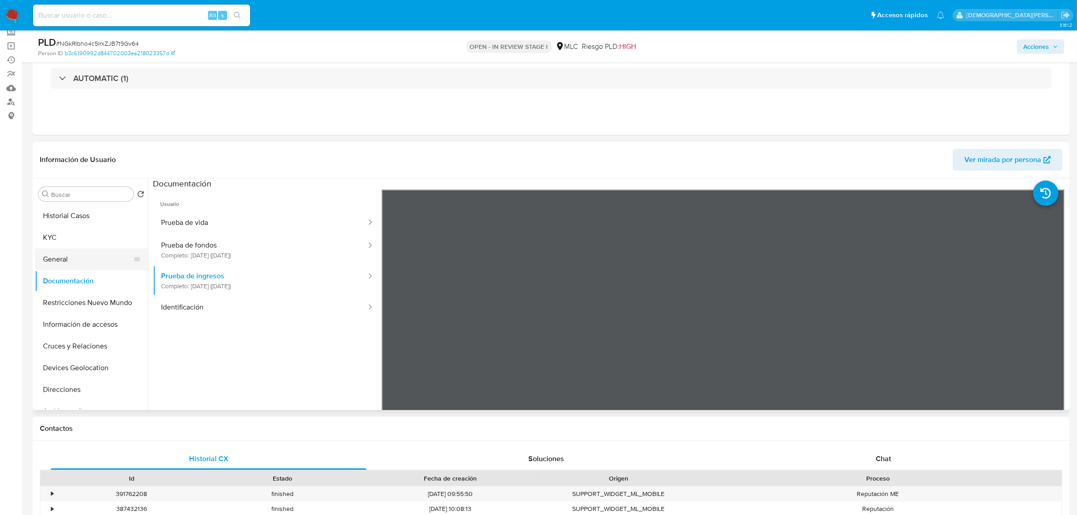
click at [51, 258] on button "General" at bounding box center [88, 259] width 106 height 22
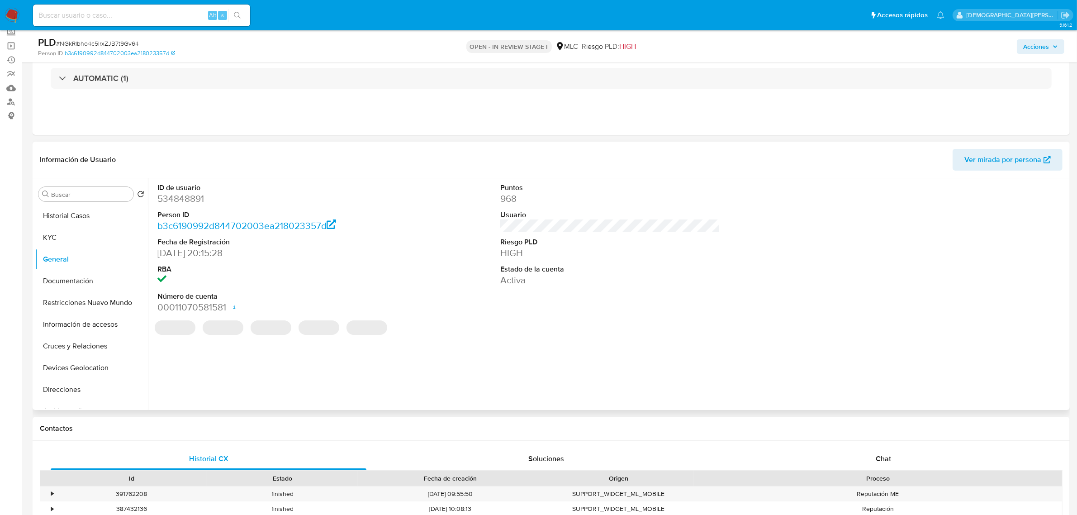
click at [195, 201] on dd "534848891" at bounding box center [267, 198] width 220 height 13
copy dd "534848891"
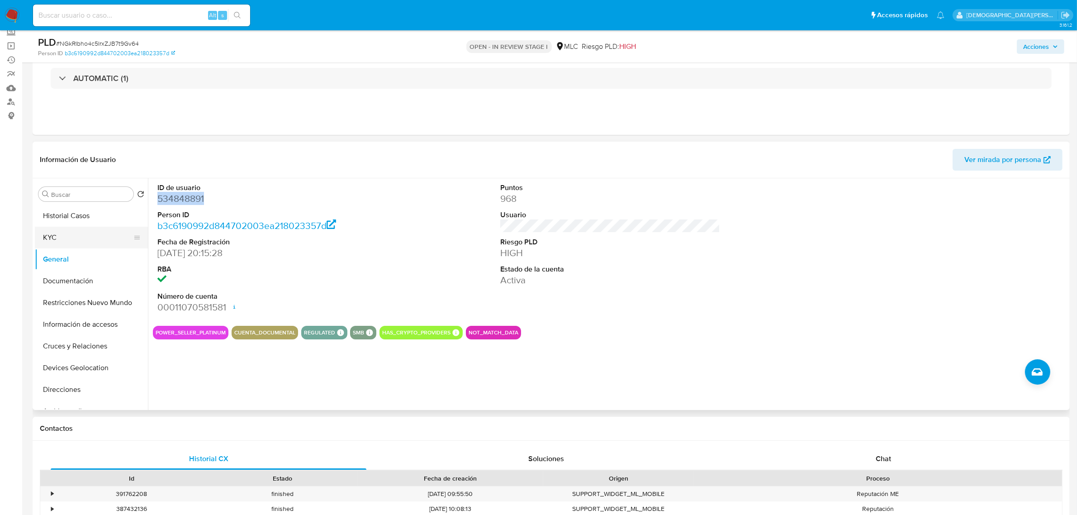
click at [84, 234] on button "KYC" at bounding box center [88, 238] width 106 height 22
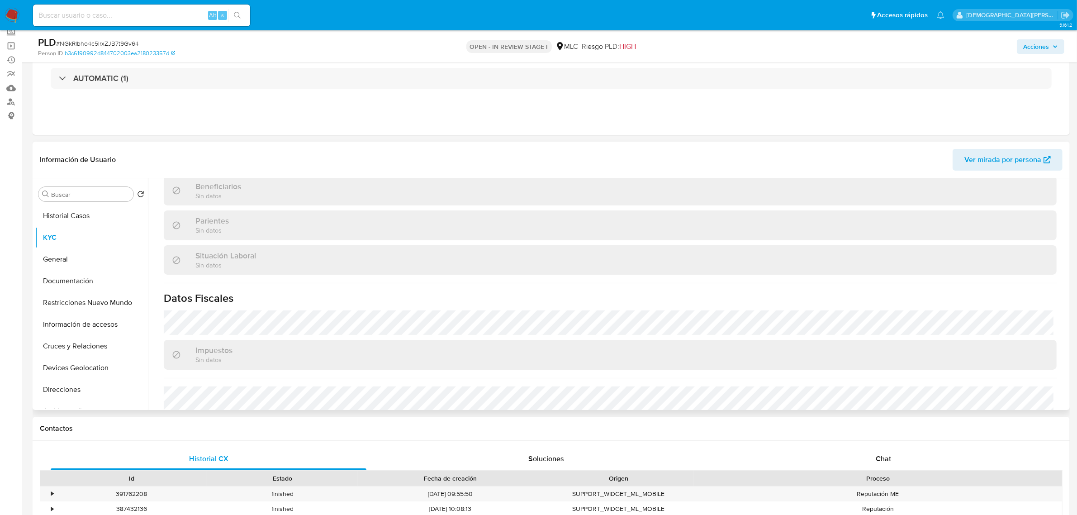
scroll to position [271, 0]
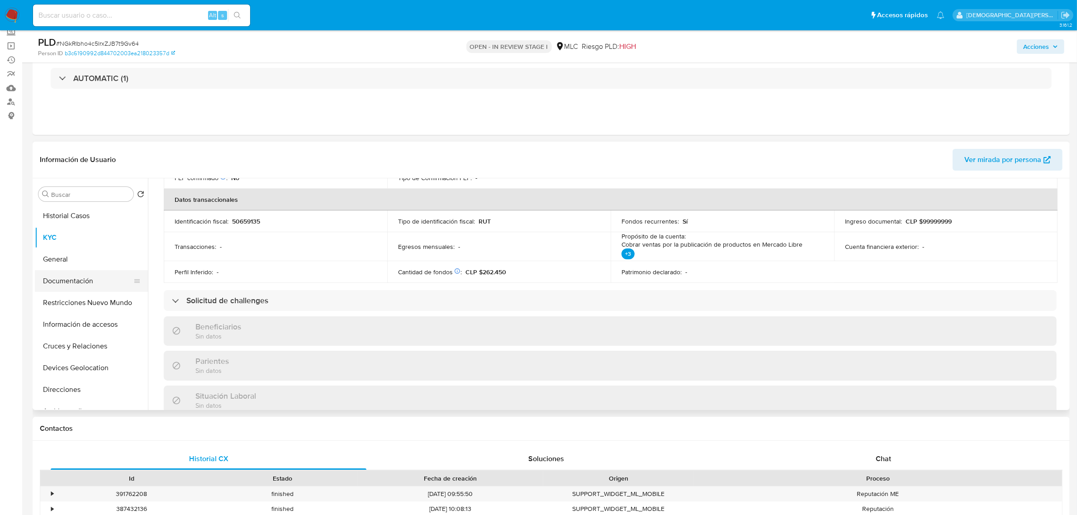
click at [82, 273] on button "Documentación" at bounding box center [88, 281] width 106 height 22
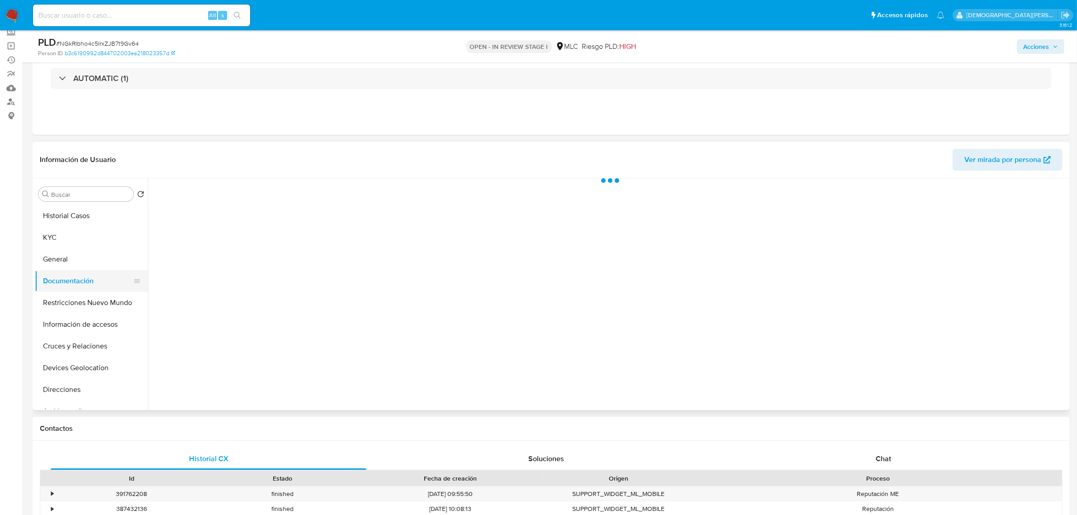
scroll to position [0, 0]
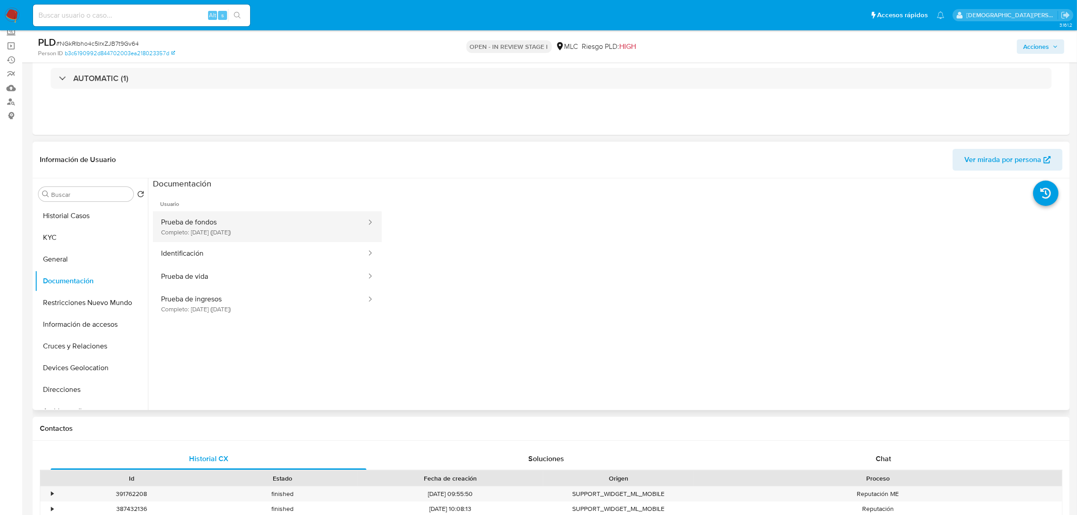
click at [251, 227] on button "Prueba de fondos Completo: 17/04/2023 (hace 2 años)" at bounding box center [260, 226] width 214 height 31
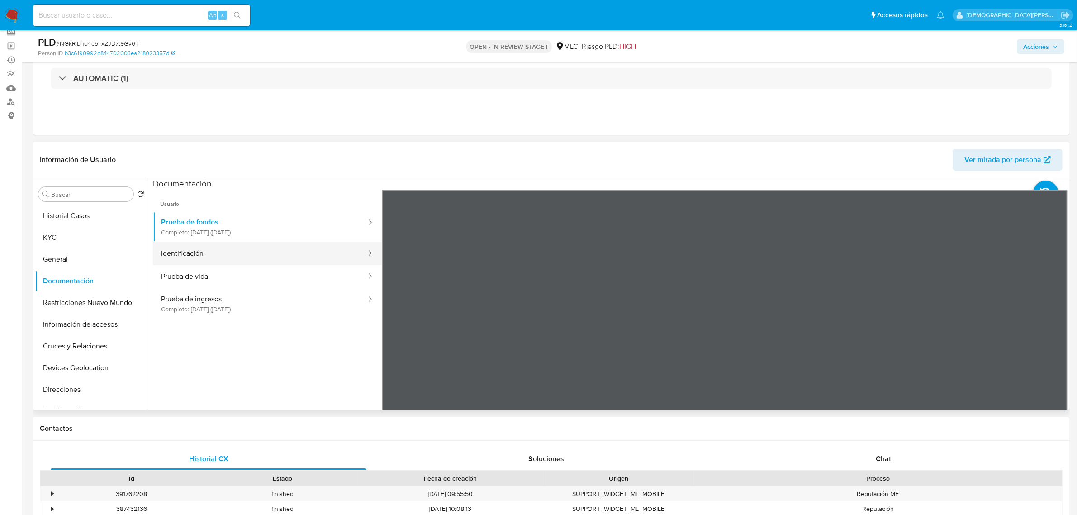
click at [256, 255] on button "Identificación" at bounding box center [260, 253] width 214 height 23
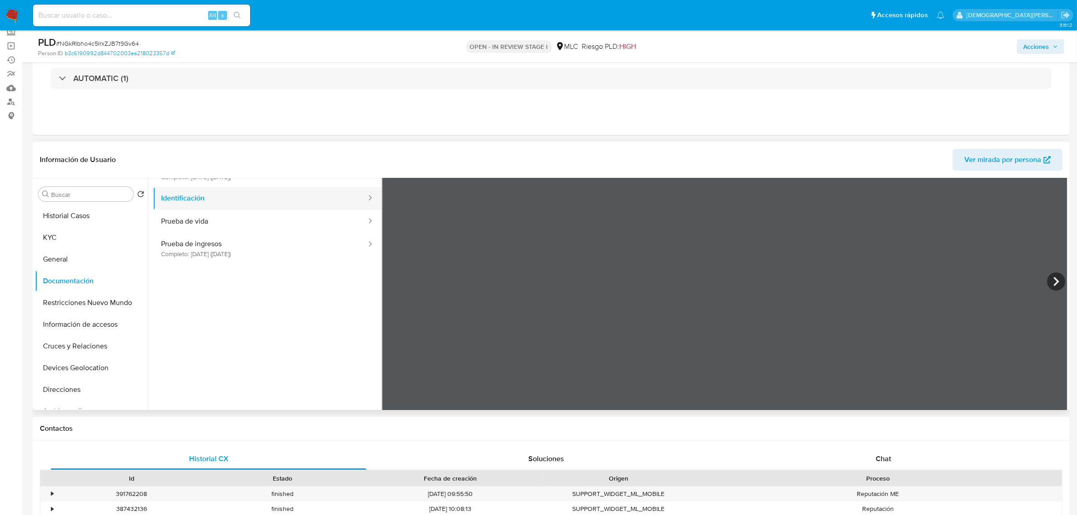
scroll to position [19, 0]
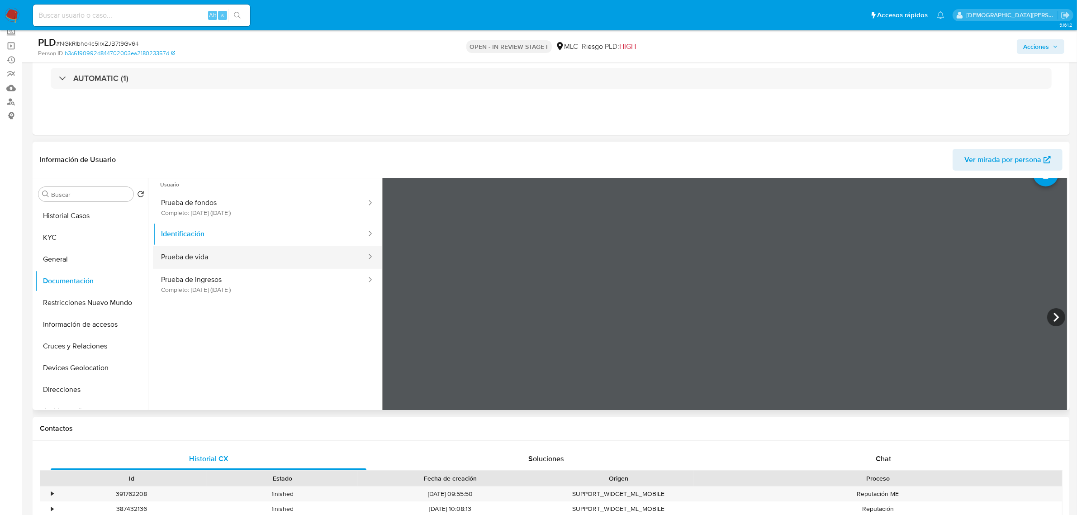
click at [274, 252] on button "Prueba de vida" at bounding box center [260, 257] width 214 height 23
drag, startPoint x: 227, startPoint y: 315, endPoint x: 307, endPoint y: 271, distance: 91.3
click at [227, 314] on ul "Usuario Prueba de fondos Completo: 17/04/2023 (hace 2 años) Identificación Prue…" at bounding box center [267, 300] width 229 height 260
click at [307, 271] on button "Prueba de ingresos Completo: 01/02/2022 (hace 4 años)" at bounding box center [260, 284] width 214 height 31
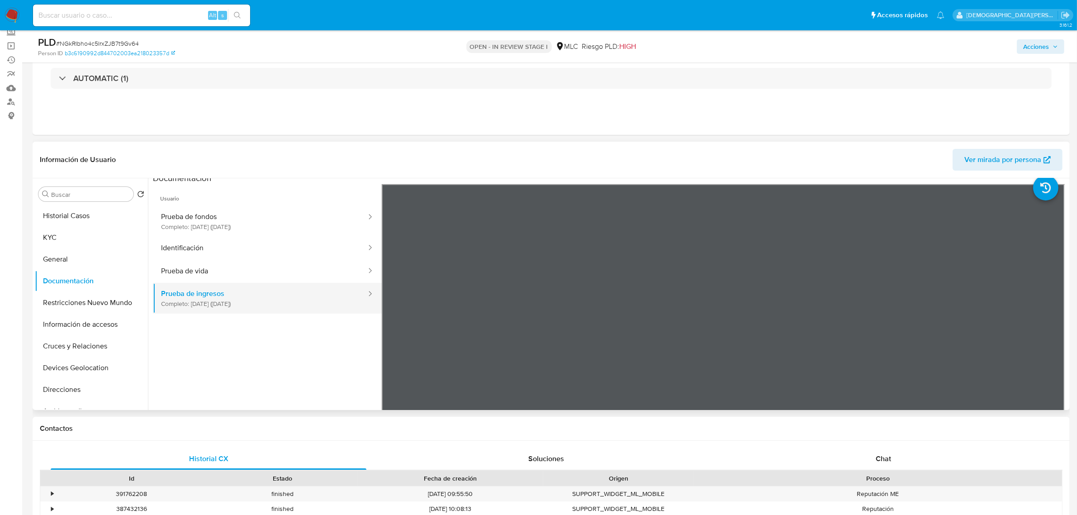
scroll to position [0, 0]
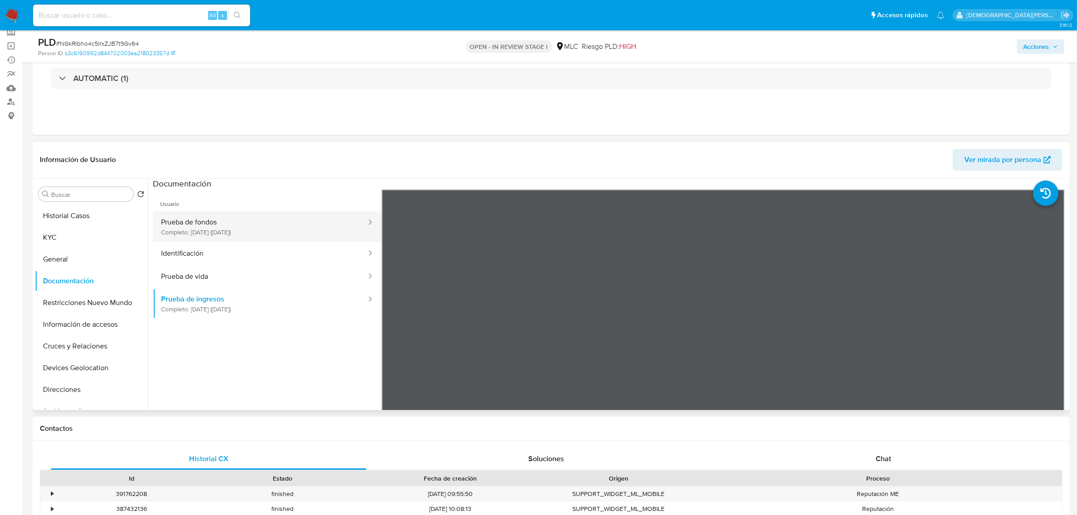
click at [251, 231] on button "Prueba de fondos Completo: 17/04/2023 (hace 2 años)" at bounding box center [260, 226] width 214 height 31
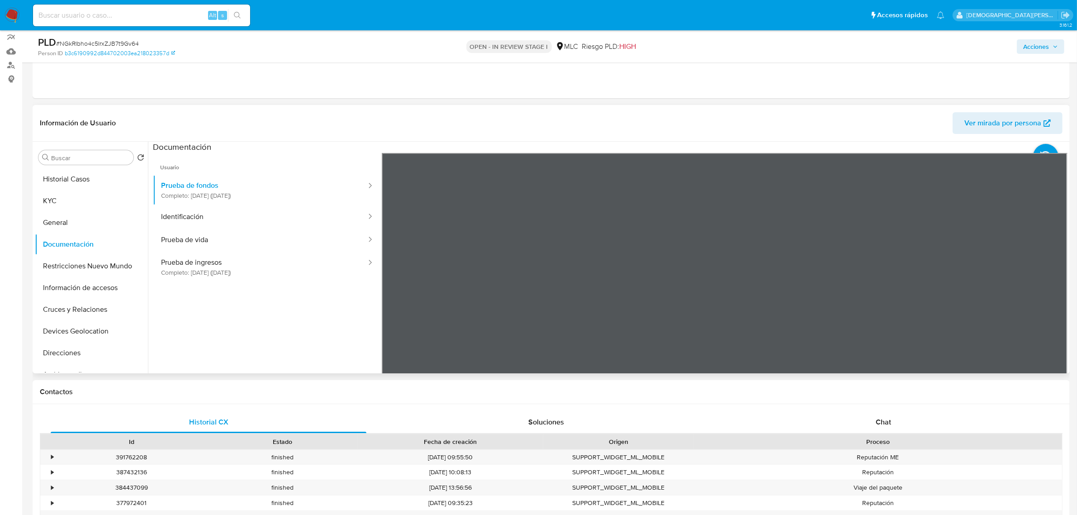
scroll to position [113, 0]
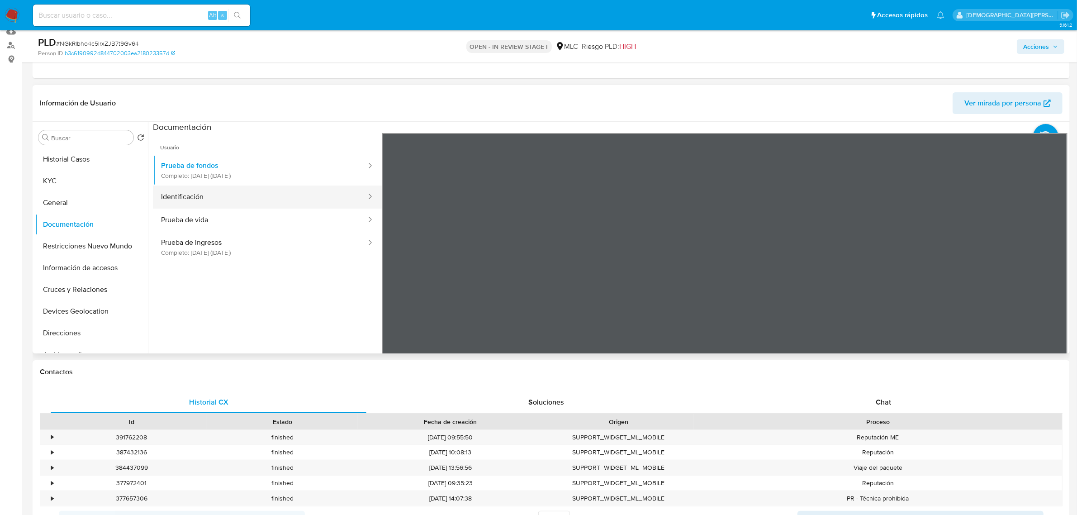
click at [246, 186] on button "Identificación" at bounding box center [260, 196] width 214 height 23
click at [57, 180] on button "KYC" at bounding box center [88, 181] width 106 height 22
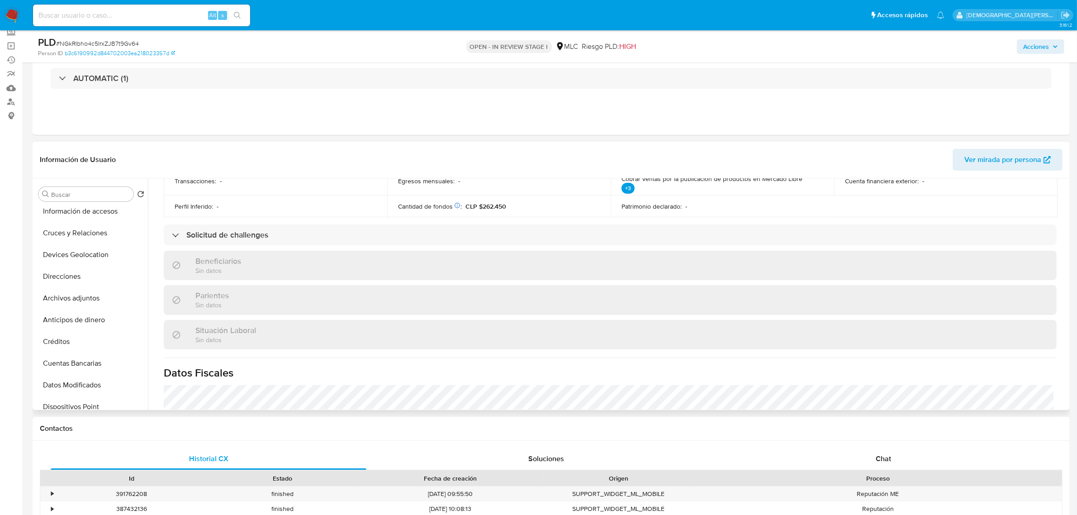
scroll to position [339, 0]
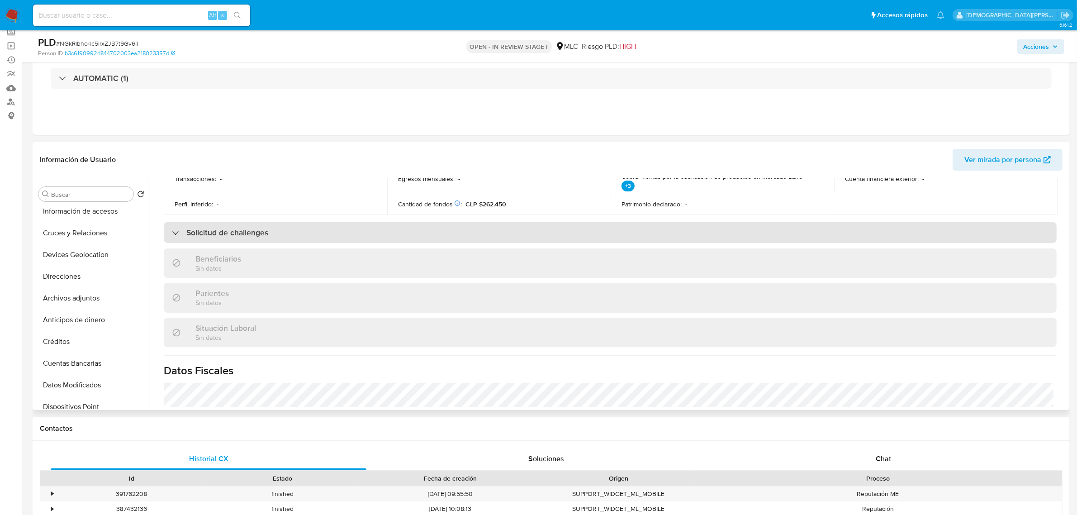
click at [306, 232] on div "Solicitud de challenges" at bounding box center [610, 232] width 893 height 21
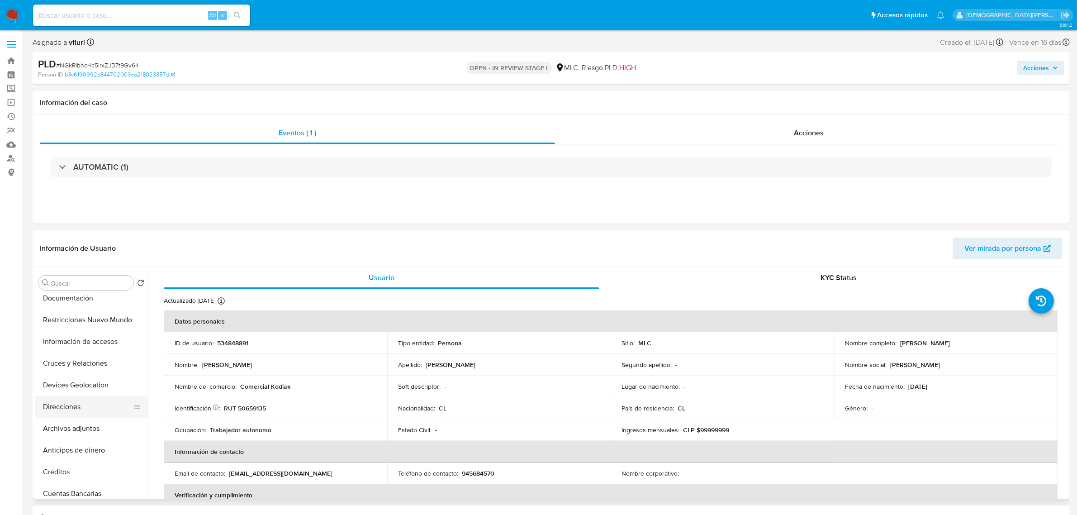
scroll to position [0, 0]
click at [69, 366] on button "Documentación" at bounding box center [88, 370] width 106 height 22
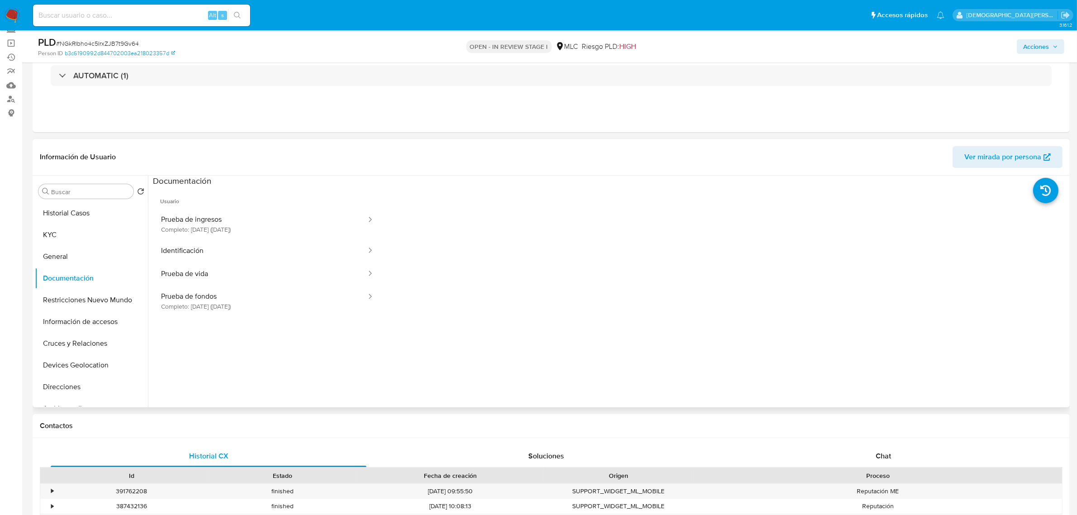
scroll to position [283, 0]
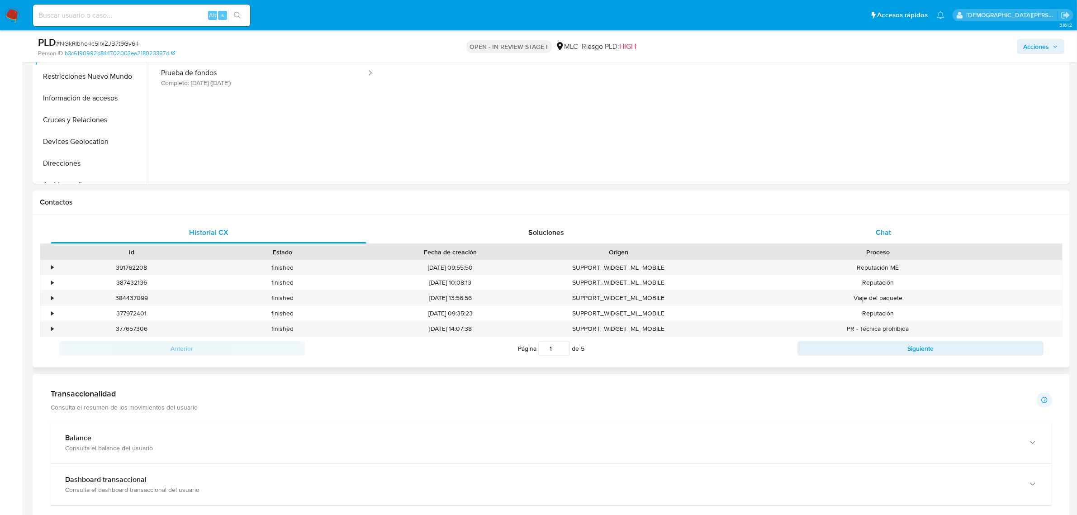
click at [812, 231] on div "Chat" at bounding box center [883, 233] width 316 height 22
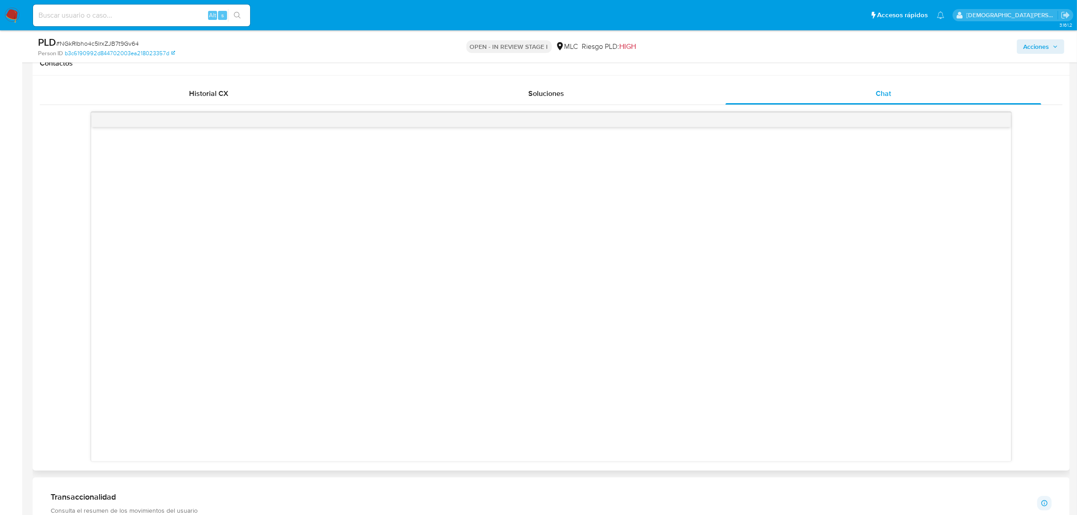
scroll to position [396, 0]
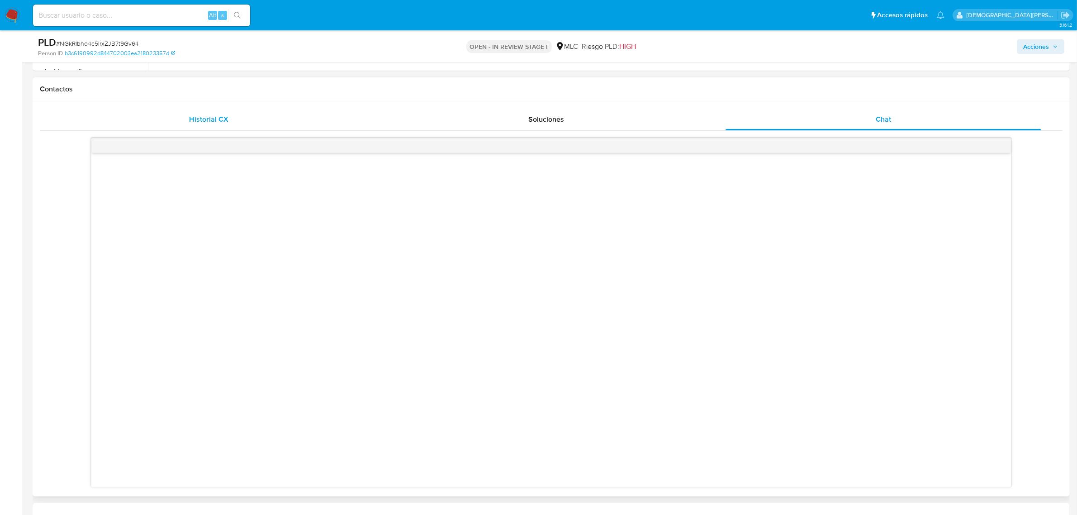
click at [212, 122] on span "Historial CX" at bounding box center [208, 119] width 39 height 10
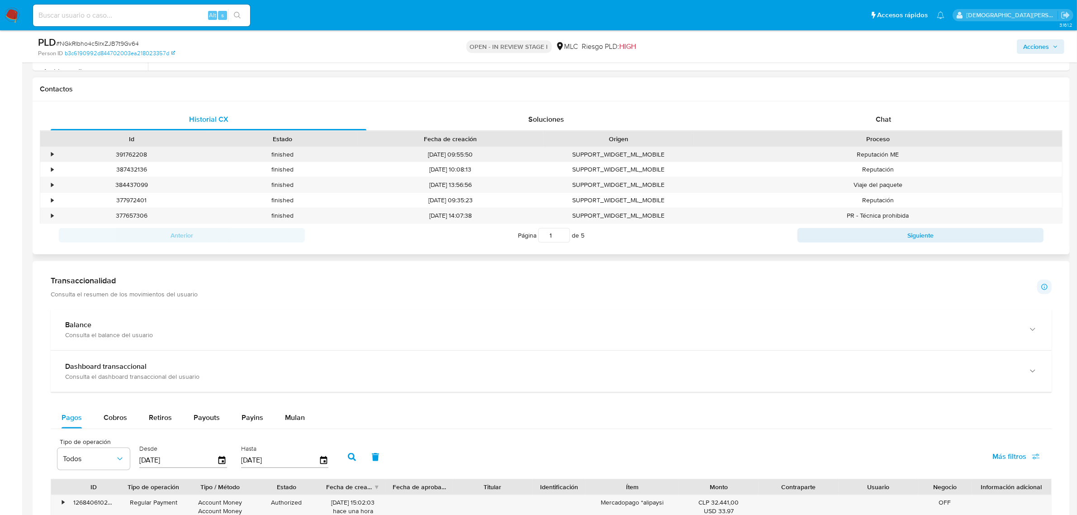
click at [48, 151] on div "•" at bounding box center [48, 154] width 16 height 15
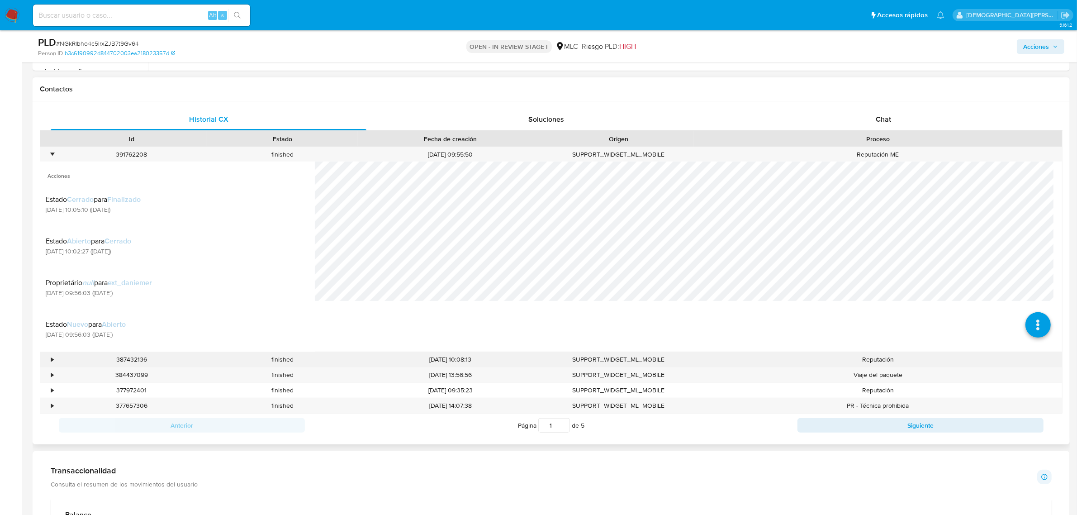
click at [48, 359] on div "•" at bounding box center [48, 359] width 16 height 15
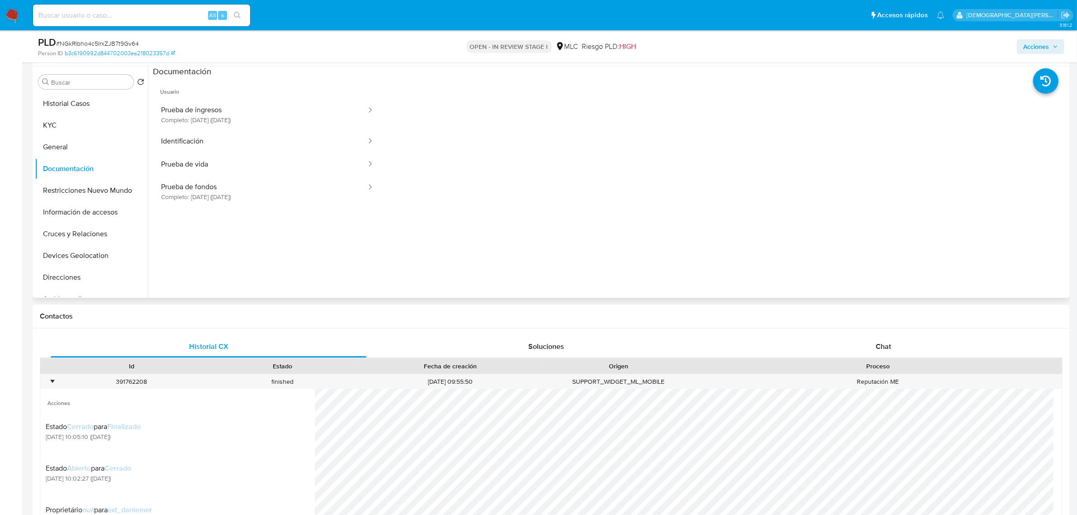
scroll to position [0, 0]
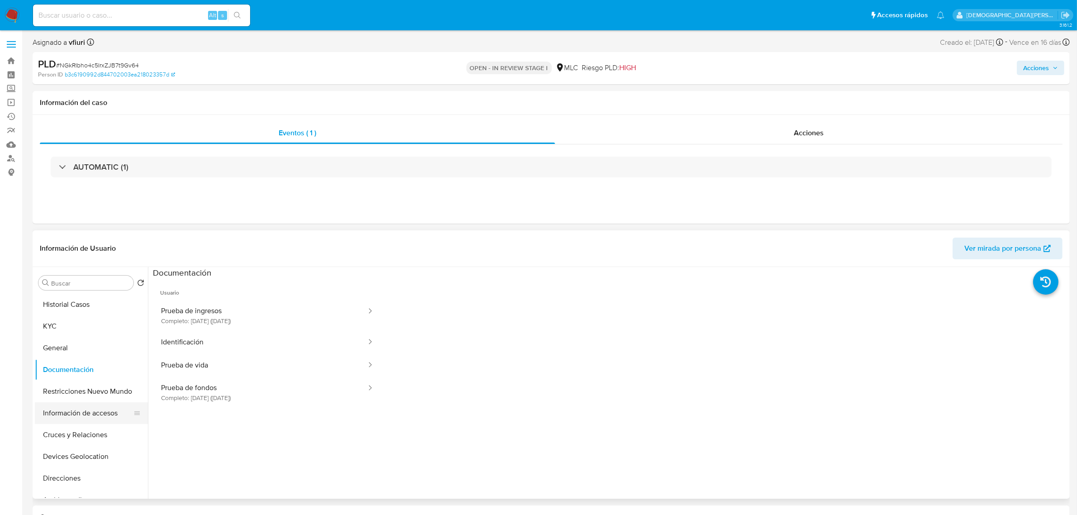
click at [85, 415] on button "Información de accesos" at bounding box center [88, 413] width 106 height 22
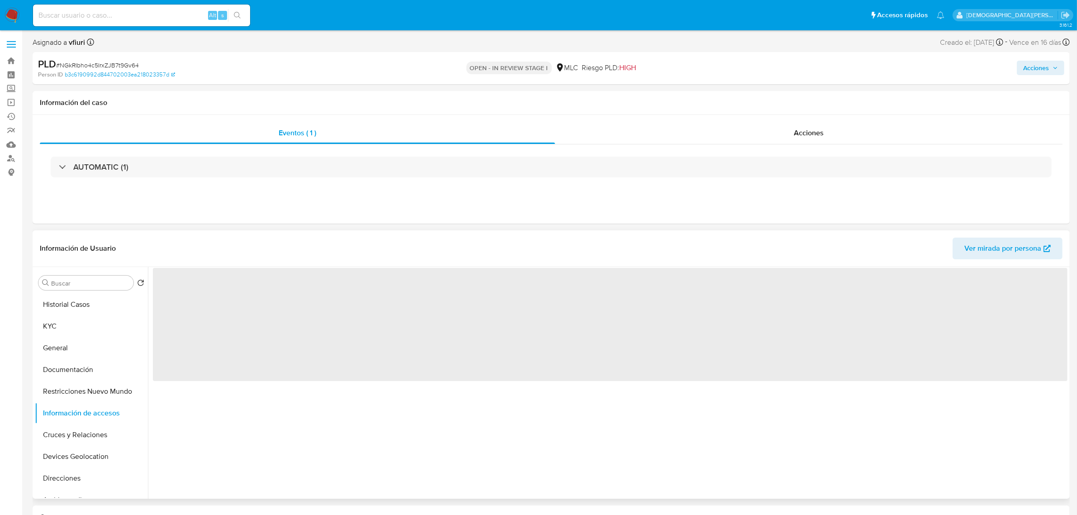
scroll to position [57, 0]
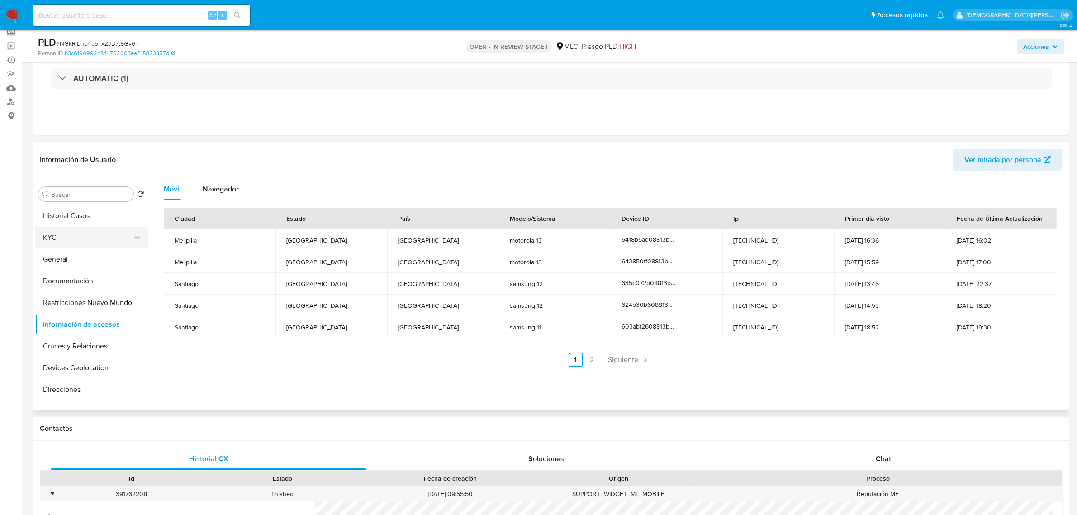
click at [70, 243] on button "KYC" at bounding box center [88, 238] width 106 height 22
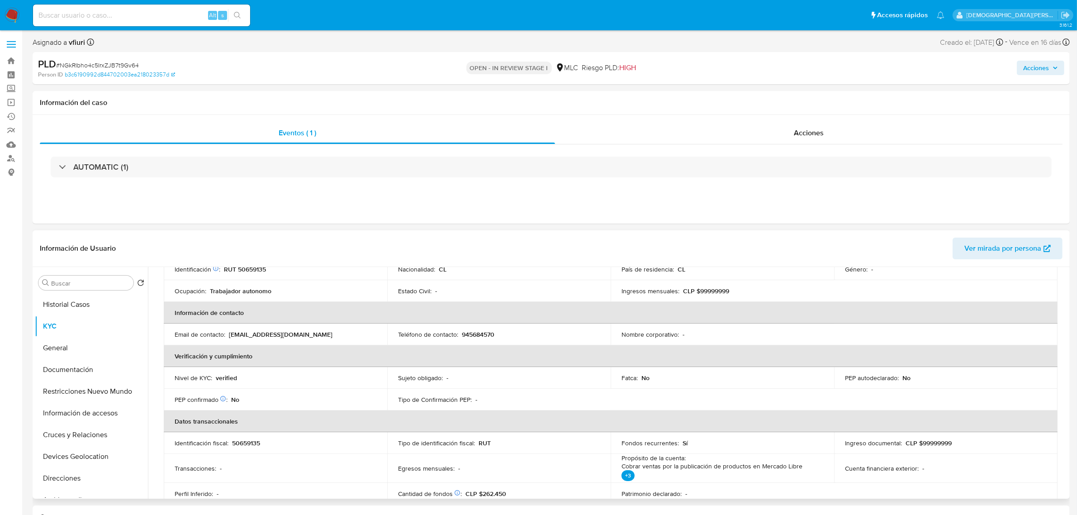
scroll to position [158, 0]
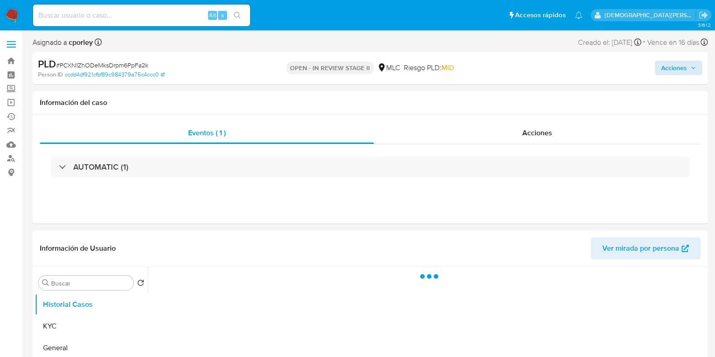
select select "10"
click at [676, 64] on span "Acciones" at bounding box center [674, 68] width 26 height 14
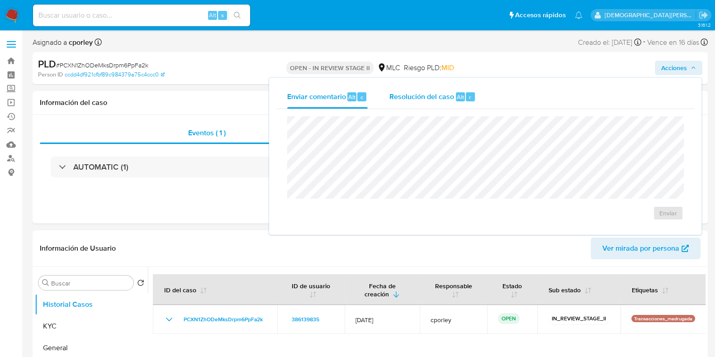
click at [400, 97] on span "Resolución del caso" at bounding box center [421, 96] width 65 height 10
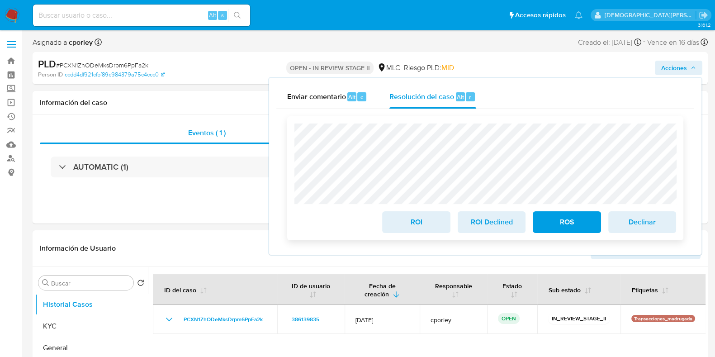
click at [401, 222] on span "ROI" at bounding box center [416, 222] width 44 height 20
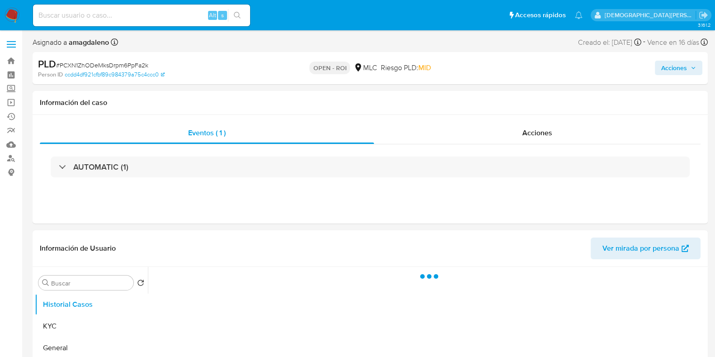
select select "10"
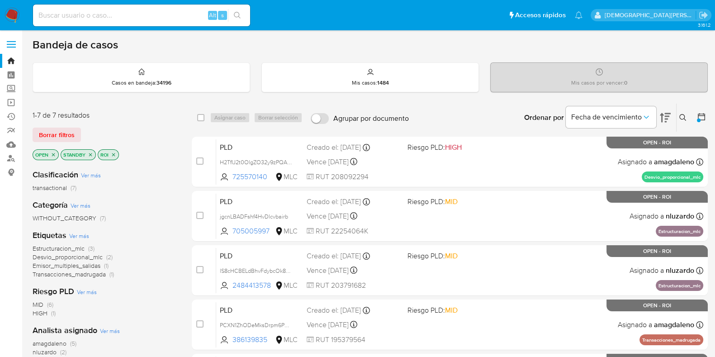
click at [90, 154] on icon "close-filter" at bounding box center [90, 154] width 3 height 3
click at [54, 154] on icon "close-filter" at bounding box center [53, 154] width 5 height 5
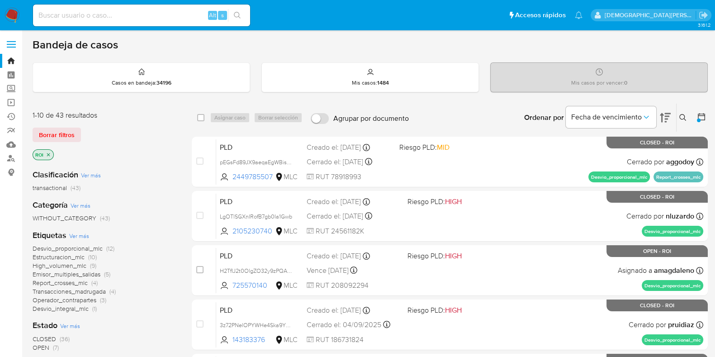
click at [51, 154] on icon "close-filter" at bounding box center [48, 154] width 5 height 5
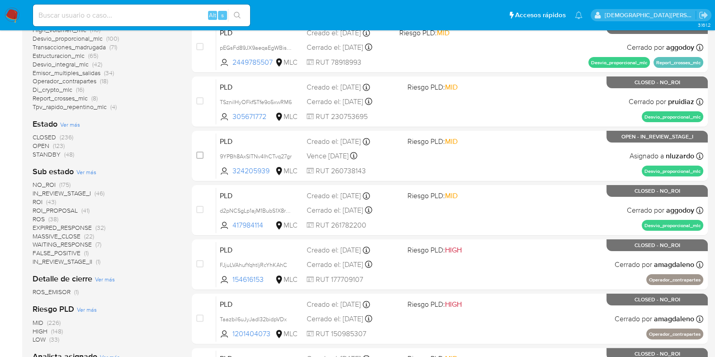
scroll to position [226, 0]
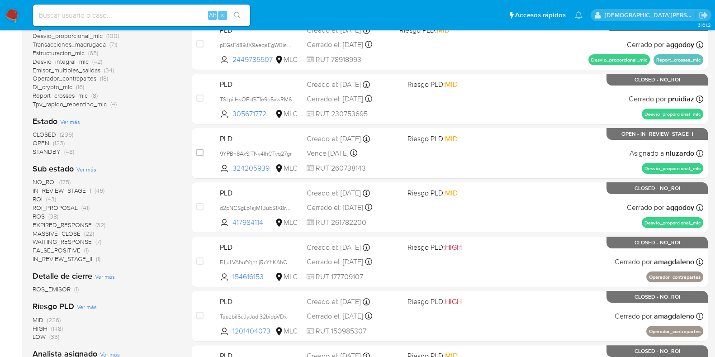
click at [73, 259] on span "IN_REVIEW_STAGE_II" at bounding box center [63, 258] width 60 height 9
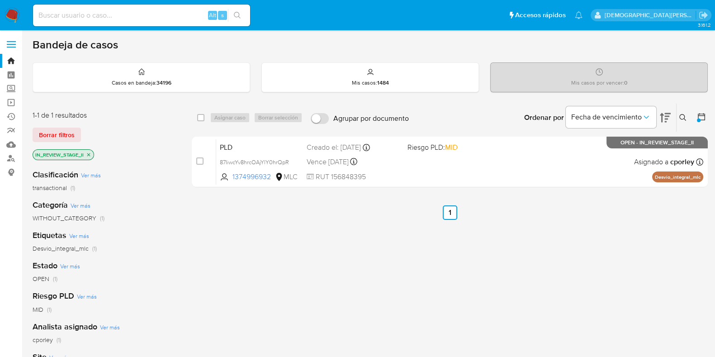
click at [701, 118] on icon at bounding box center [701, 116] width 9 height 9
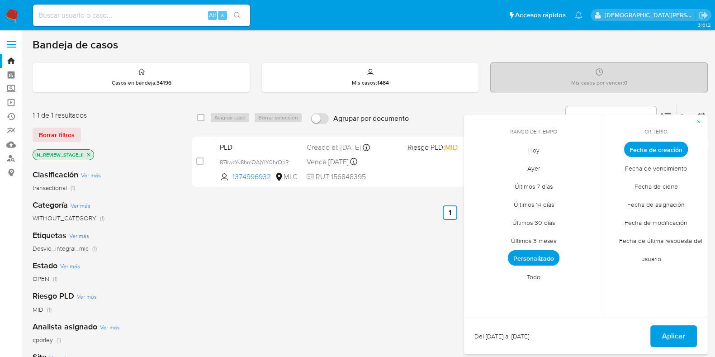
click at [541, 257] on span "Personalizado" at bounding box center [534, 257] width 52 height 15
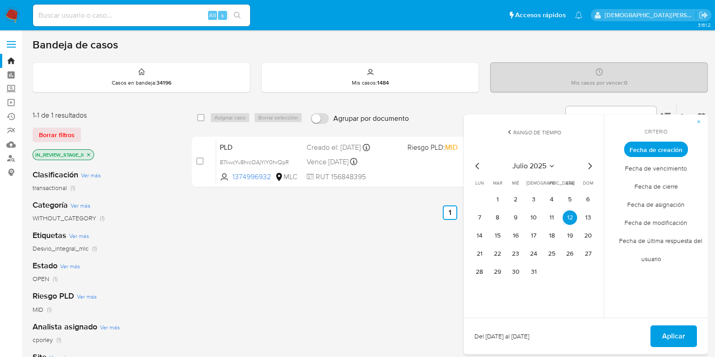
click at [555, 134] on span "Rango de tiempo" at bounding box center [537, 132] width 48 height 8
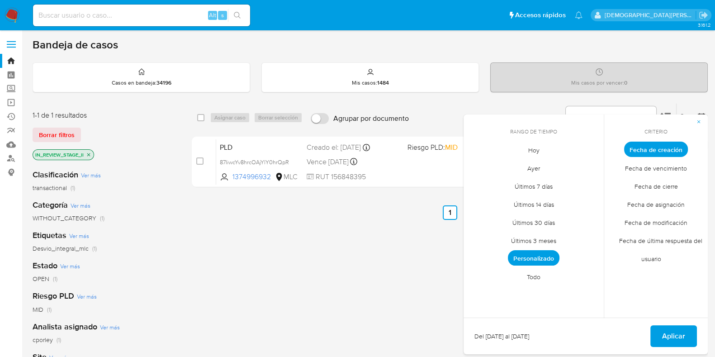
drag, startPoint x: 535, startPoint y: 267, endPoint x: 609, endPoint y: 297, distance: 79.9
click at [534, 267] on span "Todo" at bounding box center [533, 276] width 33 height 19
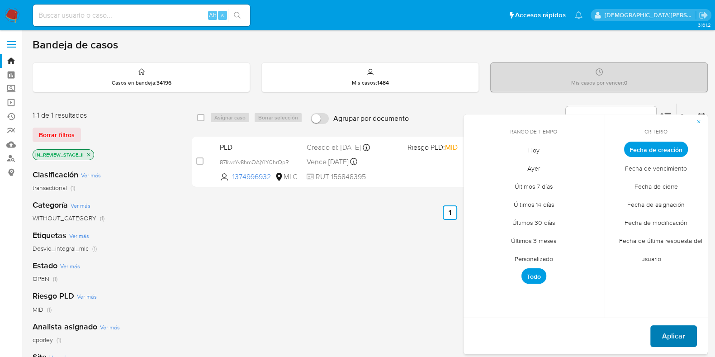
click at [678, 329] on span "Aplicar" at bounding box center [673, 336] width 23 height 20
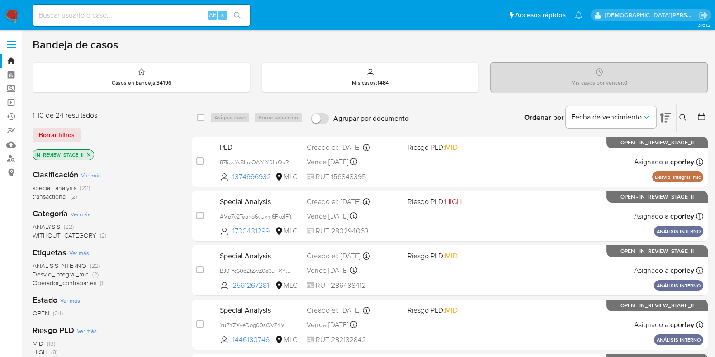
click at [91, 152] on icon "close-filter" at bounding box center [88, 154] width 5 height 5
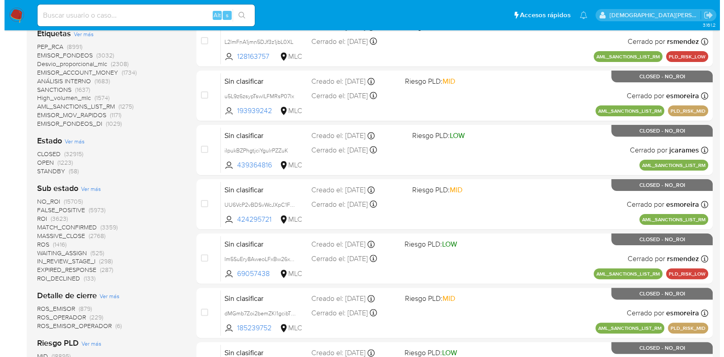
scroll to position [339, 0]
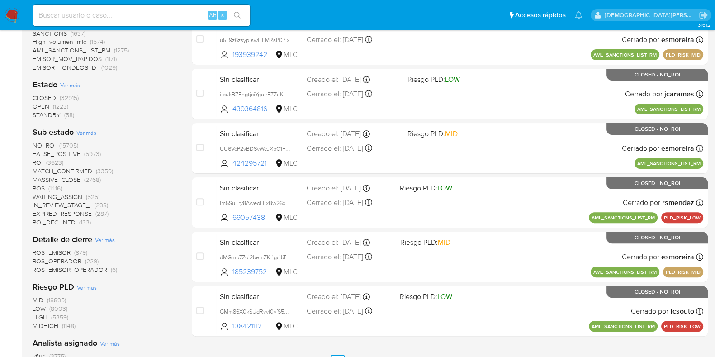
click at [86, 130] on span "Ver más" at bounding box center [86, 132] width 20 height 8
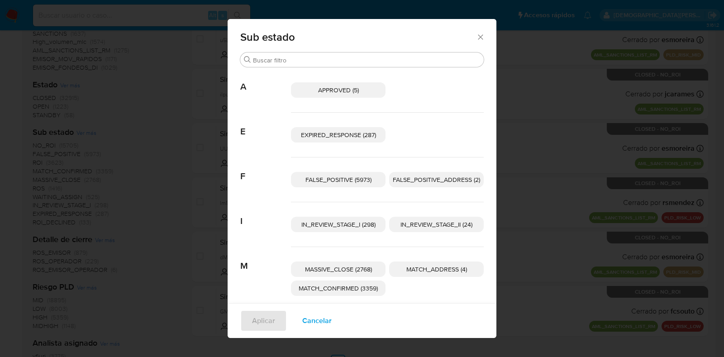
click at [403, 221] on span "IN_REVIEW_STAGE_II (24)" at bounding box center [436, 224] width 72 height 9
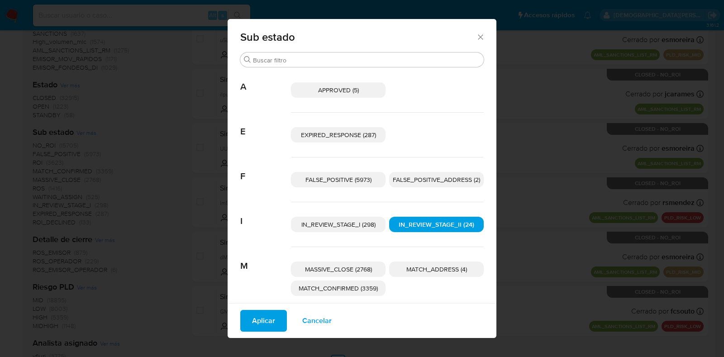
click at [256, 317] on span "Aplicar" at bounding box center [263, 321] width 23 height 20
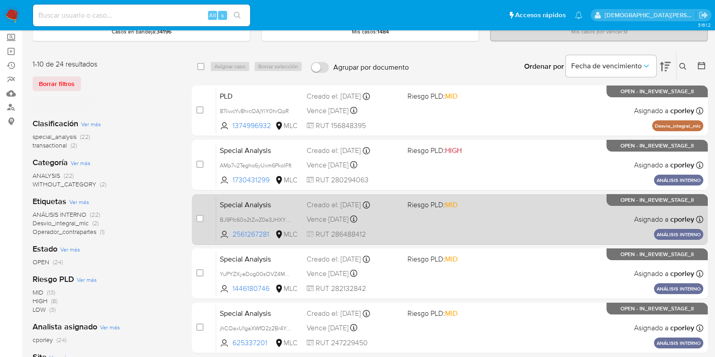
scroll to position [113, 0]
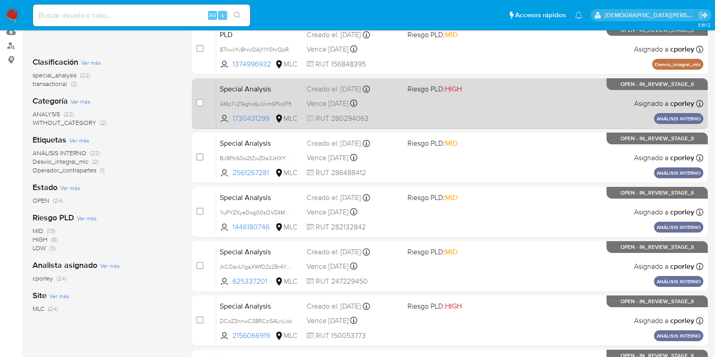
click at [433, 116] on div "Special Analysis AMp7v2Tegho6yUxm6PkolFft 1730431299 MLC Riesgo PLD: HIGH Cread…" at bounding box center [459, 103] width 487 height 46
click at [490, 112] on div "Special Analysis AMp7v2Tegho6yUxm6PkolFft 1730431299 MLC Riesgo PLD: HIGH Cread…" at bounding box center [459, 103] width 487 height 46
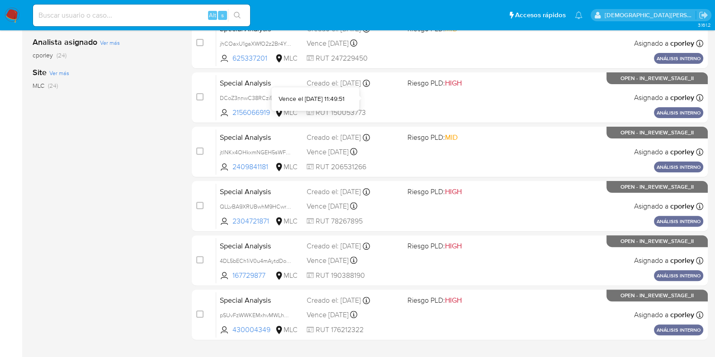
scroll to position [388, 0]
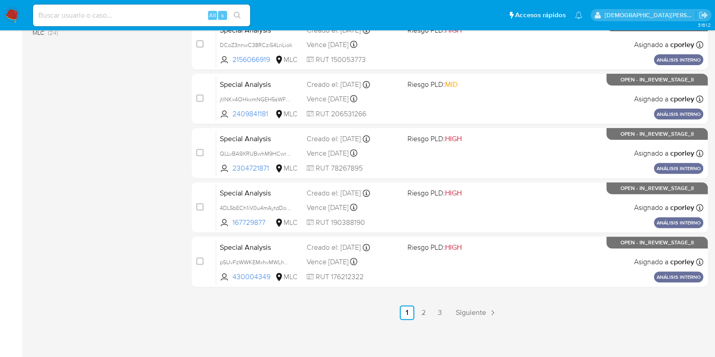
click at [423, 309] on link "2" at bounding box center [423, 312] width 14 height 14
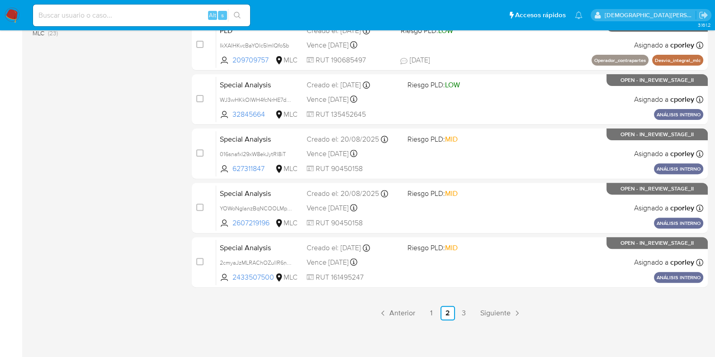
scroll to position [388, 0]
click at [432, 312] on link "1" at bounding box center [431, 312] width 14 height 14
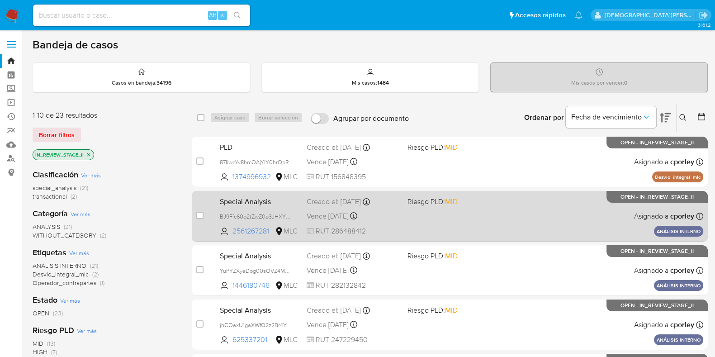
click at [425, 217] on div "Special Analysis BJ9Ffc60o2tZwZ0e3JHXY9dA 2561267281 MLC Riesgo PLD: MID Creado…" at bounding box center [459, 216] width 487 height 46
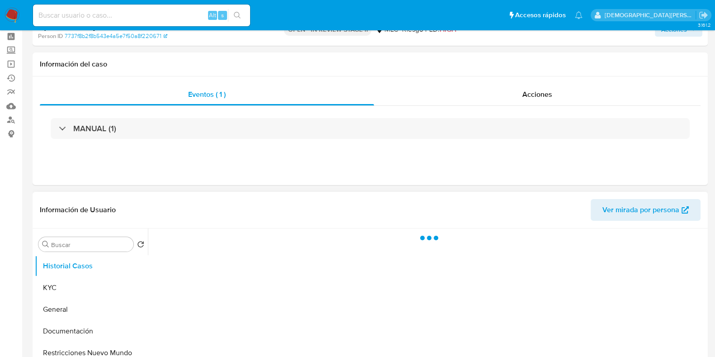
scroll to position [56, 0]
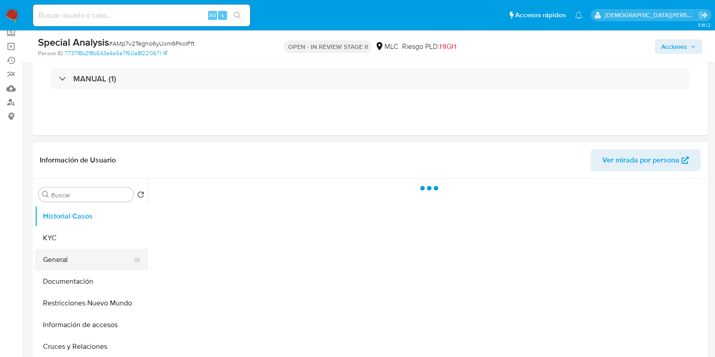
select select "10"
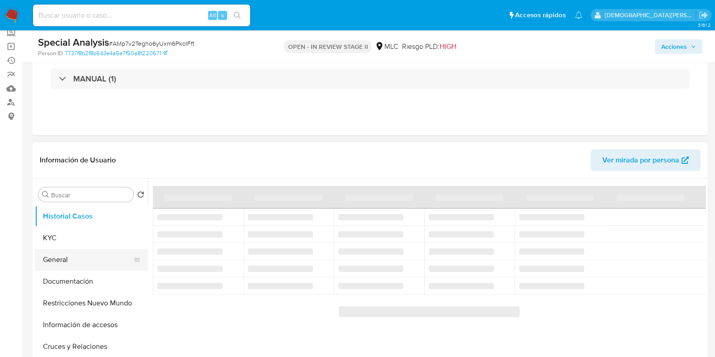
click at [56, 254] on button "General" at bounding box center [88, 260] width 106 height 22
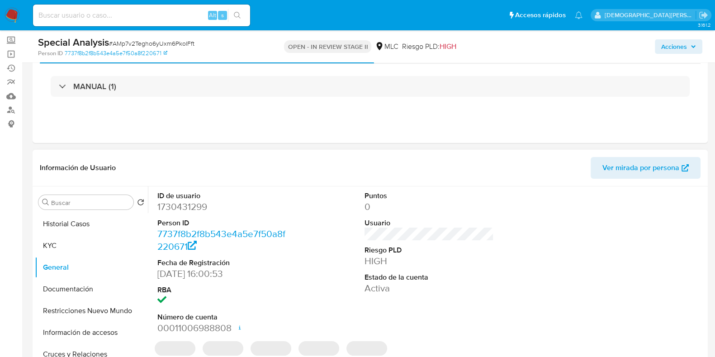
scroll to position [0, 0]
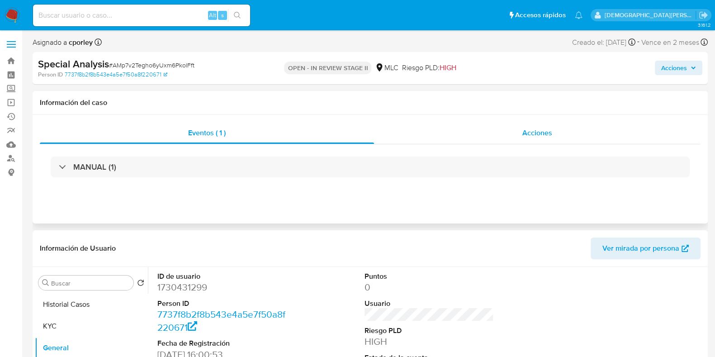
click at [552, 130] on span "Acciones" at bounding box center [537, 133] width 30 height 10
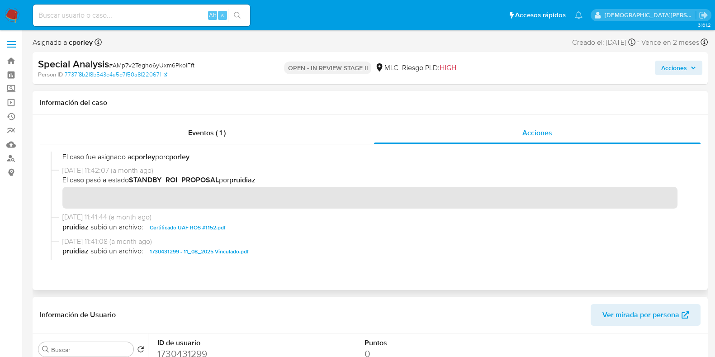
scroll to position [113, 0]
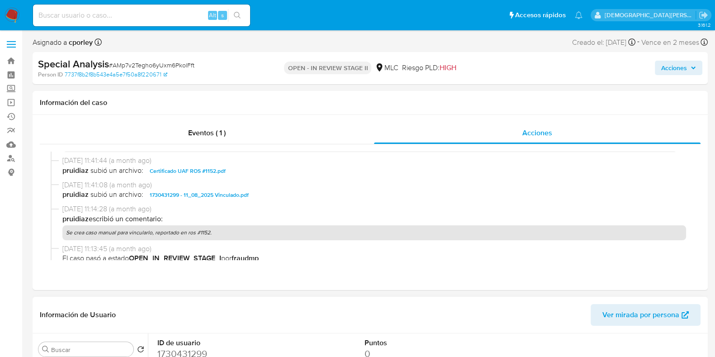
click at [182, 350] on dd "1730431299" at bounding box center [221, 353] width 129 height 13
copy dd "1730431299"
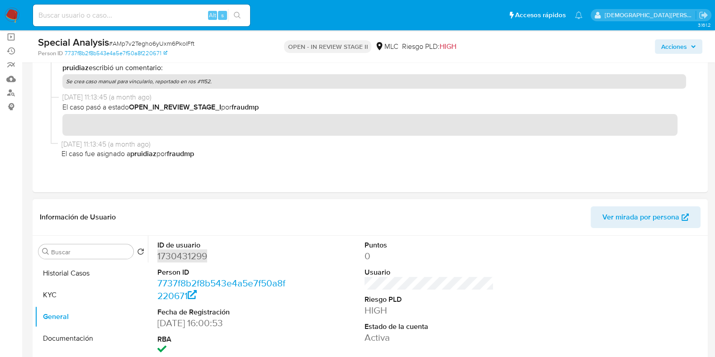
scroll to position [170, 0]
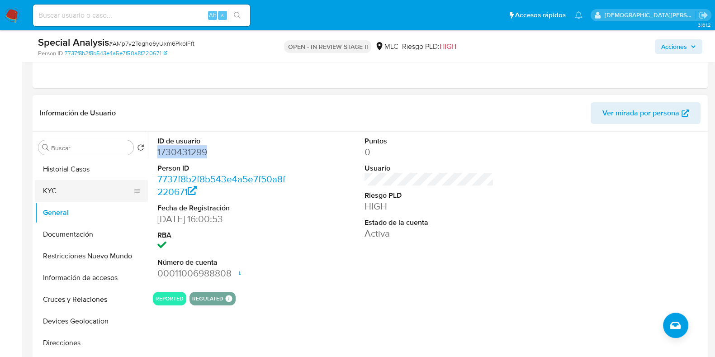
click at [92, 197] on button "KYC" at bounding box center [88, 191] width 106 height 22
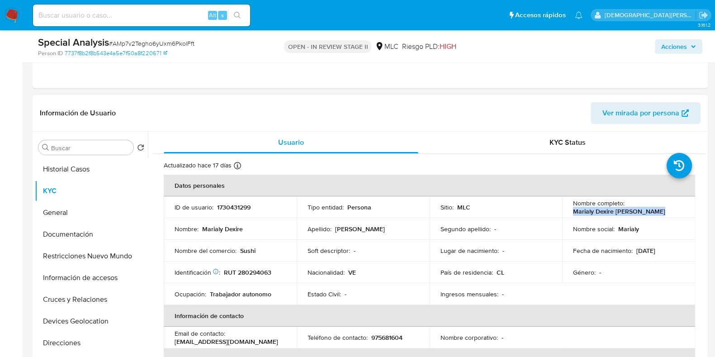
drag, startPoint x: 633, startPoint y: 209, endPoint x: 564, endPoint y: 216, distance: 69.5
click at [564, 216] on td "Nombre completo : Marialy Dexire Barrera Vivas" at bounding box center [628, 207] width 133 height 22
copy p "Marialy Dexire Barrera Vivas"
click at [588, 207] on p "Marialy Dexire Barrera Vivas" at bounding box center [619, 211] width 92 height 8
click at [587, 207] on p "Marialy Dexire Barrera Vivas" at bounding box center [619, 211] width 92 height 8
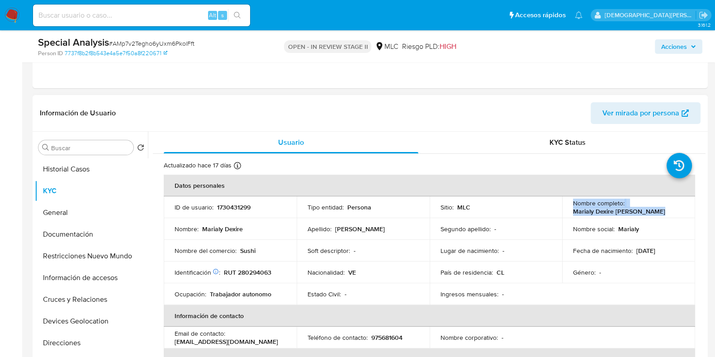
click at [587, 207] on p "Marialy Dexire Barrera Vivas" at bounding box center [619, 211] width 92 height 8
copy div "Nombre completo : Marialy Dexire Barrera Vivas"
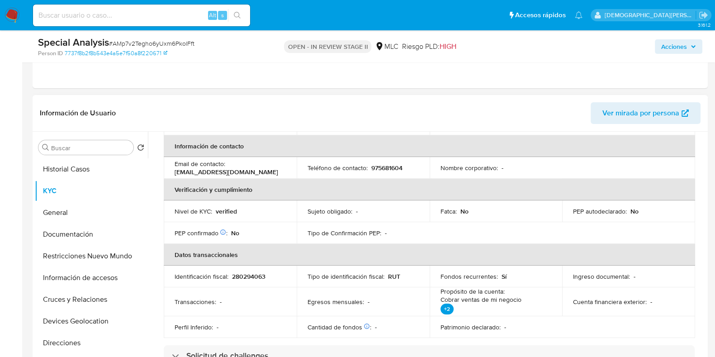
scroll to position [56, 0]
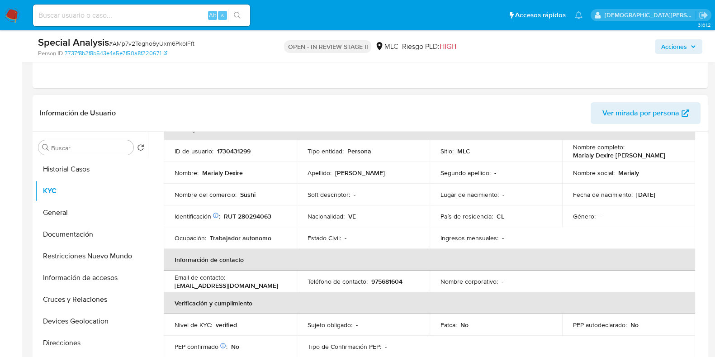
click at [246, 218] on p "RUT 280294063" at bounding box center [247, 216] width 47 height 8
drag, startPoint x: 246, startPoint y: 218, endPoint x: 226, endPoint y: 215, distance: 21.0
click at [246, 218] on p "RUT 280294063" at bounding box center [247, 216] width 47 height 8
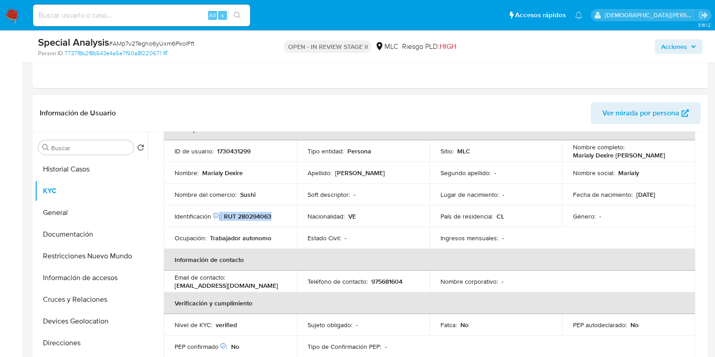
click at [265, 215] on p "RUT 280294063" at bounding box center [247, 216] width 47 height 8
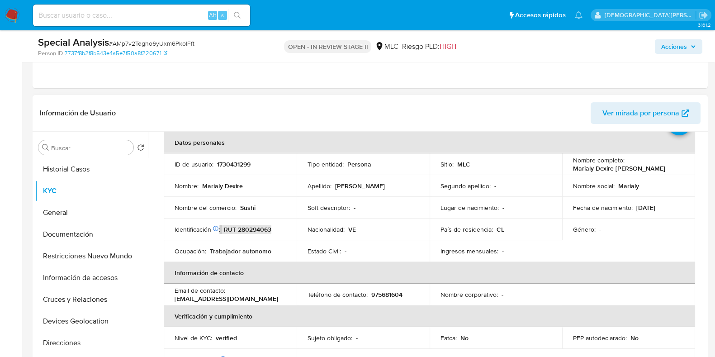
scroll to position [0, 0]
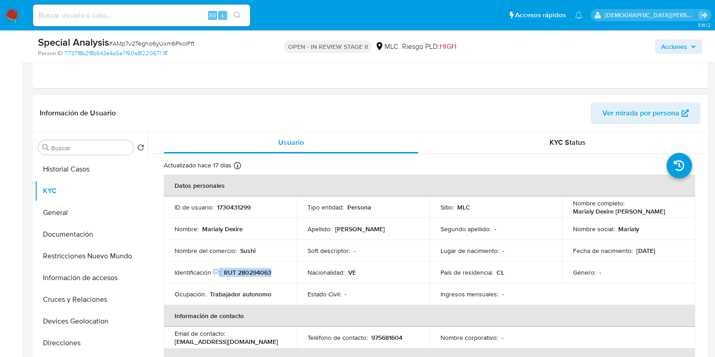
click at [664, 42] on span "Acciones" at bounding box center [674, 46] width 26 height 14
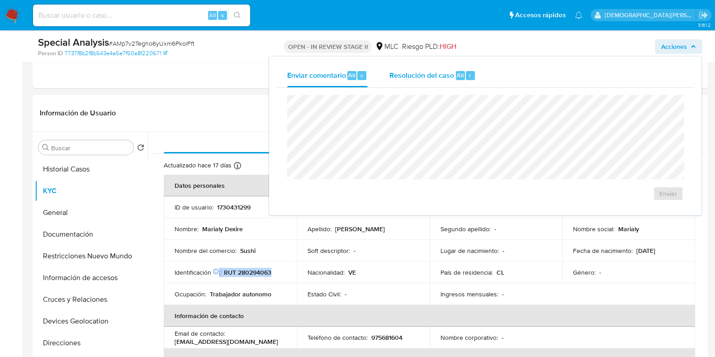
click at [408, 77] on span "Resolución del caso" at bounding box center [421, 75] width 65 height 10
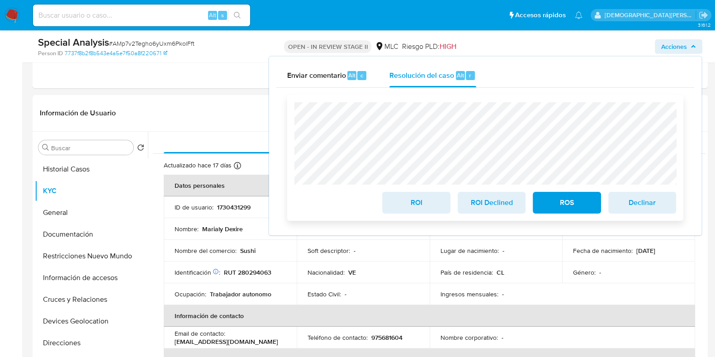
click at [568, 208] on span "ROS" at bounding box center [566, 203] width 44 height 20
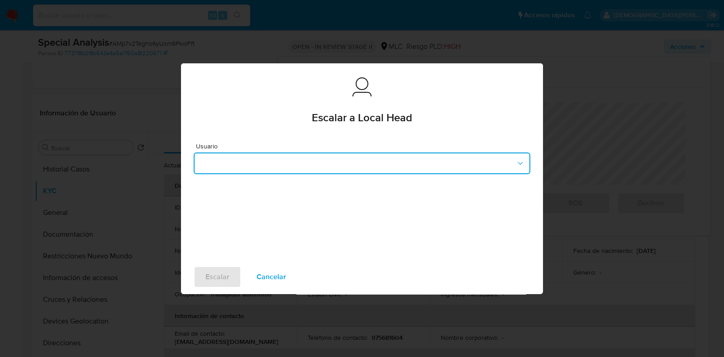
click at [358, 159] on button "button" at bounding box center [362, 163] width 336 height 22
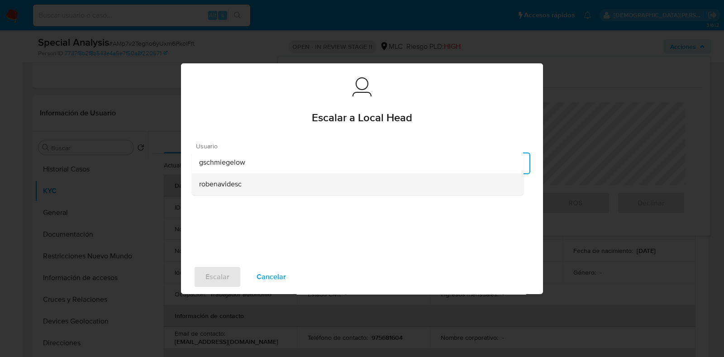
click at [251, 185] on div "robenavidesc" at bounding box center [357, 184] width 317 height 22
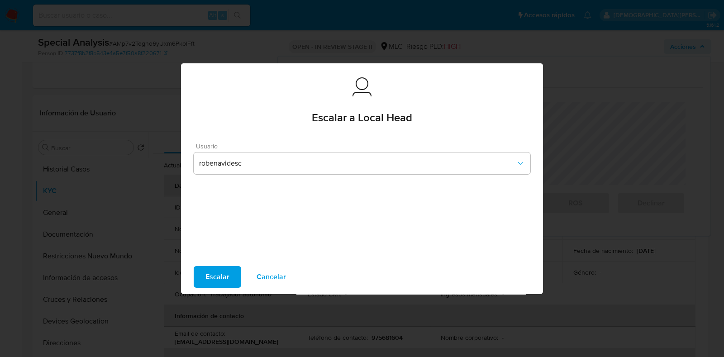
click at [202, 277] on button "Escalar" at bounding box center [217, 277] width 47 height 22
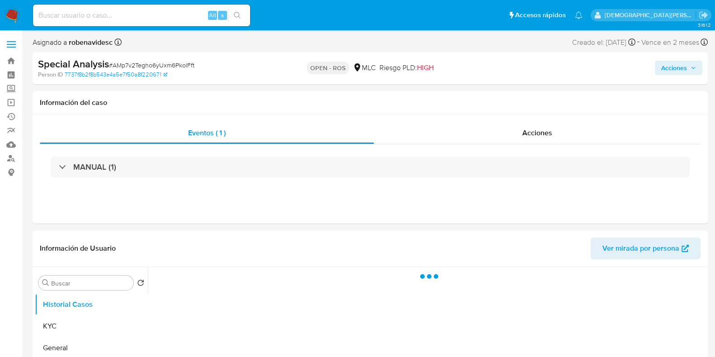
select select "10"
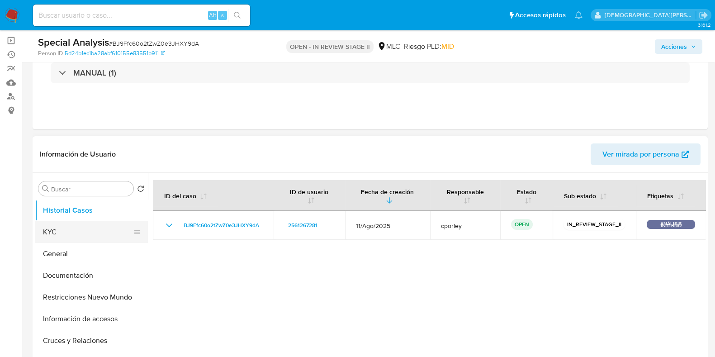
scroll to position [113, 0]
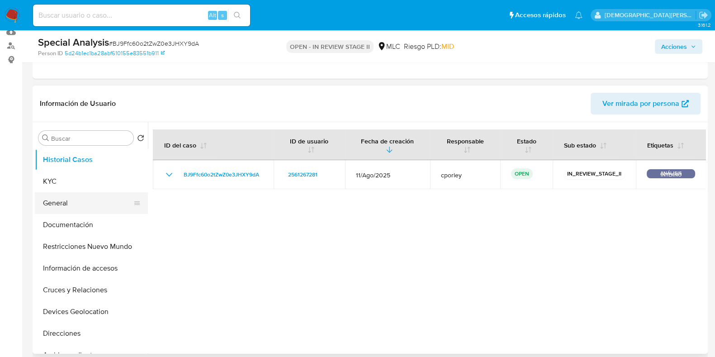
click at [83, 207] on button "General" at bounding box center [88, 203] width 106 height 22
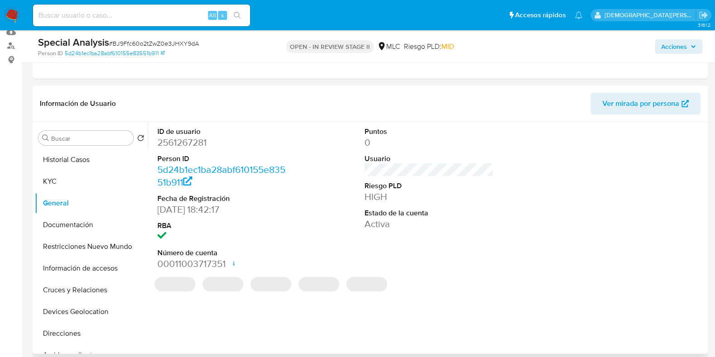
click at [186, 143] on dd "2561267281" at bounding box center [221, 142] width 129 height 13
copy dd "2561267281"
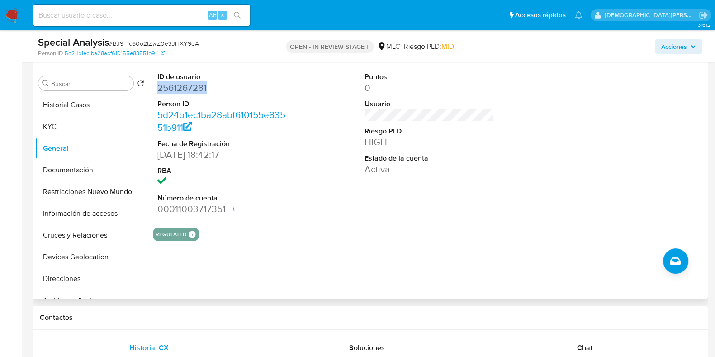
scroll to position [170, 0]
